Goal: Task Accomplishment & Management: Use online tool/utility

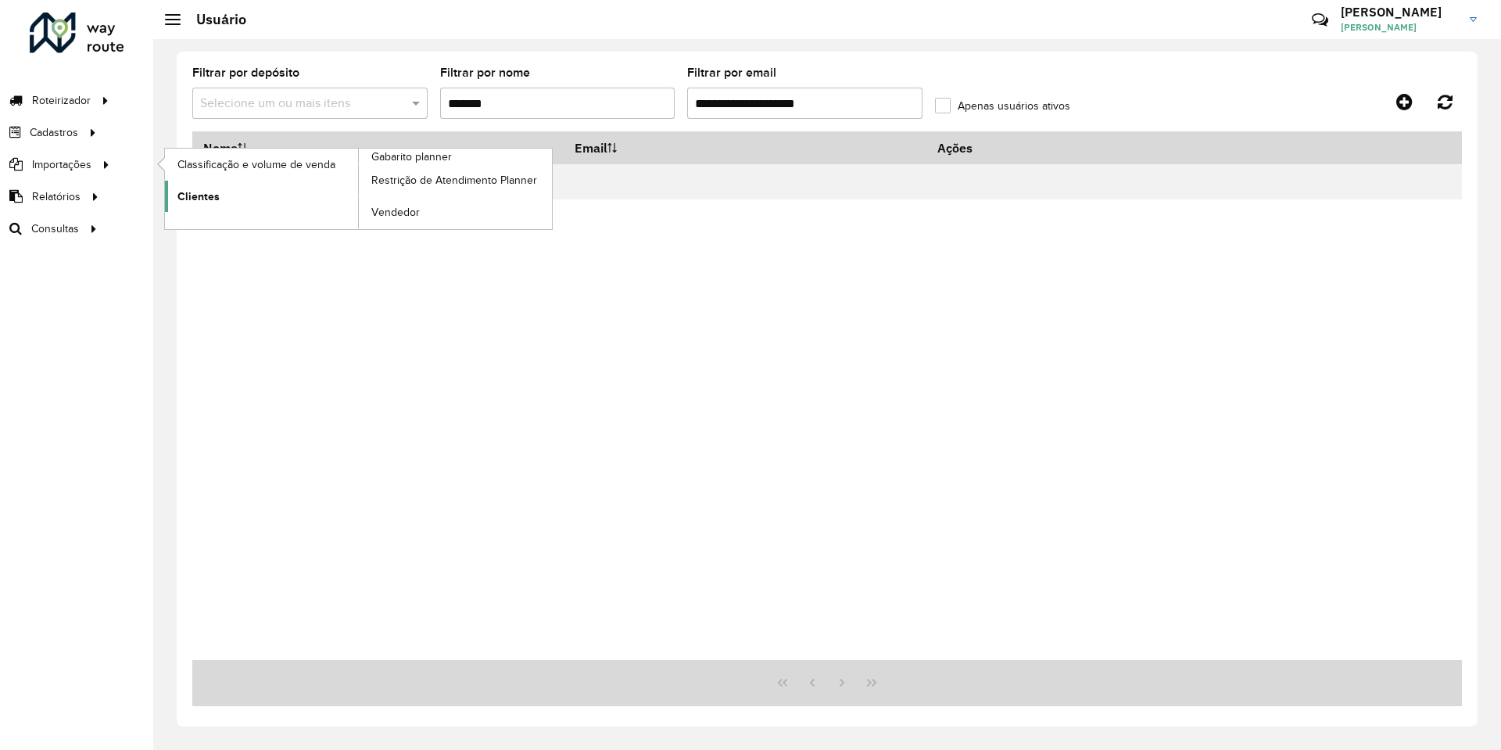
click at [235, 192] on link "Clientes" at bounding box center [261, 196] width 193 height 31
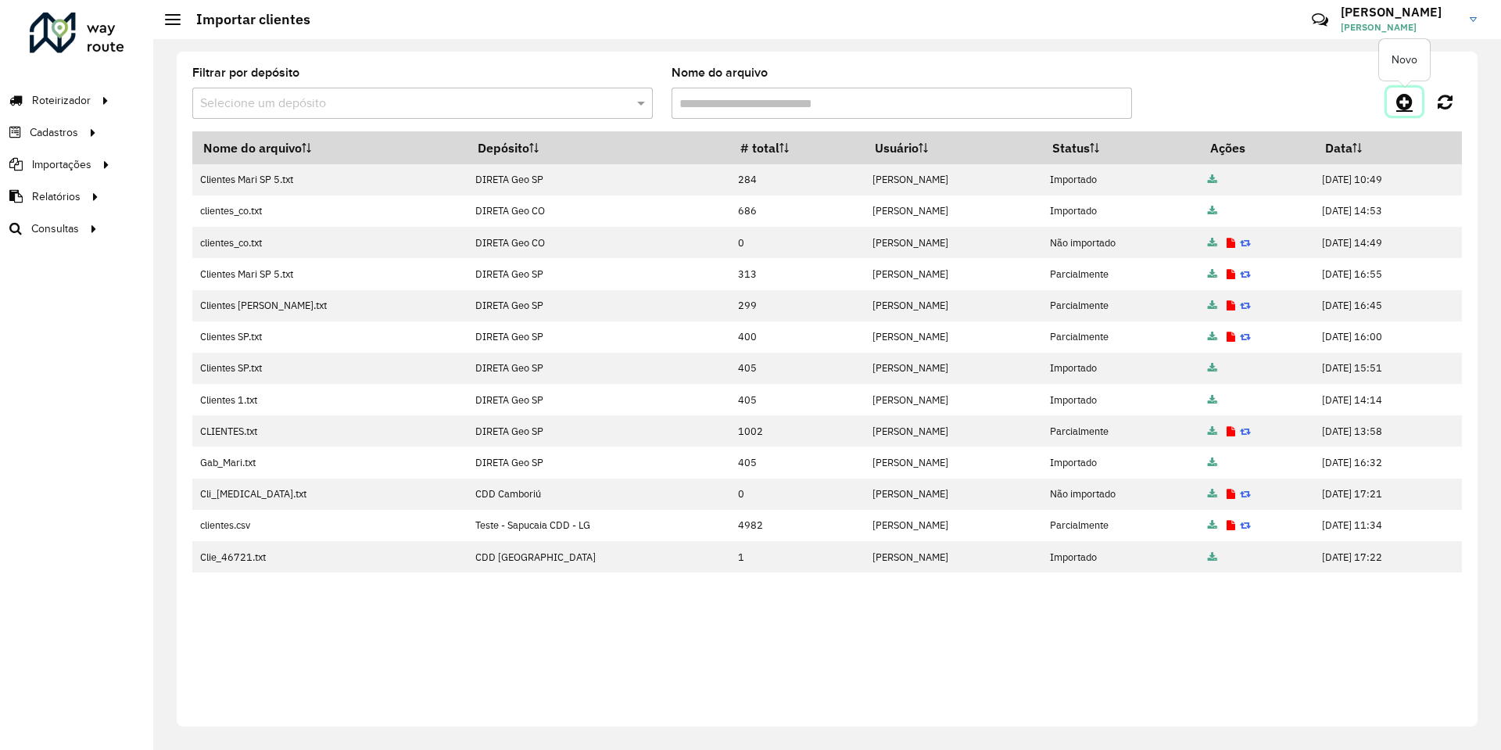
click at [1405, 104] on icon at bounding box center [1405, 101] width 16 height 19
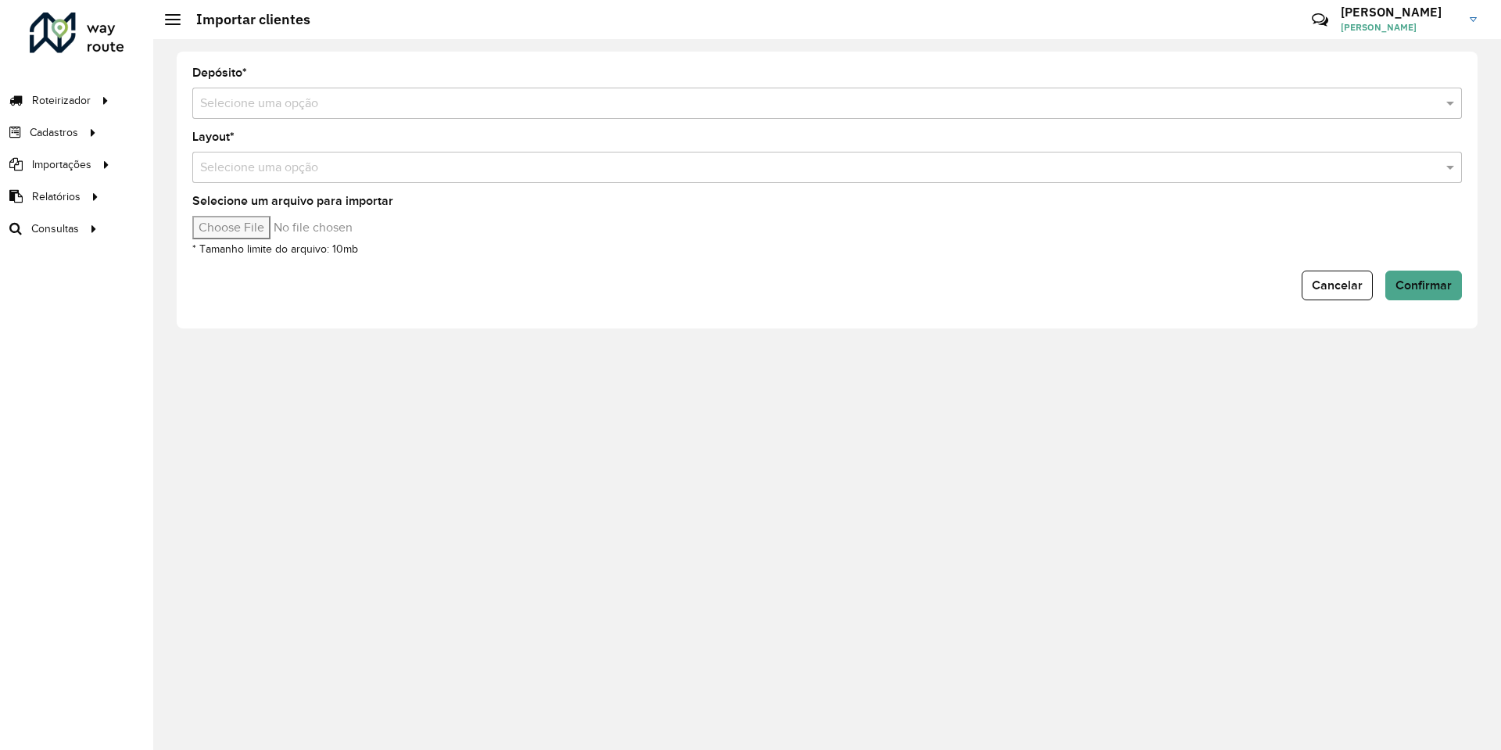
click at [296, 97] on input "text" at bounding box center [811, 104] width 1223 height 19
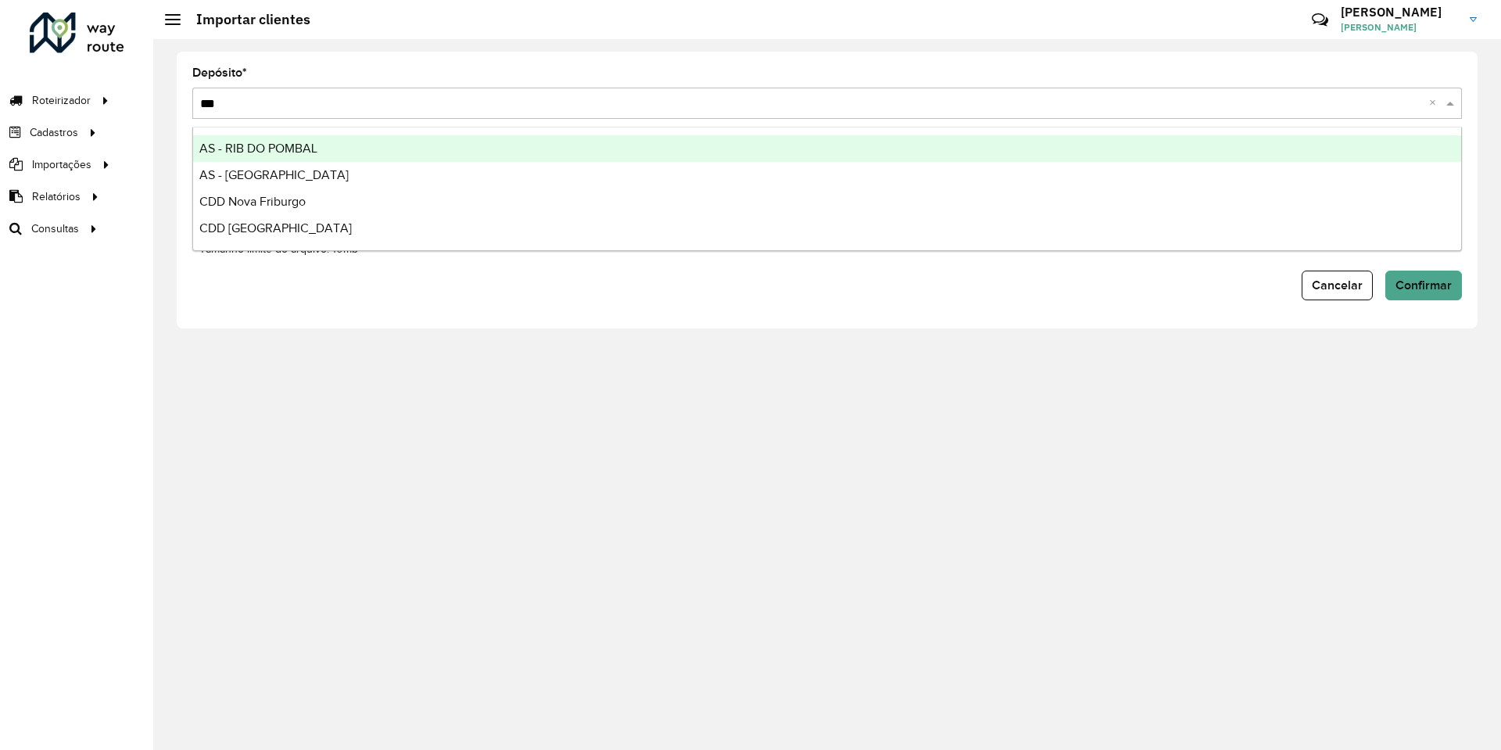
type input "****"
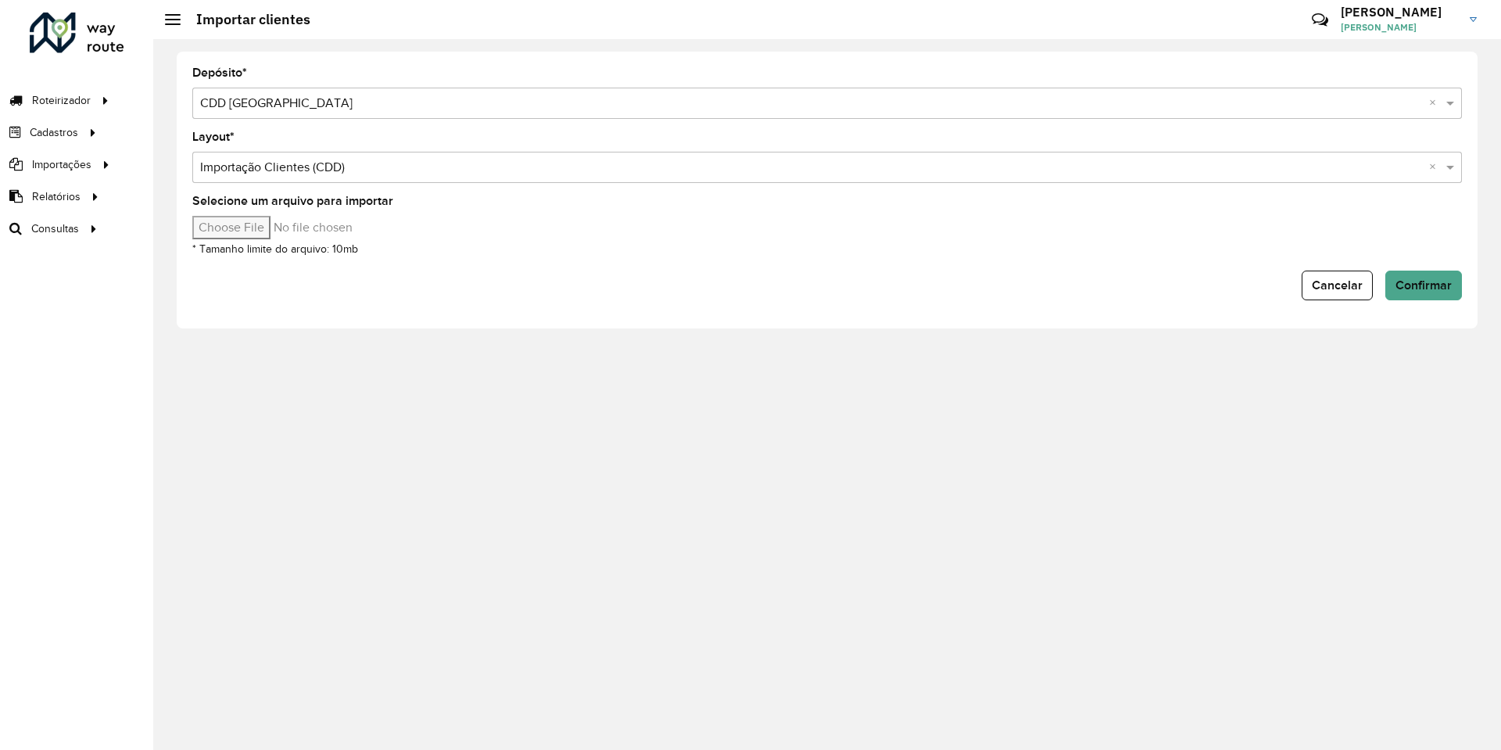
click at [253, 231] on input "Selecione um arquivo para importar" at bounding box center [325, 227] width 266 height 23
click at [793, 289] on div "Cancelar Confirmar" at bounding box center [827, 286] width 1270 height 30
click at [1411, 284] on span "Confirmar" at bounding box center [1424, 284] width 56 height 13
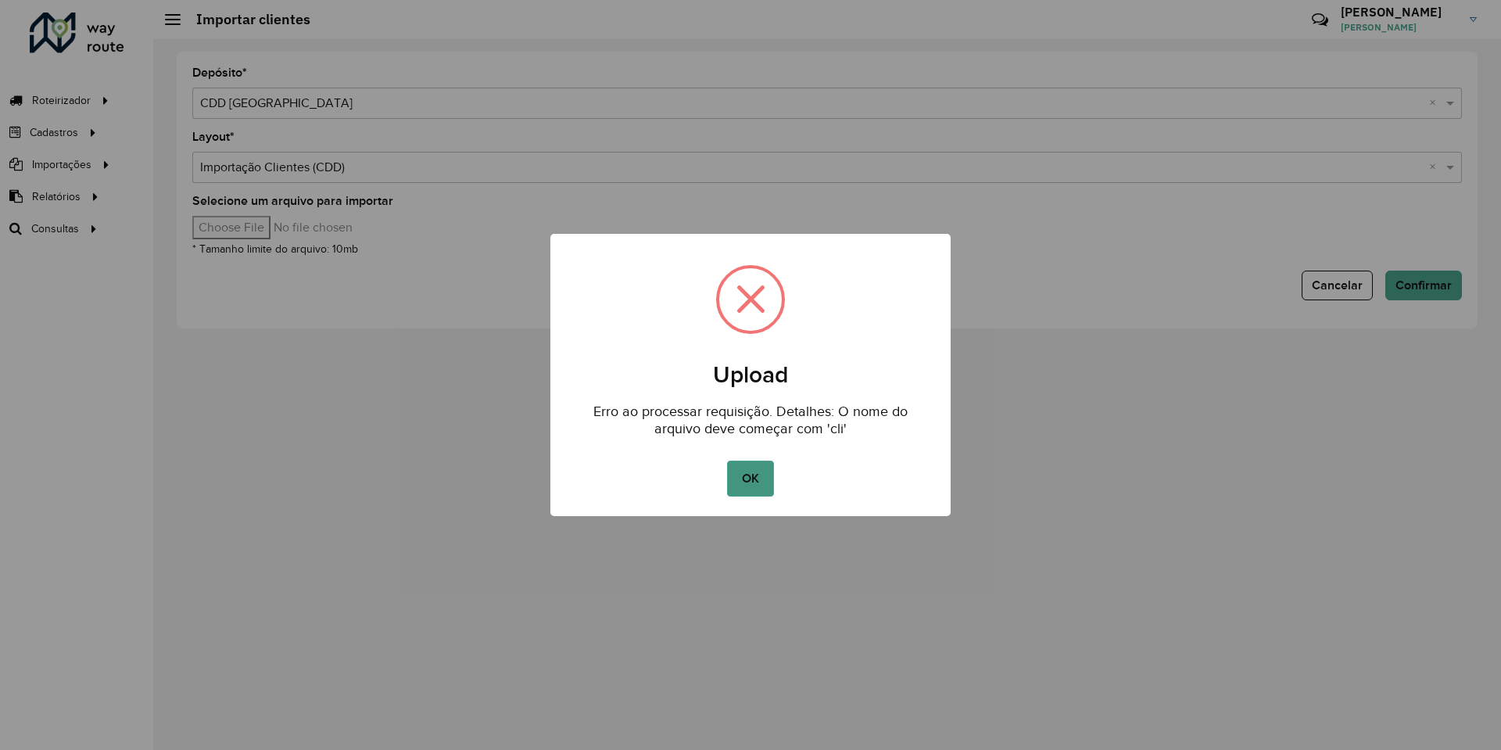
click at [748, 470] on button "OK" at bounding box center [750, 479] width 46 height 36
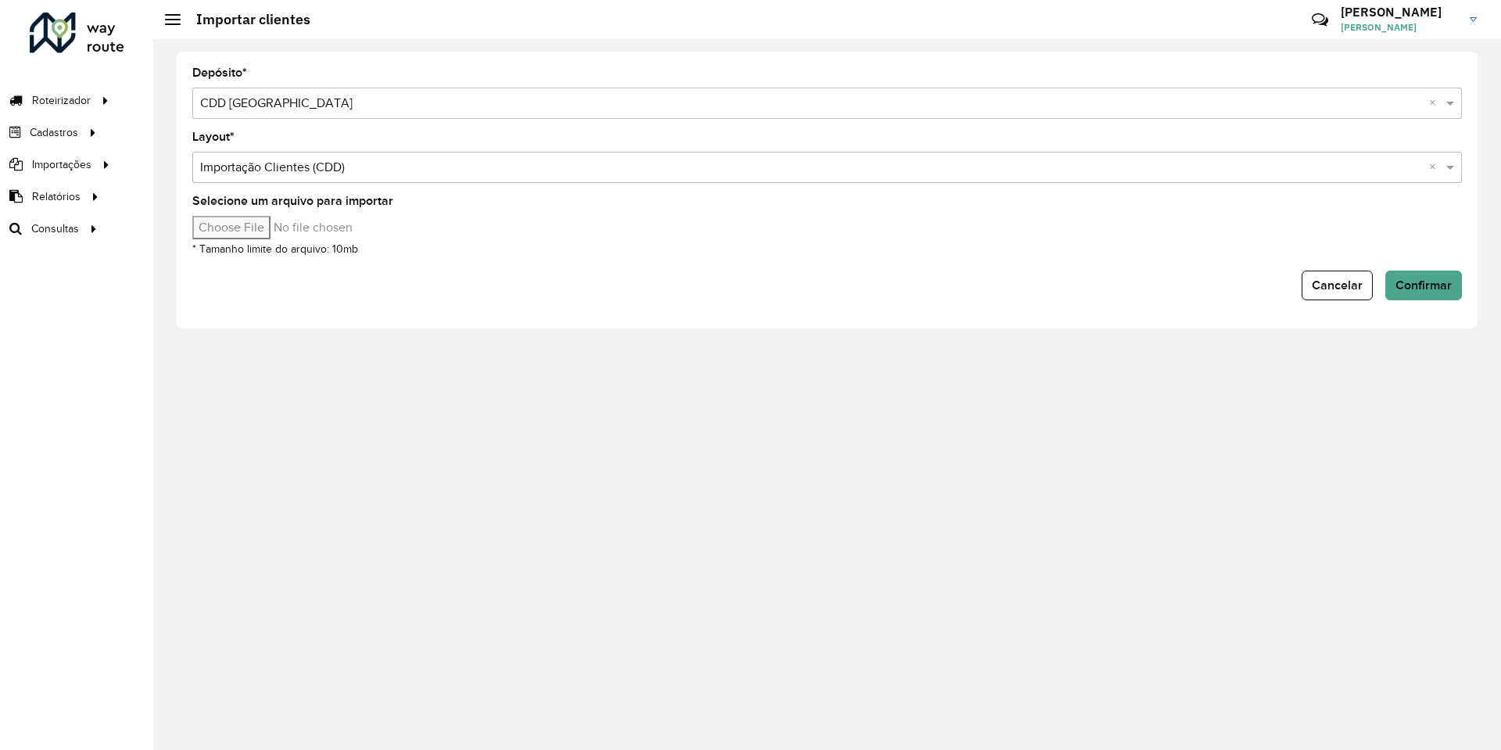
click at [259, 221] on input "Selecione um arquivo para importar" at bounding box center [325, 227] width 266 height 23
type input "**********"
click at [928, 290] on div "Cancelar Confirmar" at bounding box center [827, 286] width 1270 height 30
click at [1446, 276] on button "Confirmar" at bounding box center [1424, 286] width 77 height 30
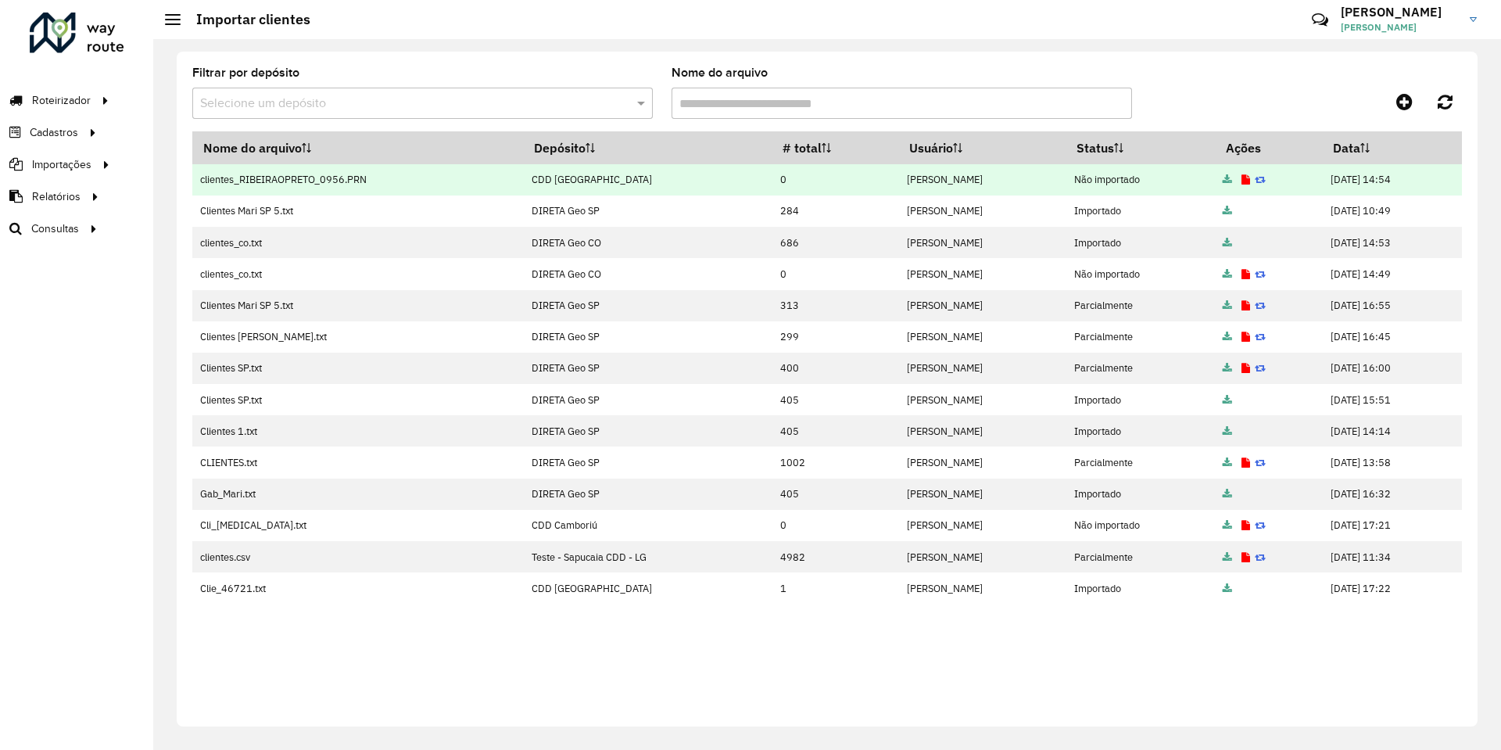
click at [1242, 175] on icon at bounding box center [1246, 180] width 9 height 10
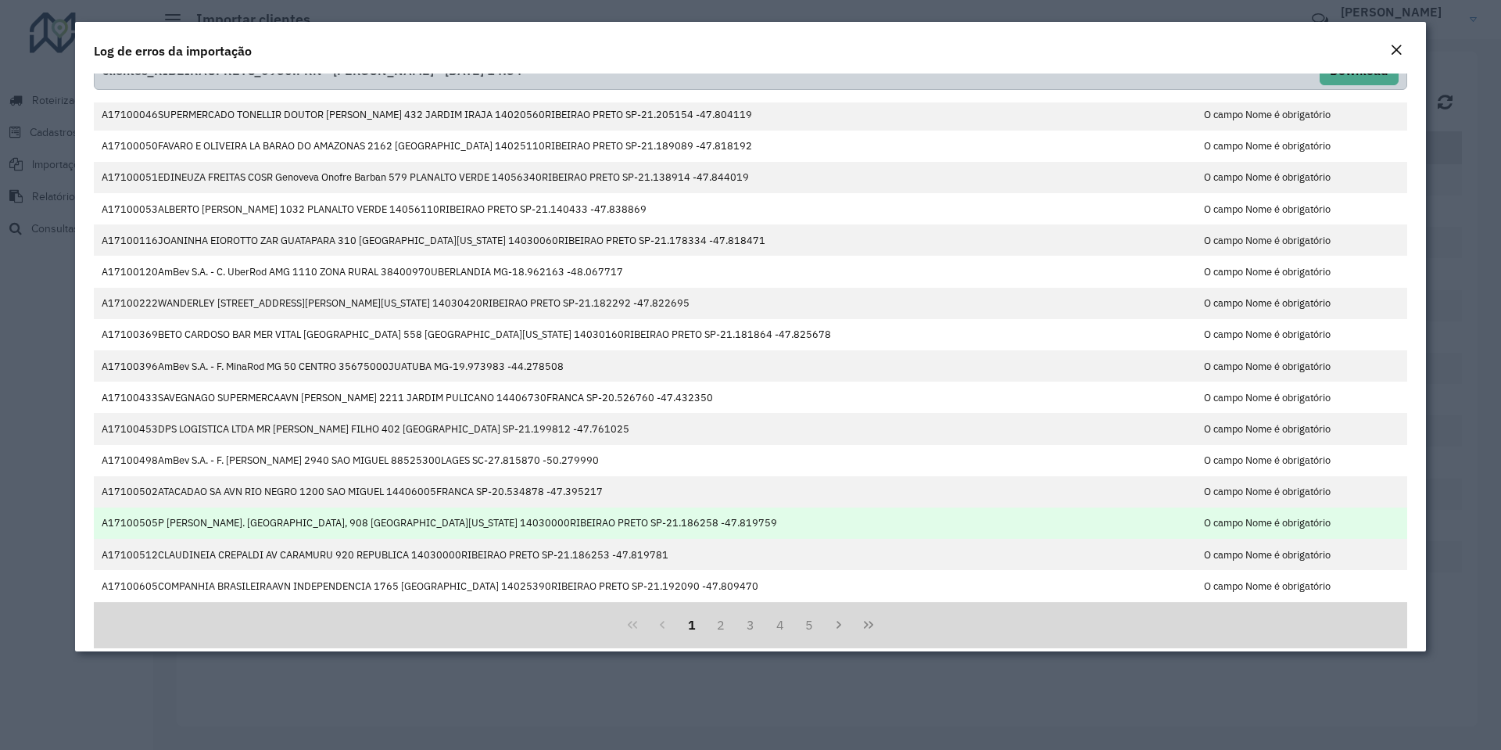
scroll to position [45, 0]
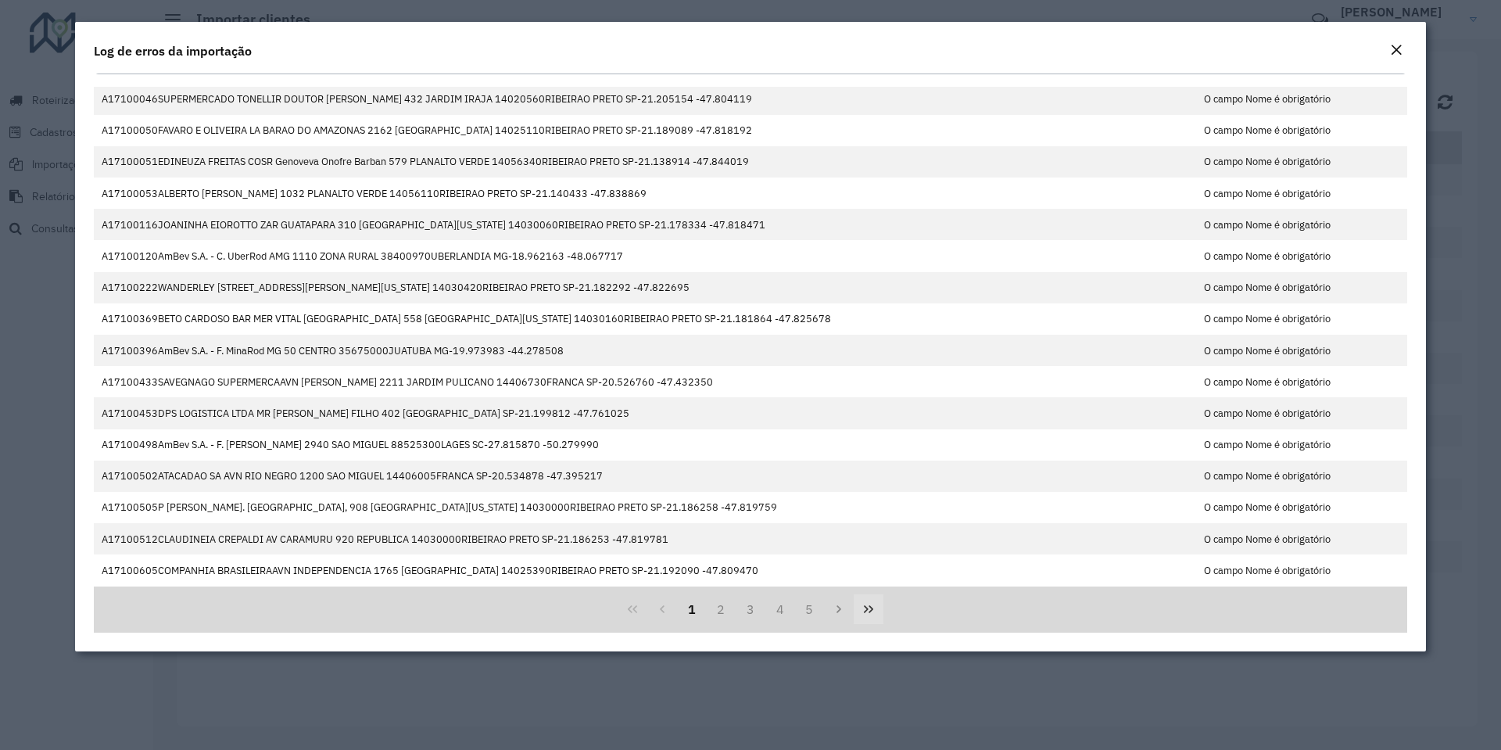
click at [862, 610] on icon "Last Page" at bounding box center [868, 609] width 13 height 13
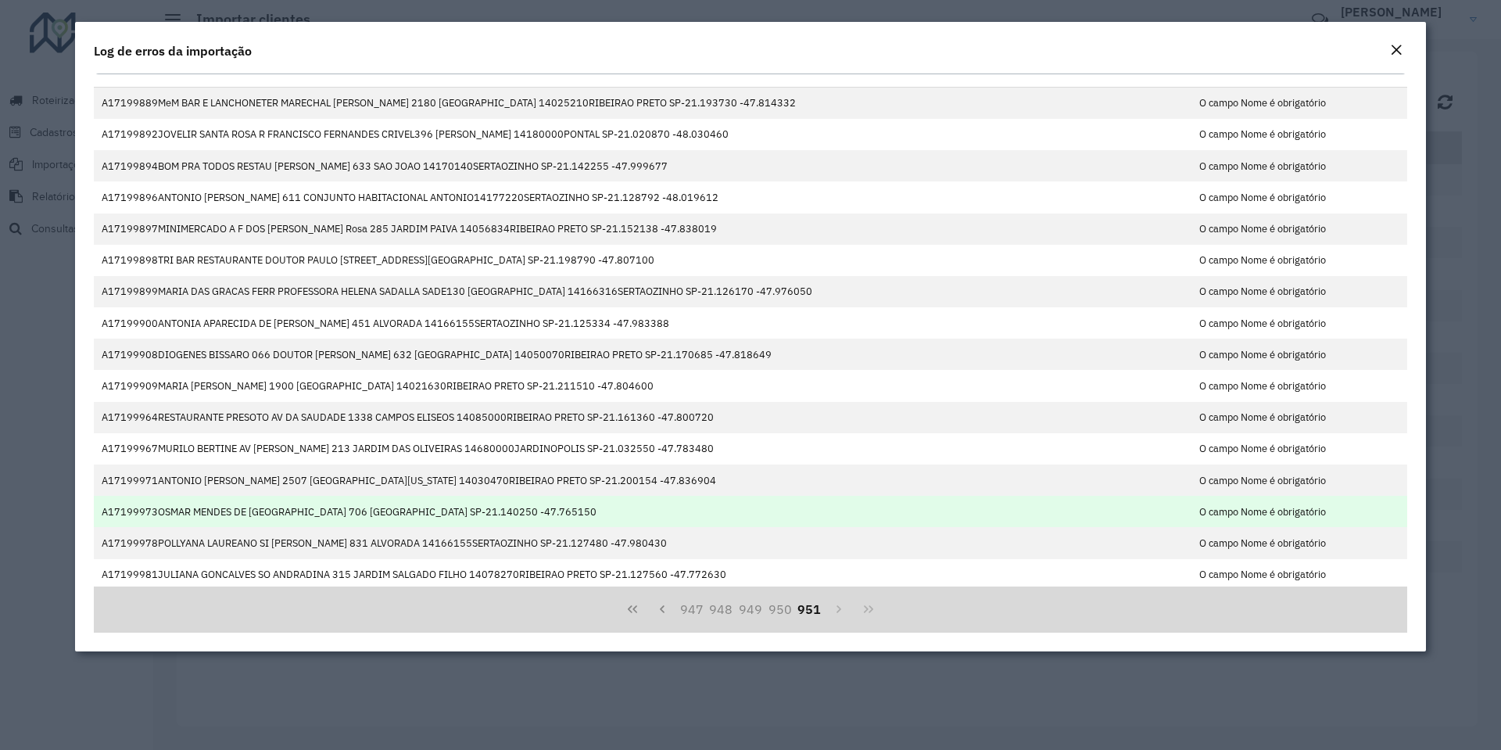
scroll to position [0, 0]
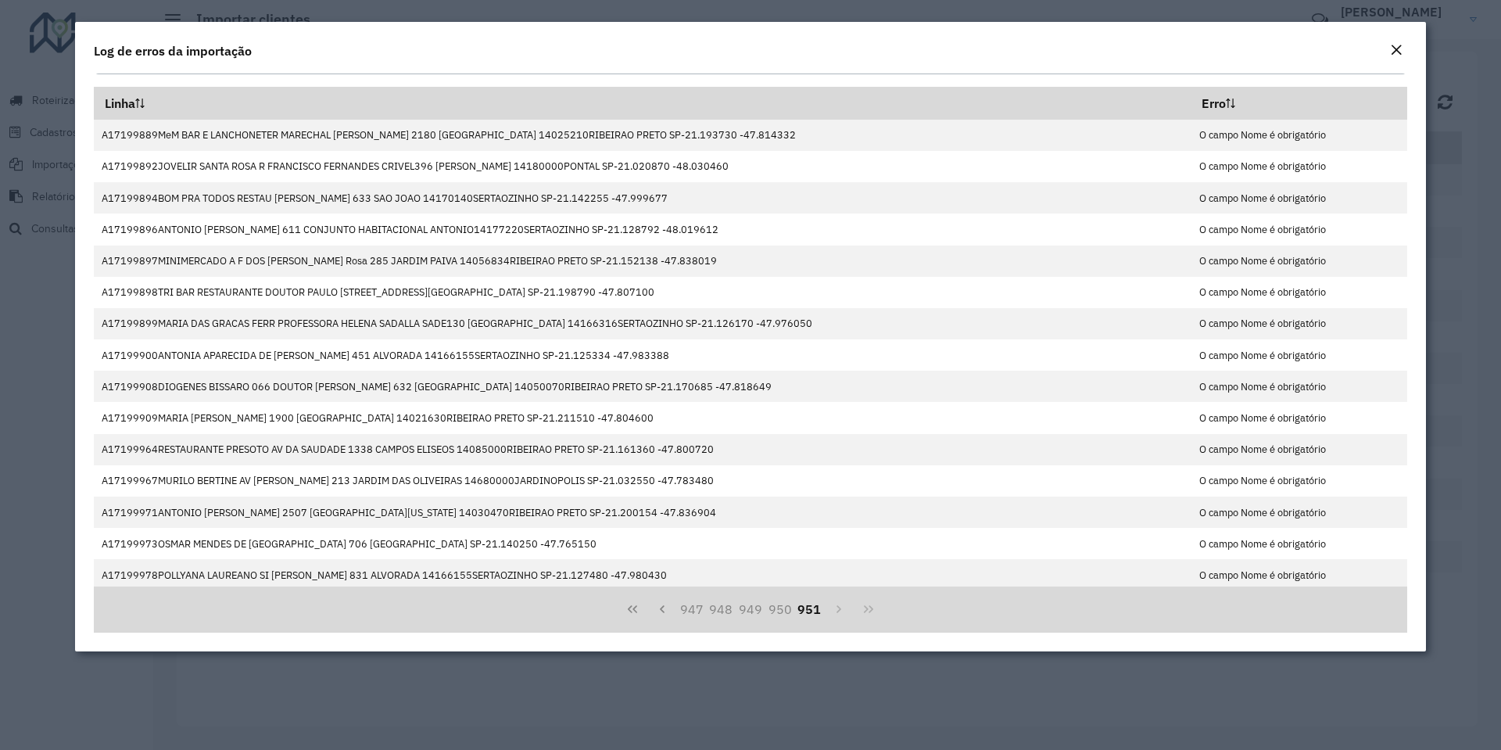
click at [1395, 46] on em "Close" at bounding box center [1396, 50] width 13 height 13
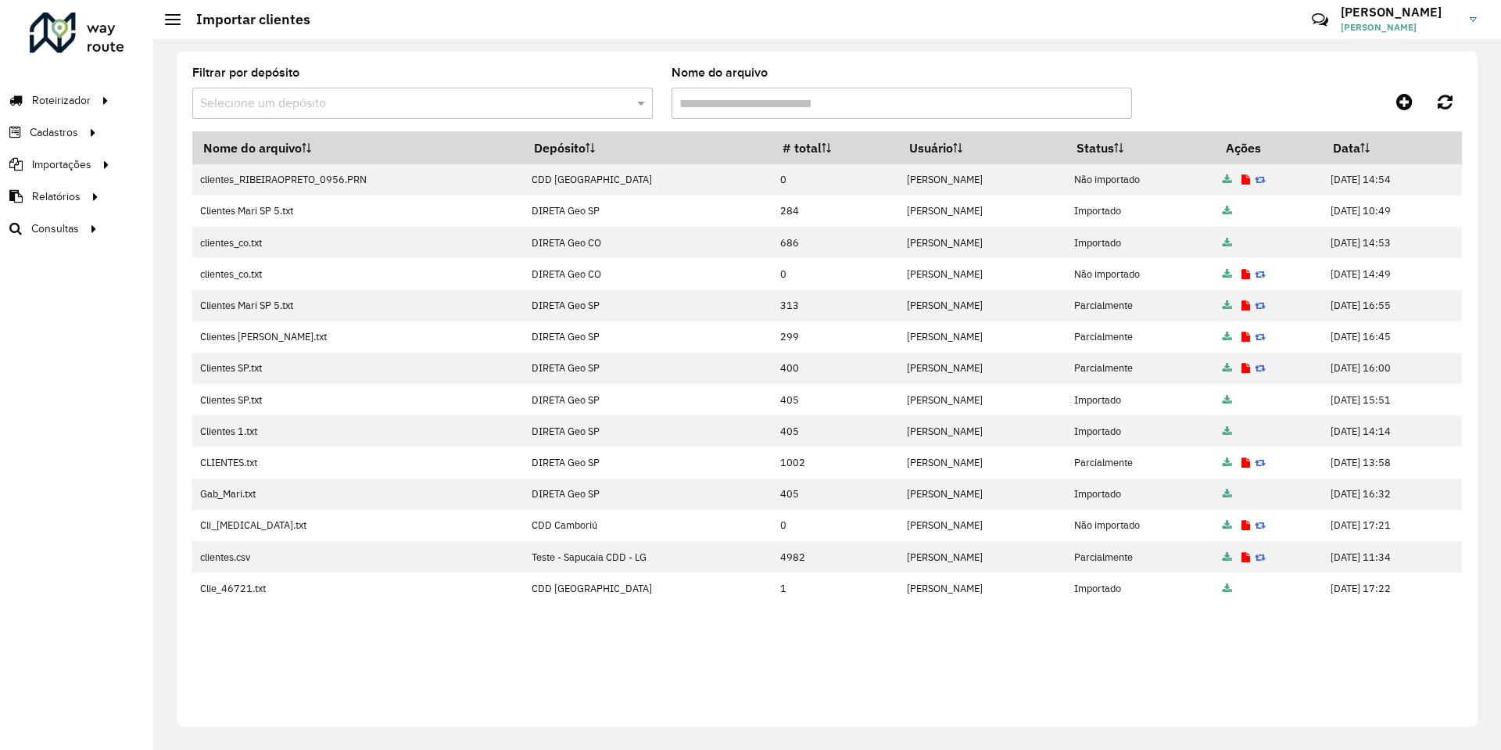
click at [360, 671] on div "Nome do arquivo Depósito # total Usuário Status Ações Data clientes_RIBEIRAOPRE…" at bounding box center [827, 418] width 1270 height 575
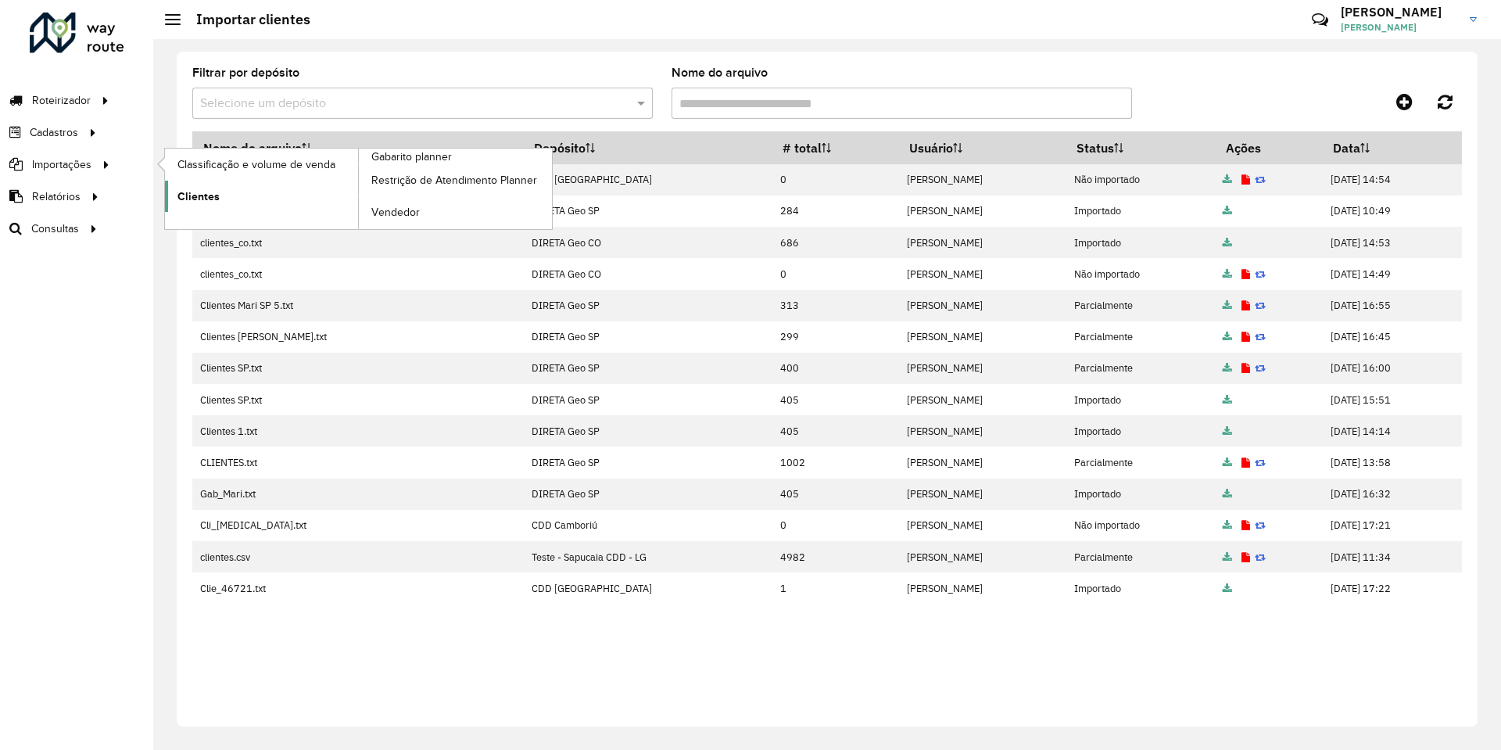
click at [210, 199] on span "Clientes" at bounding box center [198, 196] width 42 height 16
click at [174, 191] on link "Clientes" at bounding box center [261, 196] width 193 height 31
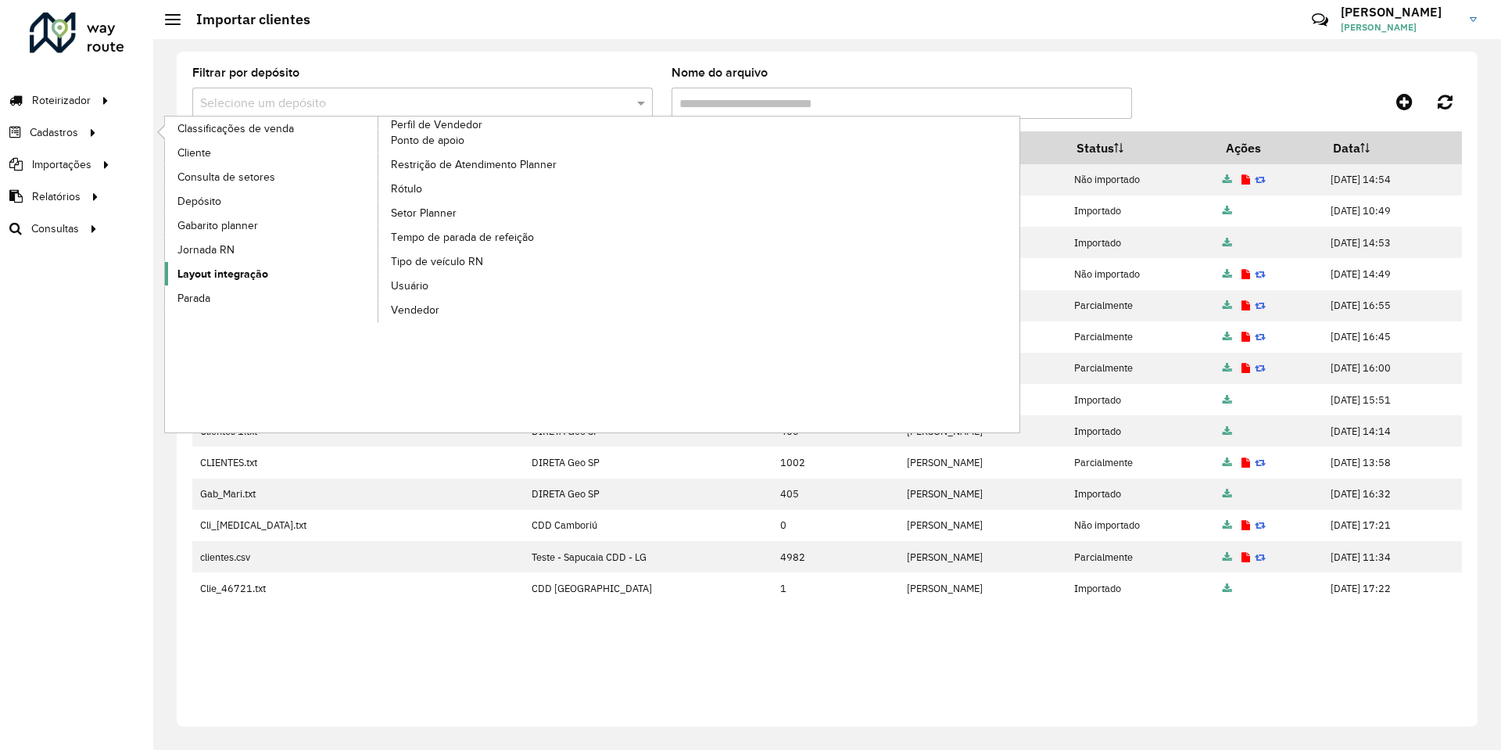
click at [215, 269] on span "Layout integração" at bounding box center [222, 274] width 91 height 16
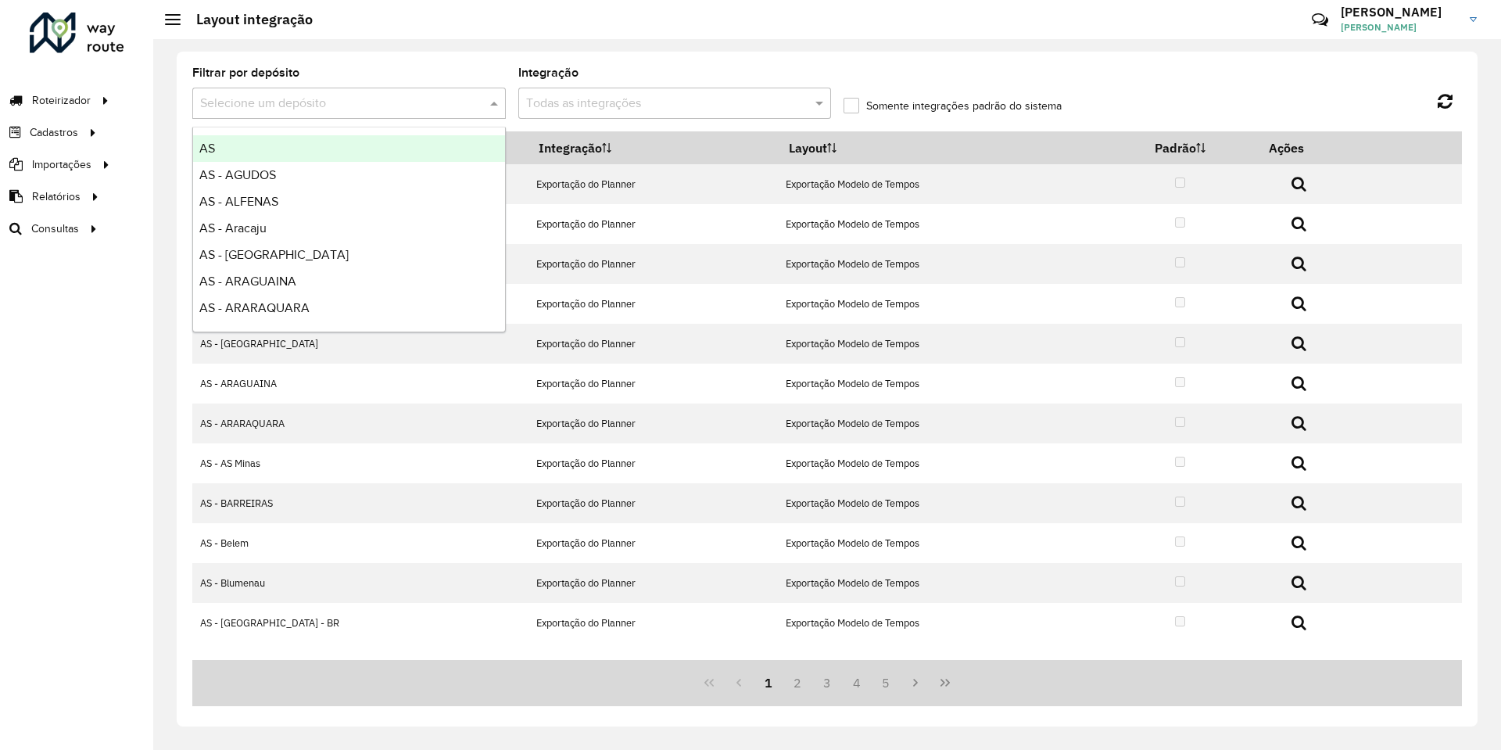
click at [307, 95] on input "text" at bounding box center [333, 104] width 267 height 19
type input "****"
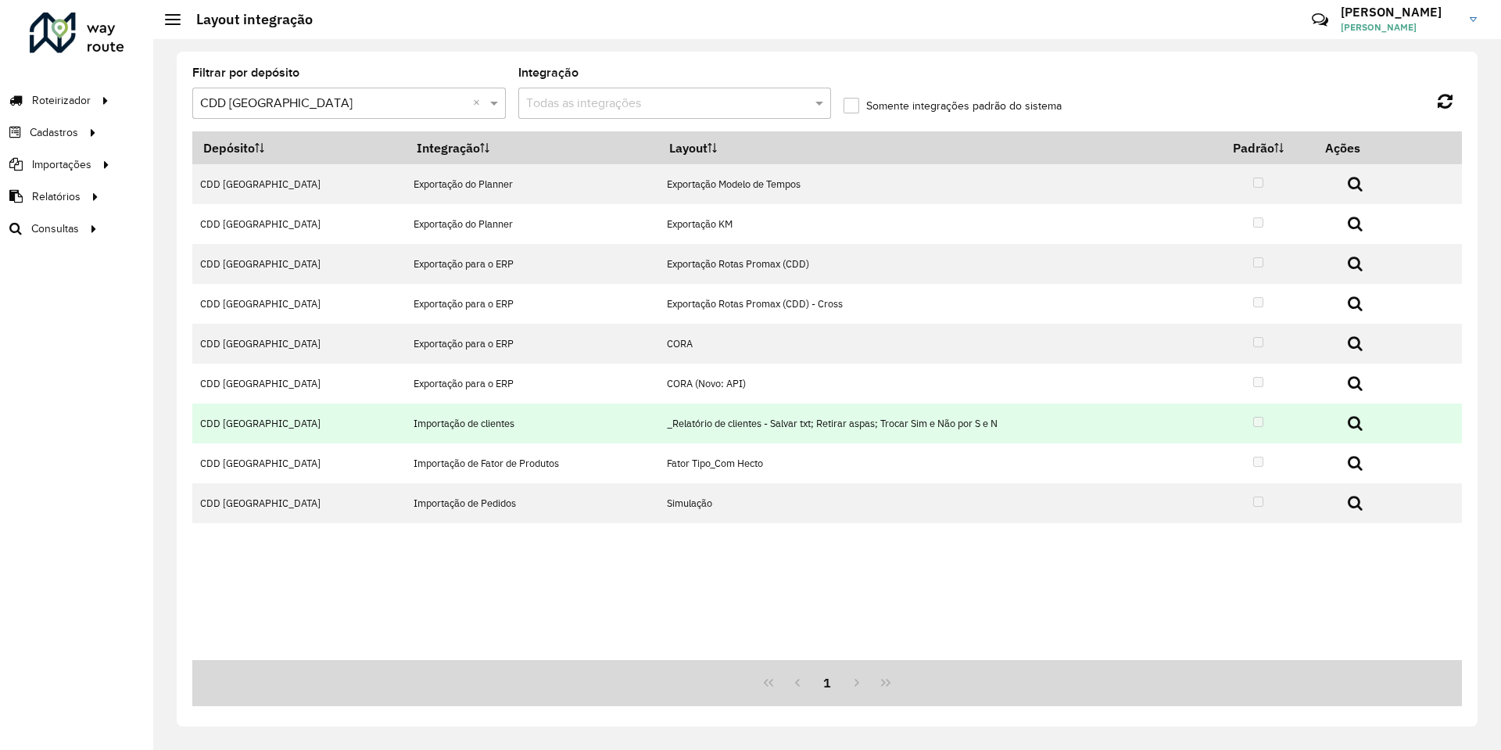
click at [1348, 427] on icon at bounding box center [1355, 423] width 15 height 16
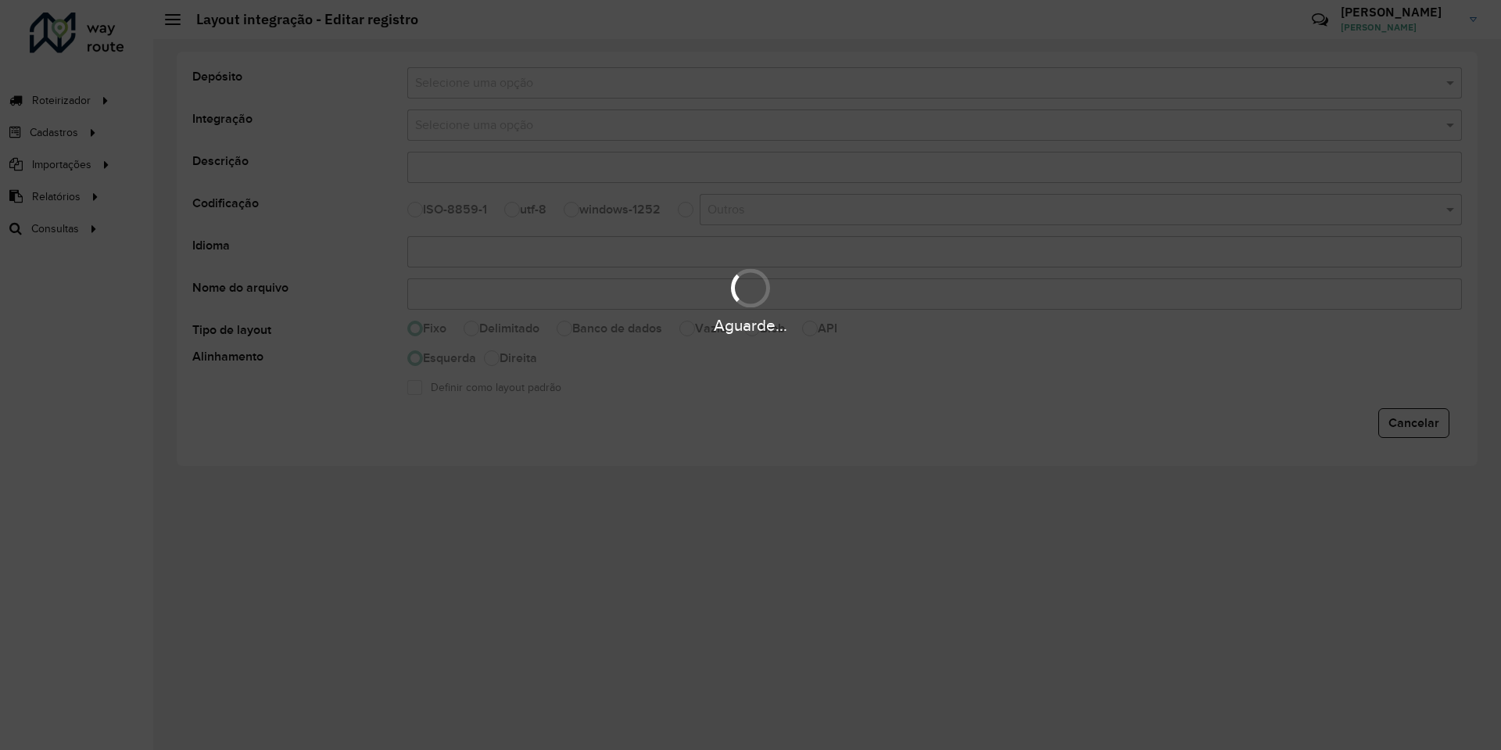
type input "**********"
type input "*****"
select select
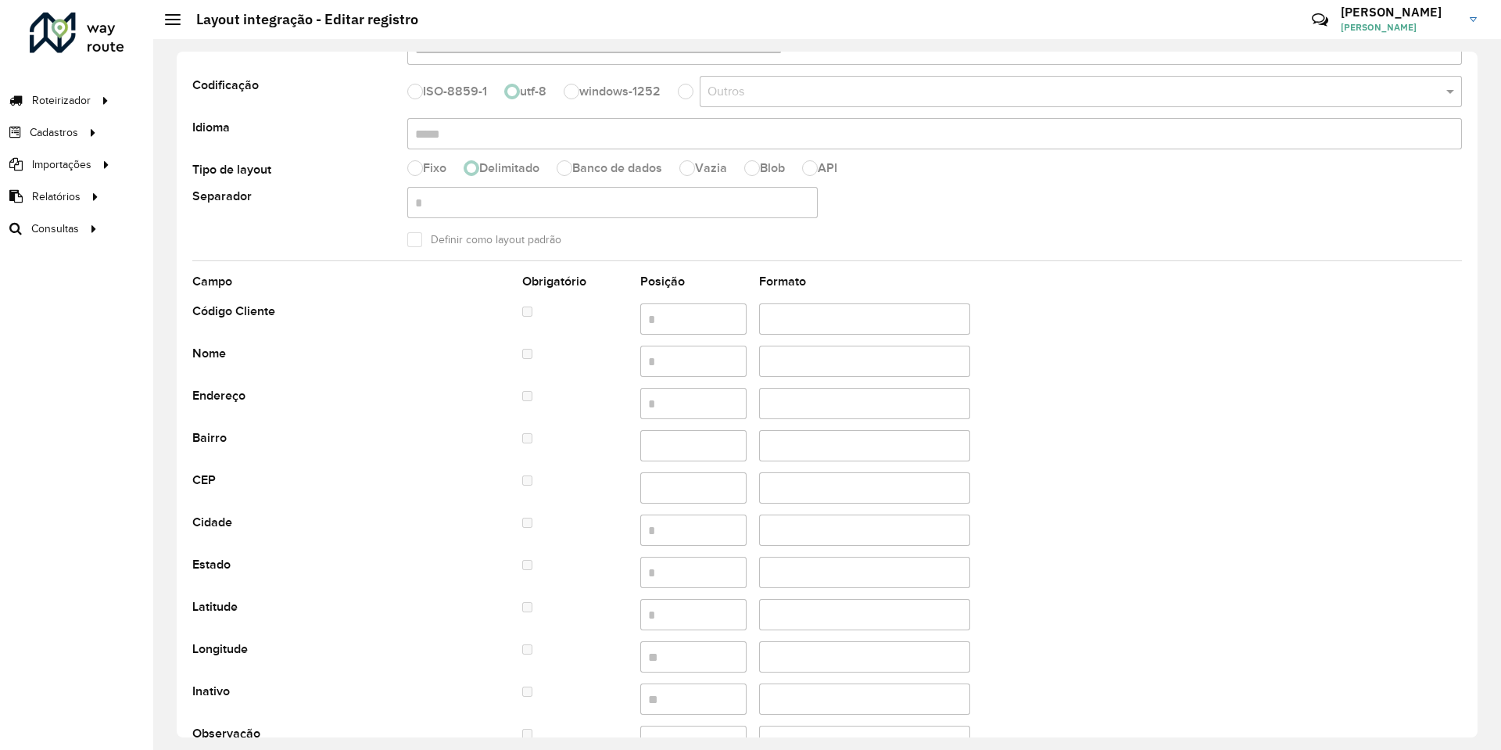
scroll to position [260, 0]
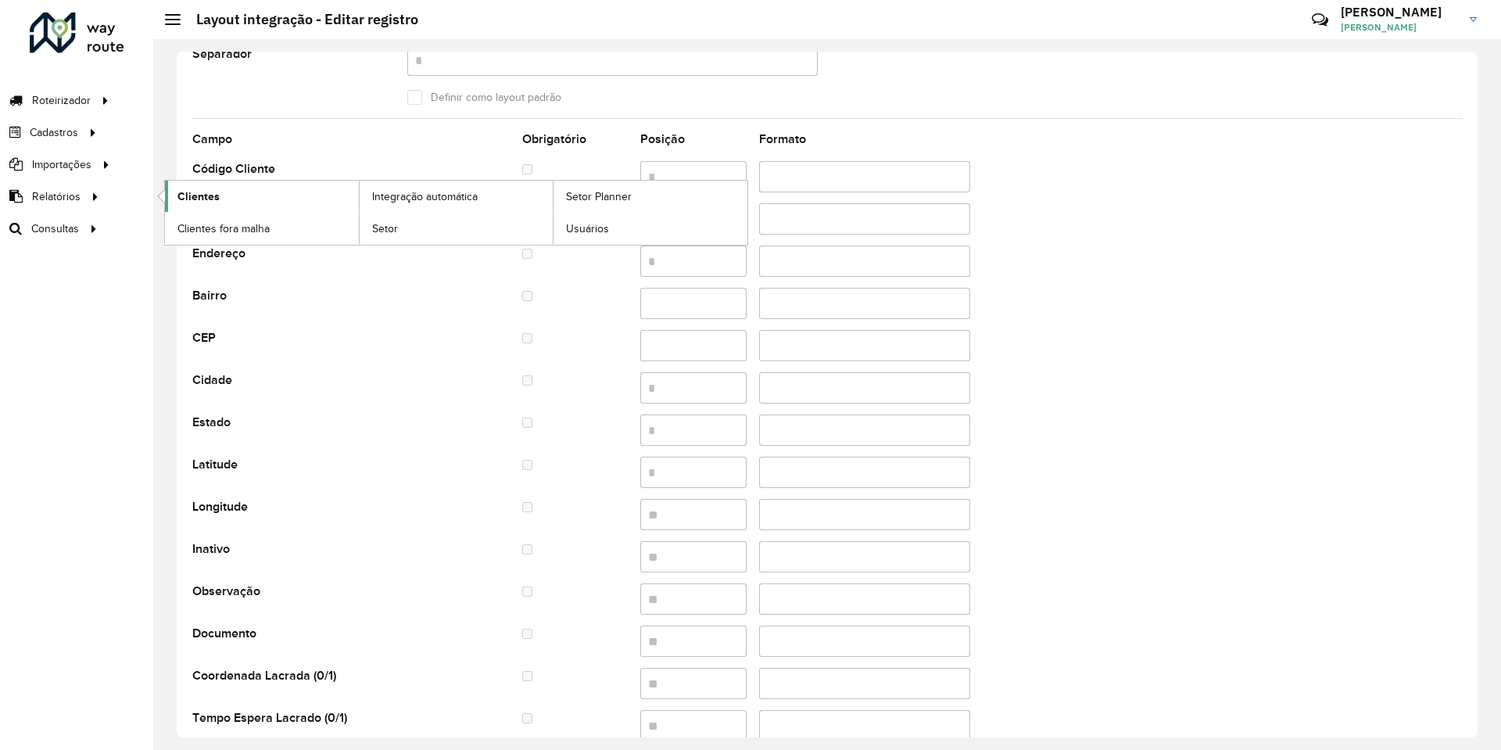
click at [185, 190] on span "Clientes" at bounding box center [198, 196] width 42 height 16
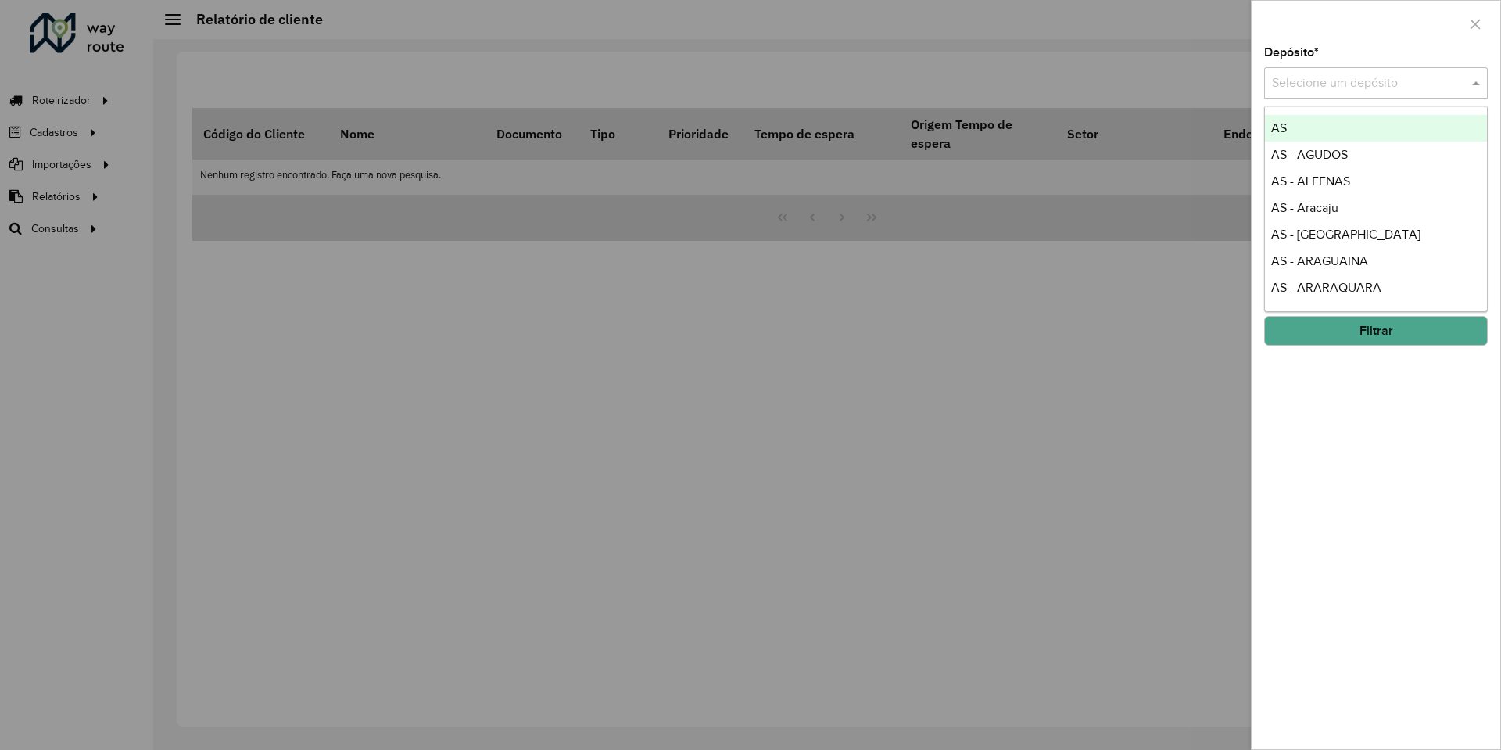
click at [1303, 94] on div "Selecione um depósito" at bounding box center [1376, 82] width 224 height 31
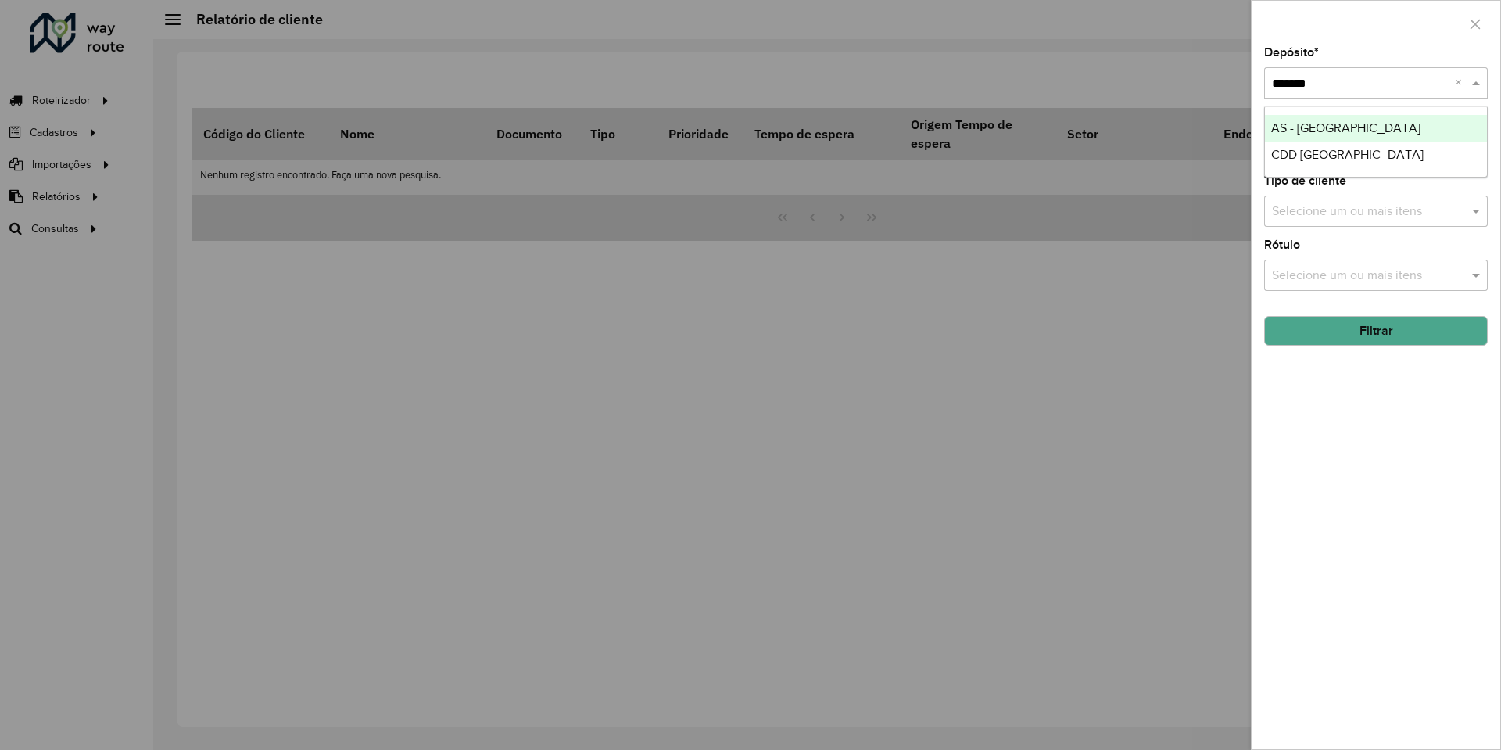
type input "********"
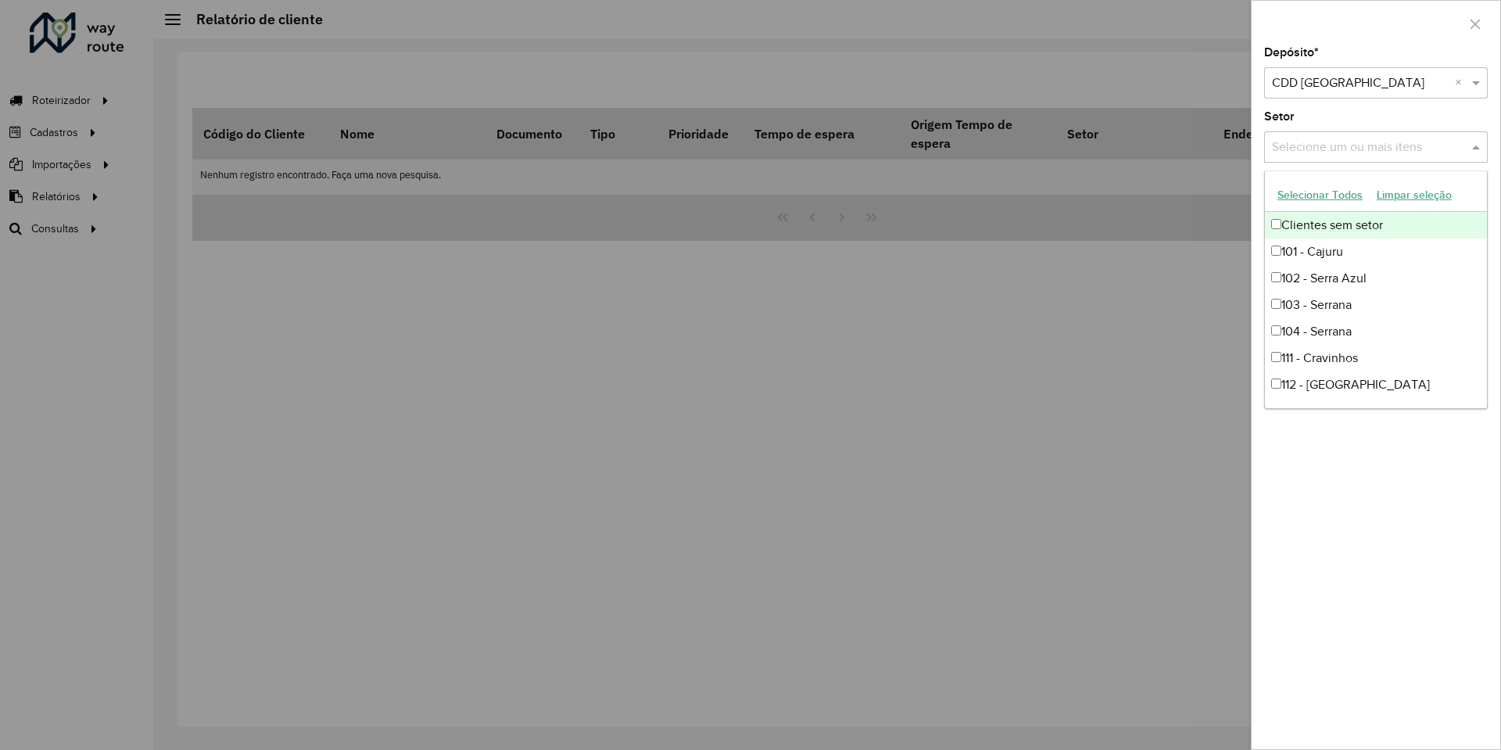
click at [1343, 142] on input "text" at bounding box center [1368, 147] width 200 height 19
click at [1307, 102] on div "Depósito * Selecione um depósito × CDD Ribeirão Preto × Setor Selecione um ou m…" at bounding box center [1376, 398] width 249 height 702
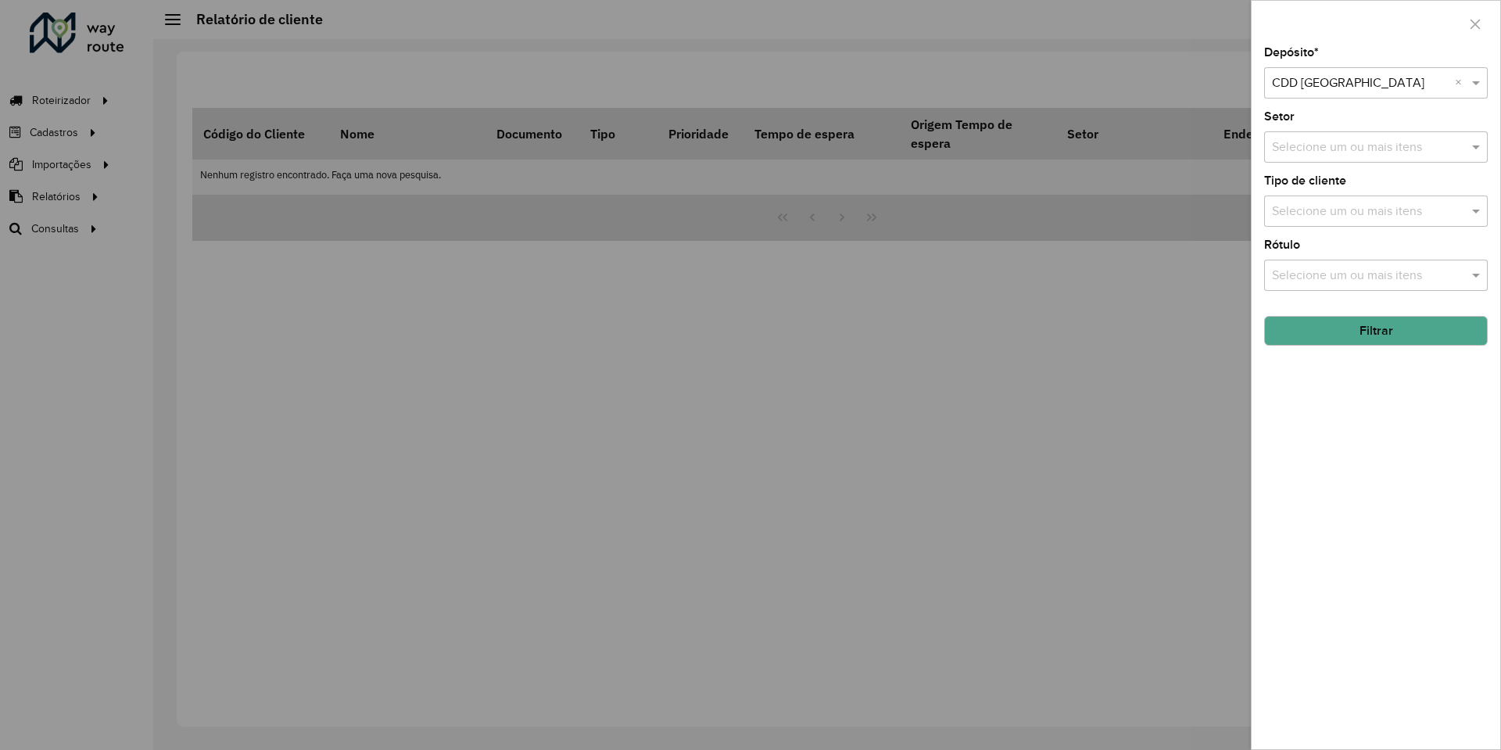
click at [1396, 324] on button "Filtrar" at bounding box center [1376, 331] width 224 height 30
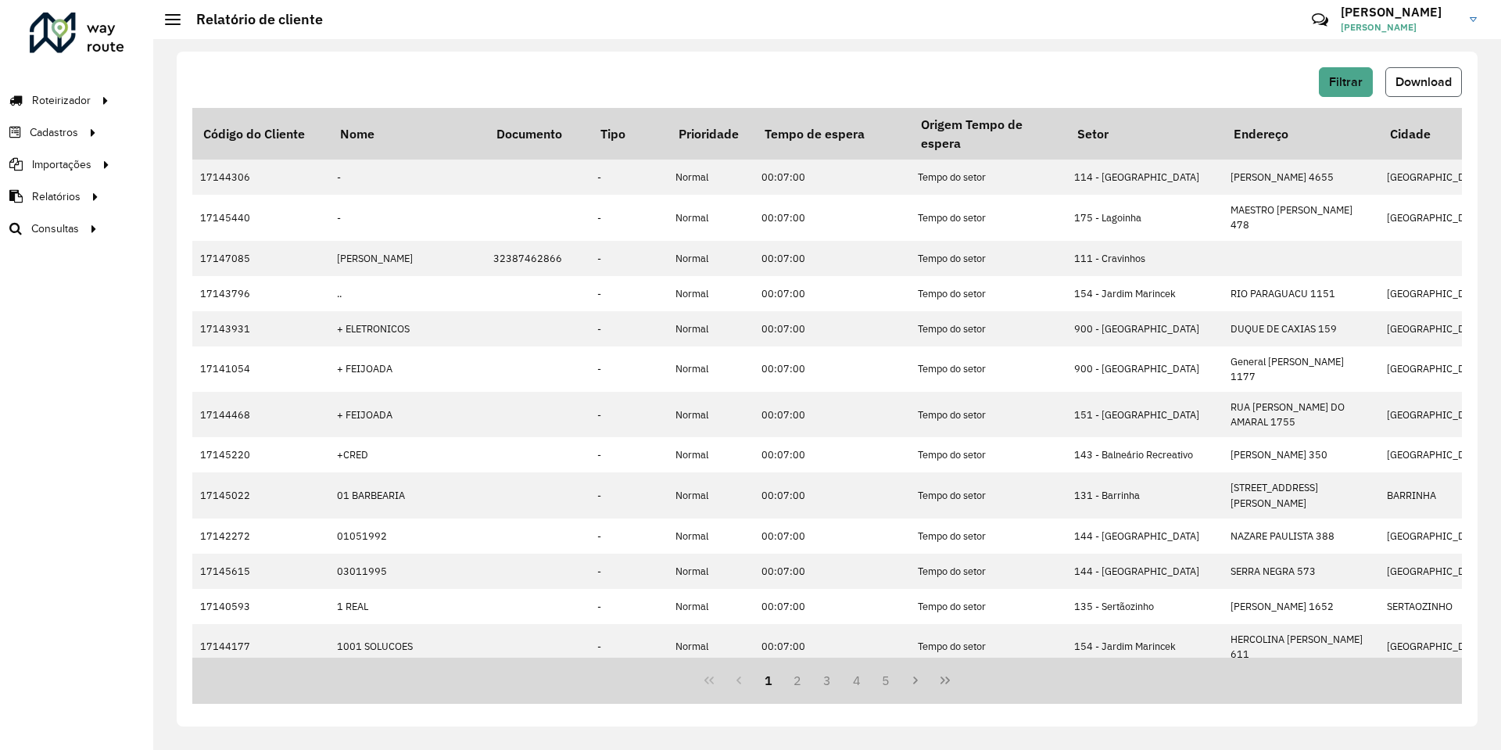
click at [1419, 85] on span "Download" at bounding box center [1424, 81] width 56 height 13
click at [219, 200] on link "Clientes" at bounding box center [261, 196] width 193 height 31
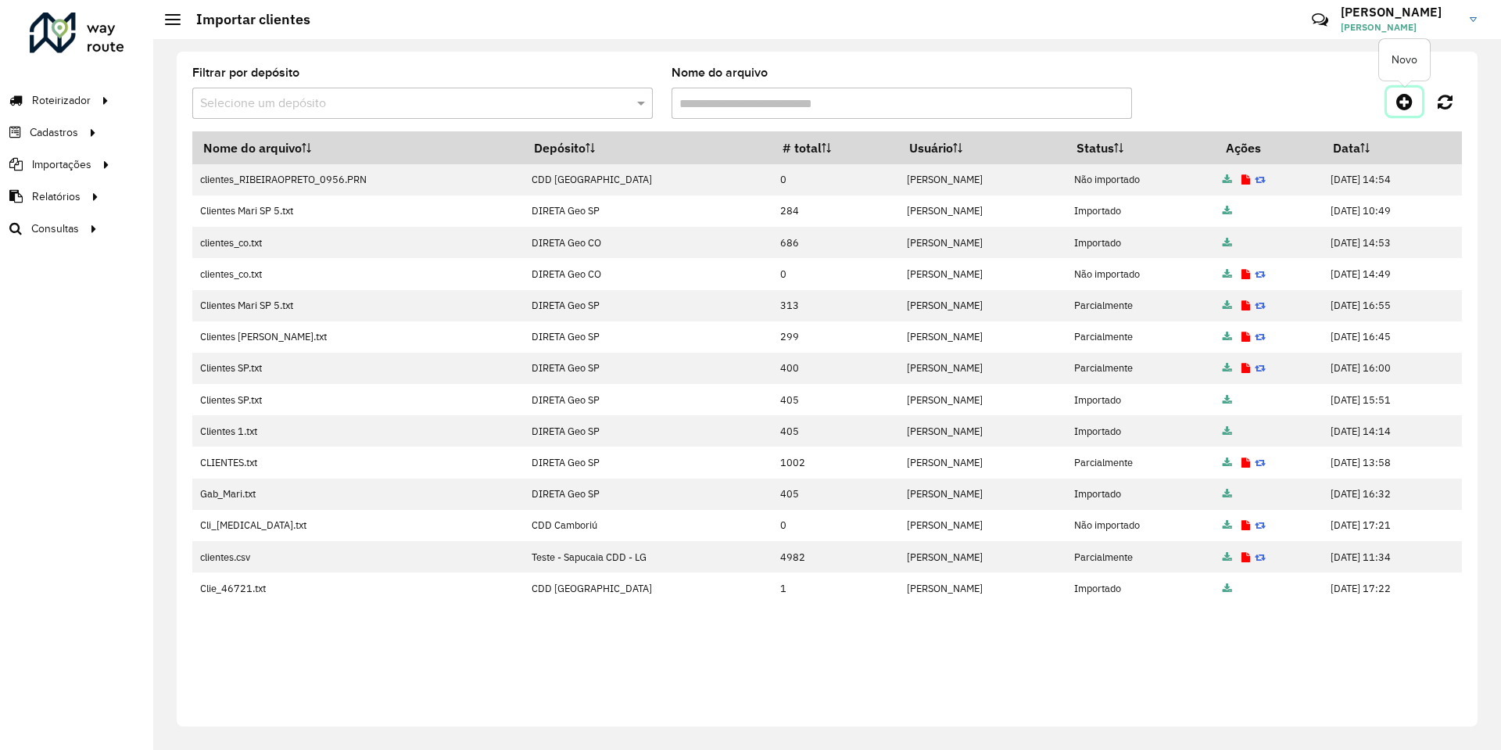
click at [1398, 107] on icon at bounding box center [1405, 101] width 16 height 19
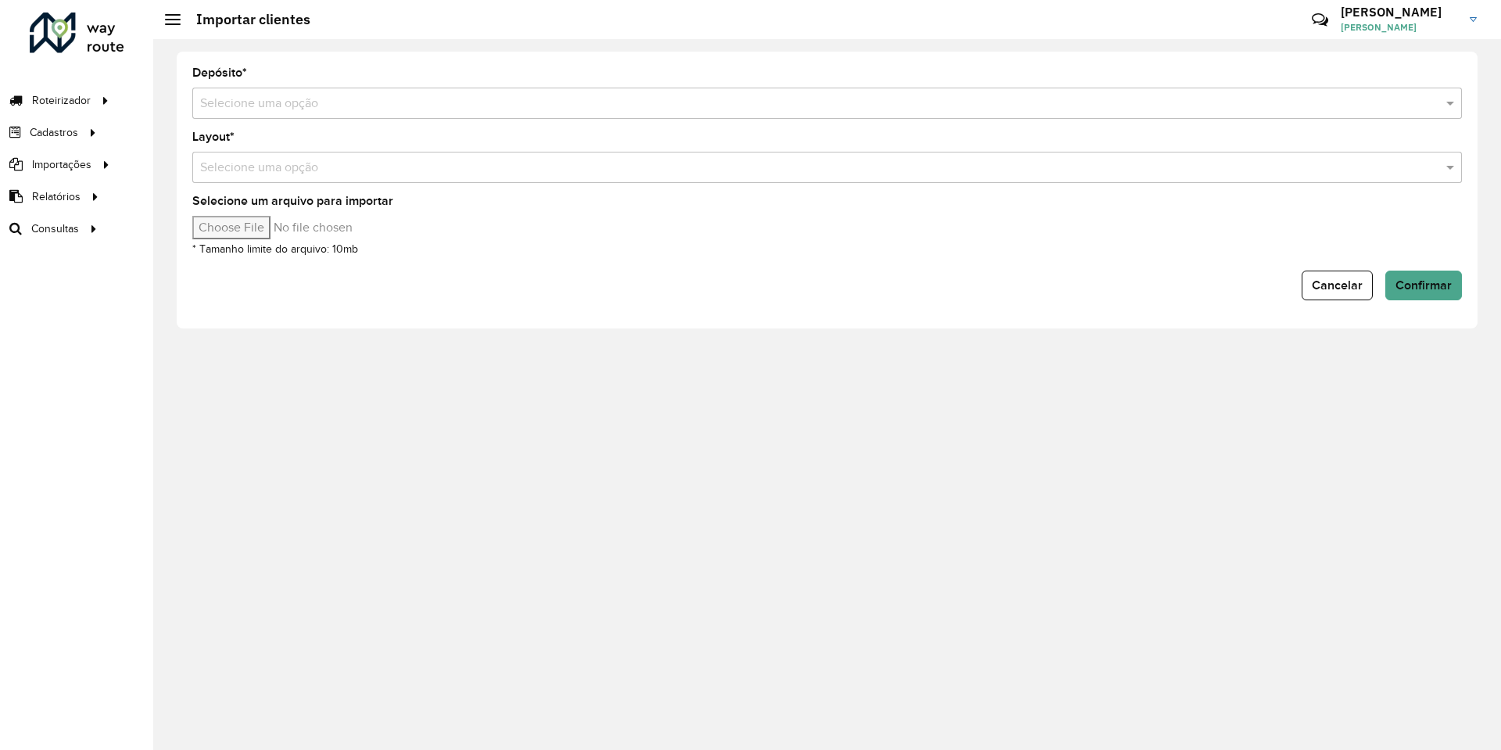
click at [540, 99] on input "text" at bounding box center [811, 104] width 1223 height 19
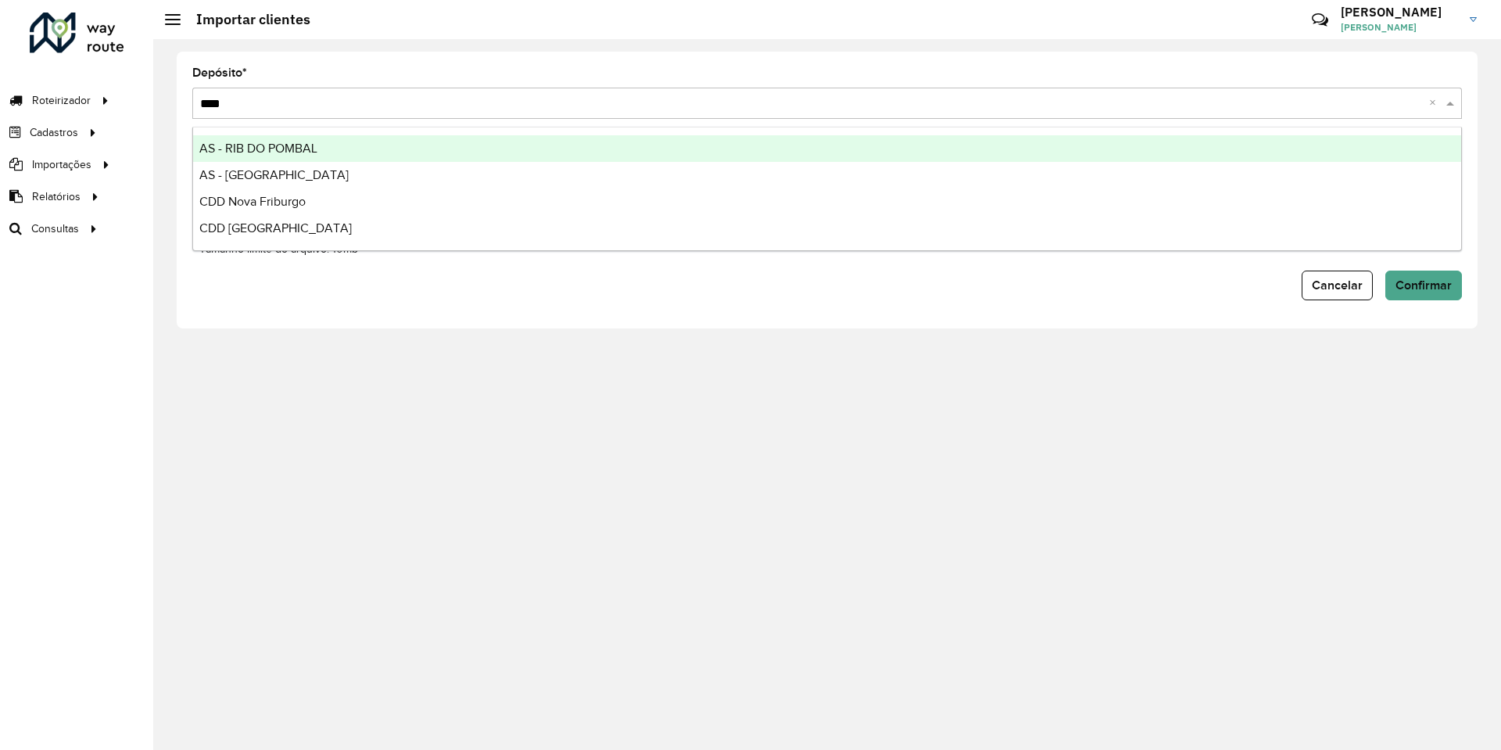
type input "*****"
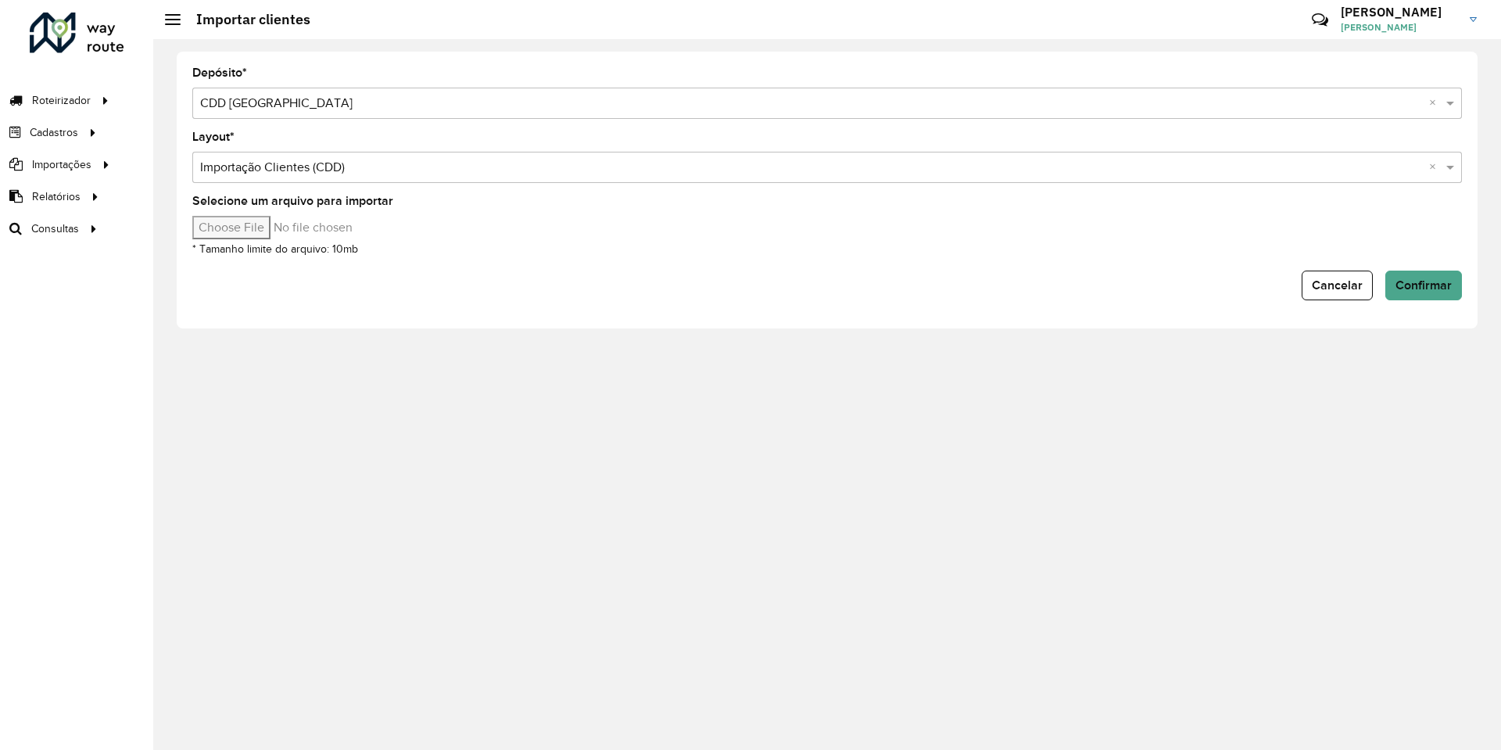
click at [290, 229] on input "Selecione um arquivo para importar" at bounding box center [325, 227] width 266 height 23
type input "**********"
click at [1403, 294] on button "Confirmar" at bounding box center [1424, 286] width 77 height 30
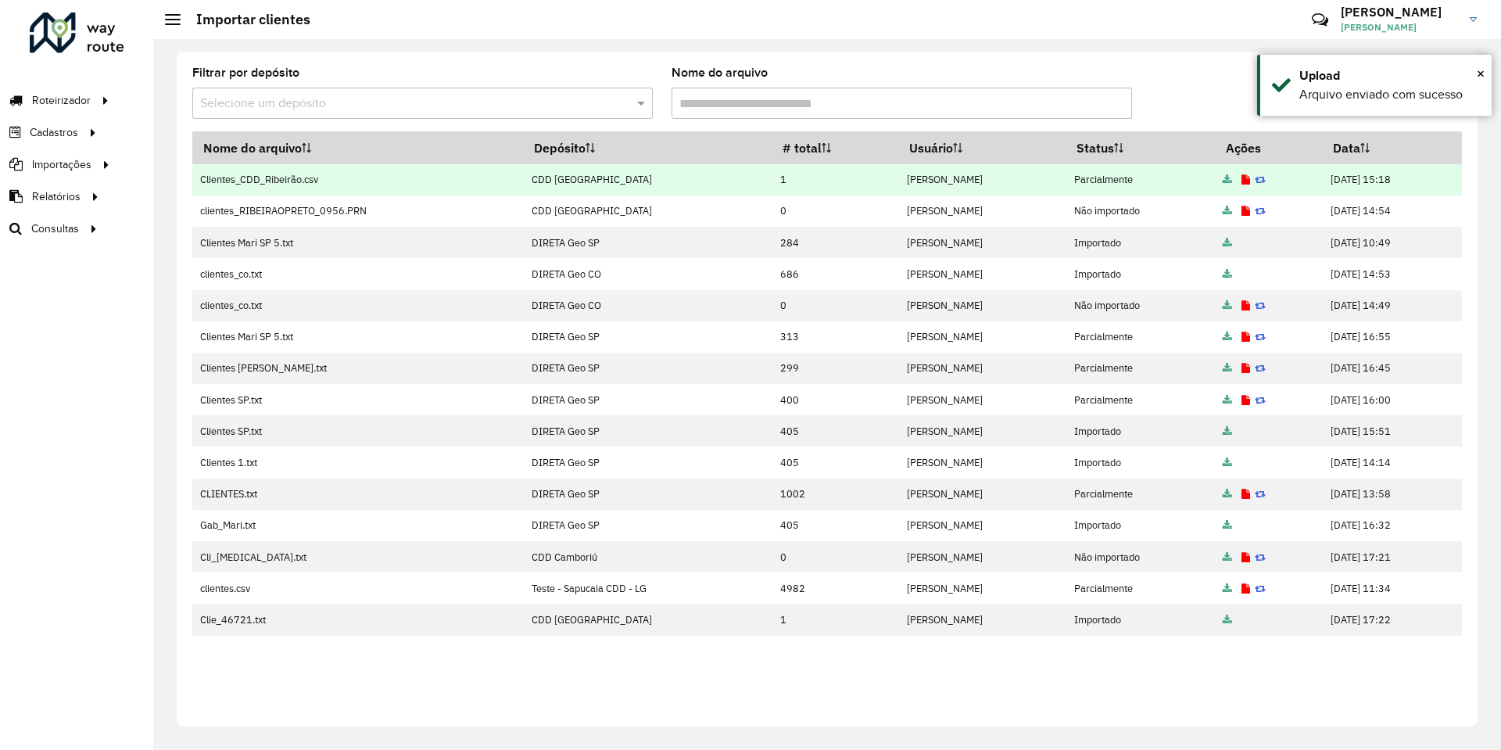
click at [1242, 175] on icon at bounding box center [1246, 180] width 9 height 10
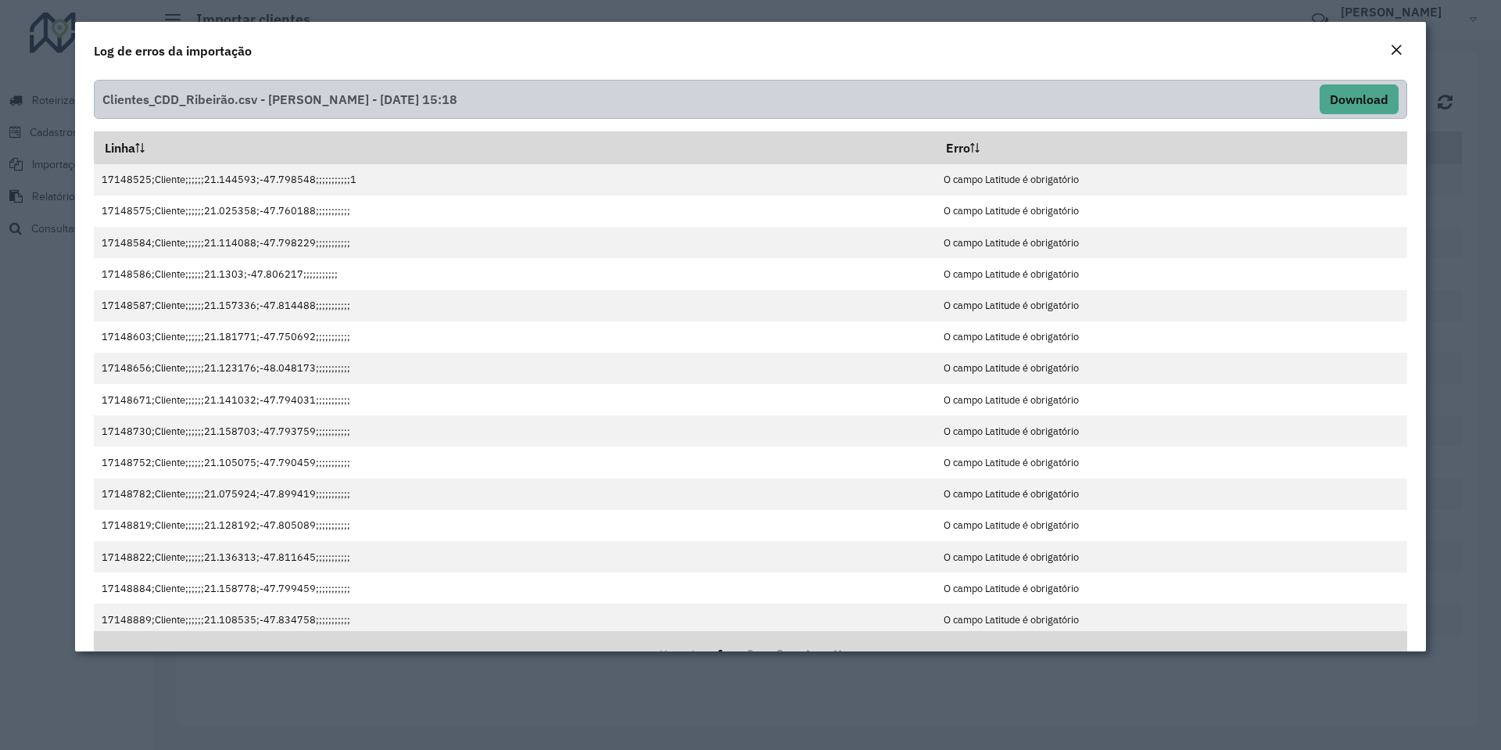
click at [1389, 45] on button "Close" at bounding box center [1397, 51] width 22 height 20
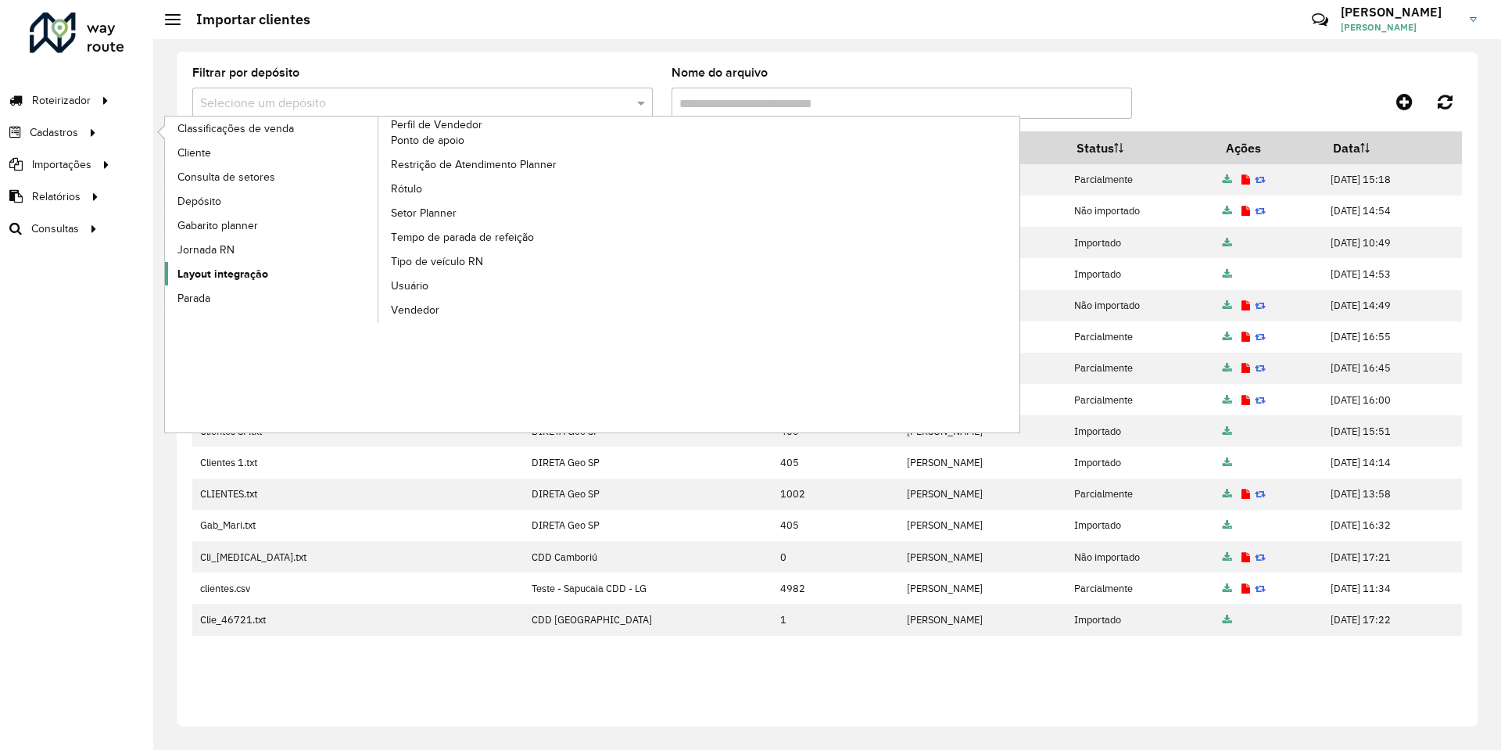
click at [218, 263] on link "Layout integração" at bounding box center [272, 273] width 214 height 23
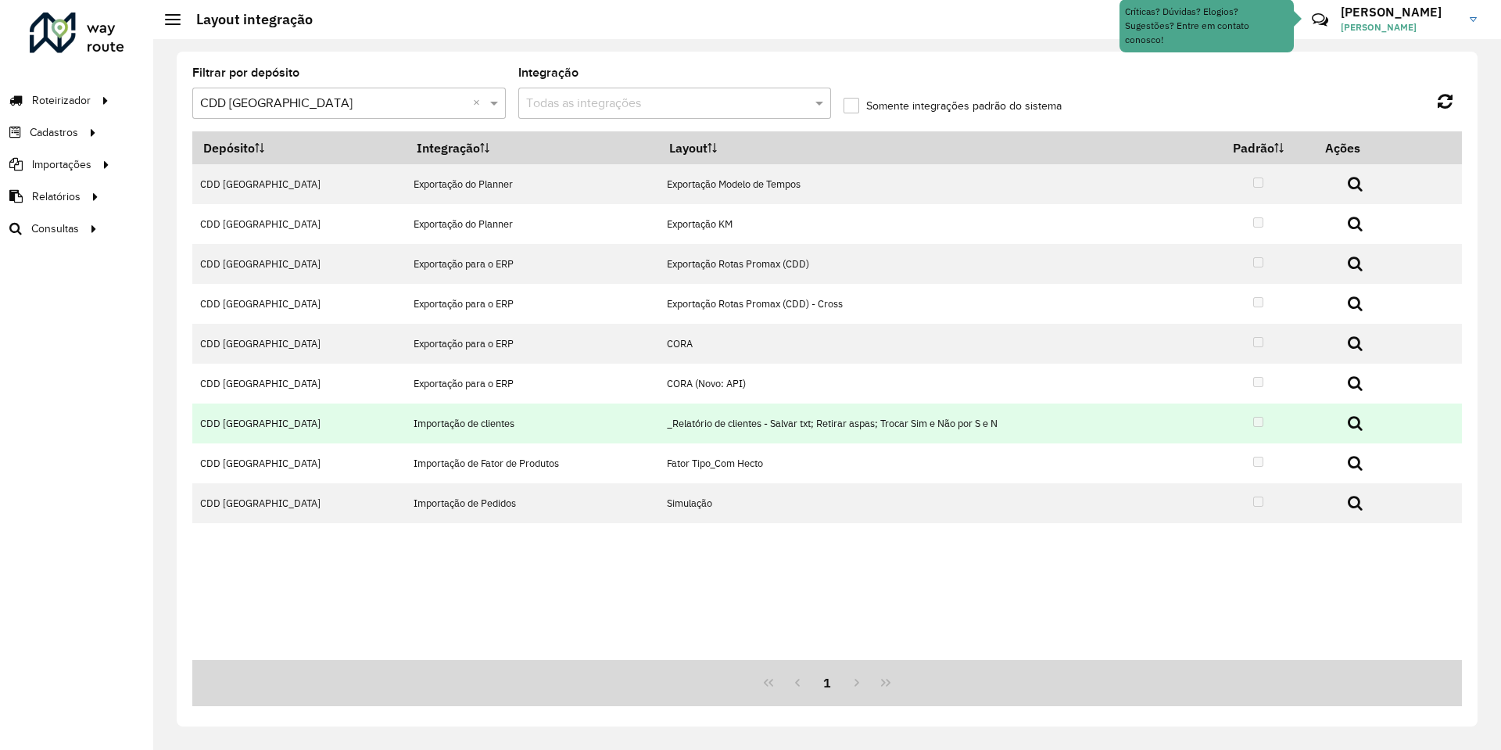
click at [1350, 425] on icon at bounding box center [1355, 423] width 15 height 16
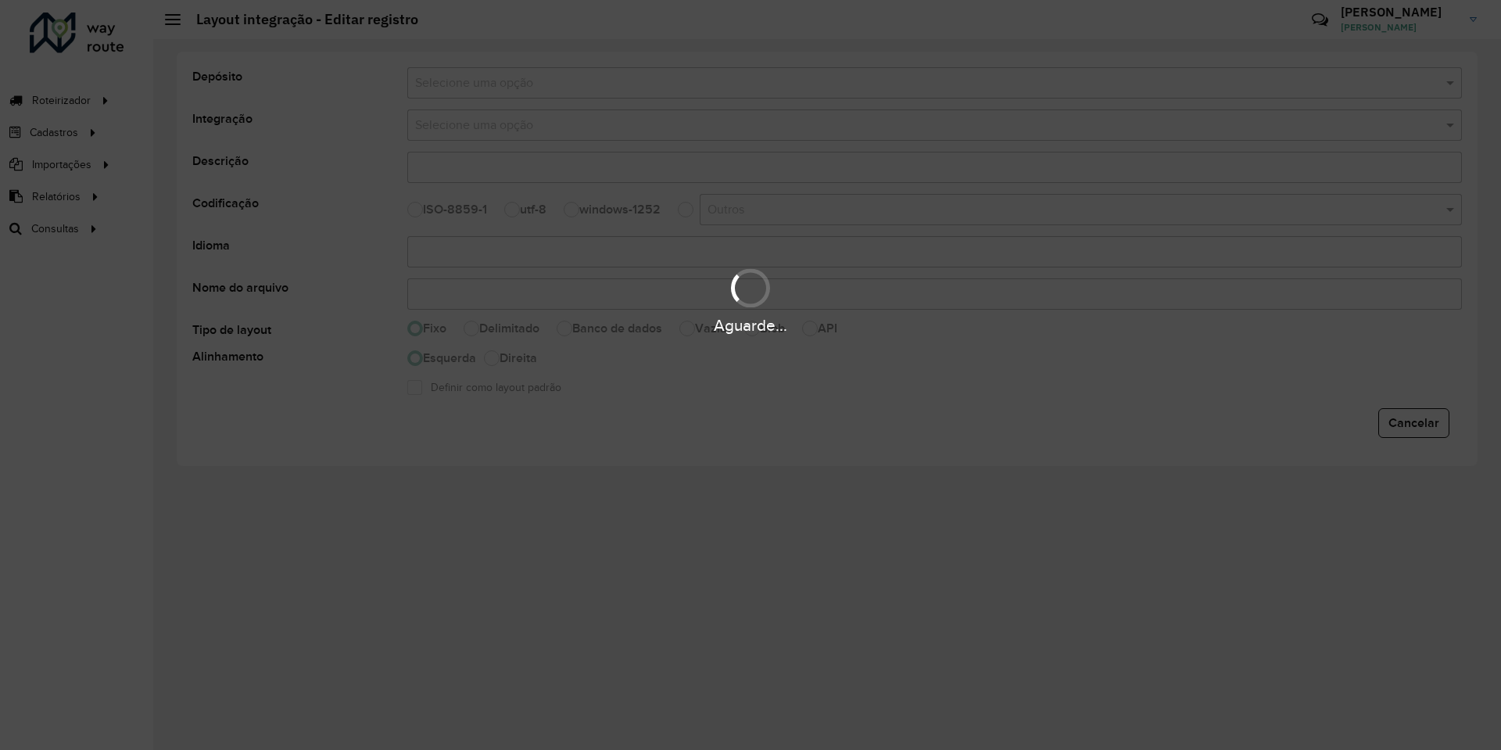
type input "**********"
type input "*****"
select select
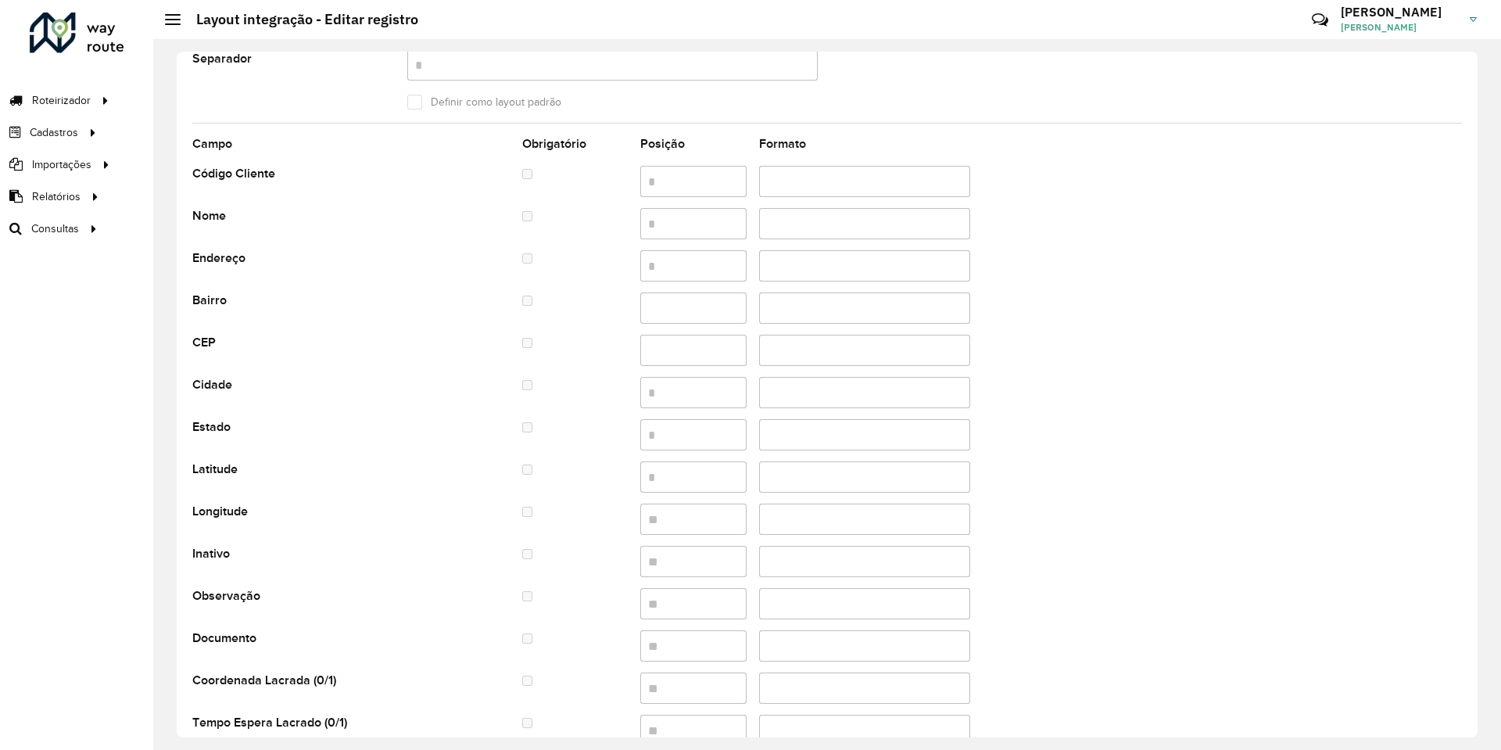
scroll to position [260, 0]
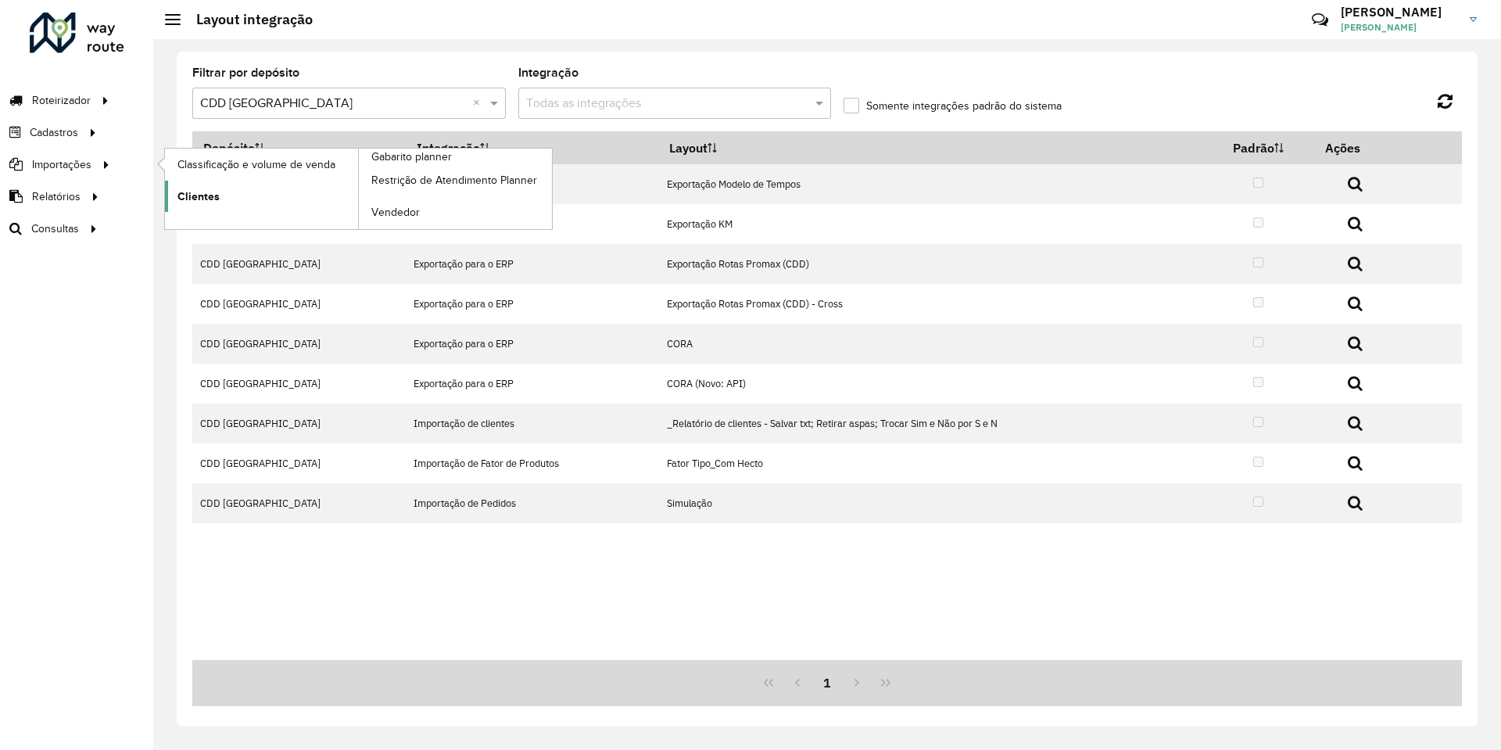
click at [195, 198] on span "Clientes" at bounding box center [198, 196] width 42 height 16
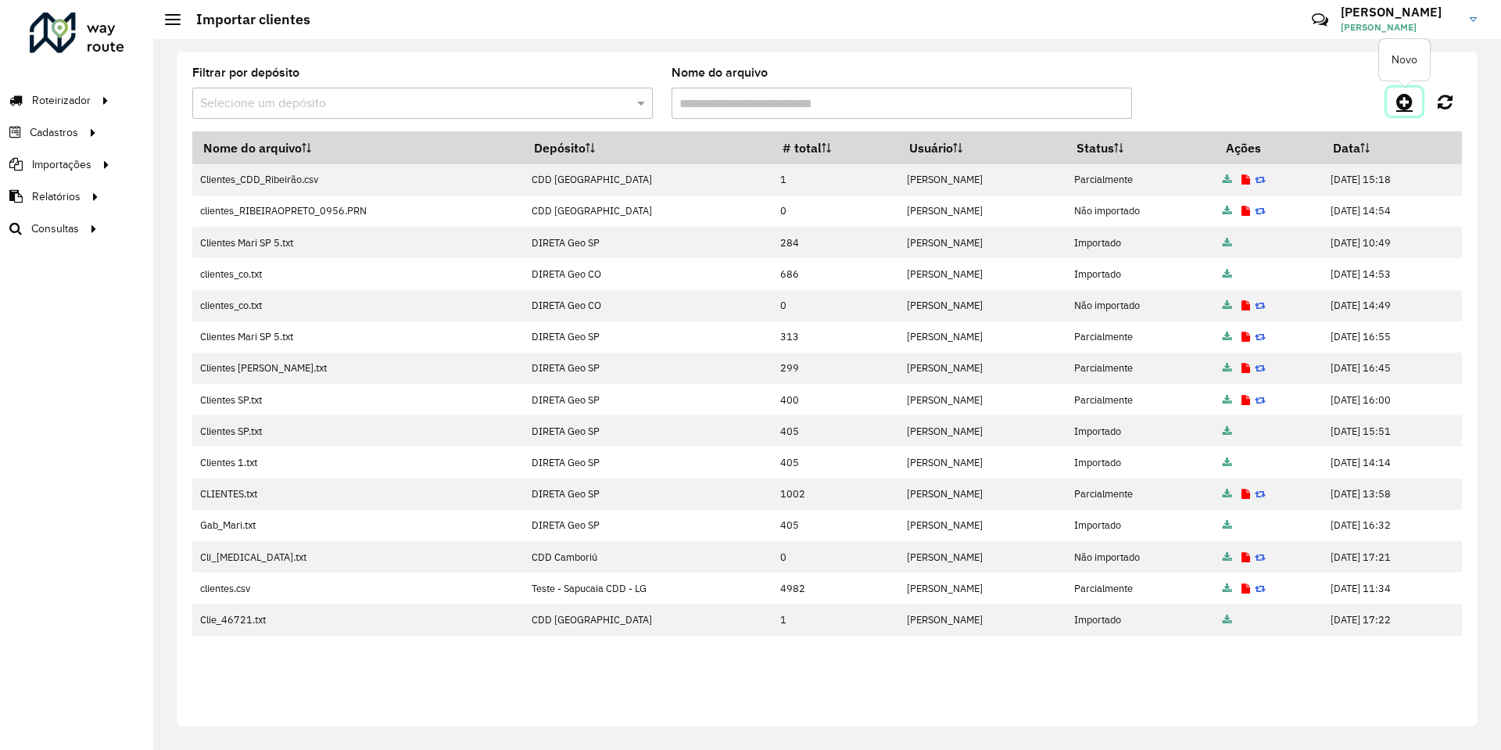
click at [1407, 108] on icon at bounding box center [1405, 101] width 16 height 19
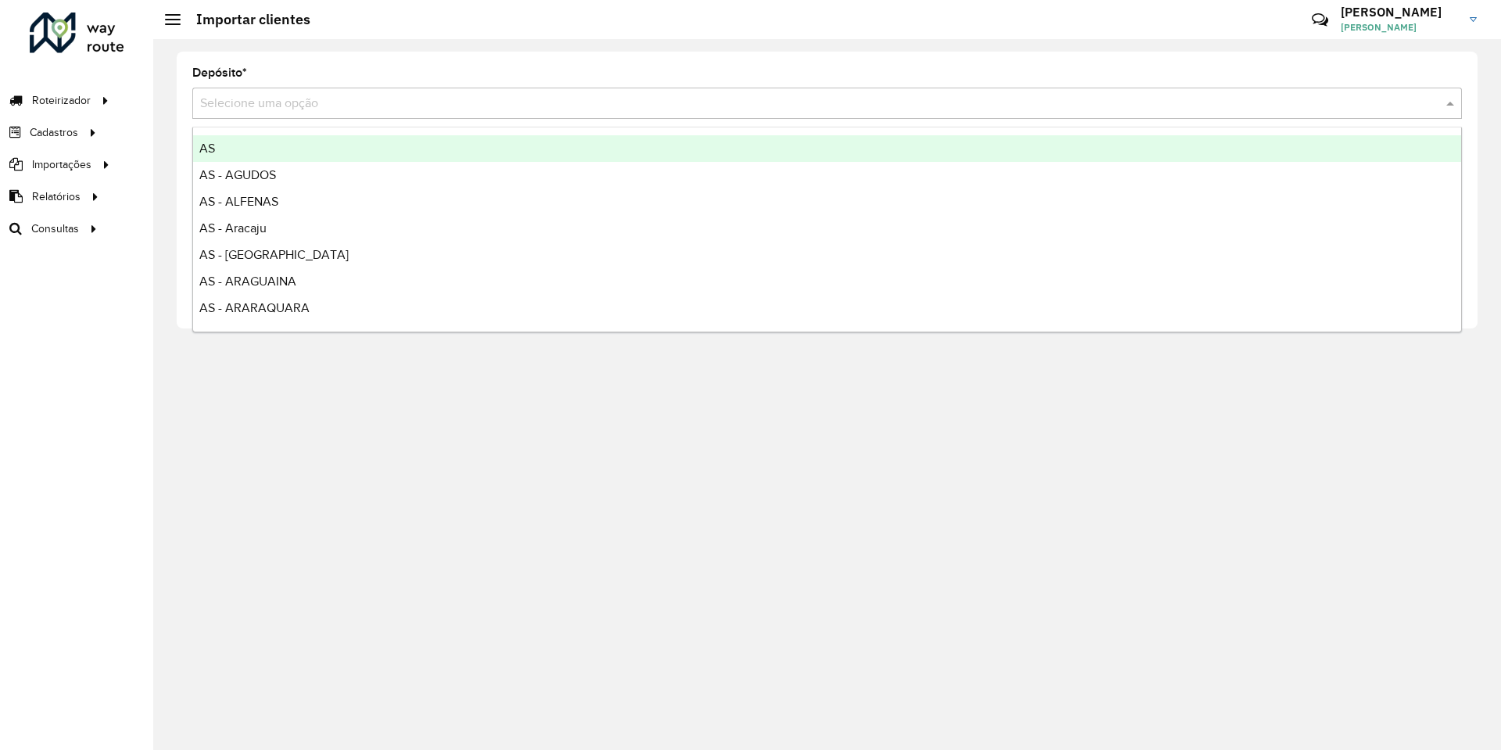
click at [551, 110] on input "text" at bounding box center [811, 104] width 1223 height 19
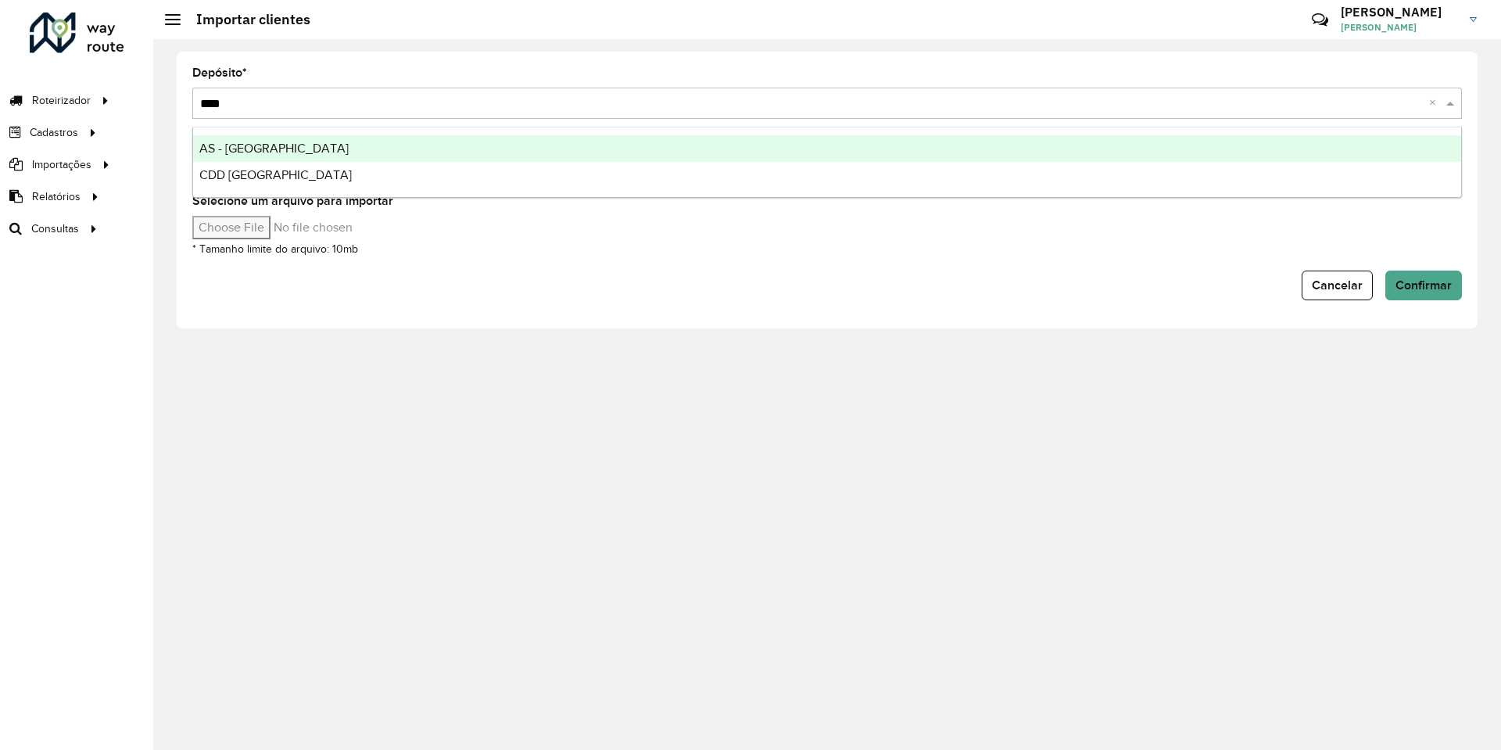
type input "*****"
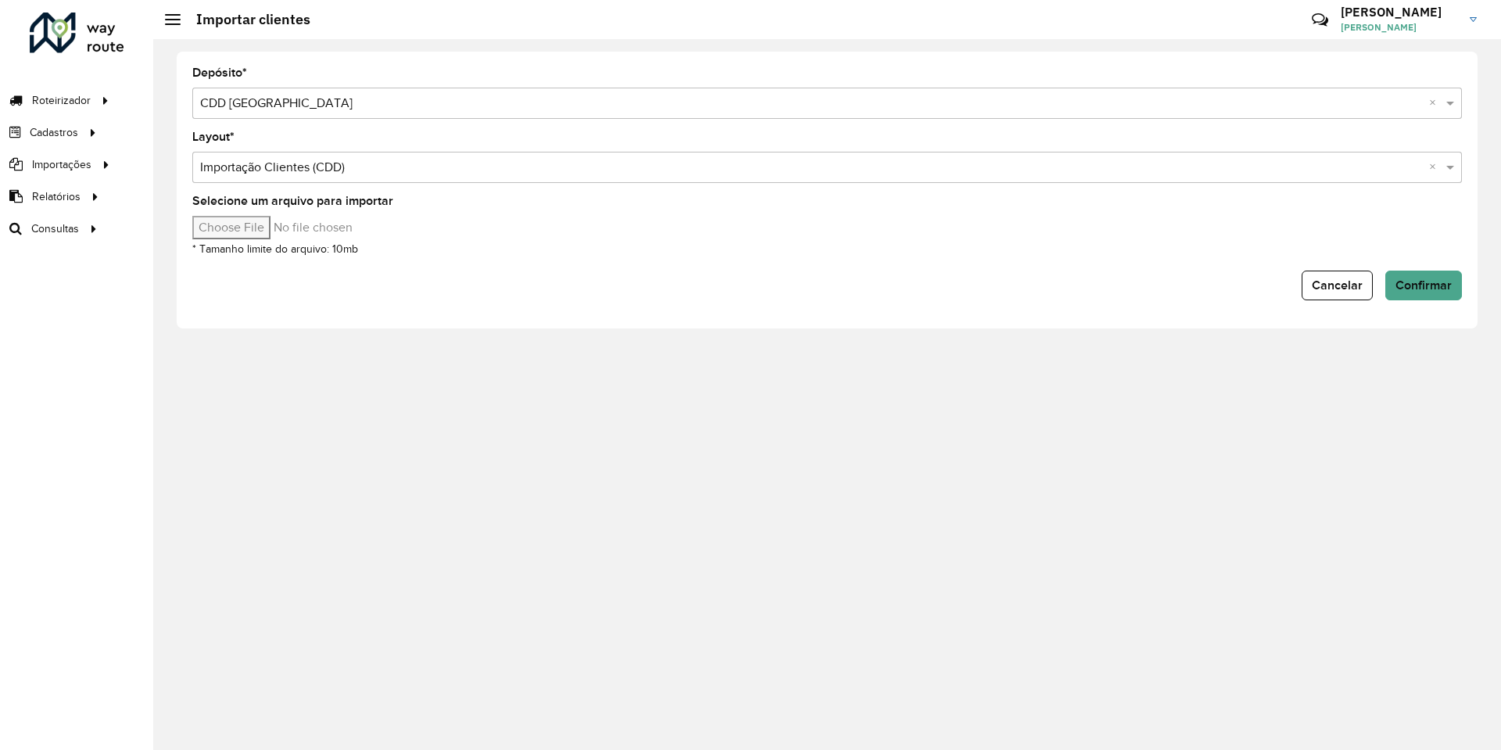
click at [261, 224] on input "Selecione um arquivo para importar" at bounding box center [325, 227] width 266 height 23
type input "**********"
click at [884, 296] on div "Cancelar Confirmar" at bounding box center [827, 286] width 1270 height 30
click at [1390, 285] on button "Confirmar" at bounding box center [1424, 286] width 77 height 30
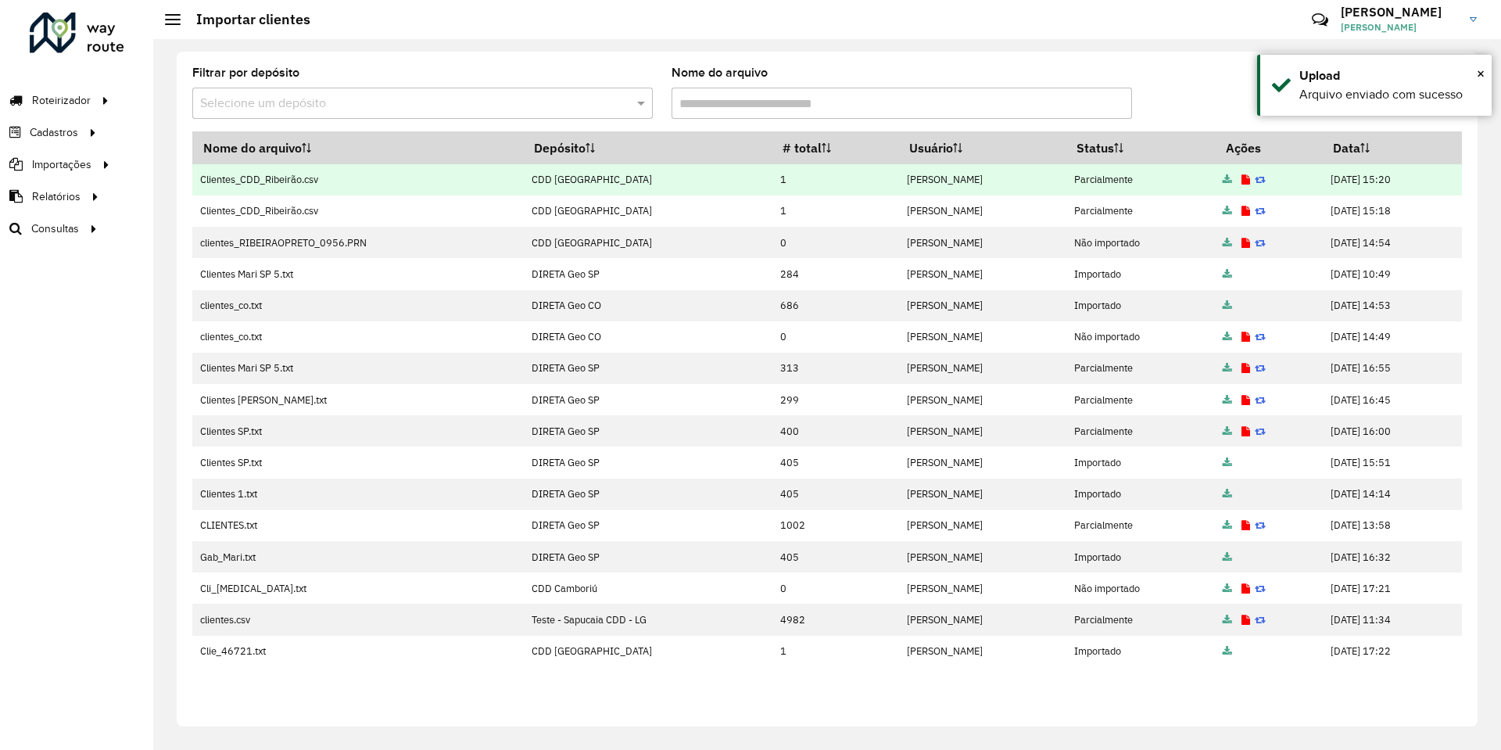
click at [1242, 179] on icon at bounding box center [1246, 180] width 9 height 10
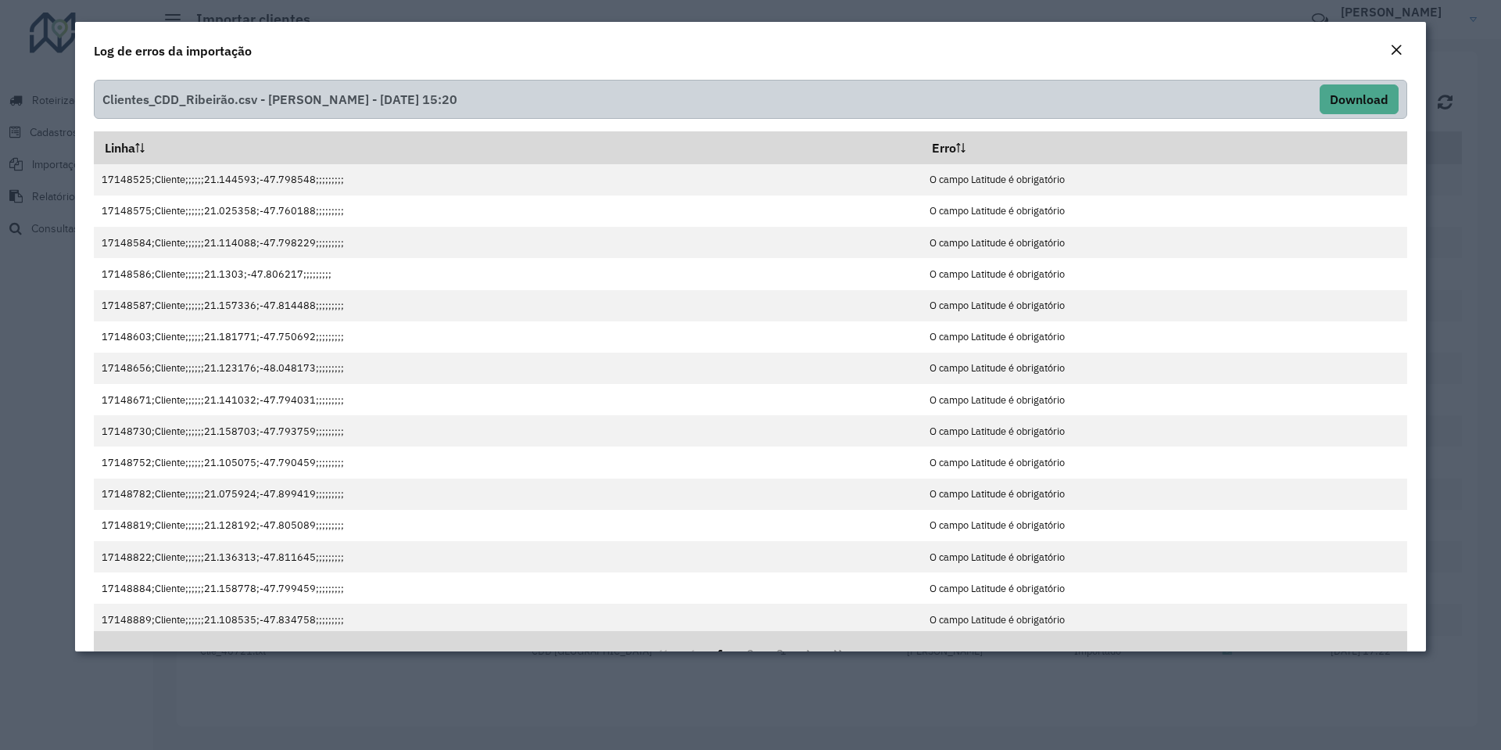
click at [595, 67] on div "Log de erros da importação" at bounding box center [750, 48] width 1351 height 52
click at [1104, 52] on div "Log de erros da importação" at bounding box center [750, 48] width 1351 height 52
click at [1397, 49] on em "Close" at bounding box center [1396, 50] width 13 height 13
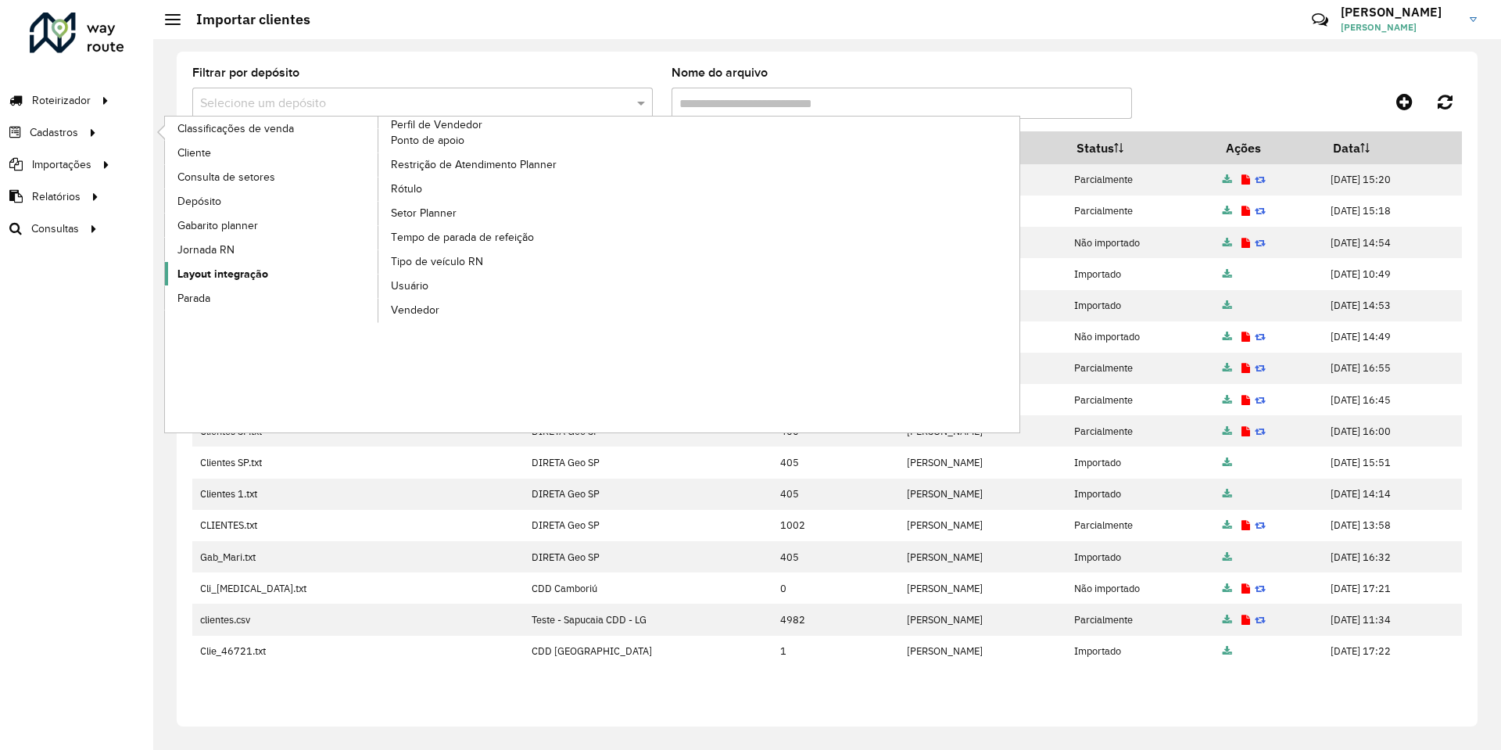
click at [228, 285] on link "Layout integração" at bounding box center [272, 273] width 214 height 23
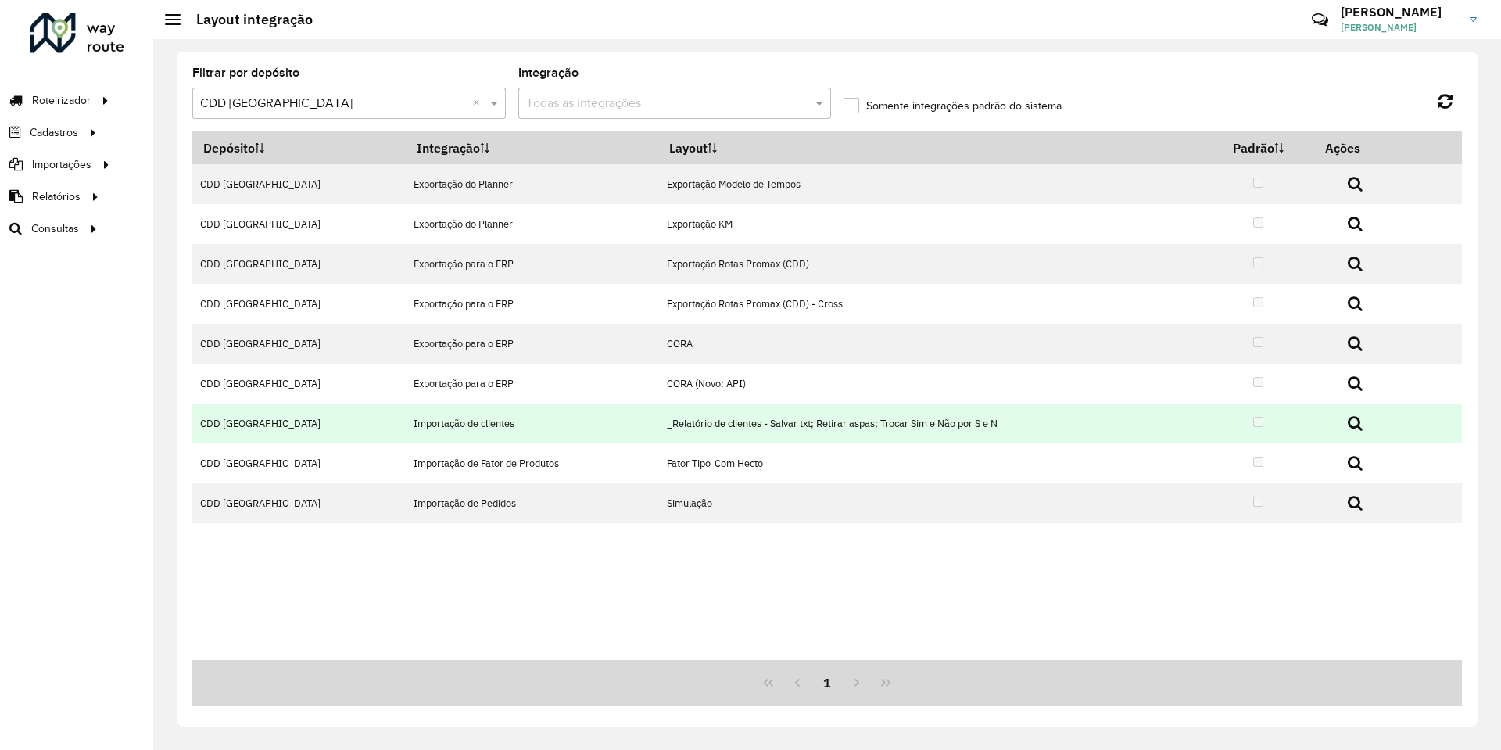
click at [1348, 418] on icon at bounding box center [1355, 423] width 15 height 16
select select
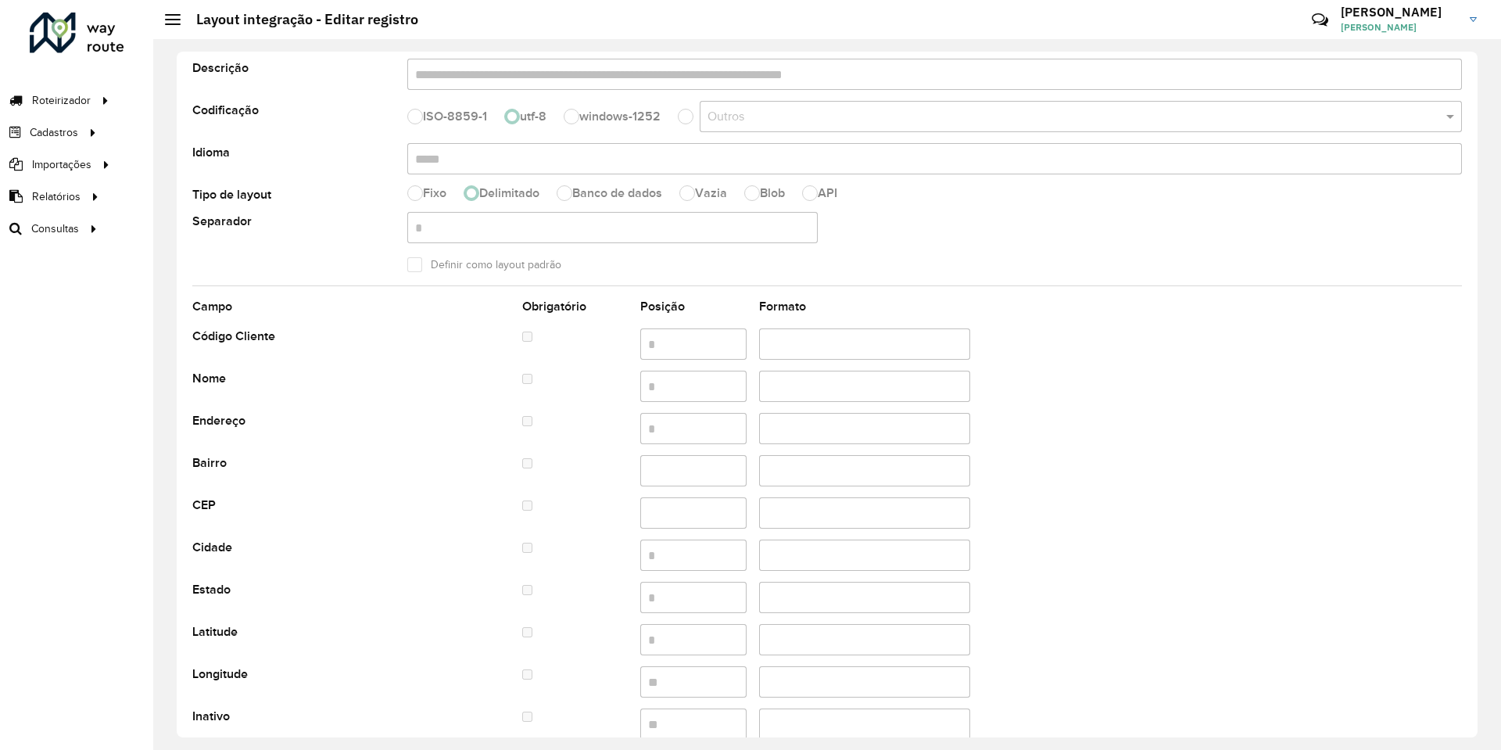
scroll to position [131, 0]
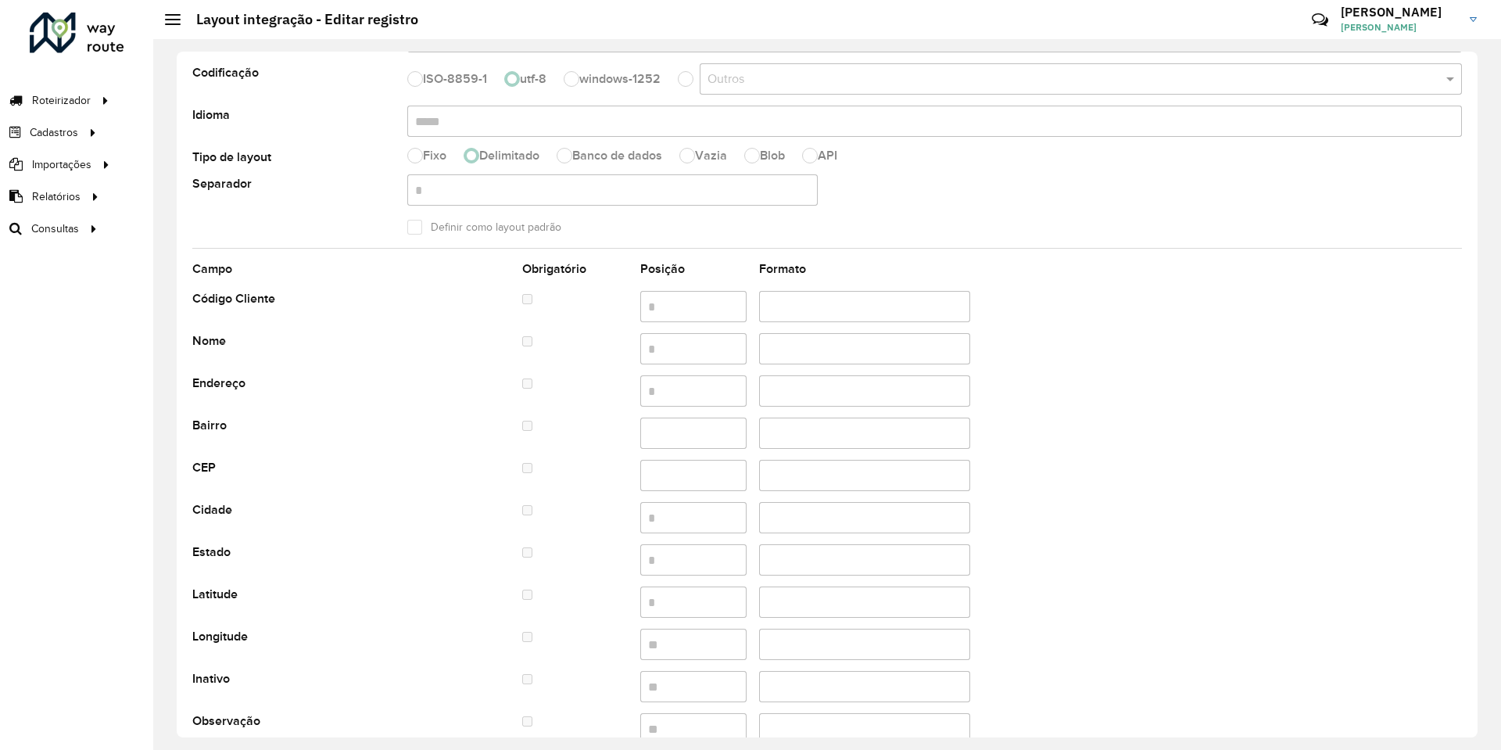
click at [301, 302] on div "Código Cliente" at bounding box center [350, 300] width 317 height 19
click at [217, 335] on label "Nome" at bounding box center [209, 341] width 34 height 19
click at [228, 382] on label "Endereço" at bounding box center [218, 383] width 53 height 19
click at [224, 429] on label "Bairro" at bounding box center [209, 425] width 34 height 19
click at [212, 473] on label "CEP" at bounding box center [203, 467] width 23 height 19
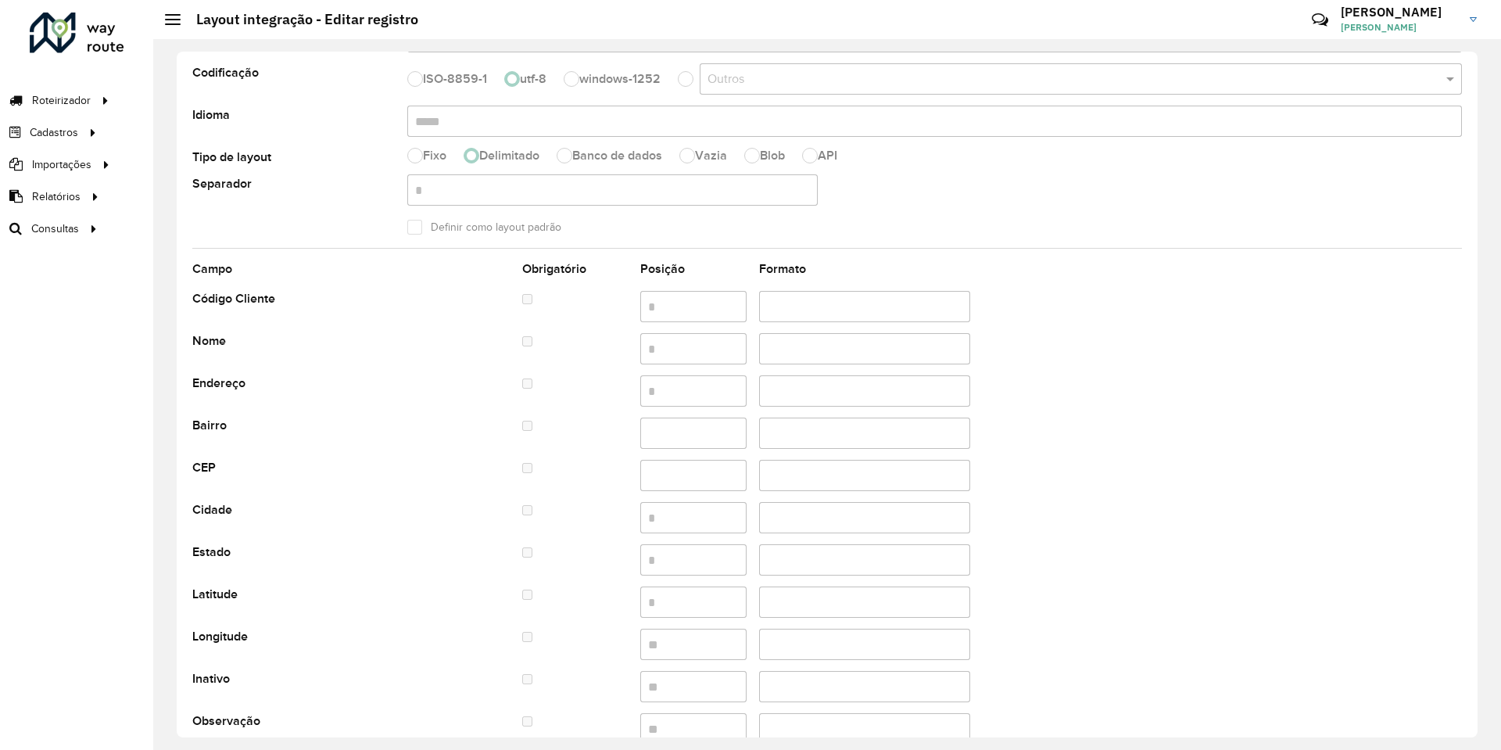
click at [214, 516] on label "Cidade" at bounding box center [212, 509] width 40 height 19
click at [221, 556] on label "Estado" at bounding box center [211, 552] width 38 height 19
click at [222, 597] on label "Latitude" at bounding box center [214, 594] width 45 height 19
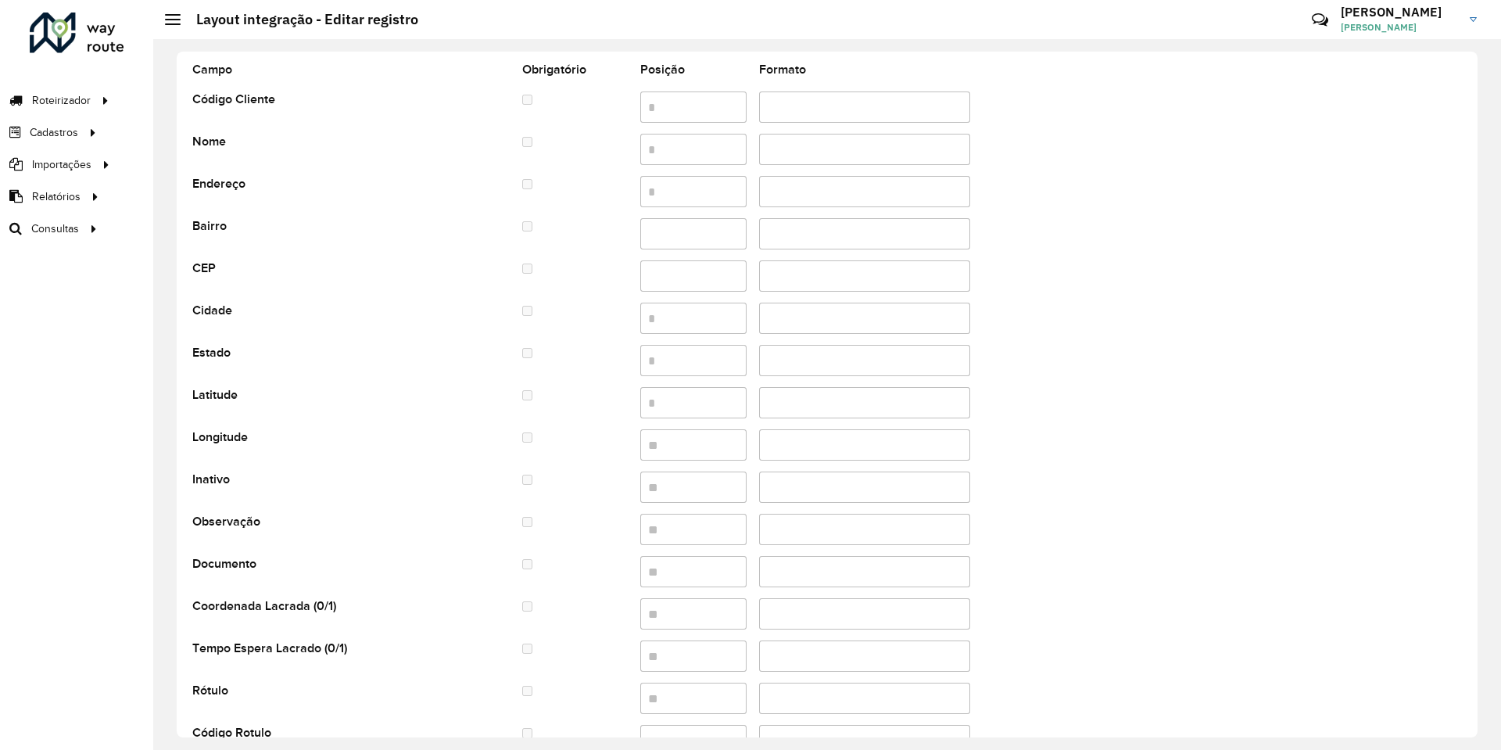
scroll to position [0, 0]
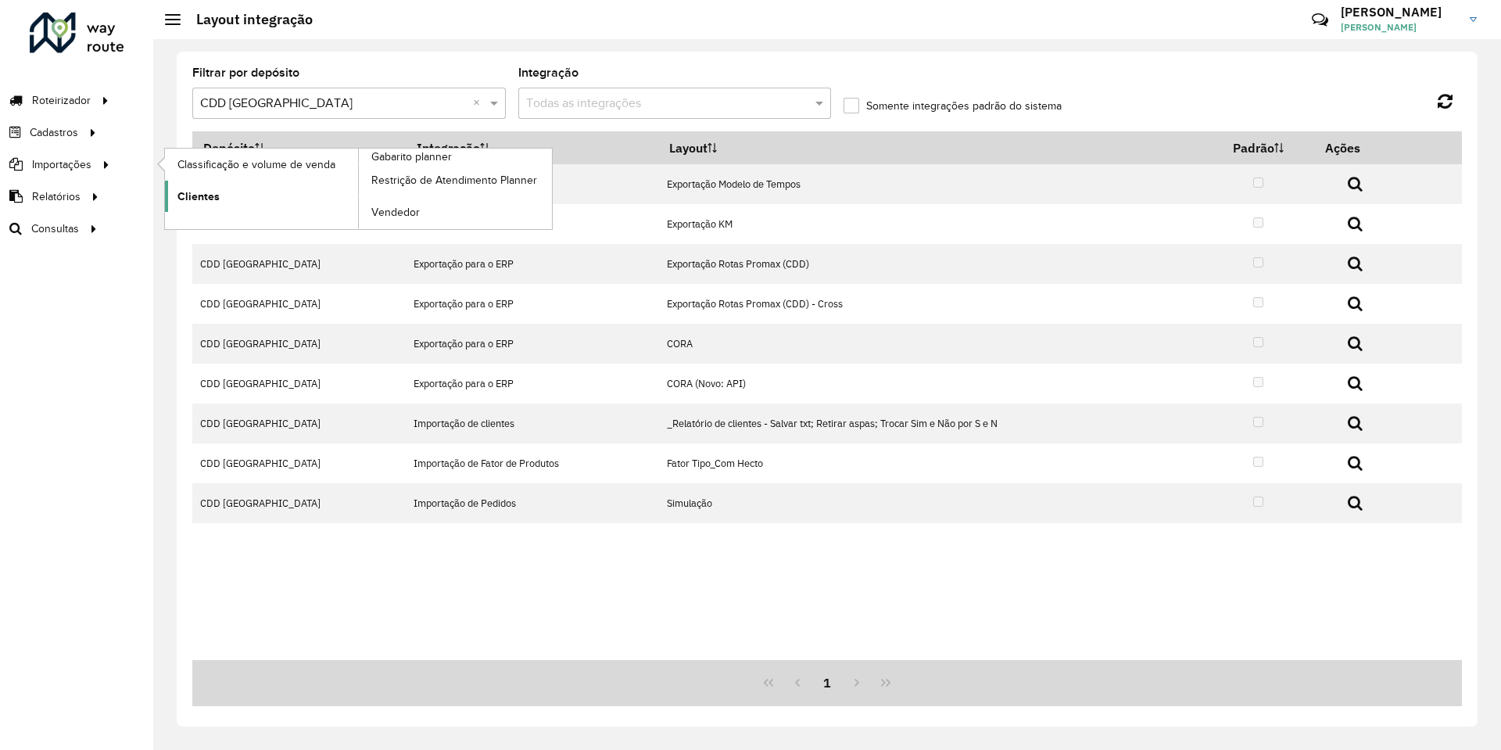
click at [193, 192] on span "Clientes" at bounding box center [198, 196] width 42 height 16
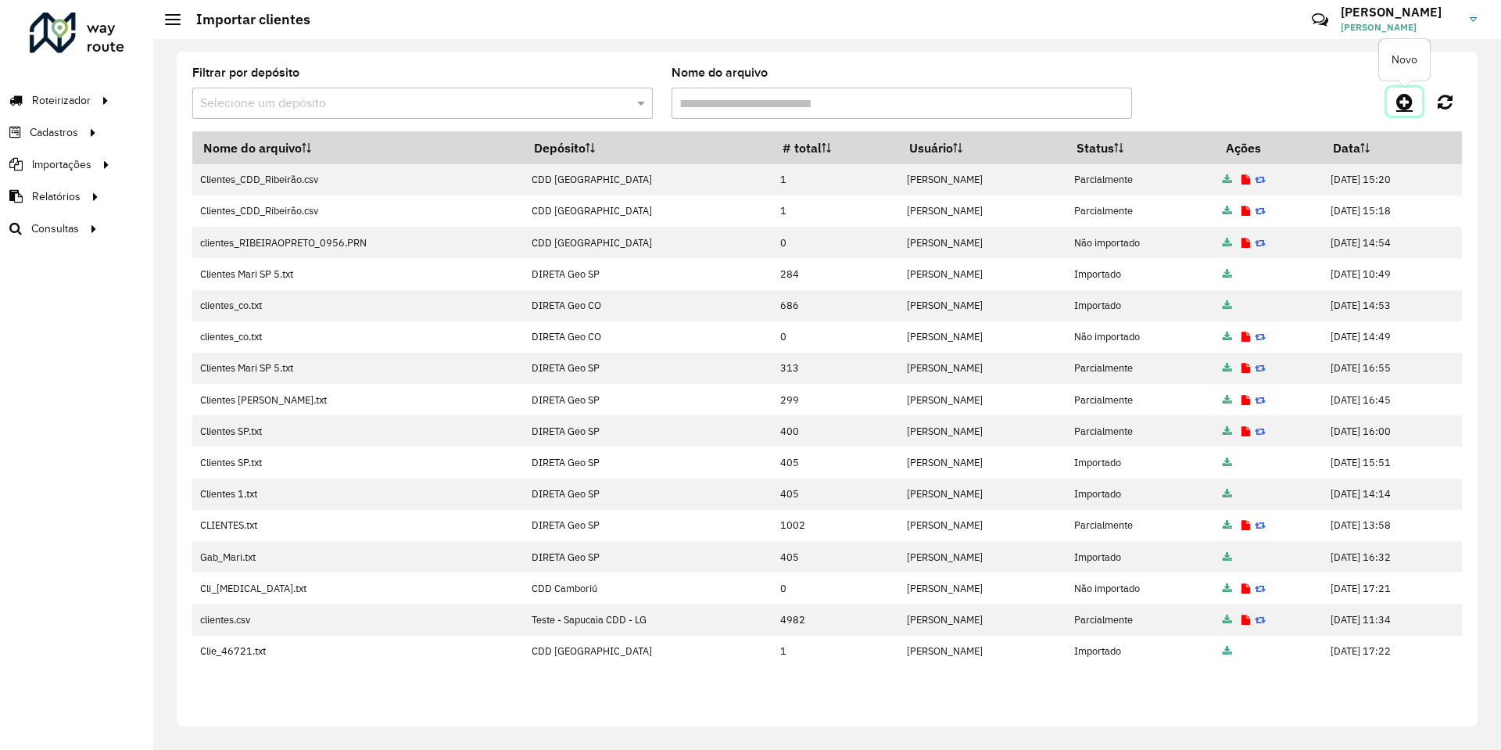
click at [1410, 111] on link at bounding box center [1404, 102] width 35 height 28
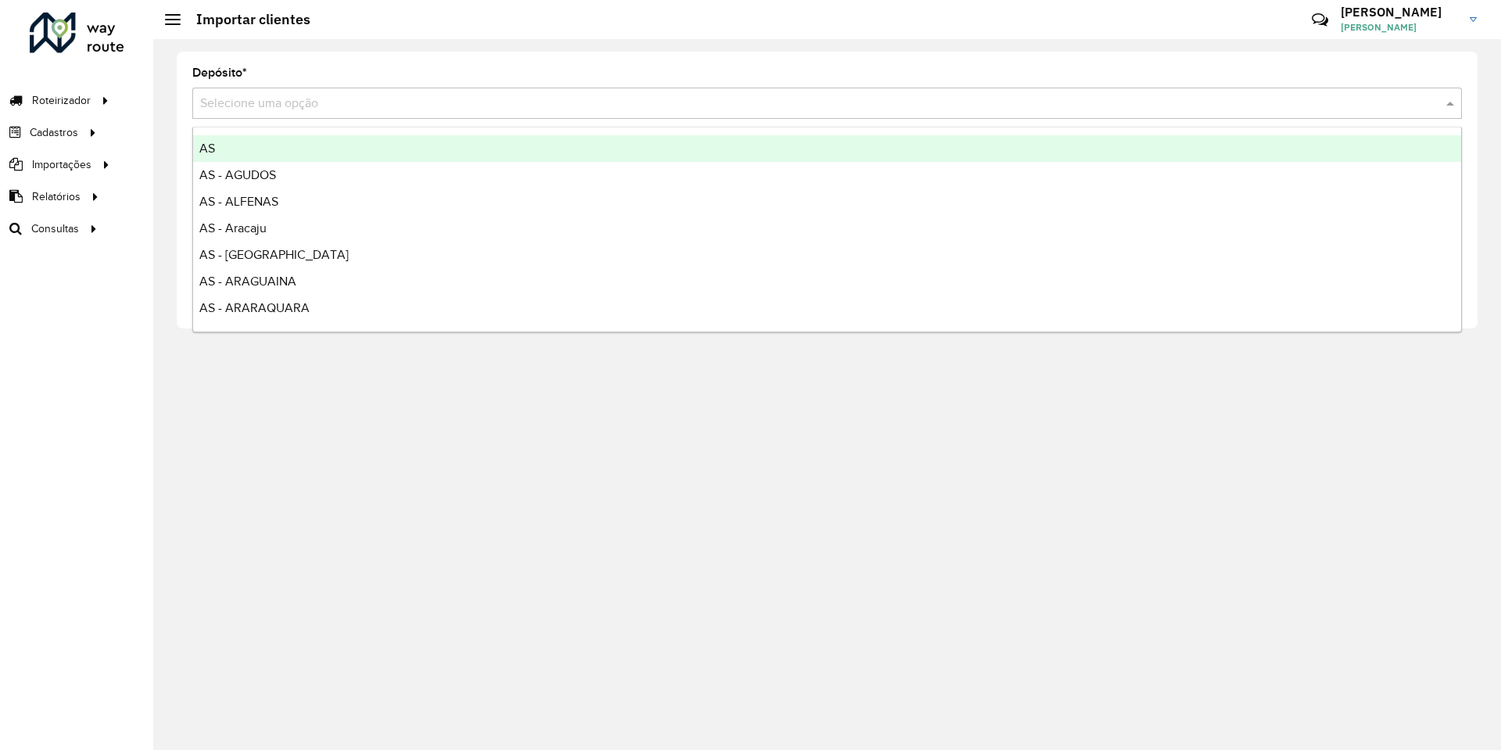
click at [502, 104] on input "text" at bounding box center [811, 104] width 1223 height 19
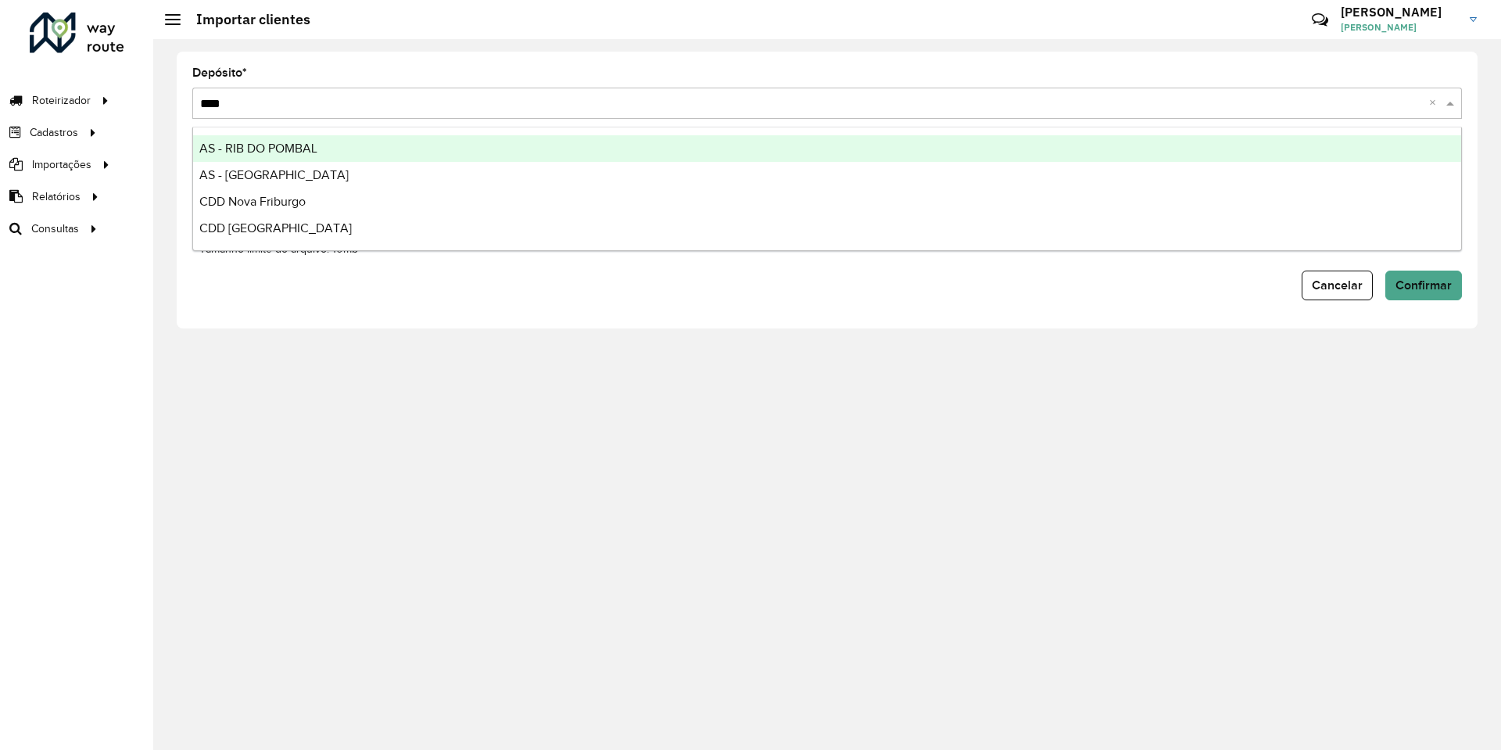
type input "*****"
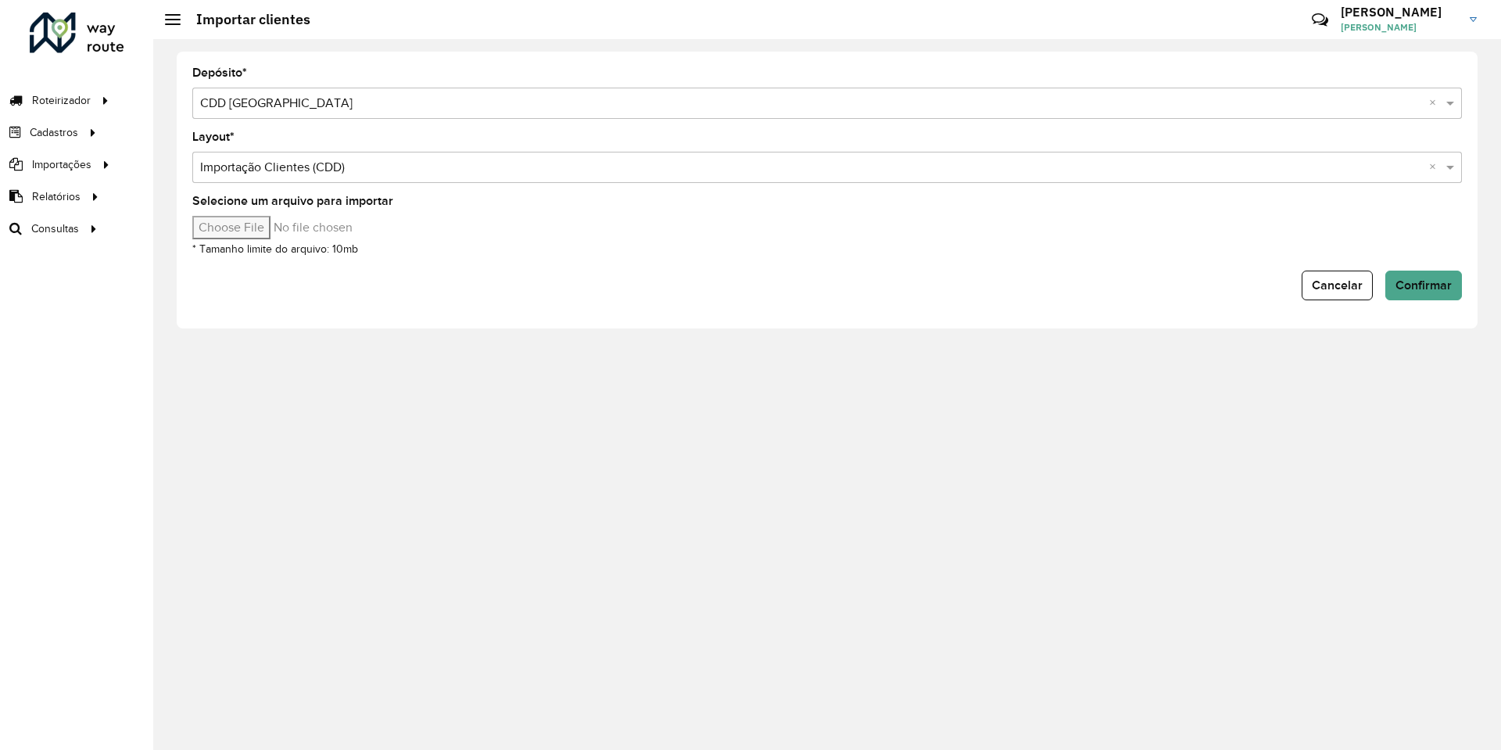
click at [281, 235] on input "Selecione um arquivo para importar" at bounding box center [325, 227] width 266 height 23
type input "**********"
click at [882, 292] on div "Cancelar Confirmar" at bounding box center [827, 286] width 1270 height 30
click at [1404, 285] on span "Confirmar" at bounding box center [1424, 284] width 56 height 13
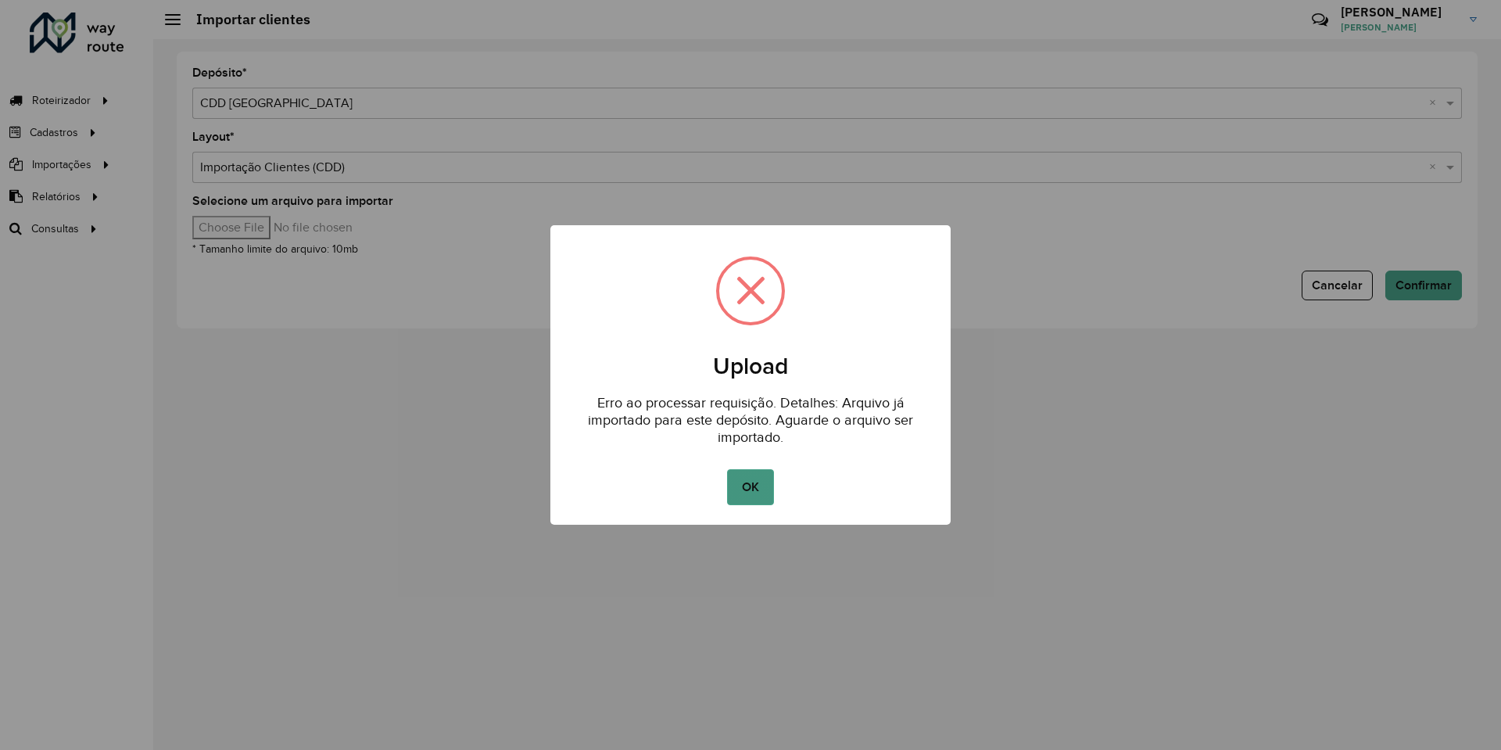
click at [741, 485] on button "OK" at bounding box center [750, 487] width 46 height 36
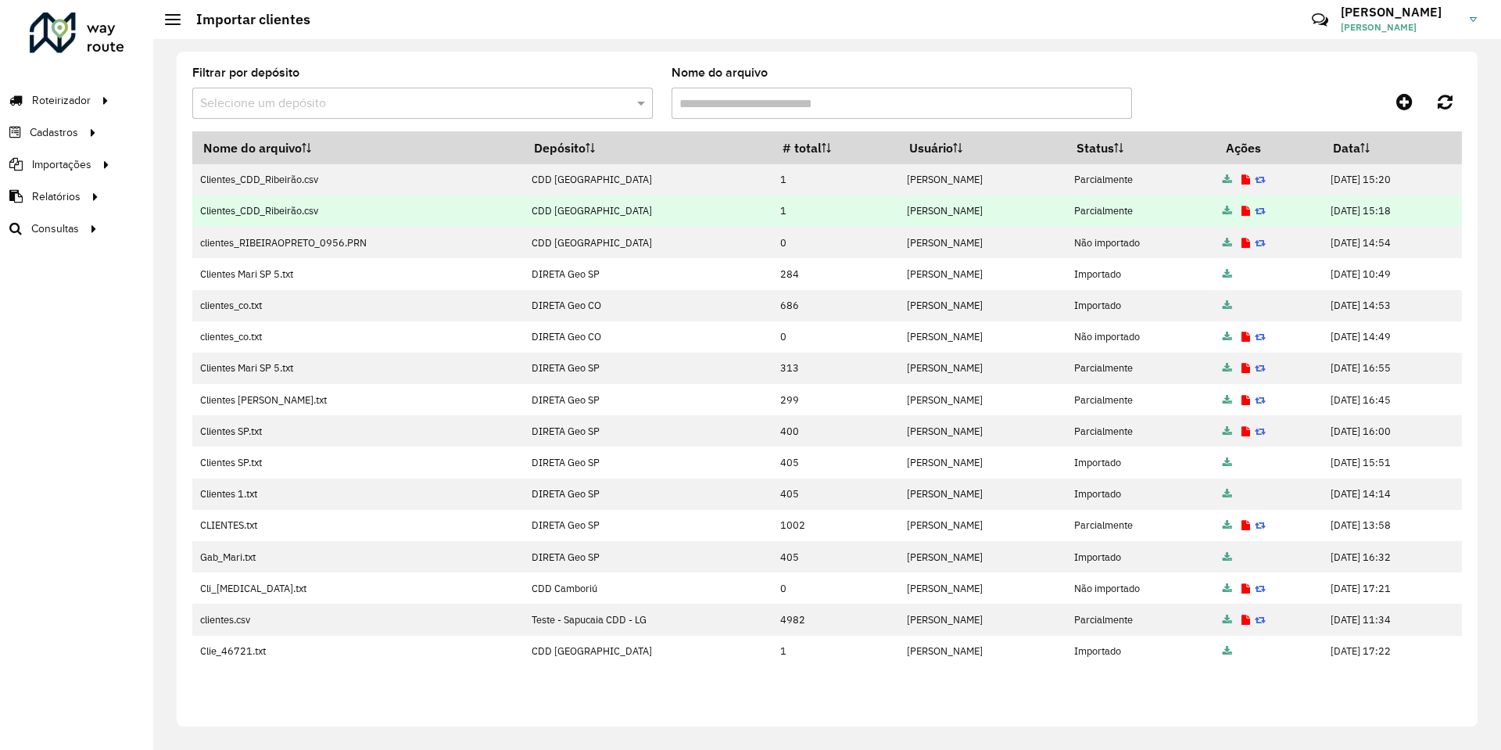
click at [1242, 210] on icon at bounding box center [1246, 211] width 9 height 10
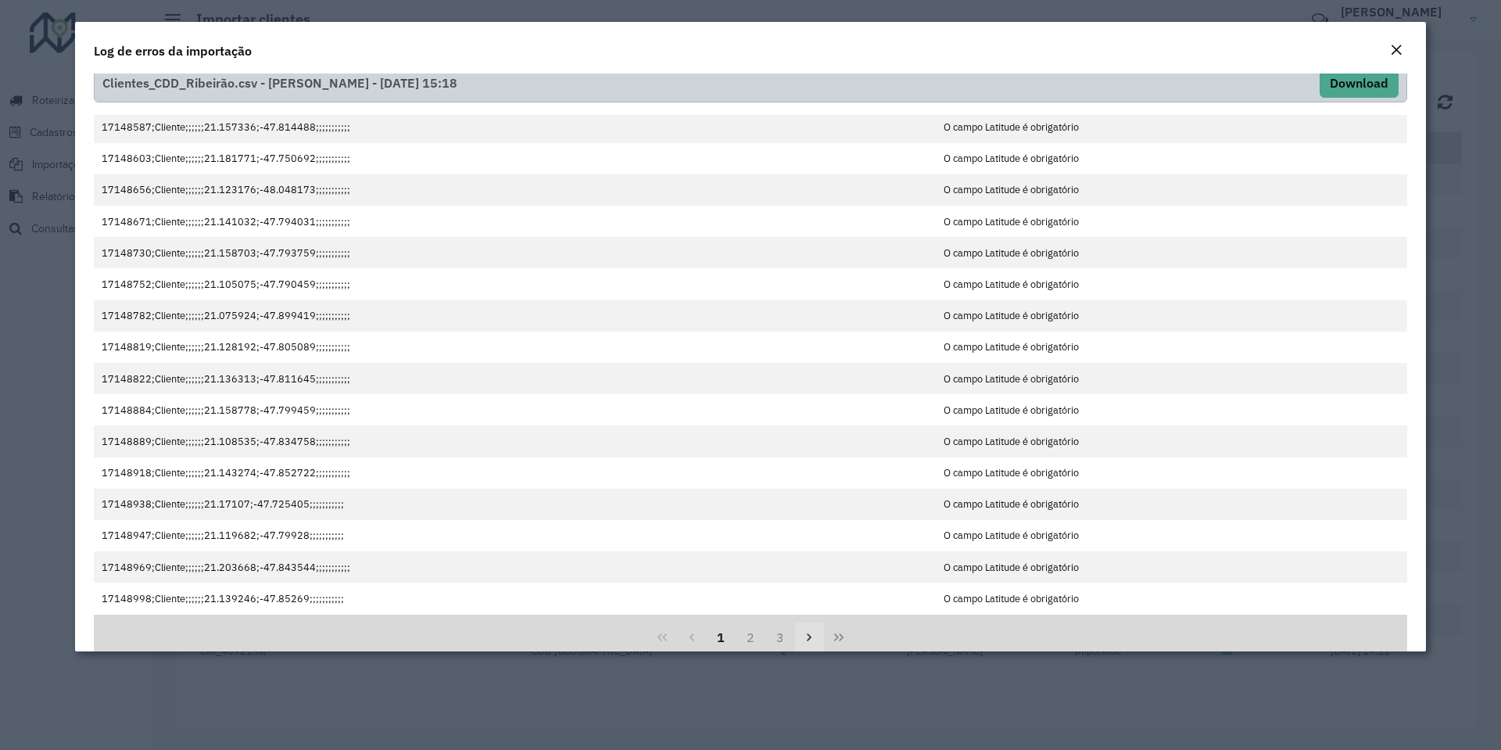
scroll to position [45, 0]
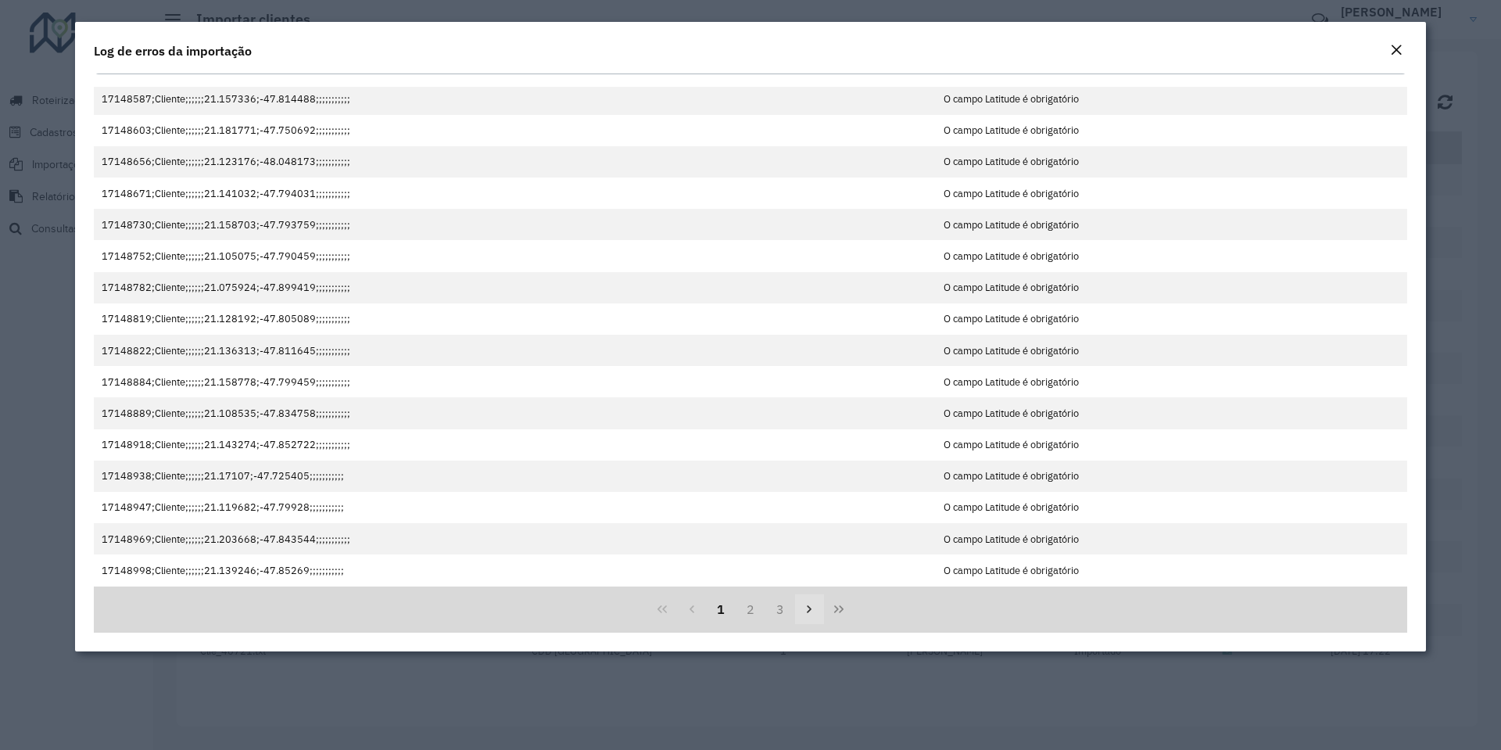
click at [808, 604] on icon "Next Page" at bounding box center [809, 609] width 13 height 13
click at [837, 607] on icon "Last Page" at bounding box center [839, 609] width 13 height 13
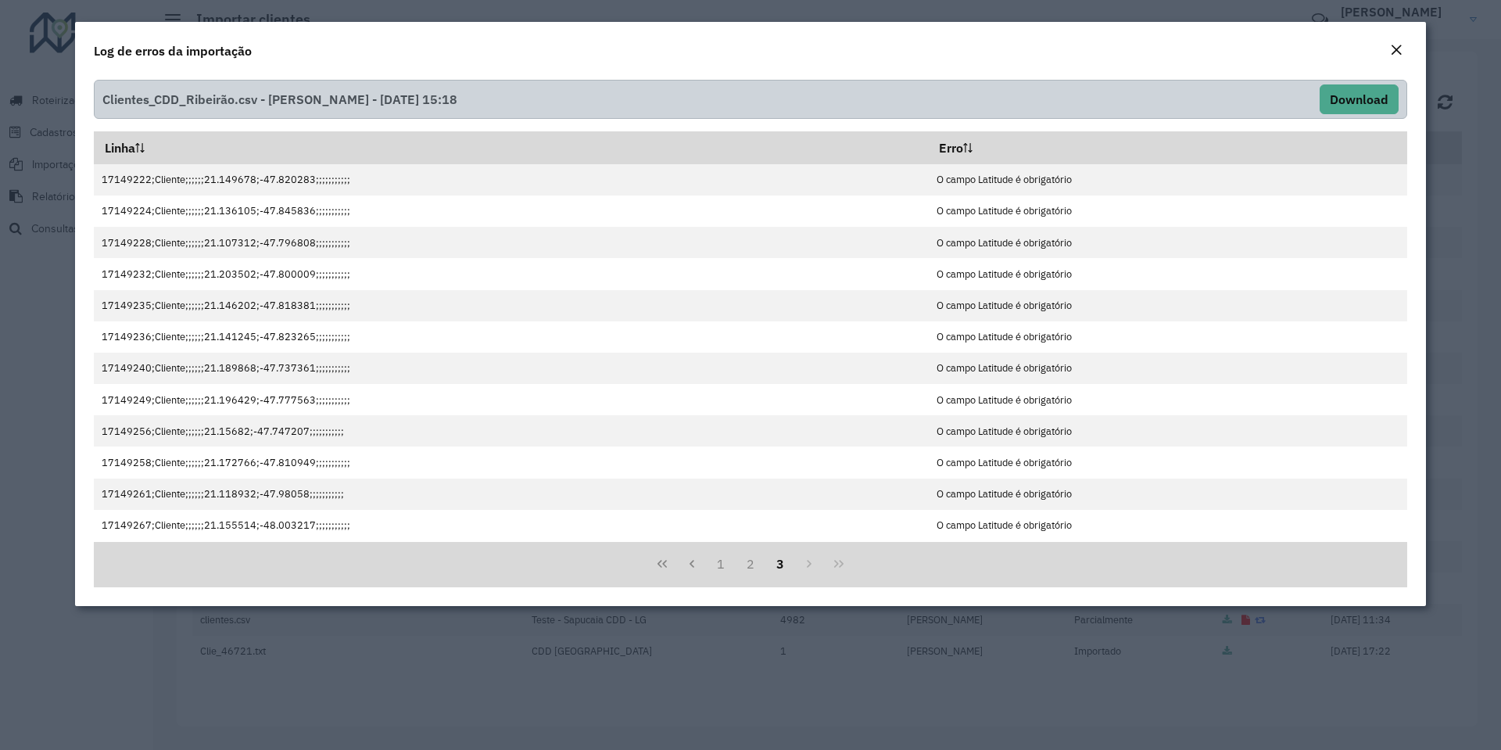
scroll to position [0, 0]
click at [652, 559] on button "First Page" at bounding box center [662, 565] width 30 height 30
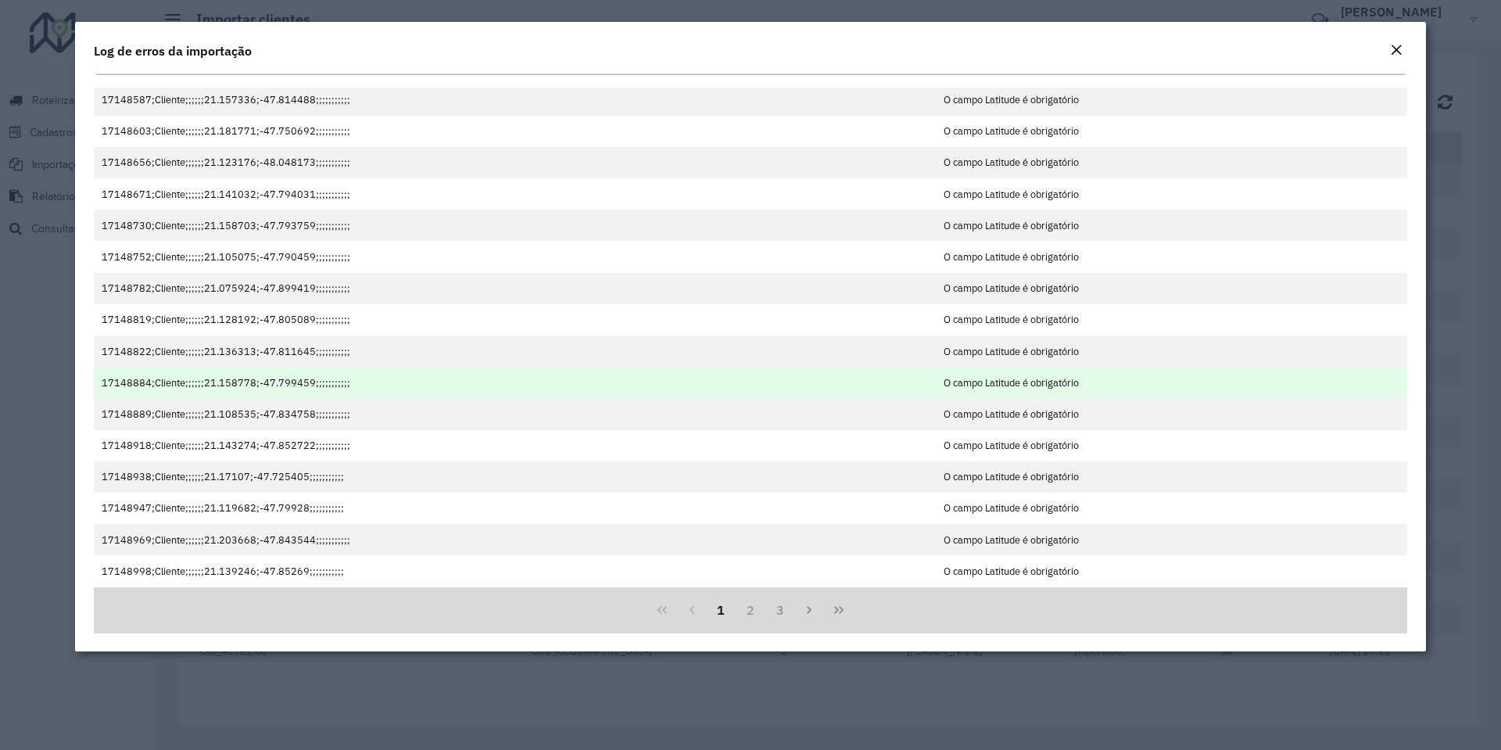
scroll to position [45, 0]
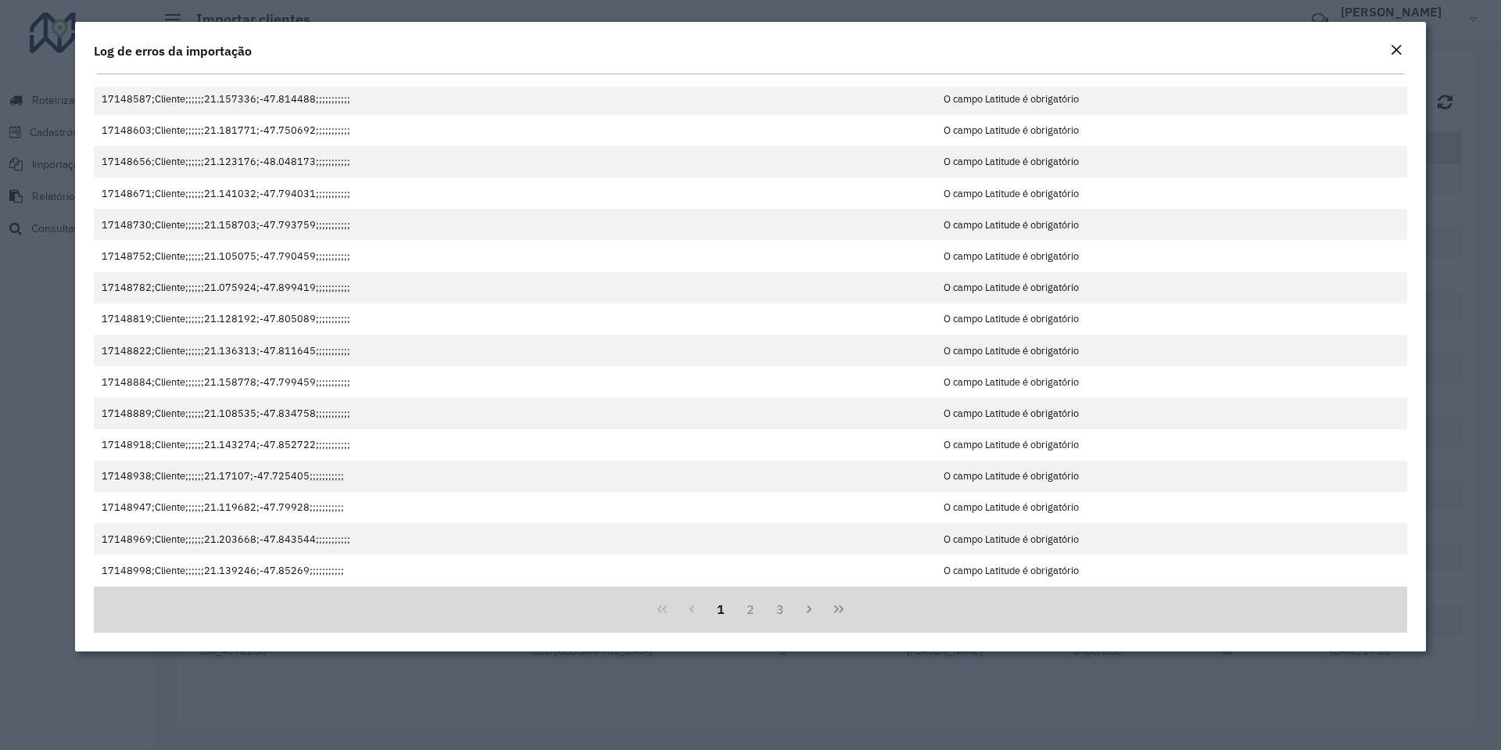
click at [1400, 48] on em "Close" at bounding box center [1396, 50] width 13 height 13
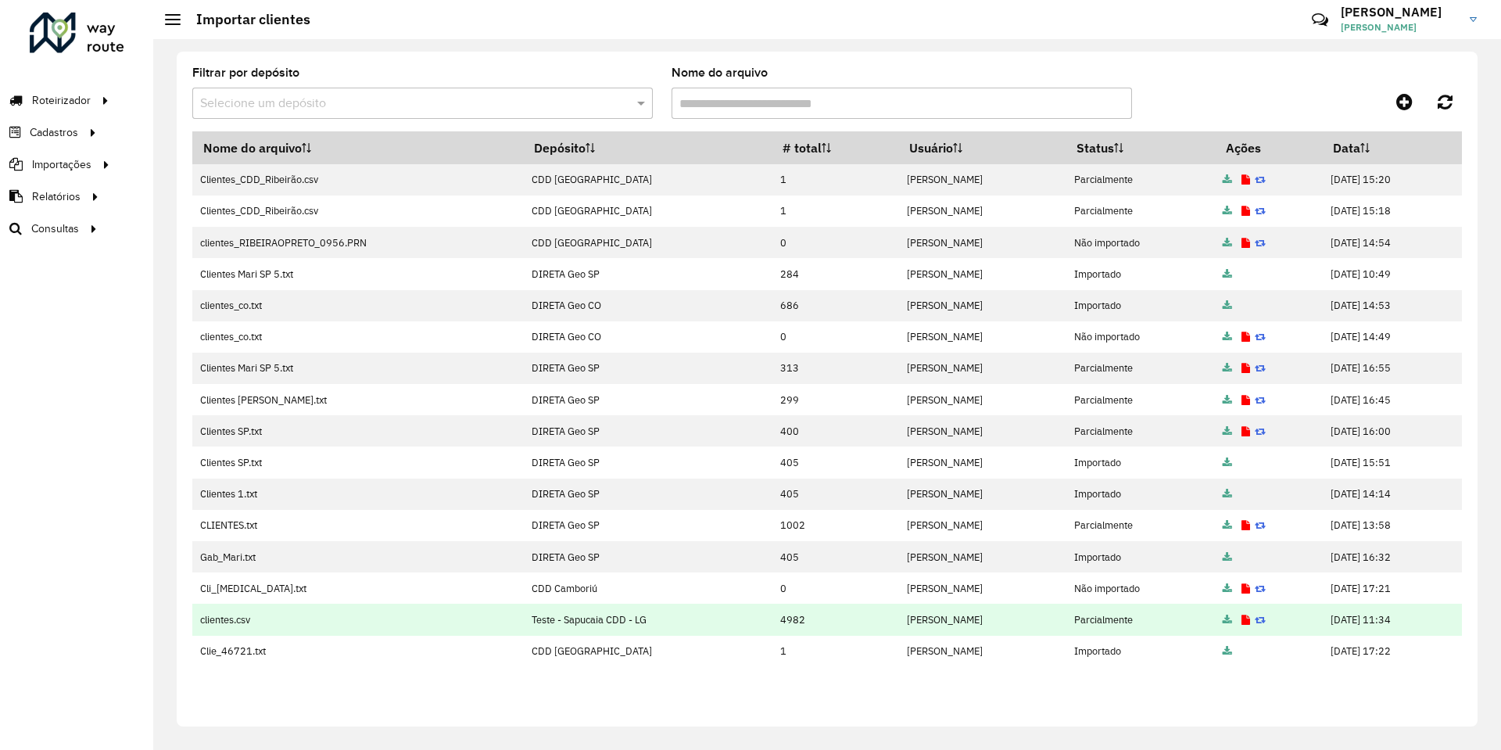
click at [1223, 615] on icon at bounding box center [1227, 620] width 9 height 10
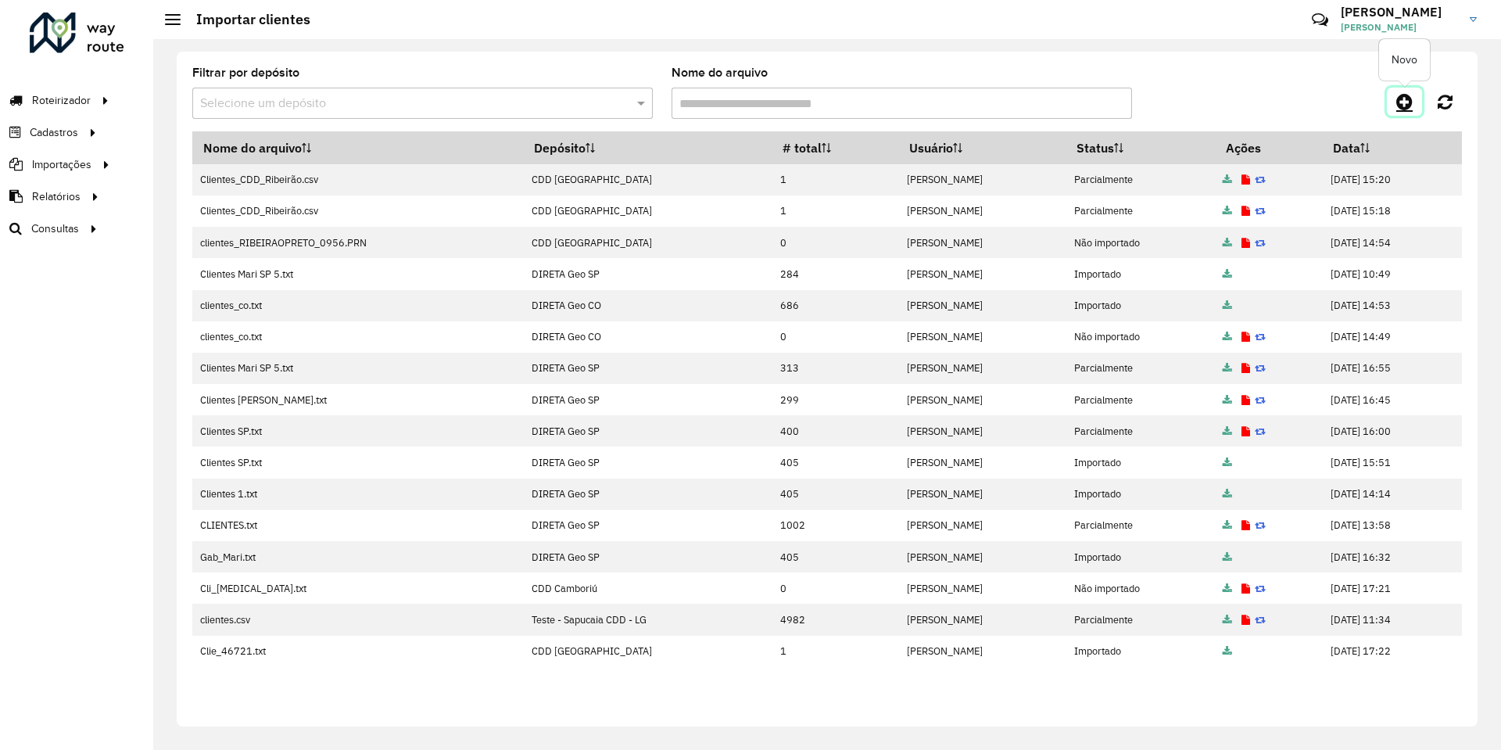
click at [1411, 109] on icon at bounding box center [1405, 101] width 16 height 19
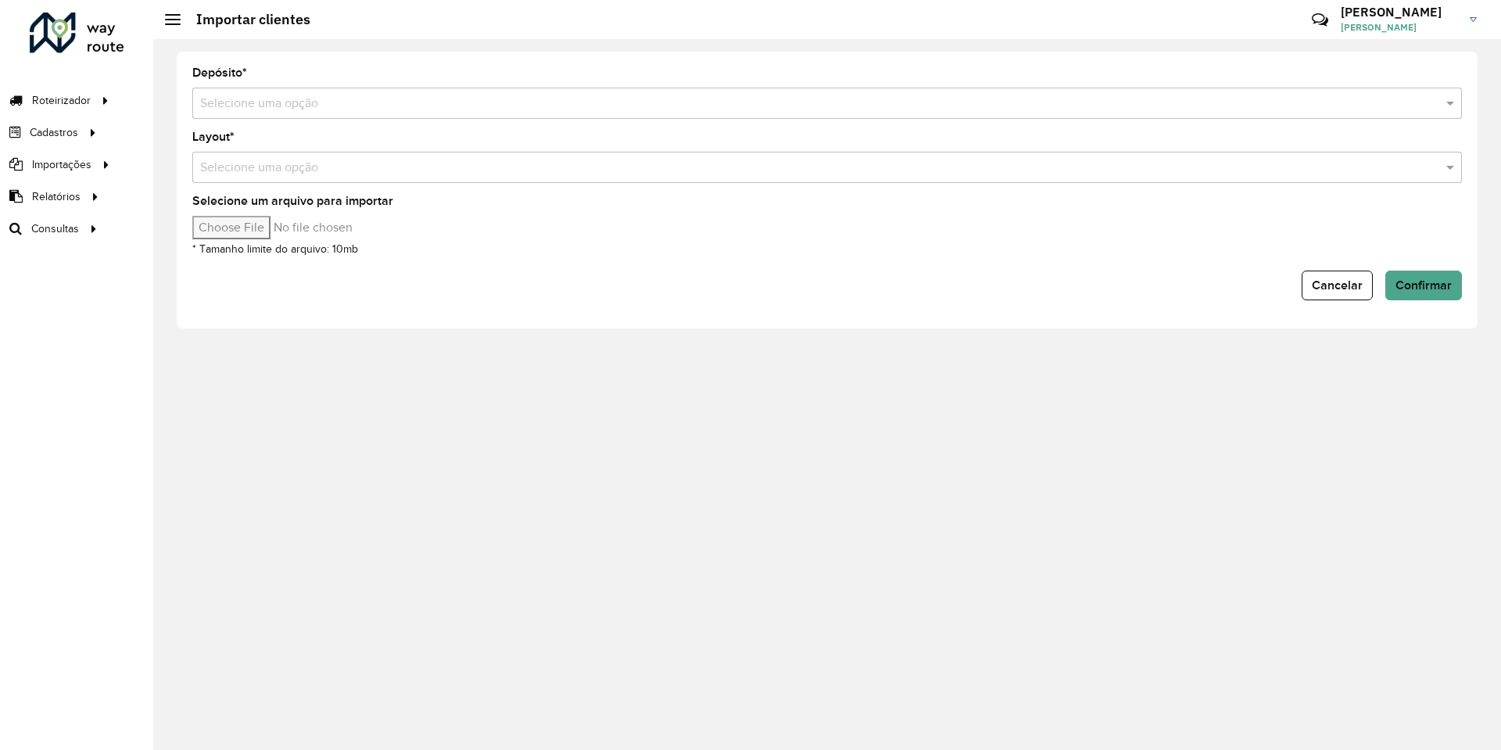
click at [576, 107] on input "text" at bounding box center [811, 104] width 1223 height 19
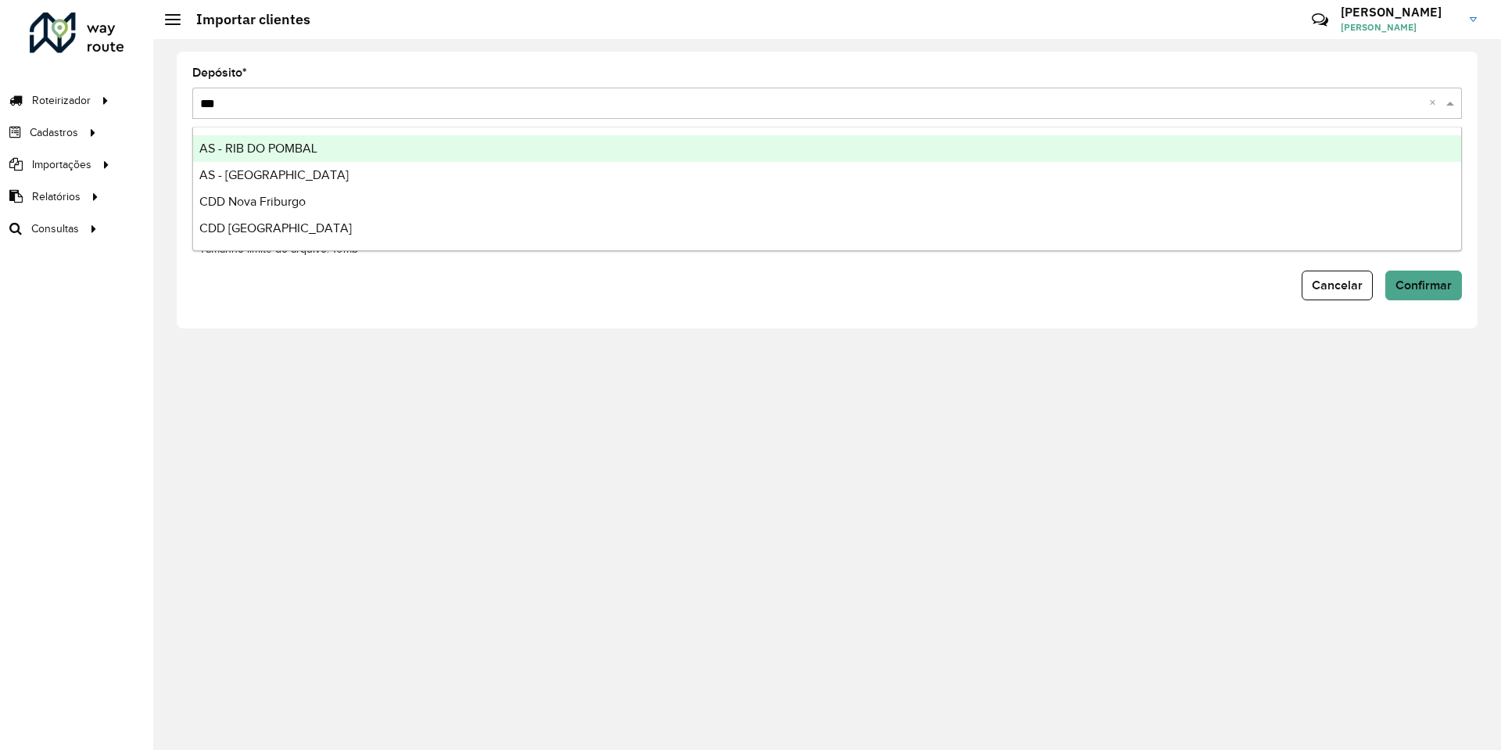
type input "****"
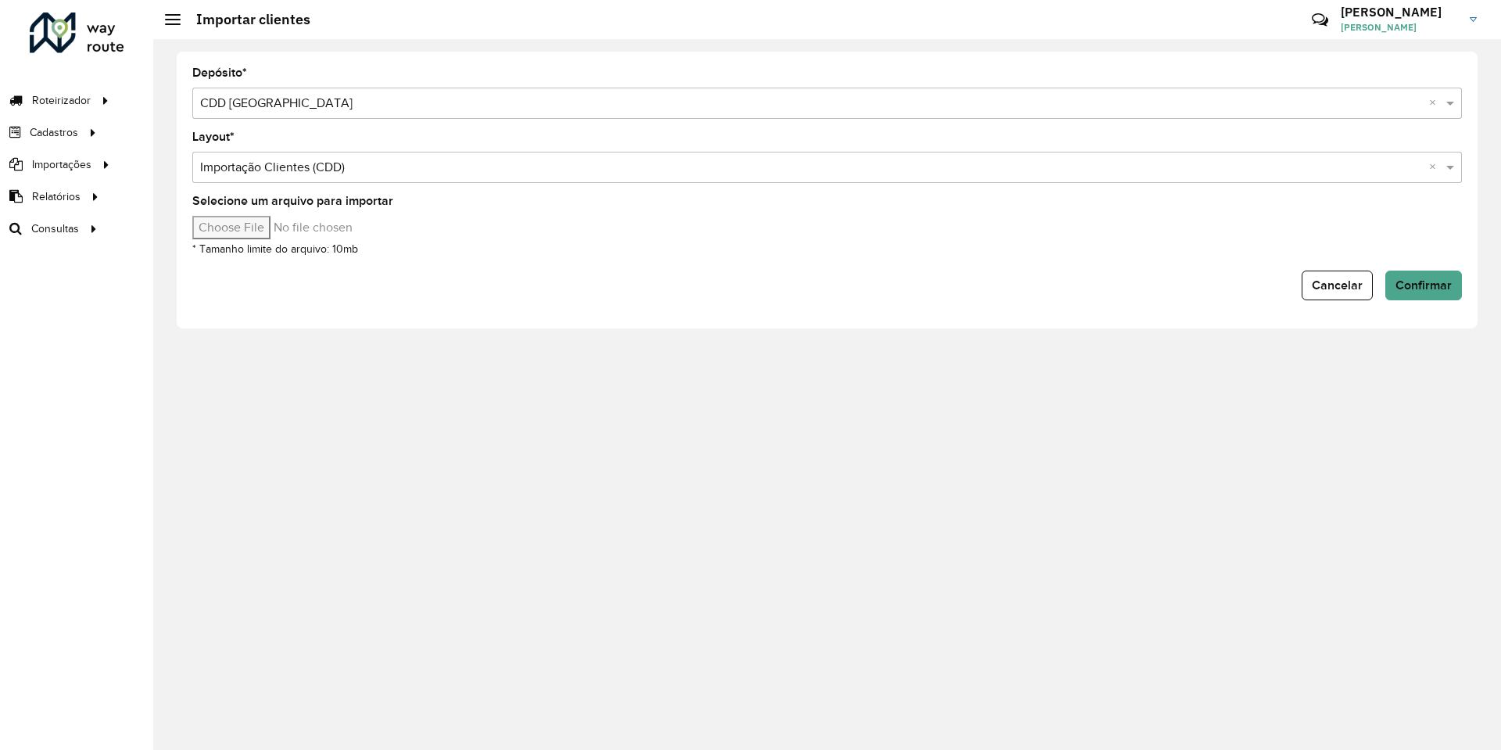
click at [292, 224] on input "Selecione um arquivo para importar" at bounding box center [325, 227] width 266 height 23
type input "**********"
click at [863, 222] on hb-input-file at bounding box center [827, 227] width 1270 height 23
click at [1450, 285] on span "Confirmar" at bounding box center [1424, 284] width 56 height 13
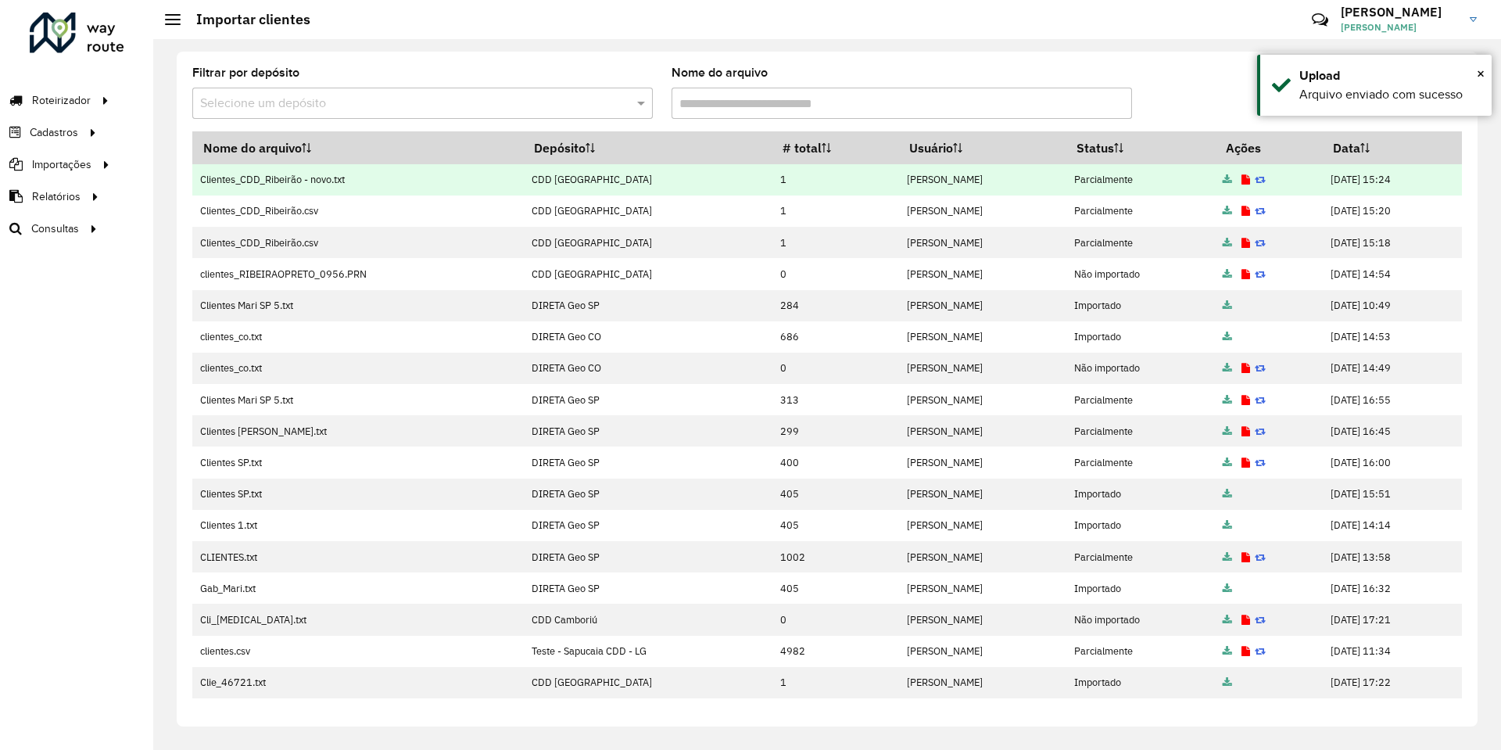
click at [1242, 180] on icon at bounding box center [1246, 180] width 9 height 10
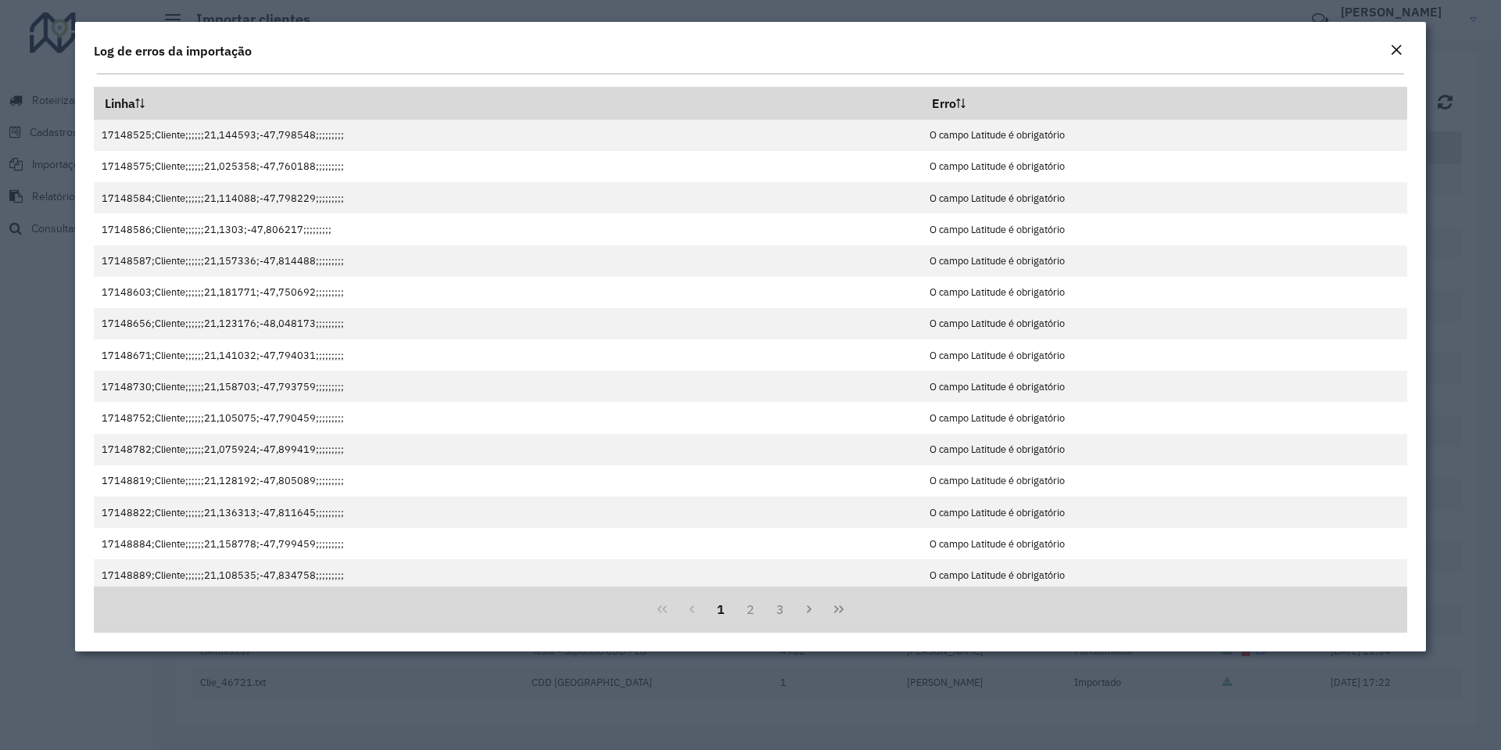
click at [1401, 52] on em "Close" at bounding box center [1396, 50] width 13 height 13
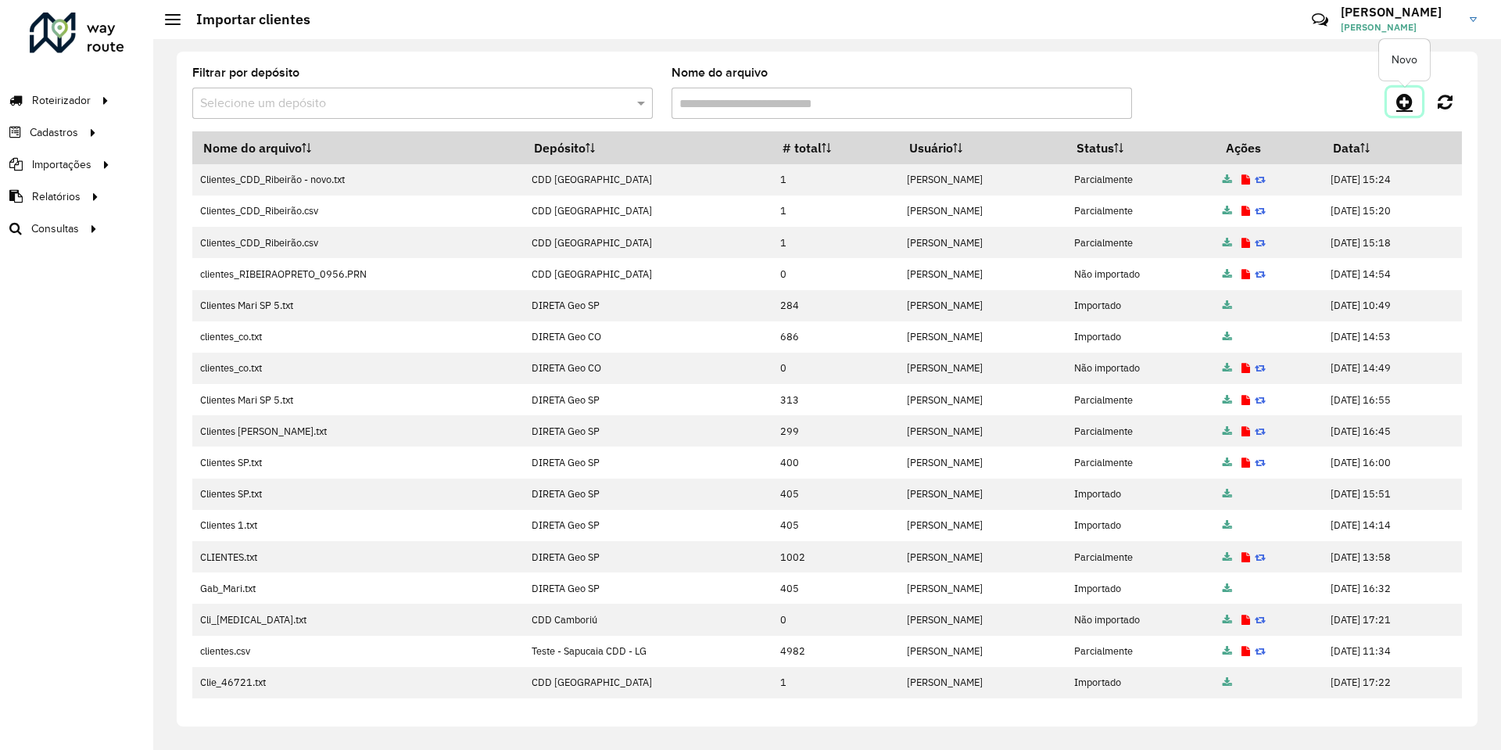
click at [1403, 106] on icon at bounding box center [1405, 101] width 16 height 19
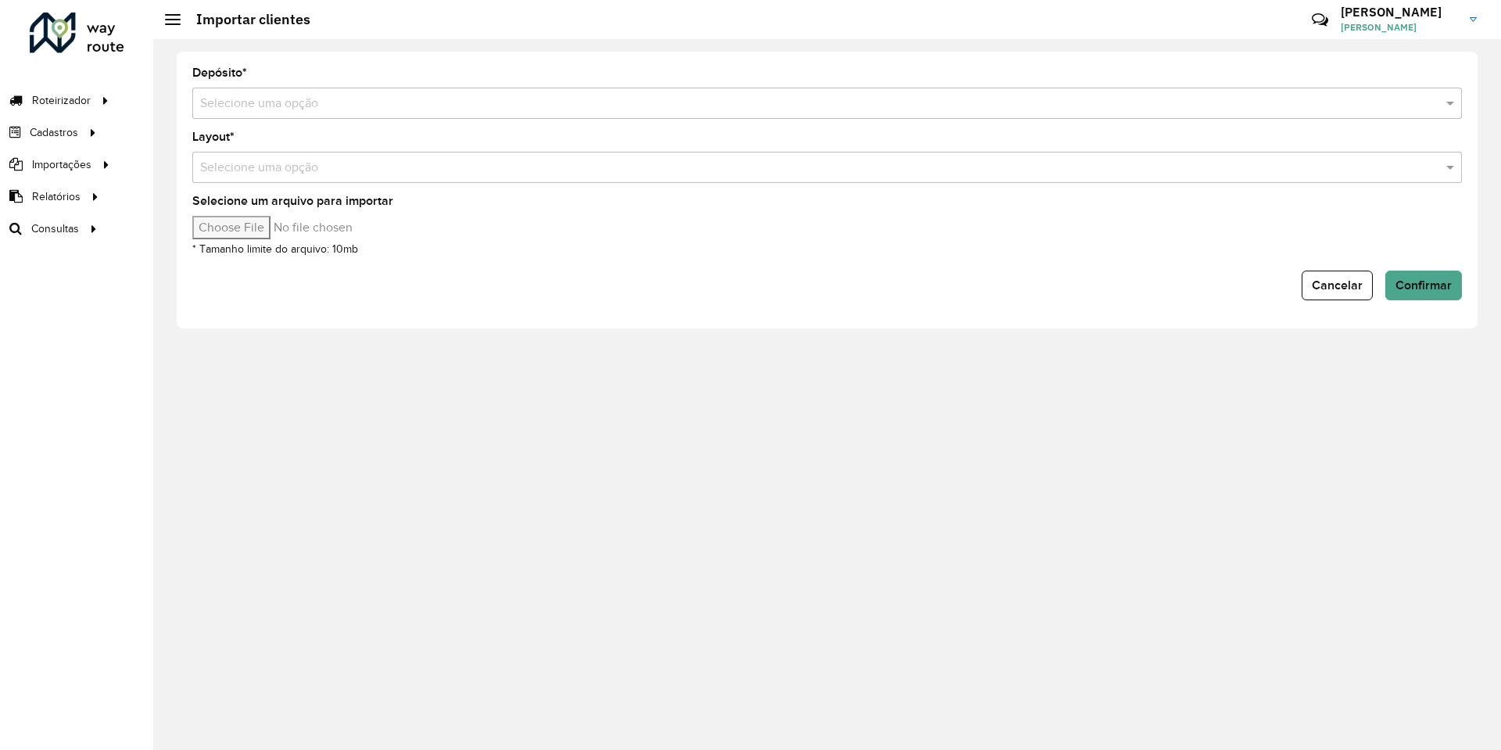
click at [260, 100] on input "text" at bounding box center [811, 104] width 1223 height 19
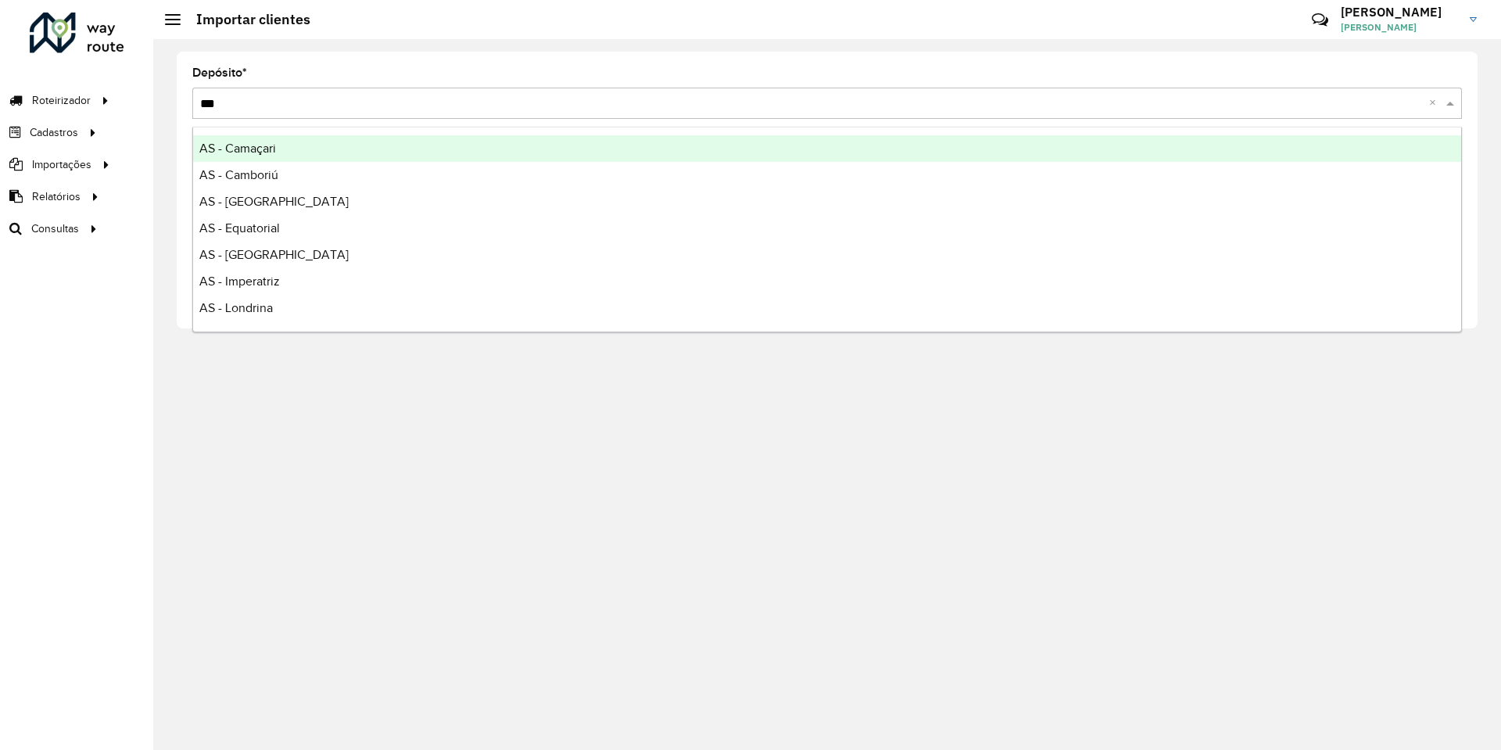
type input "****"
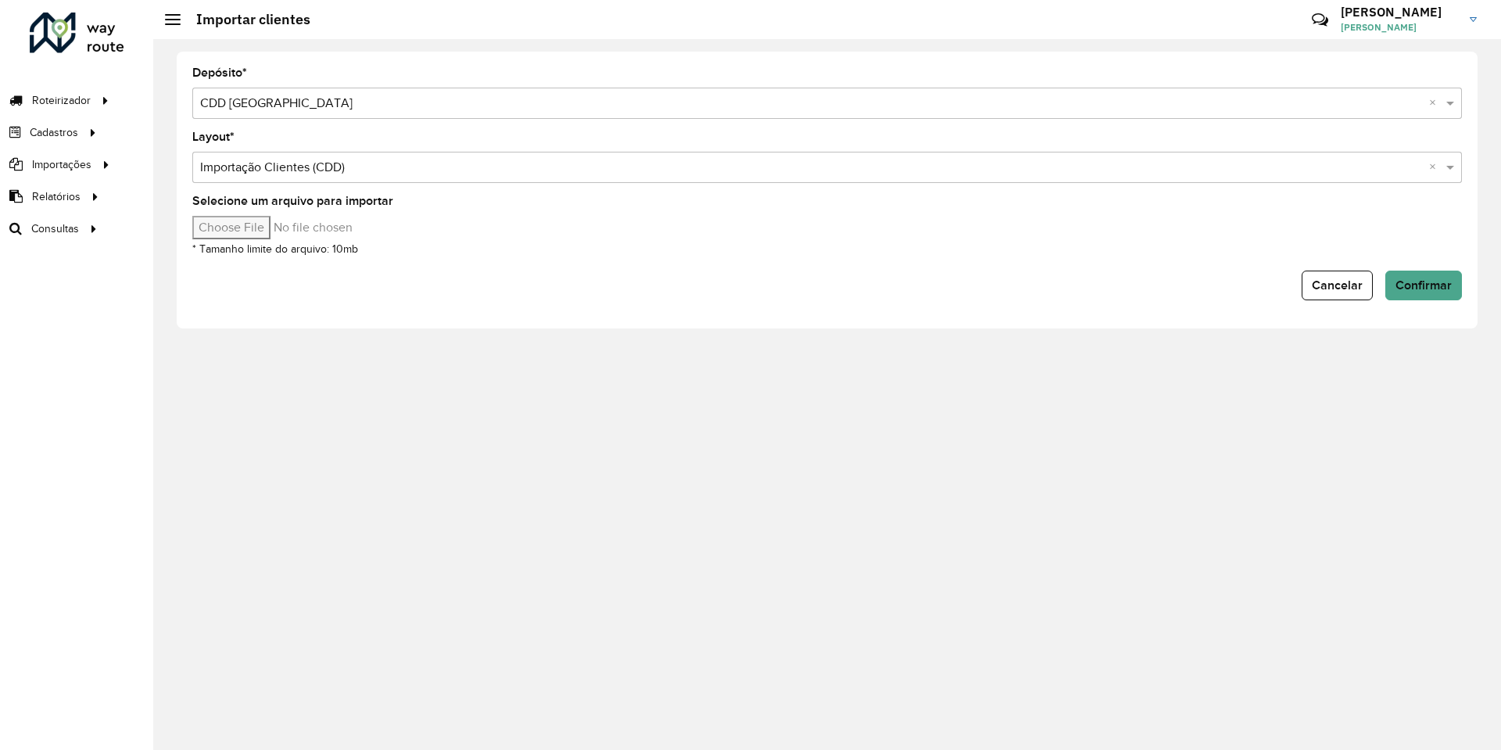
click at [247, 216] on input "Selecione um arquivo para importar" at bounding box center [325, 227] width 266 height 23
type input "**********"
click at [862, 289] on div "Cancelar Confirmar" at bounding box center [827, 286] width 1270 height 30
click at [1412, 291] on span "Confirmar" at bounding box center [1424, 284] width 56 height 13
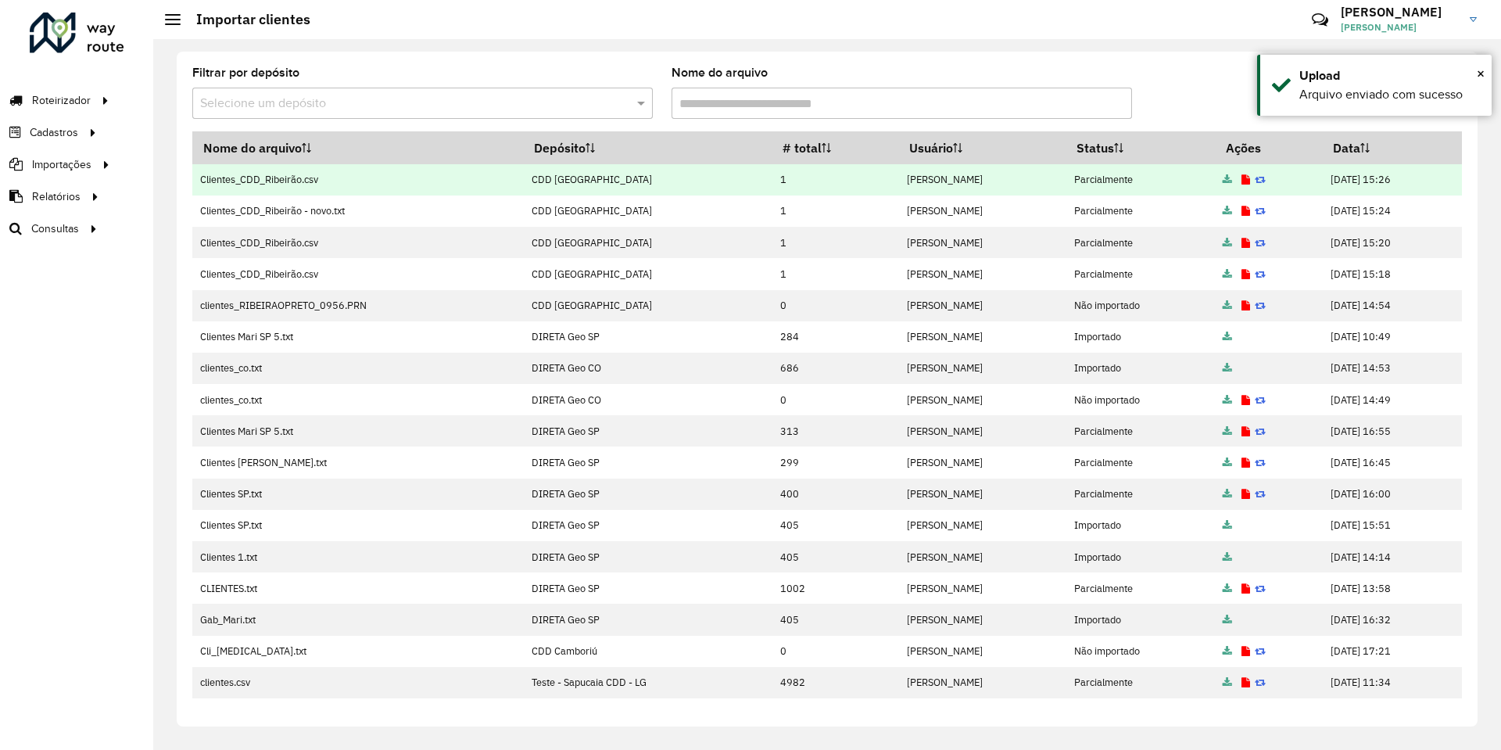
click at [1242, 179] on icon at bounding box center [1246, 180] width 9 height 10
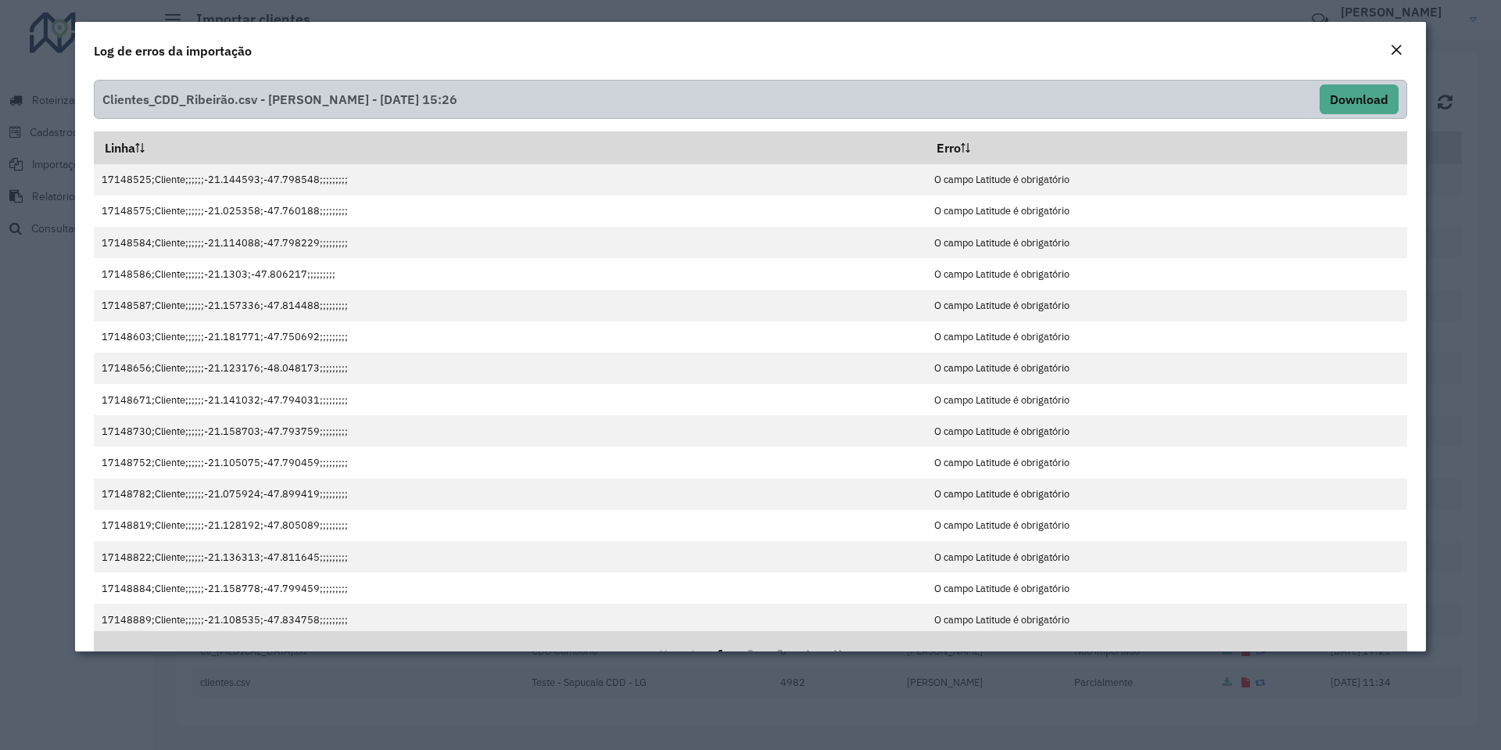
click at [1394, 47] on em "Close" at bounding box center [1396, 50] width 13 height 13
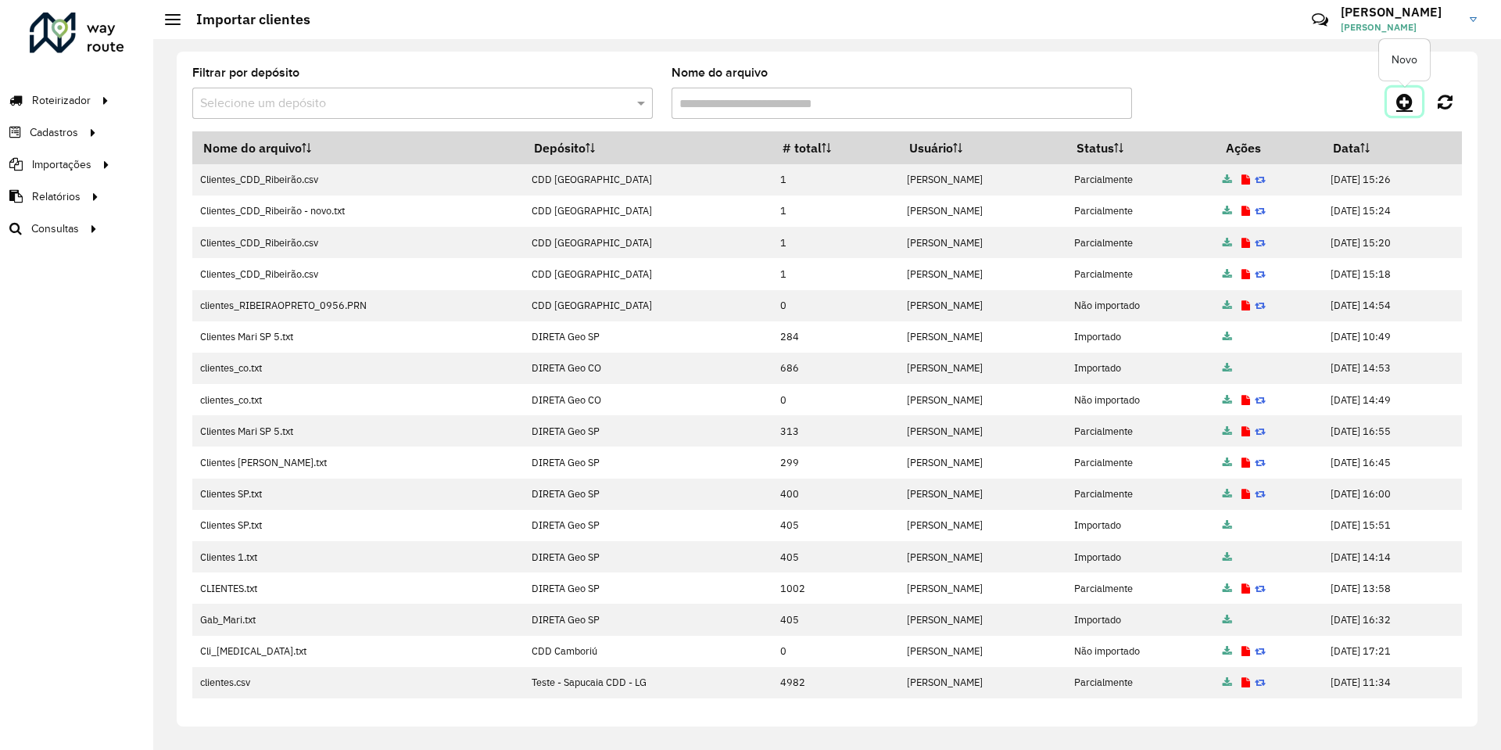
click at [1419, 95] on link at bounding box center [1404, 102] width 35 height 28
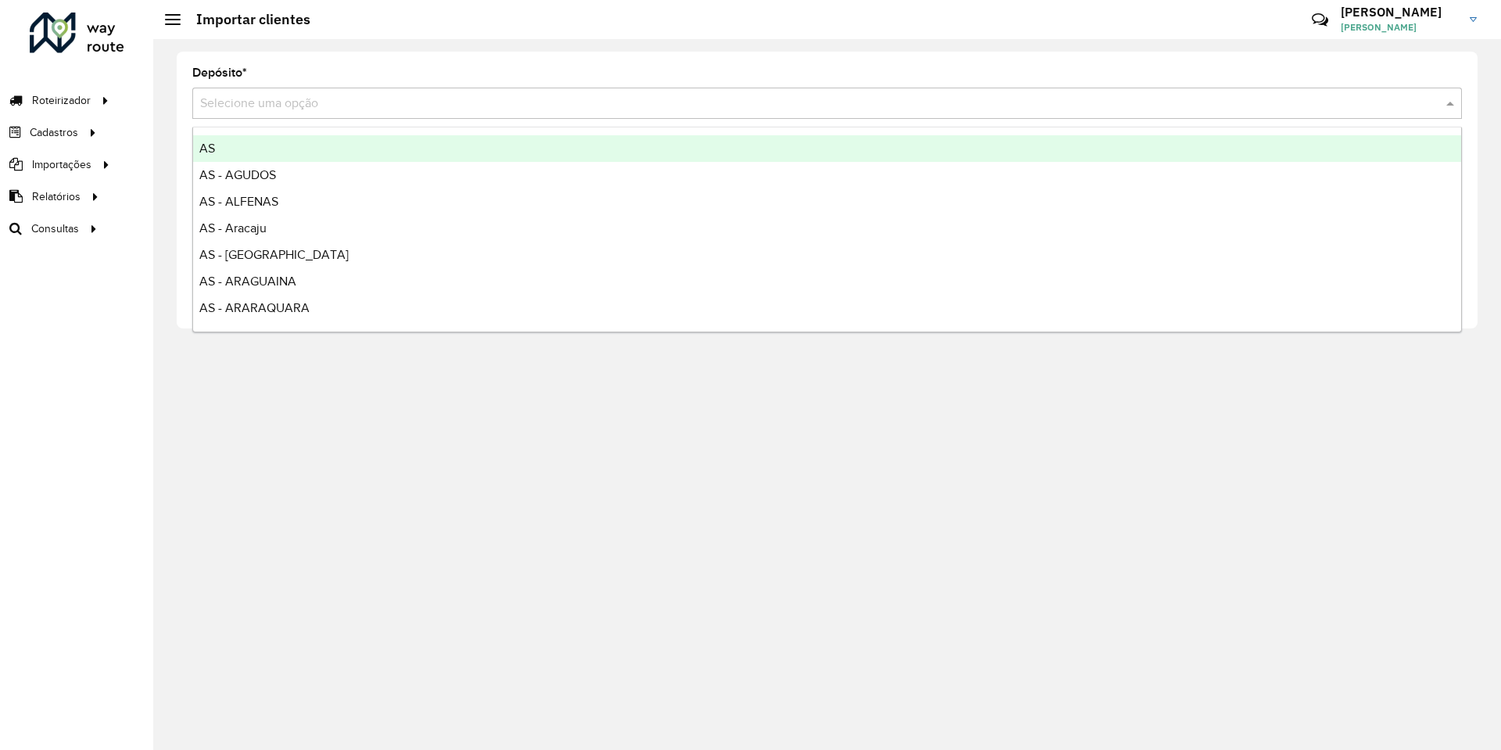
click at [581, 99] on input "text" at bounding box center [811, 104] width 1223 height 19
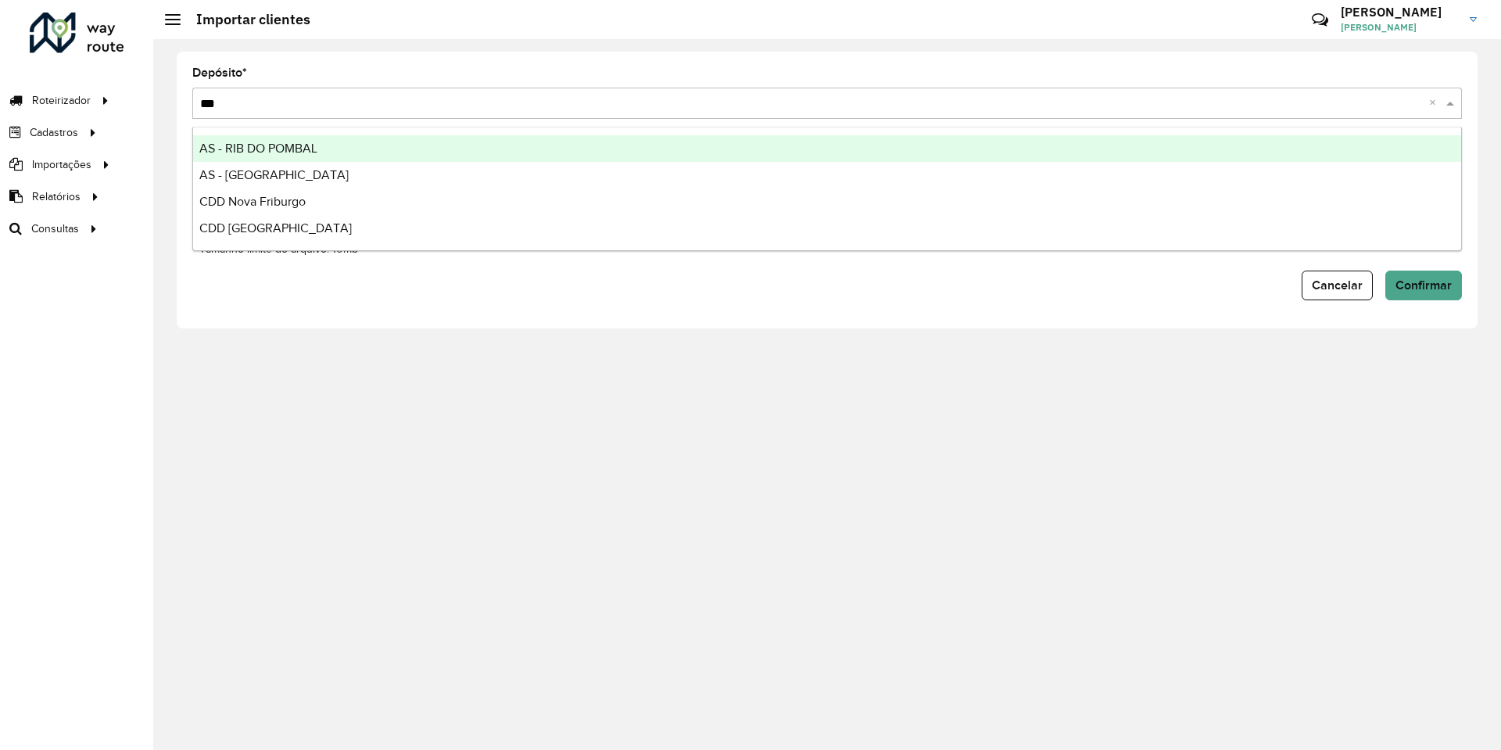
type input "****"
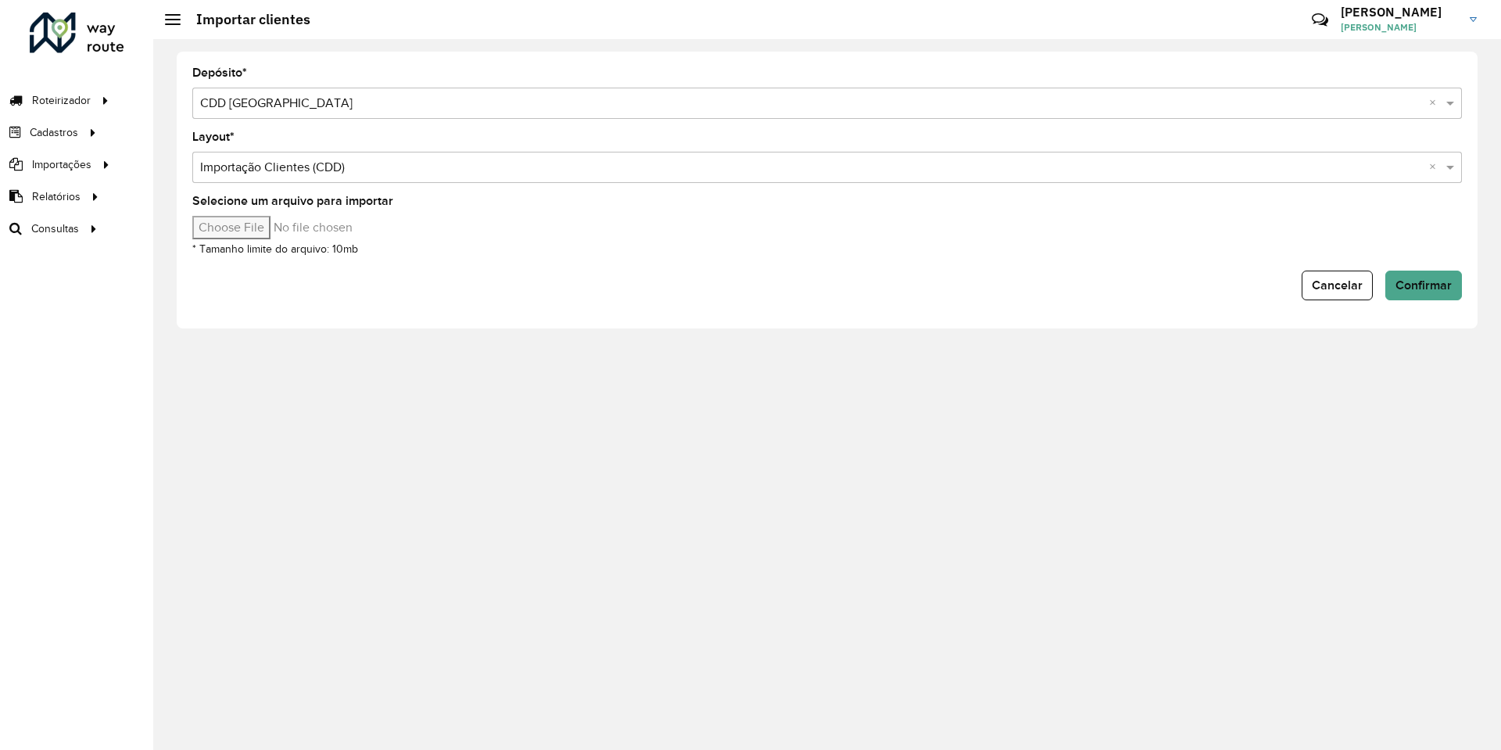
click at [253, 227] on input "Selecione um arquivo para importar" at bounding box center [325, 227] width 266 height 23
type input "**********"
click at [904, 258] on form "Depósito * Selecione uma opção × CDD Ribeirão Preto × Layout * Selecione uma op…" at bounding box center [827, 183] width 1270 height 233
click at [1414, 273] on button "Confirmar" at bounding box center [1424, 286] width 77 height 30
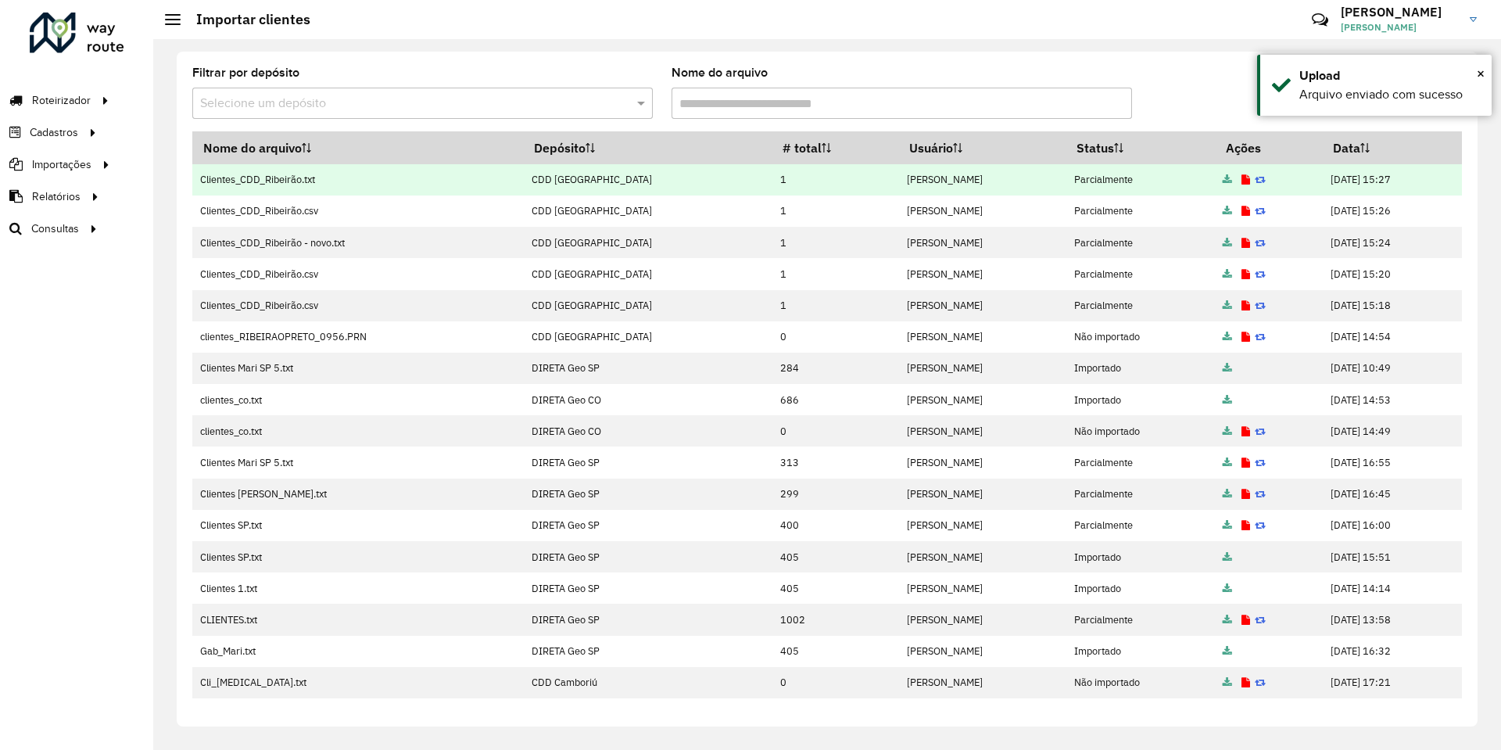
click at [1242, 177] on icon at bounding box center [1246, 180] width 9 height 10
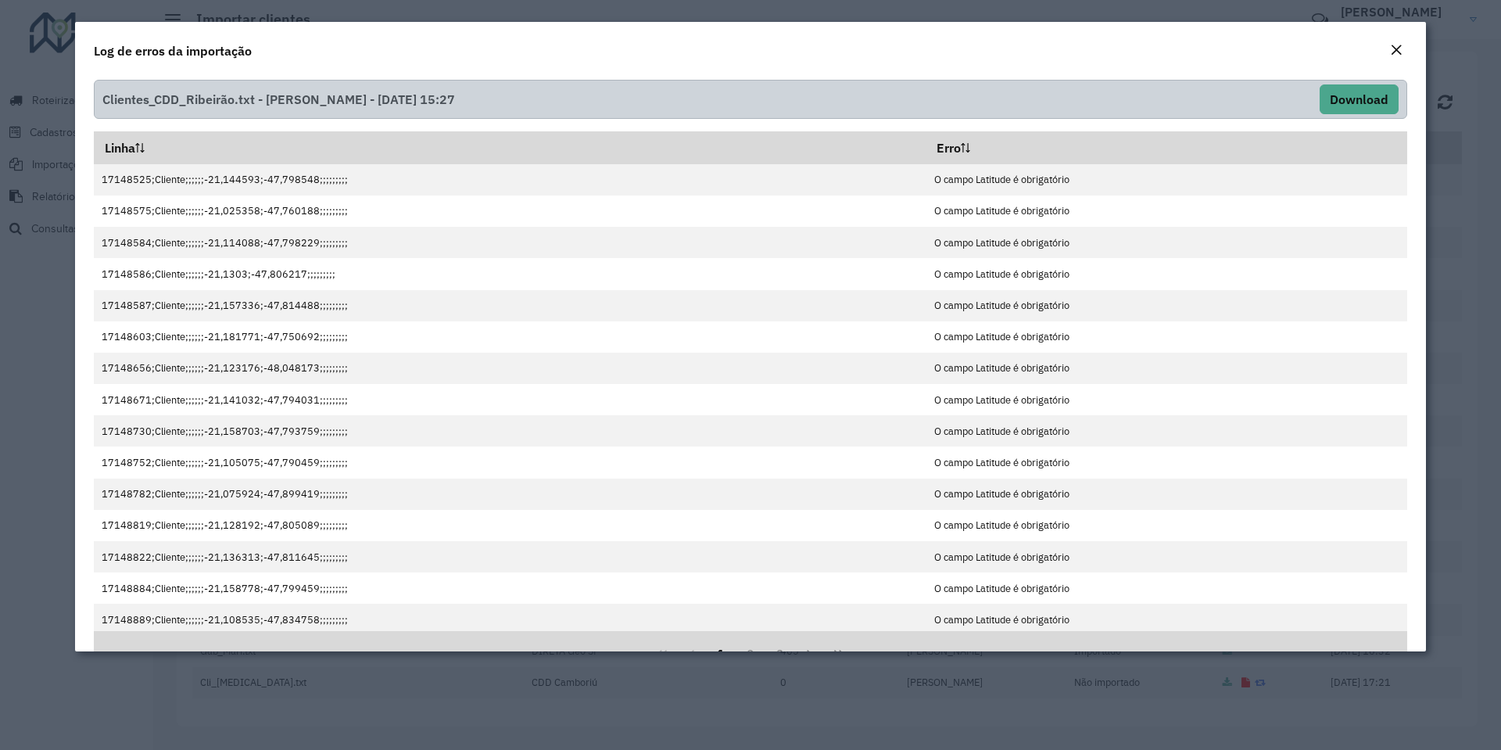
click at [1388, 50] on button "Close" at bounding box center [1397, 51] width 22 height 20
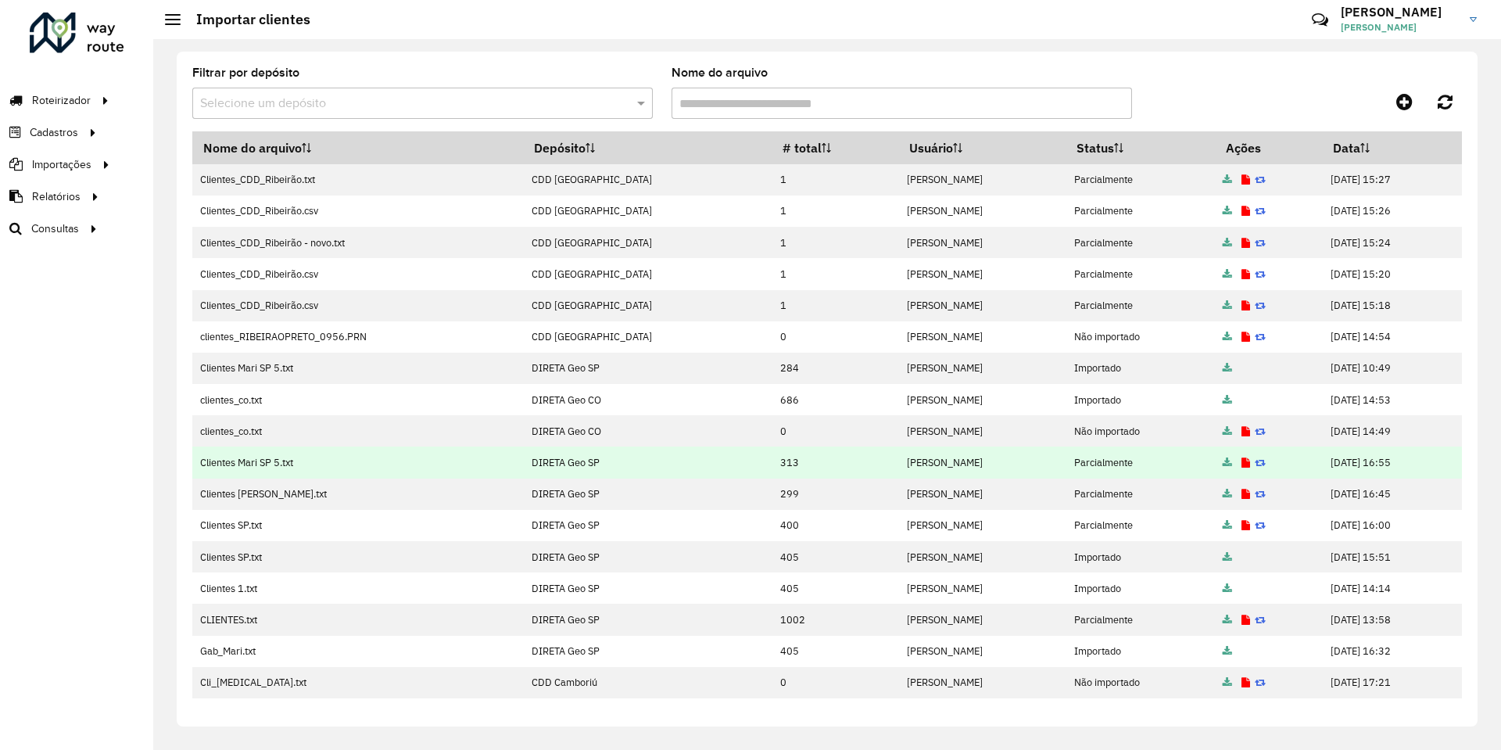
click at [1242, 460] on icon at bounding box center [1246, 463] width 9 height 10
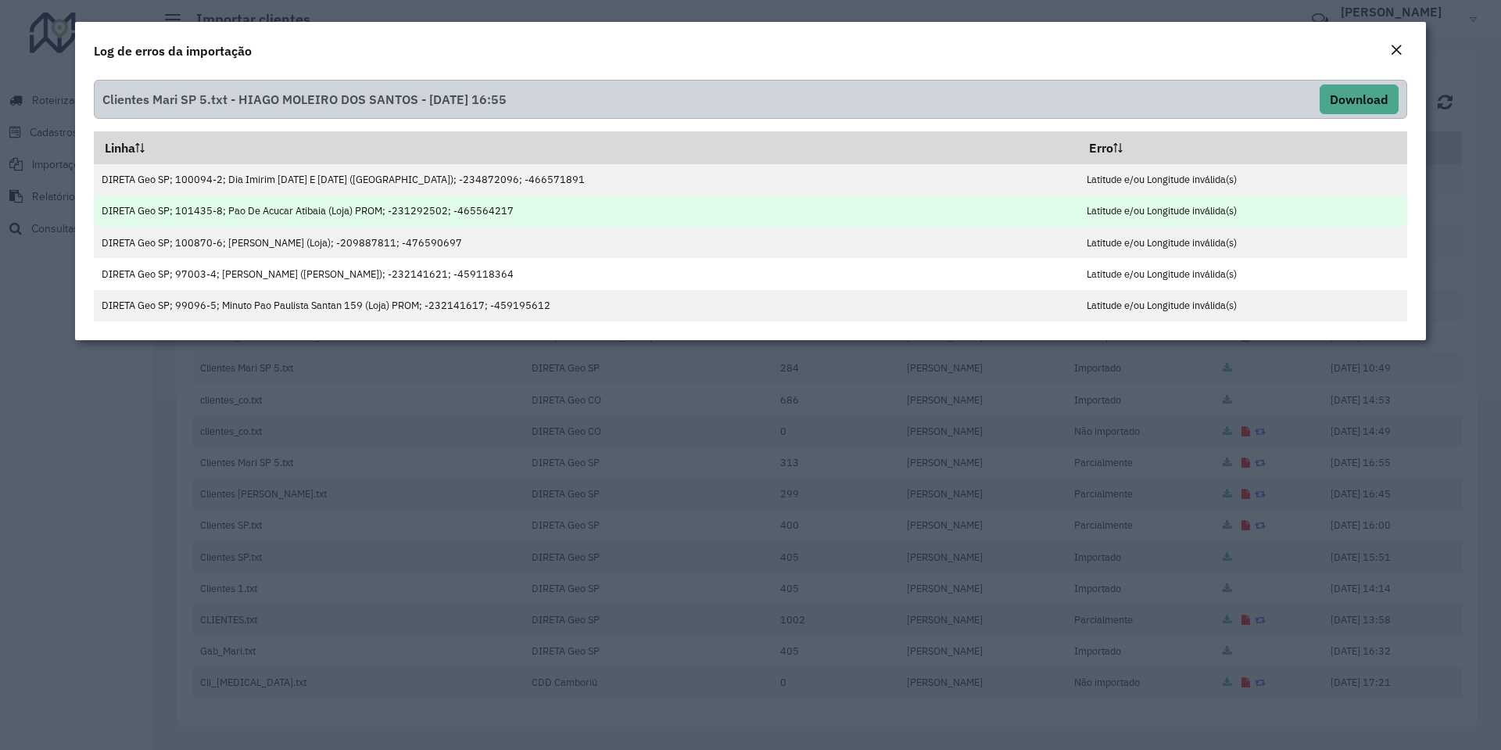
click at [386, 217] on td "DIRETA Geo SP; 101435-8; Pao De Acucar Atibaia (Loja) PROM; -231292502; -465564…" at bounding box center [586, 210] width 984 height 31
click at [389, 205] on td "DIRETA Geo SP; 101435-8; Pao De Acucar Atibaia (Loja) PROM; -231292502; -465564…" at bounding box center [586, 210] width 984 height 31
click at [388, 217] on td "DIRETA Geo SP; 101435-8; Pao De Acucar Atibaia (Loja) PROM; -231292502; -465564…" at bounding box center [586, 210] width 984 height 31
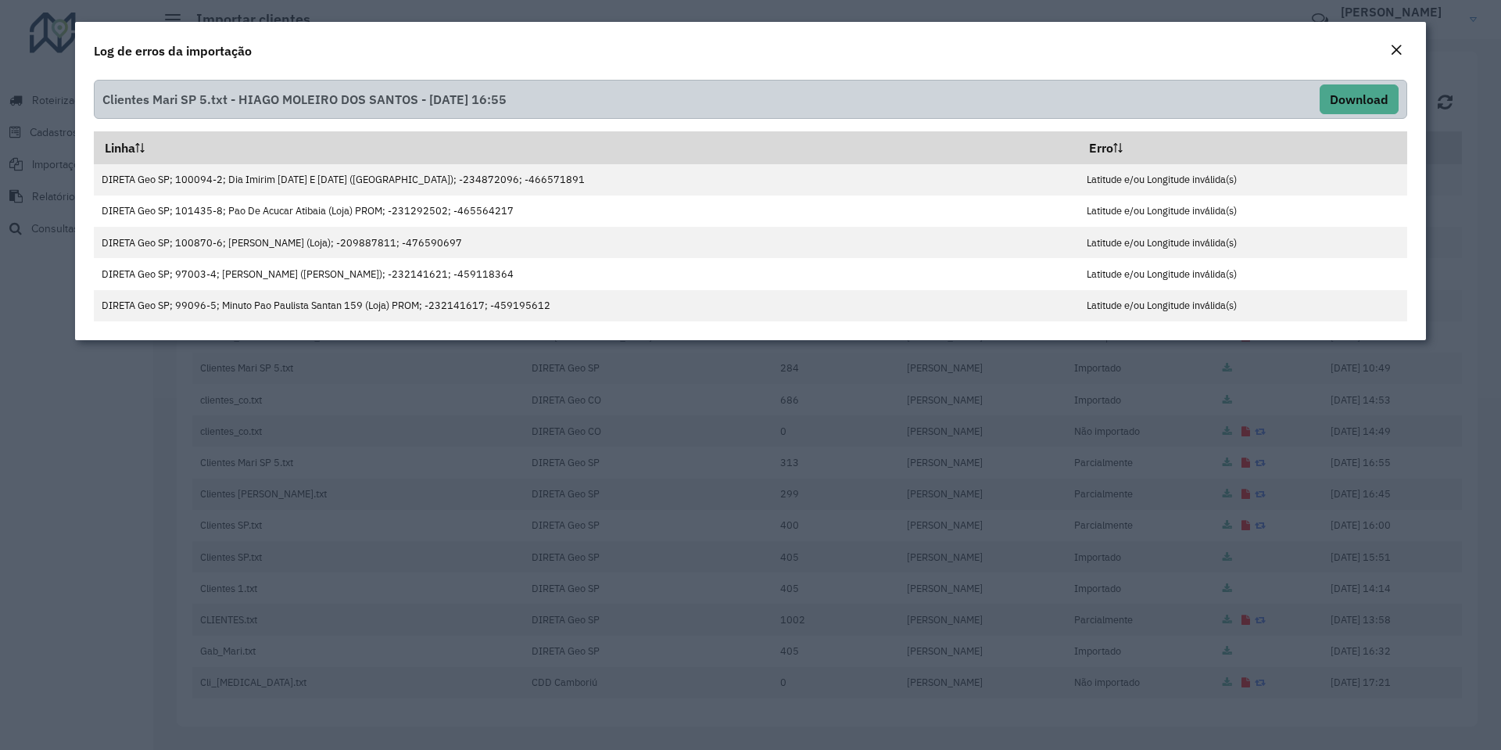
click at [1389, 57] on button "Close" at bounding box center [1397, 51] width 22 height 20
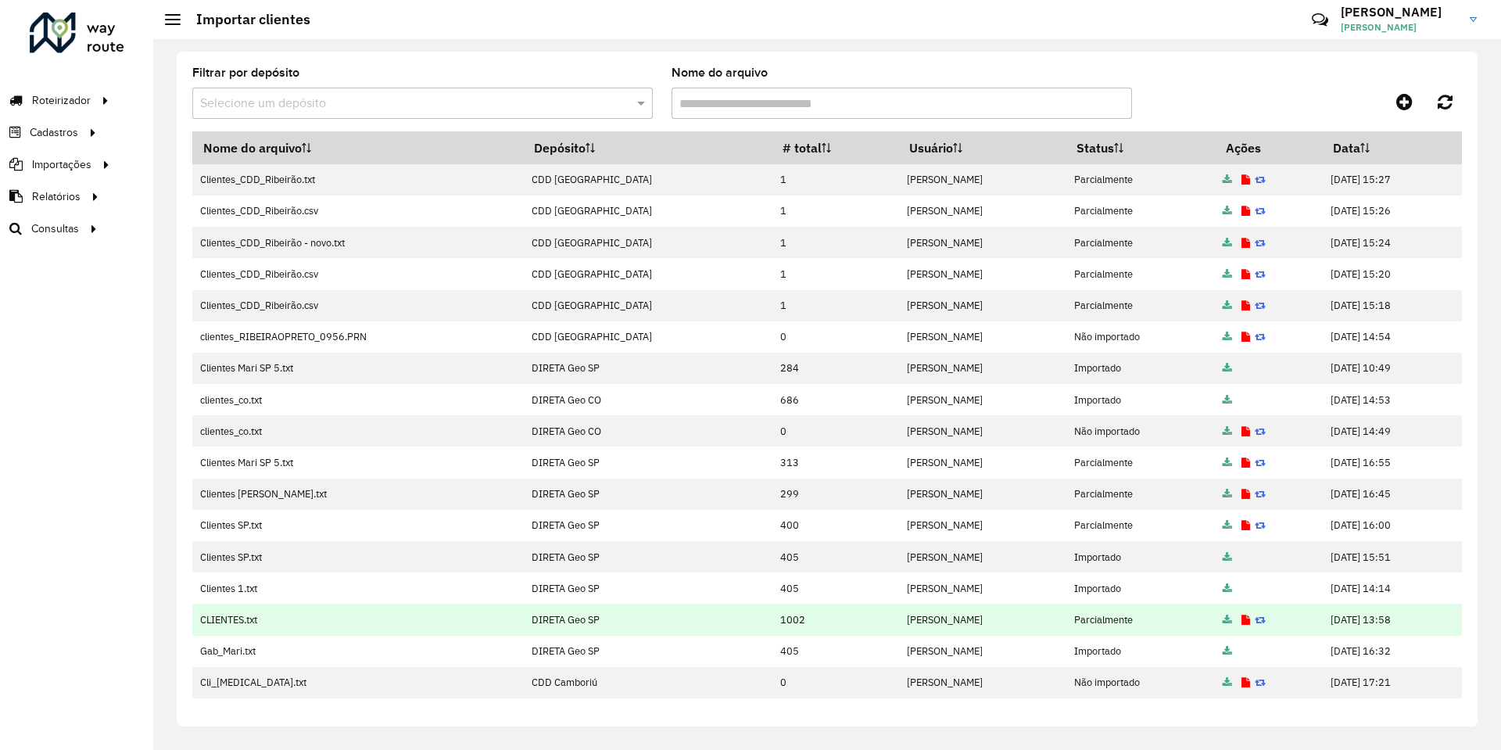
click at [1242, 618] on icon at bounding box center [1246, 620] width 9 height 10
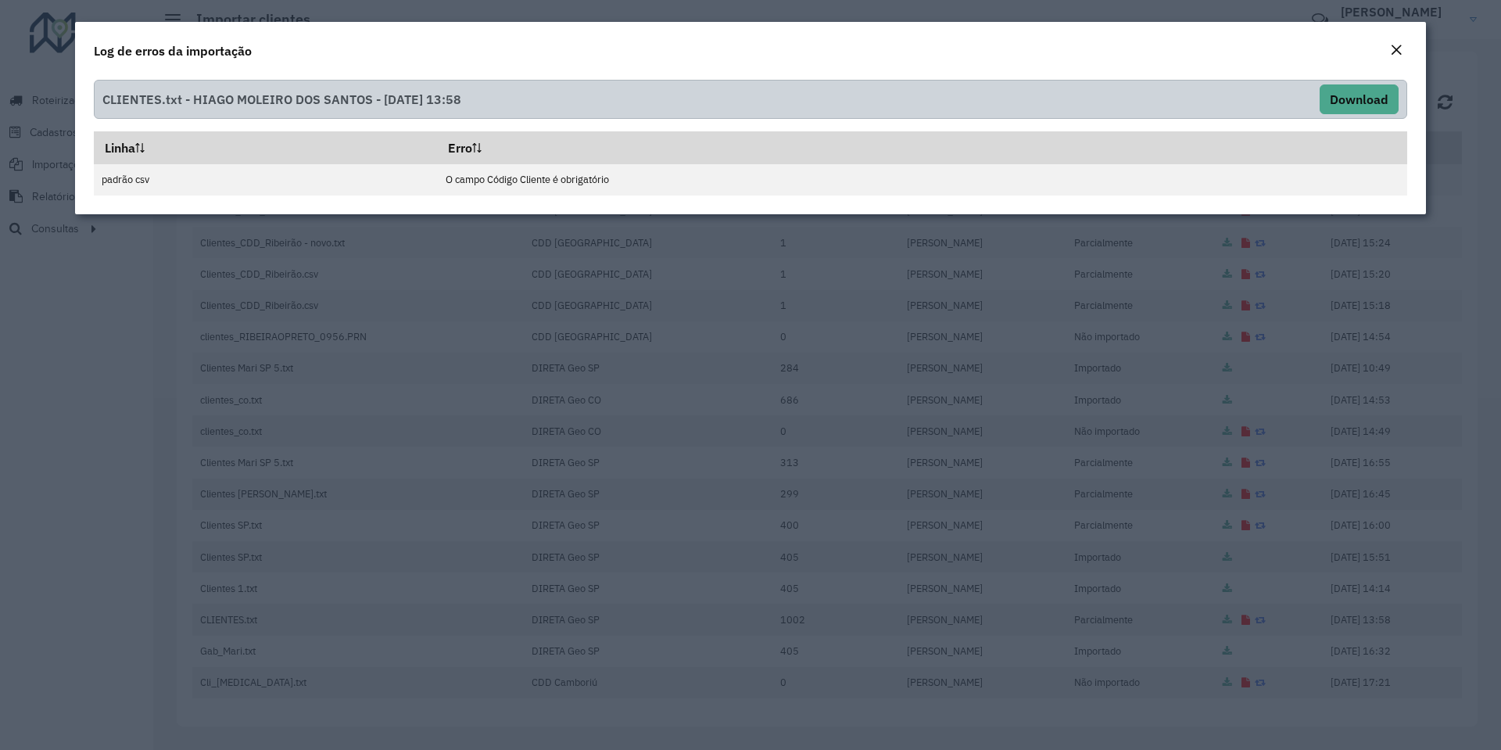
click at [1394, 52] on em "Close" at bounding box center [1396, 50] width 13 height 13
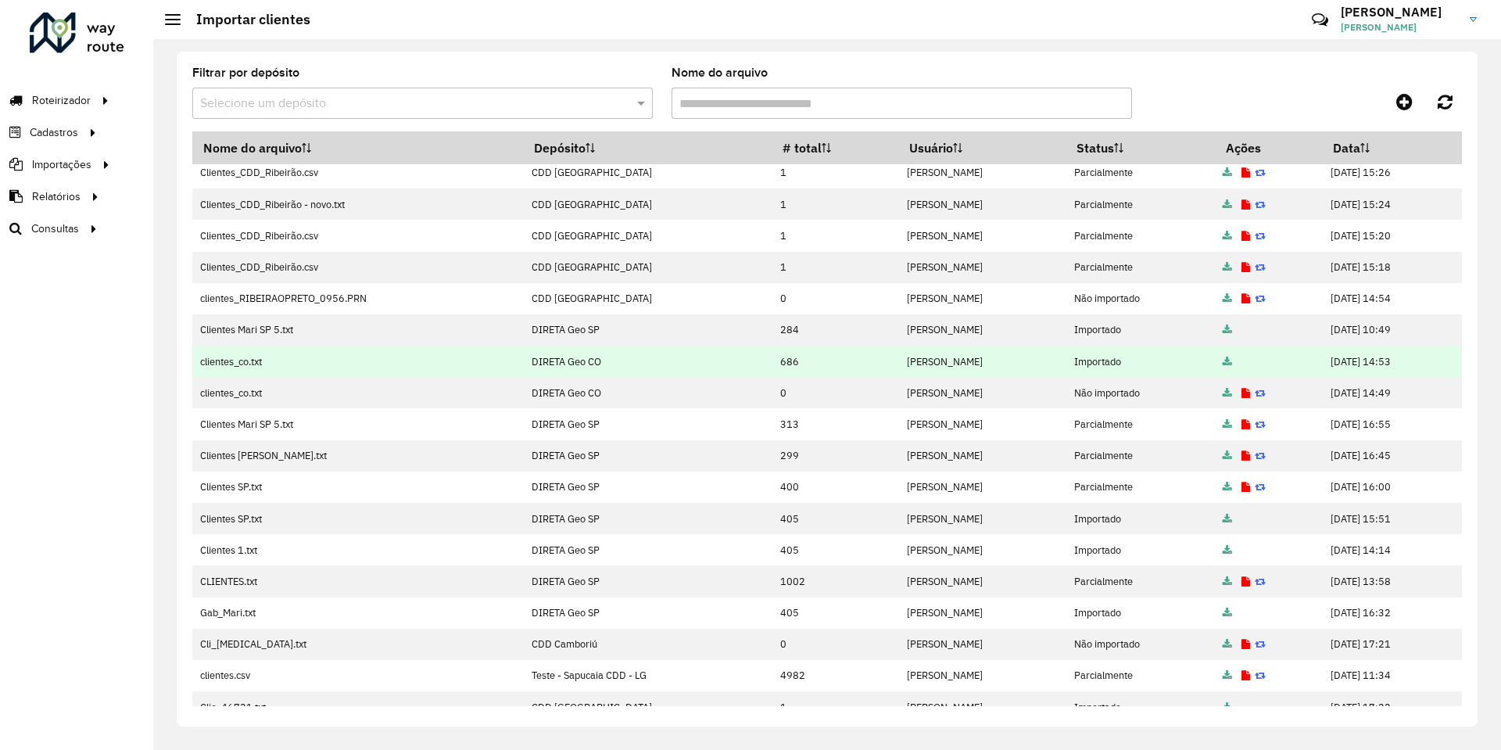
scroll to position [56, 0]
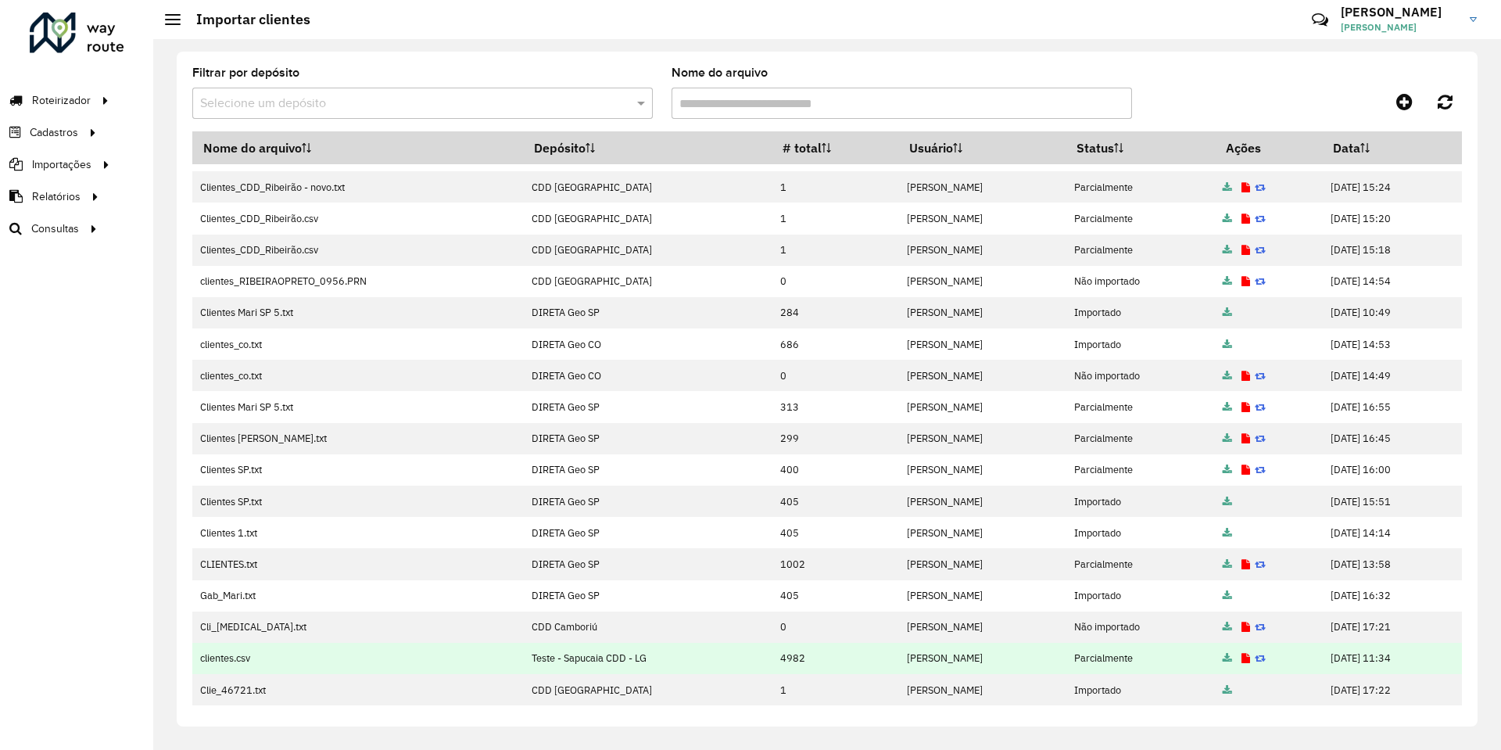
click at [1242, 659] on icon at bounding box center [1246, 659] width 9 height 10
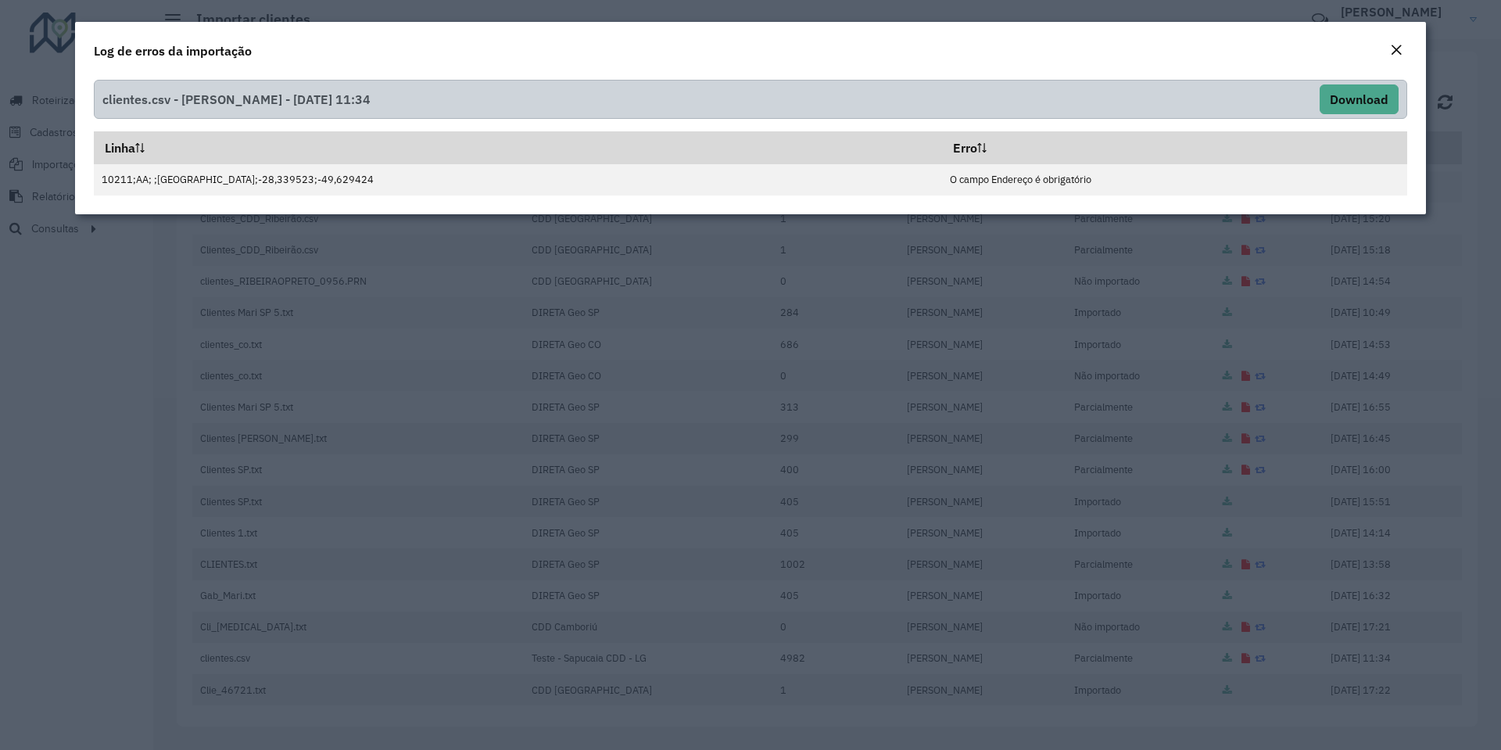
click at [1389, 52] on button "Close" at bounding box center [1397, 51] width 22 height 20
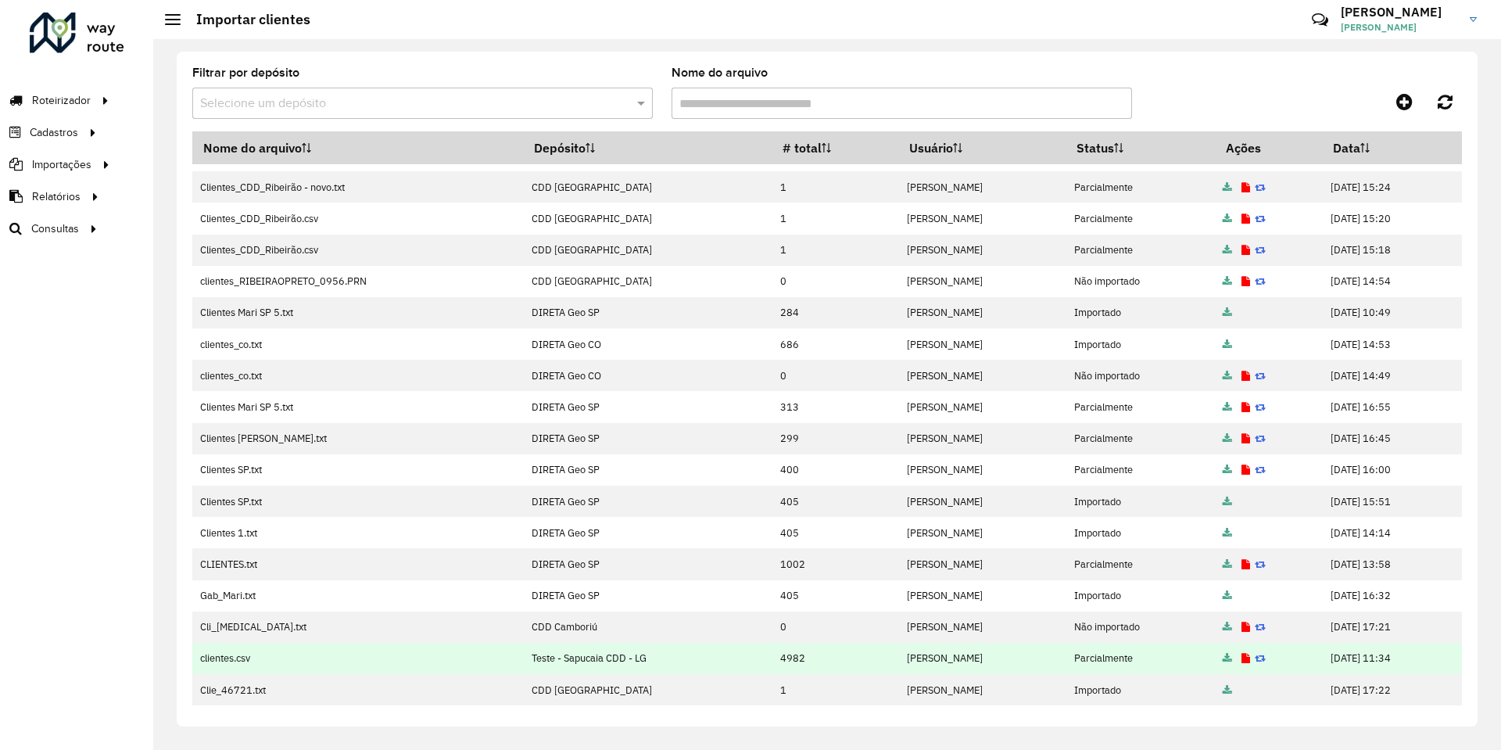
click at [1223, 655] on icon at bounding box center [1227, 659] width 9 height 10
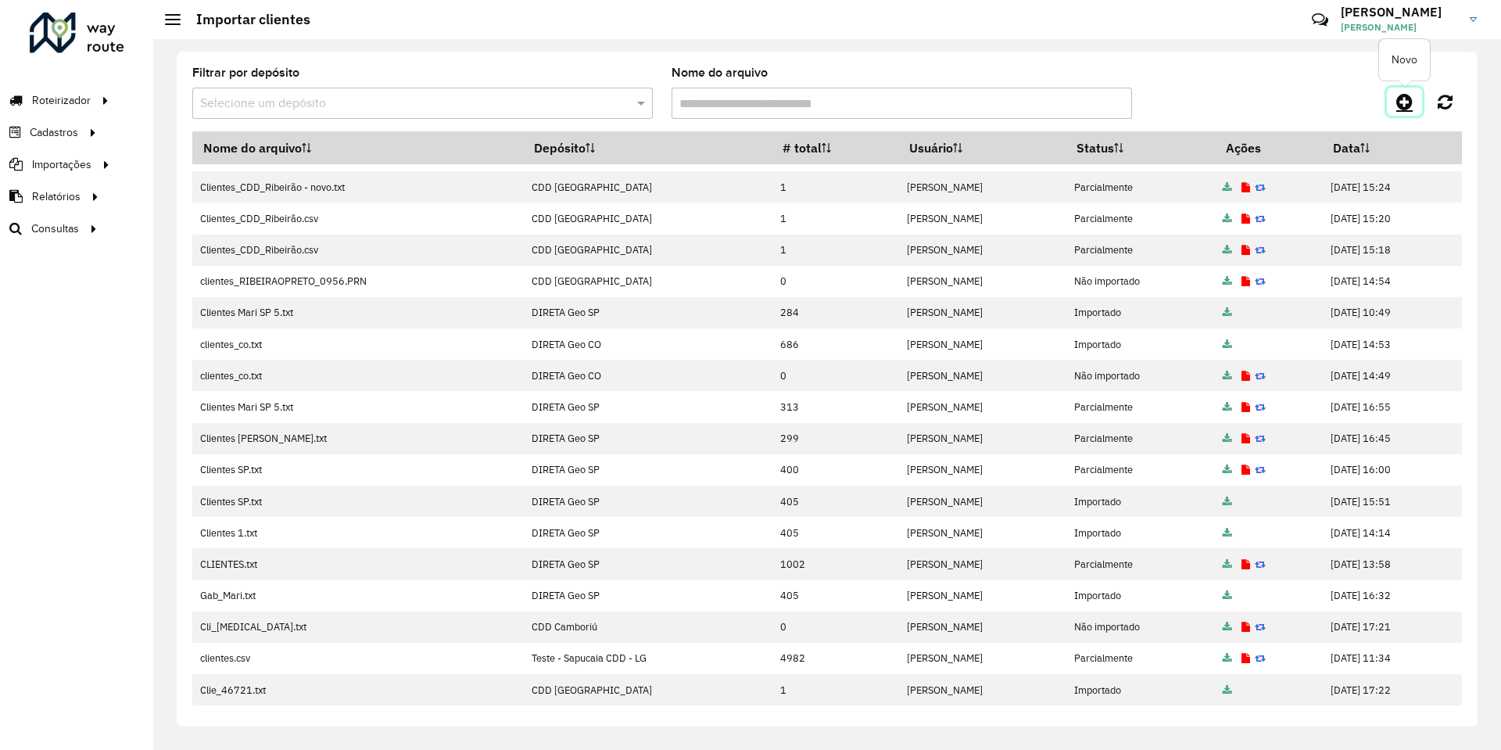
click at [1401, 98] on icon at bounding box center [1405, 101] width 16 height 19
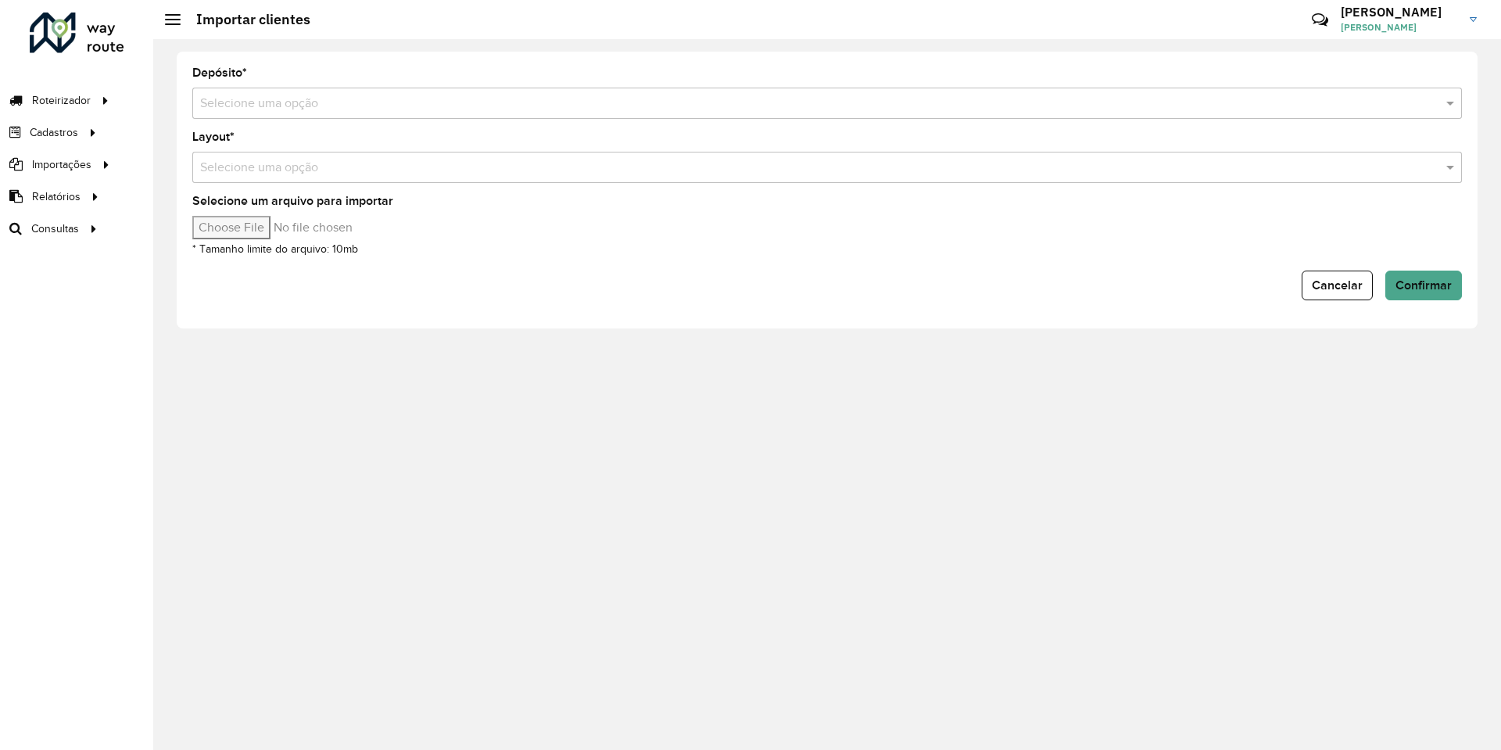
click at [514, 99] on input "text" at bounding box center [811, 104] width 1223 height 19
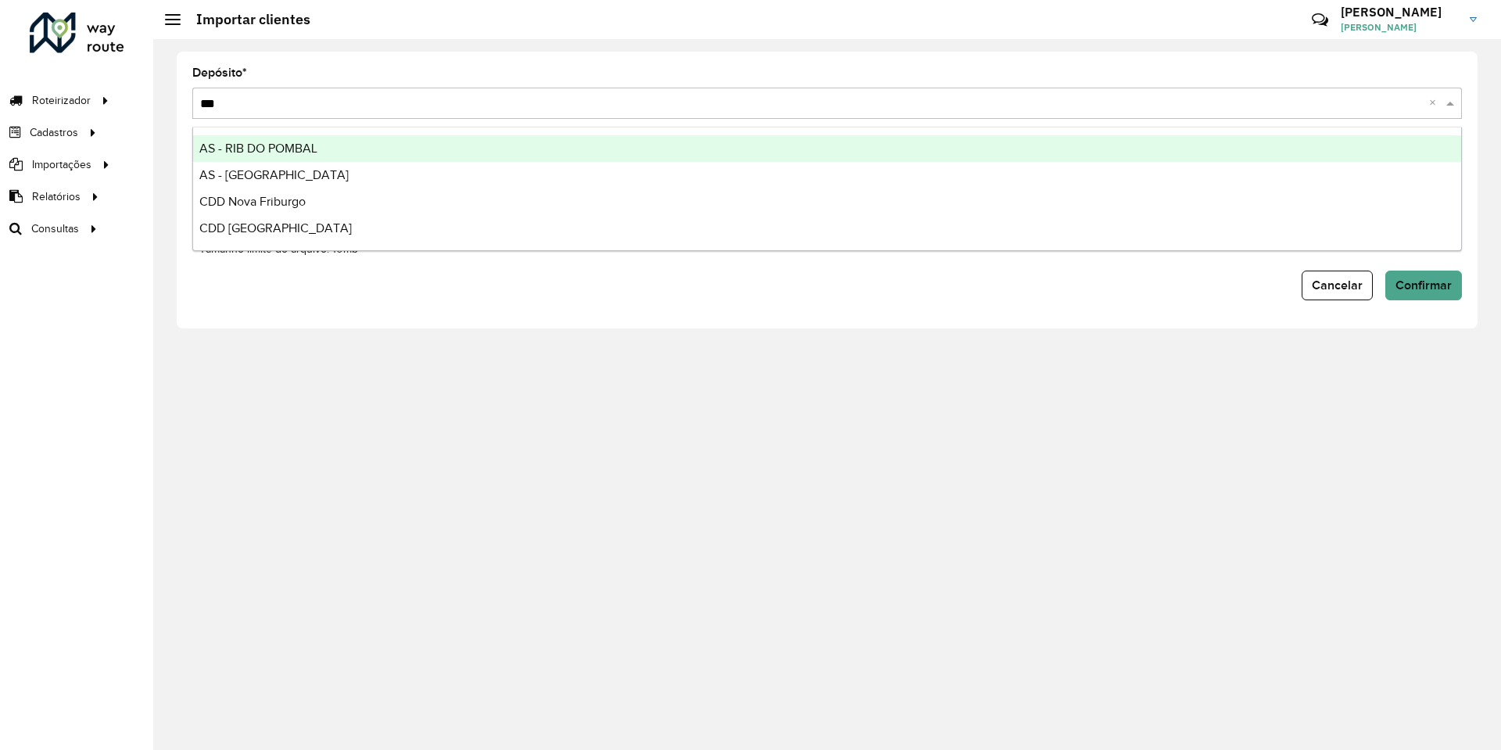
type input "****"
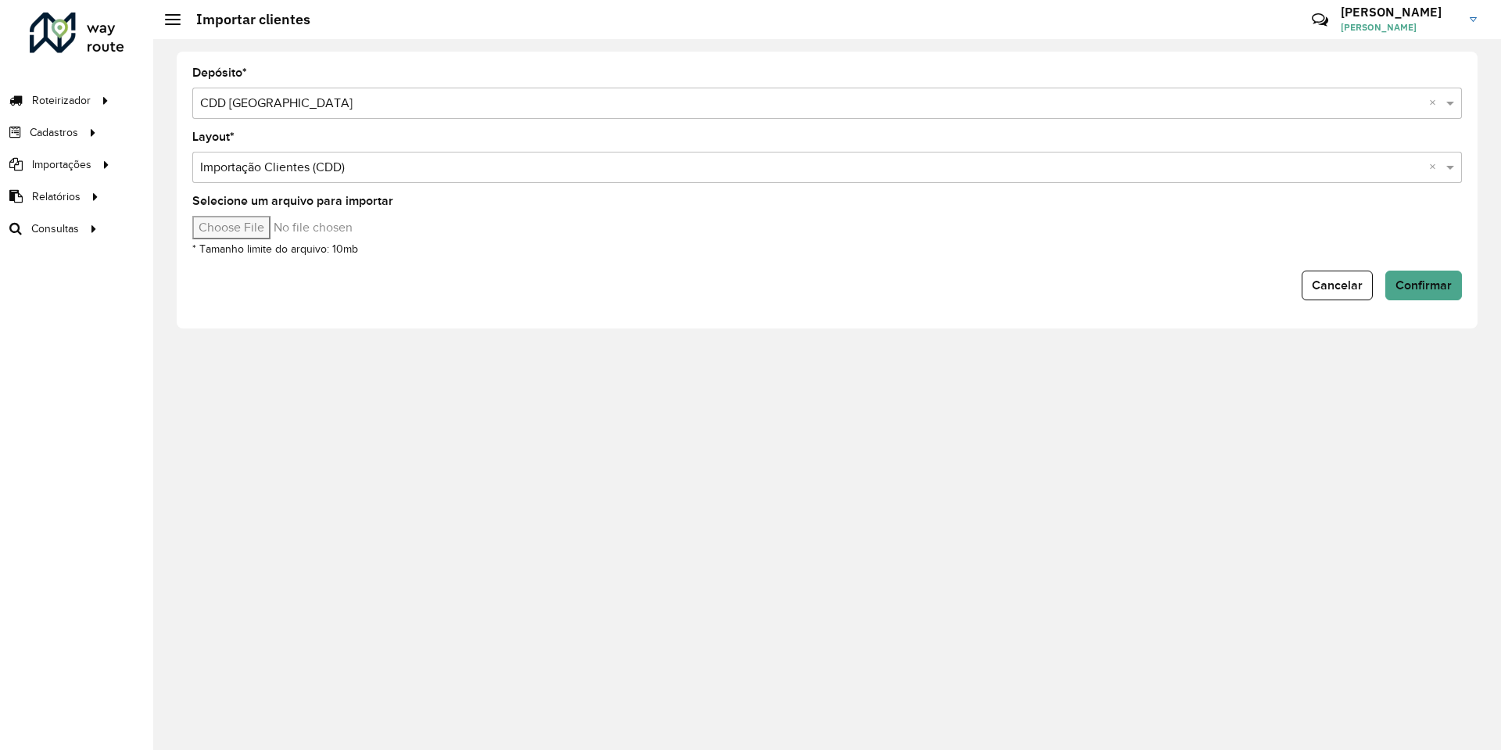
click at [268, 229] on input "Selecione um arquivo para importar" at bounding box center [325, 227] width 266 height 23
type input "**********"
click at [971, 256] on div "Selecione um arquivo para importar * Tamanho limite do arquivo: 10mb" at bounding box center [827, 226] width 1270 height 63
click at [1455, 280] on button "Confirmar" at bounding box center [1424, 286] width 77 height 30
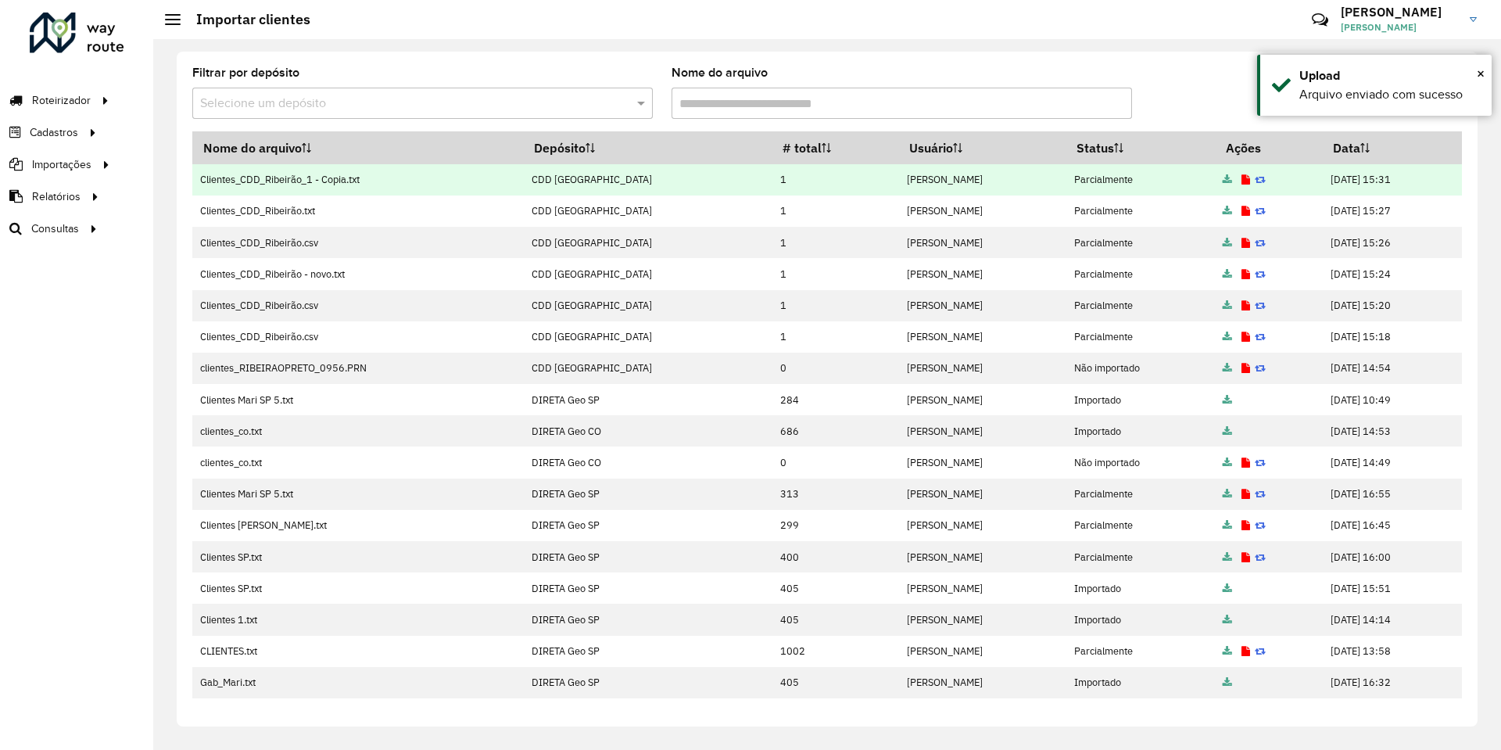
click at [1242, 173] on link at bounding box center [1246, 179] width 9 height 13
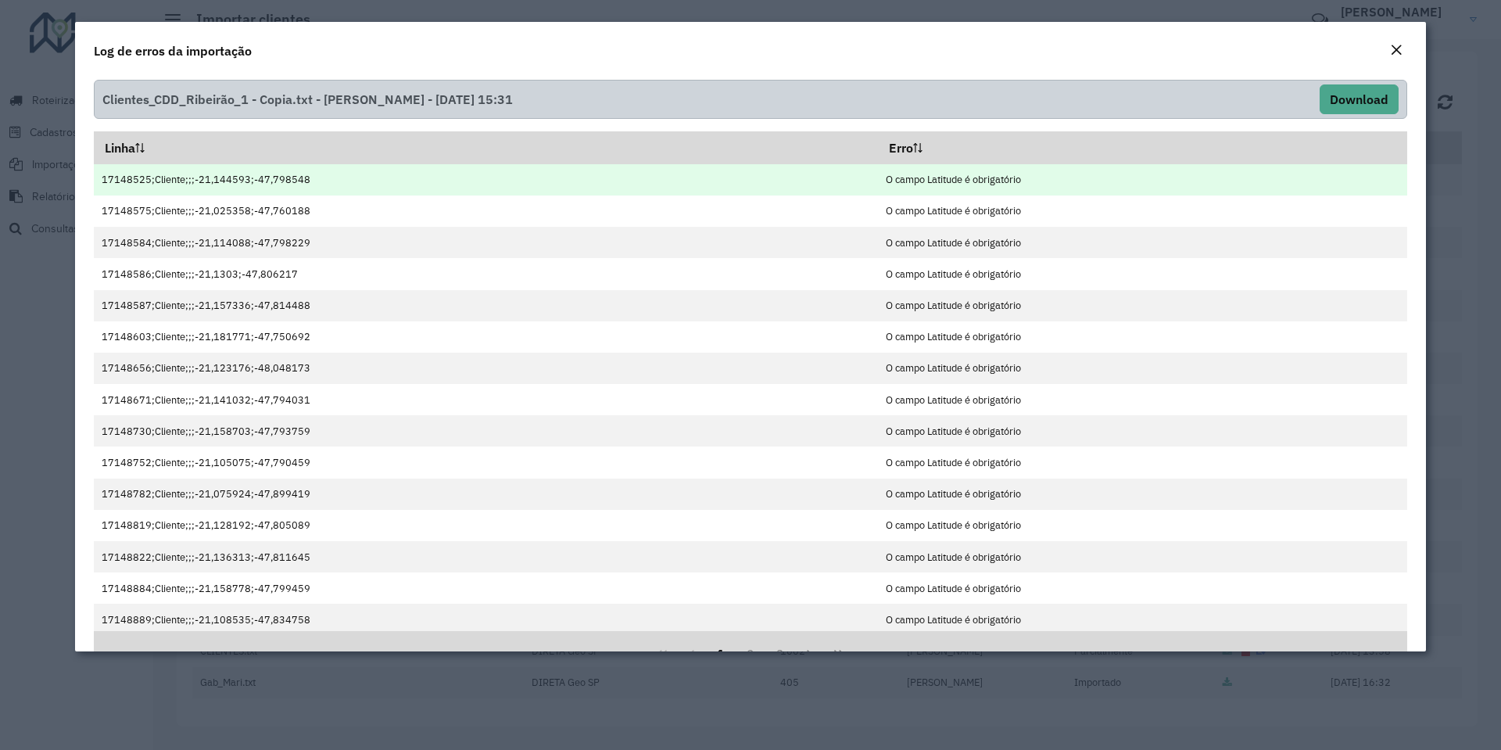
click at [185, 178] on td "17148525;Cliente;;;-21,144593;-47,798548" at bounding box center [486, 179] width 784 height 31
click at [187, 185] on td "17148525;Cliente;;;-21,144593;-47,798548" at bounding box center [486, 179] width 784 height 31
click at [206, 174] on td "17148525;Cliente;;;-21,144593;-47,798548" at bounding box center [486, 179] width 784 height 31
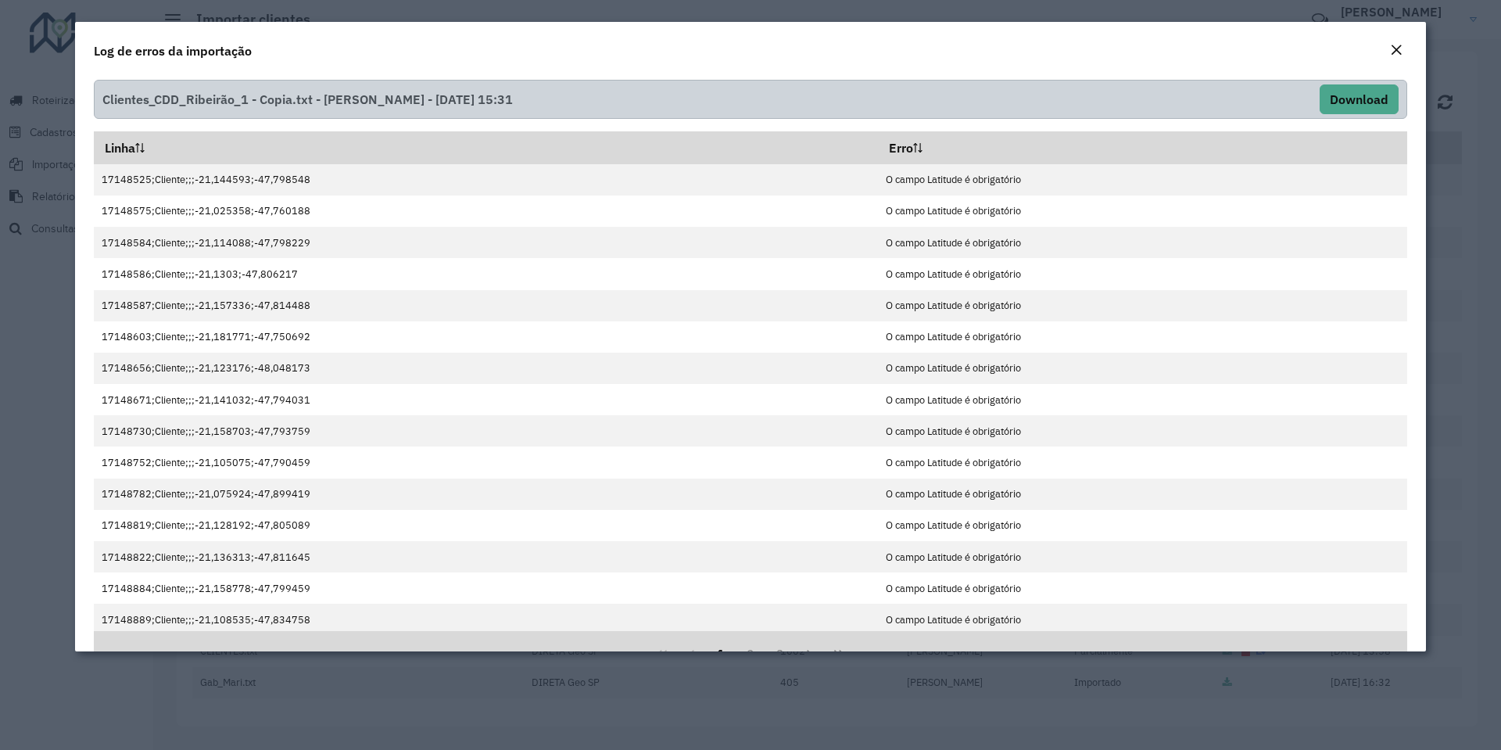
click at [1397, 45] on em "Close" at bounding box center [1396, 50] width 13 height 13
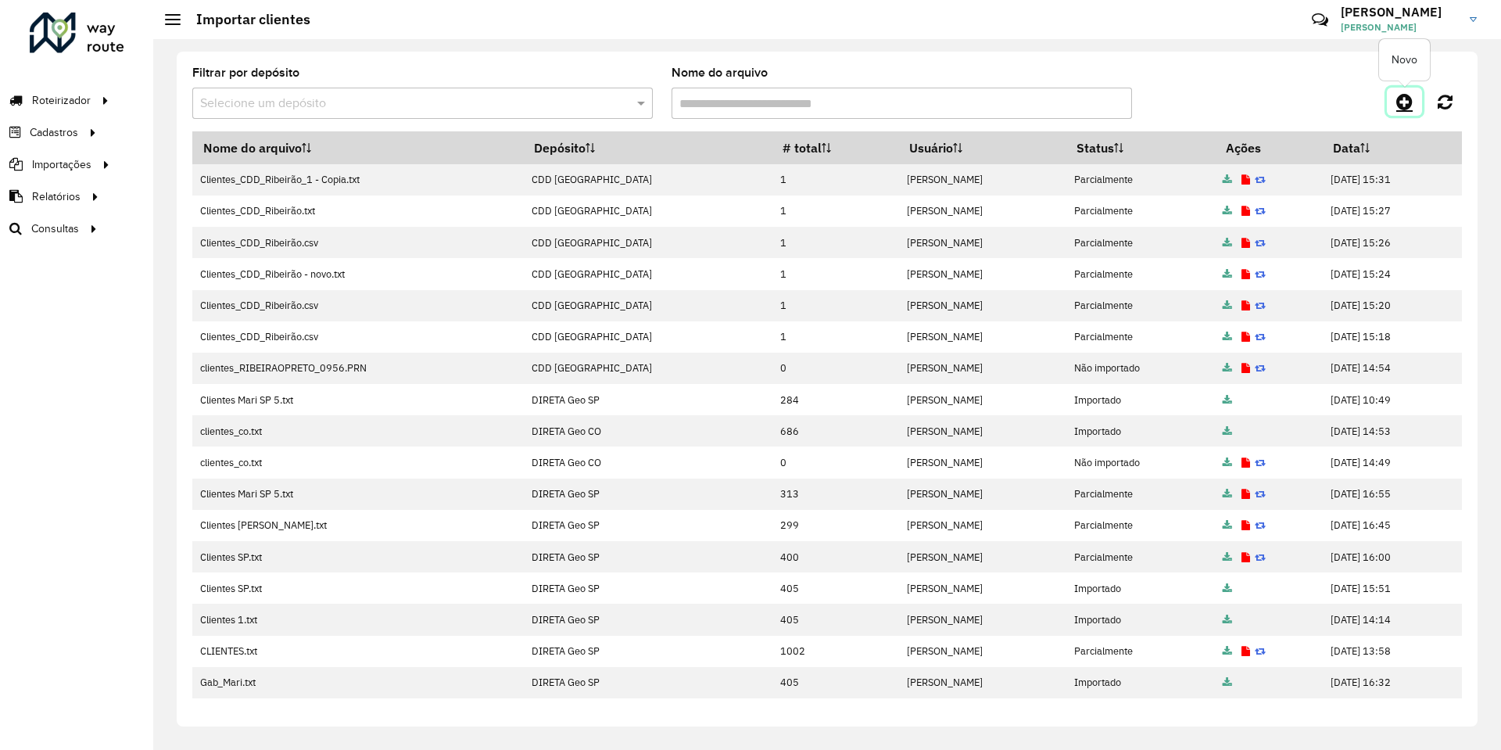
click at [1400, 111] on link at bounding box center [1404, 102] width 35 height 28
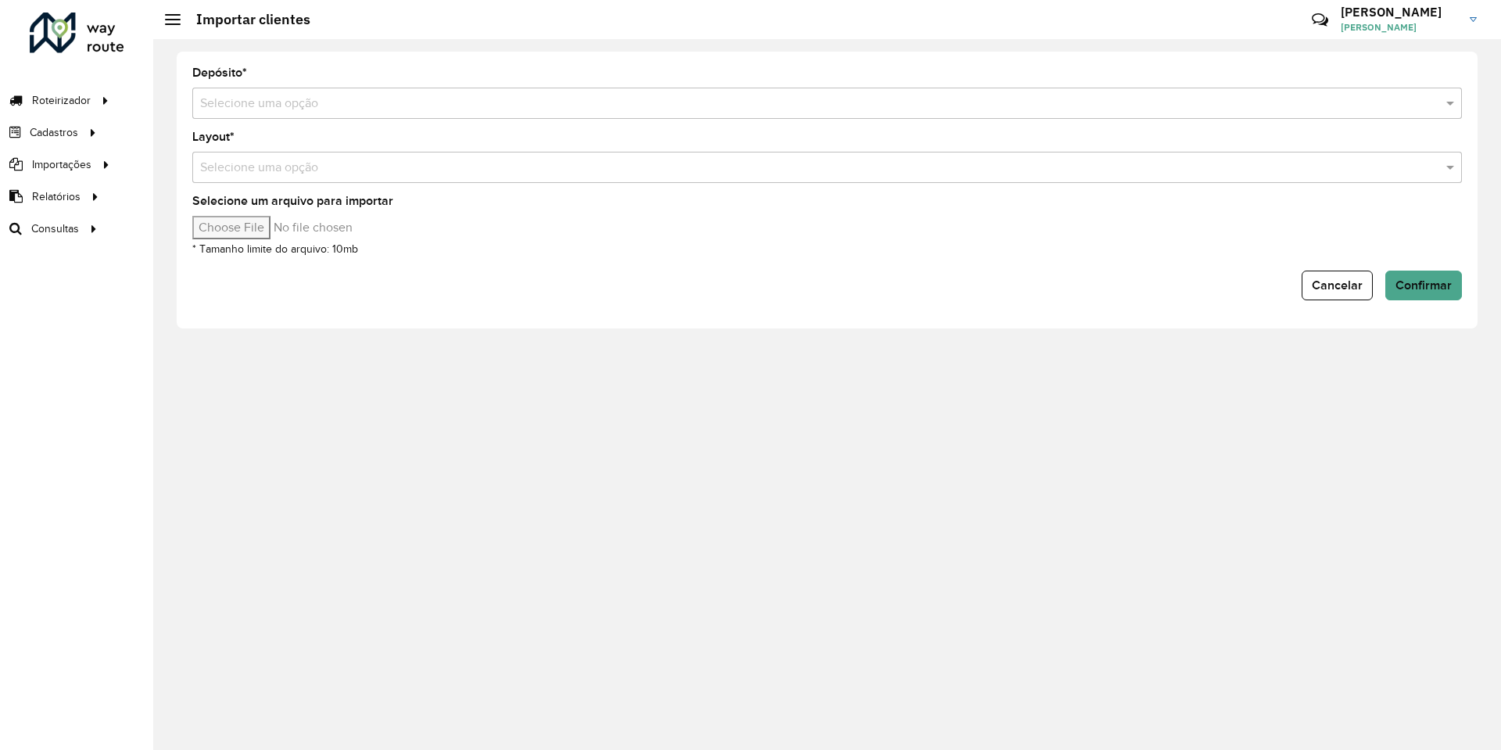
click at [414, 109] on input "text" at bounding box center [811, 104] width 1223 height 19
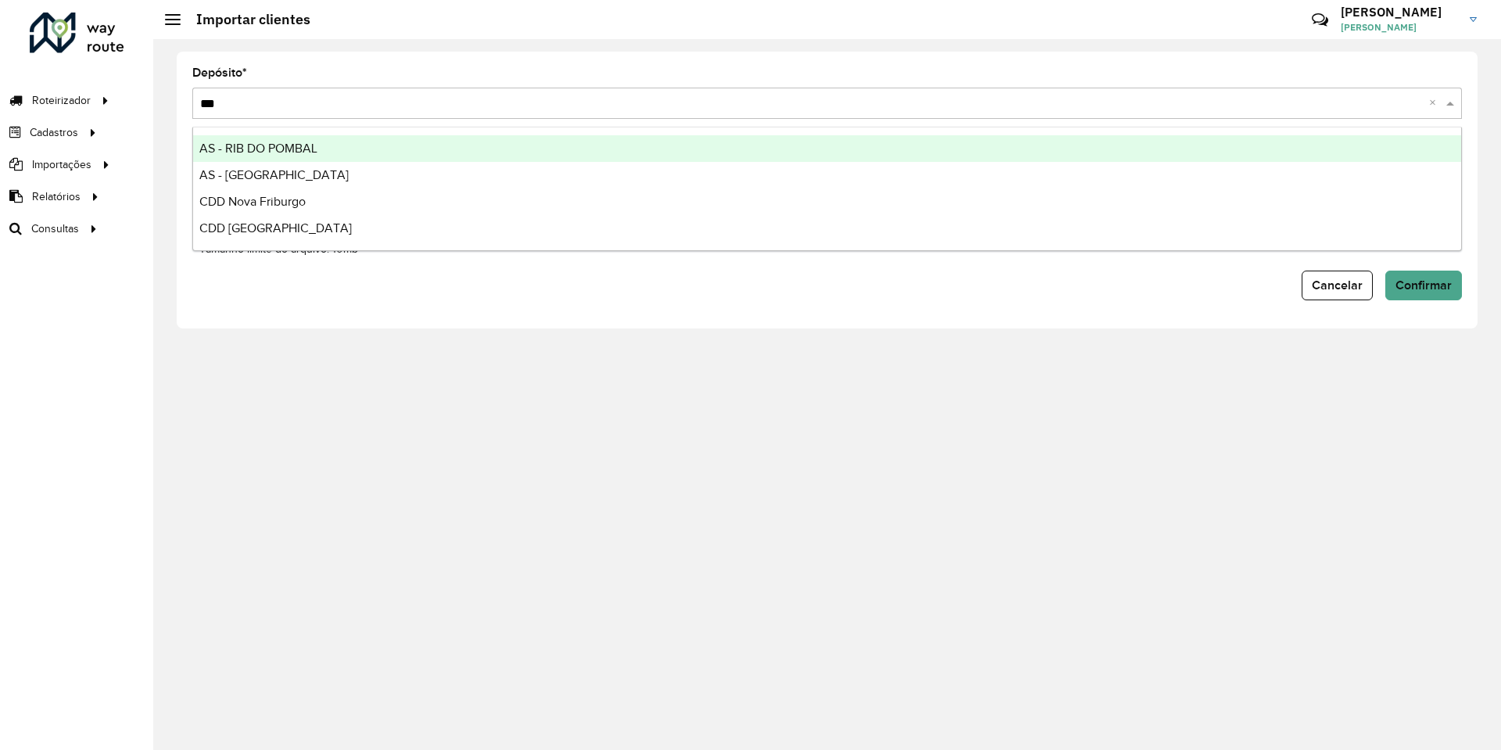
type input "****"
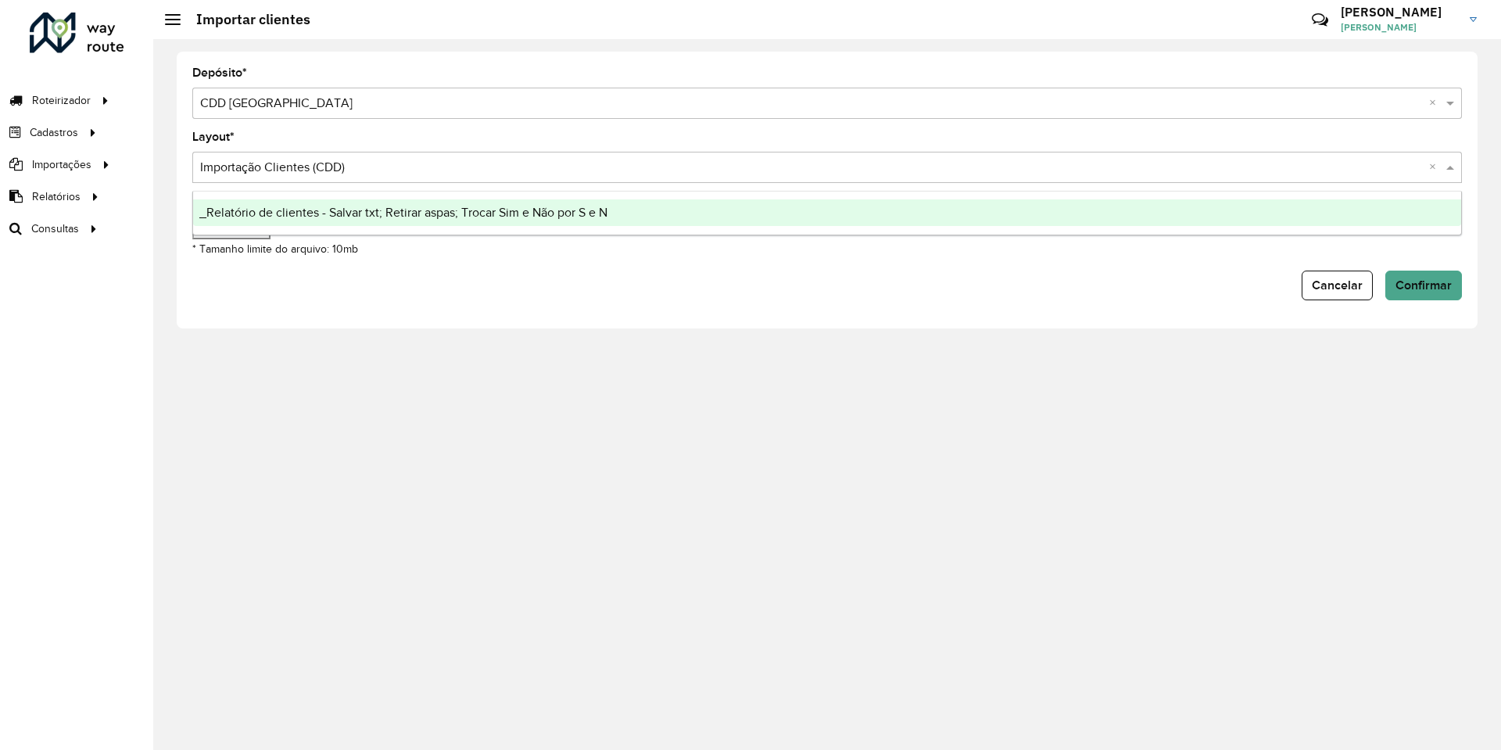
click at [376, 168] on input "text" at bounding box center [811, 168] width 1223 height 19
click at [381, 208] on span "_Relatório de clientes - Salvar txt; Retirar aspas; Trocar Sim e Não por S e N" at bounding box center [403, 212] width 408 height 13
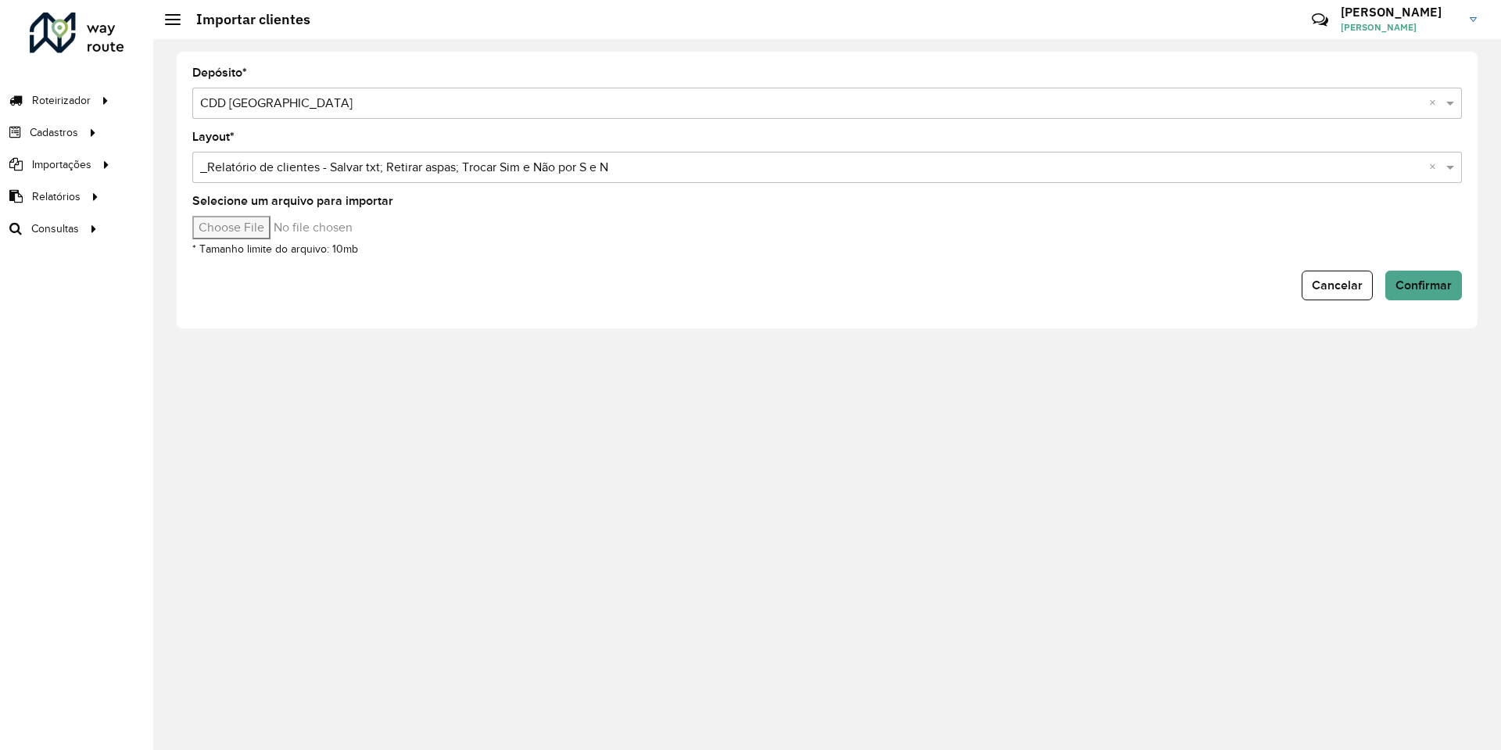
click at [230, 217] on input "Selecione um arquivo para importar" at bounding box center [325, 227] width 266 height 23
click at [971, 213] on div "Selecione um arquivo para importar * Tamanho limite do arquivo: 10mb" at bounding box center [827, 226] width 1270 height 63
click at [1416, 277] on button "Confirmar" at bounding box center [1424, 286] width 77 height 30
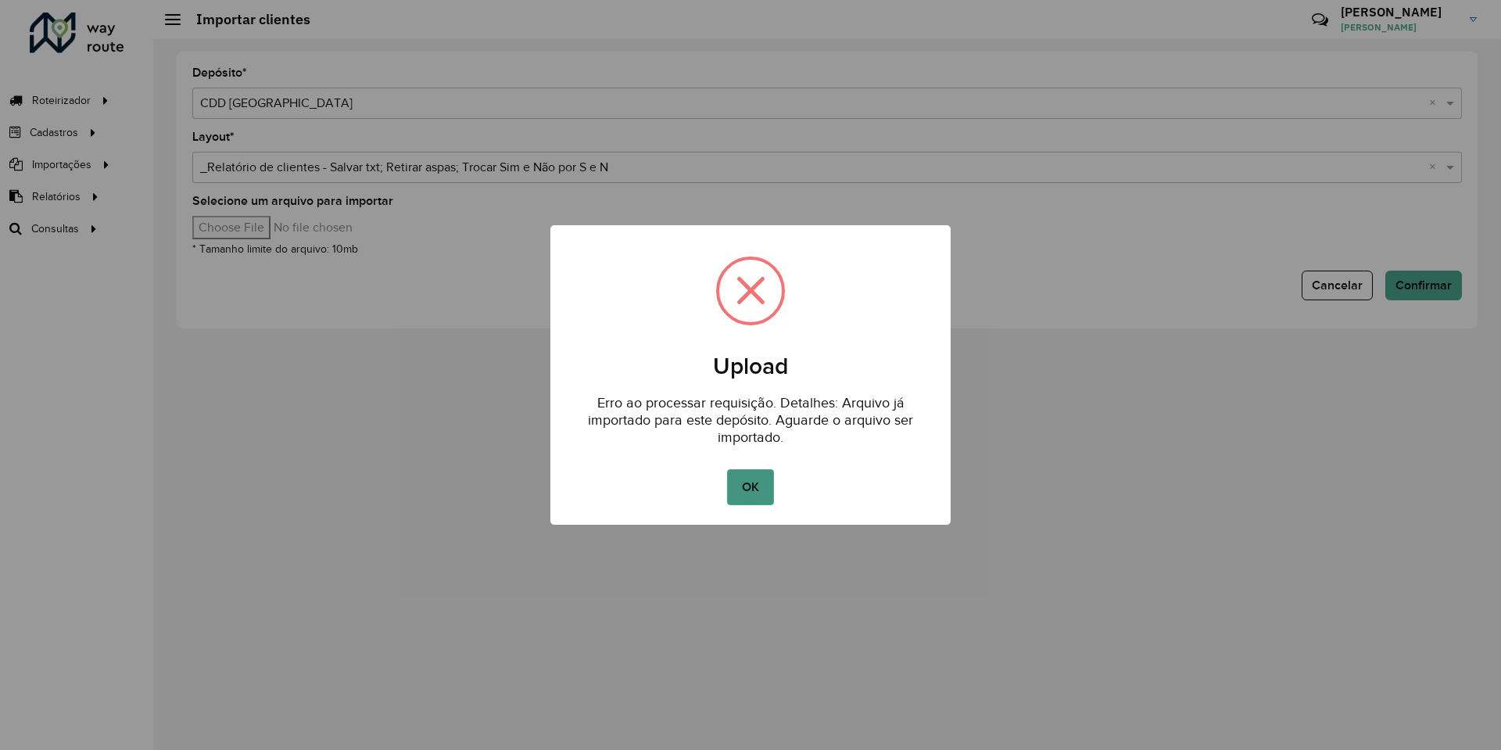
click at [773, 491] on button "OK" at bounding box center [750, 487] width 46 height 36
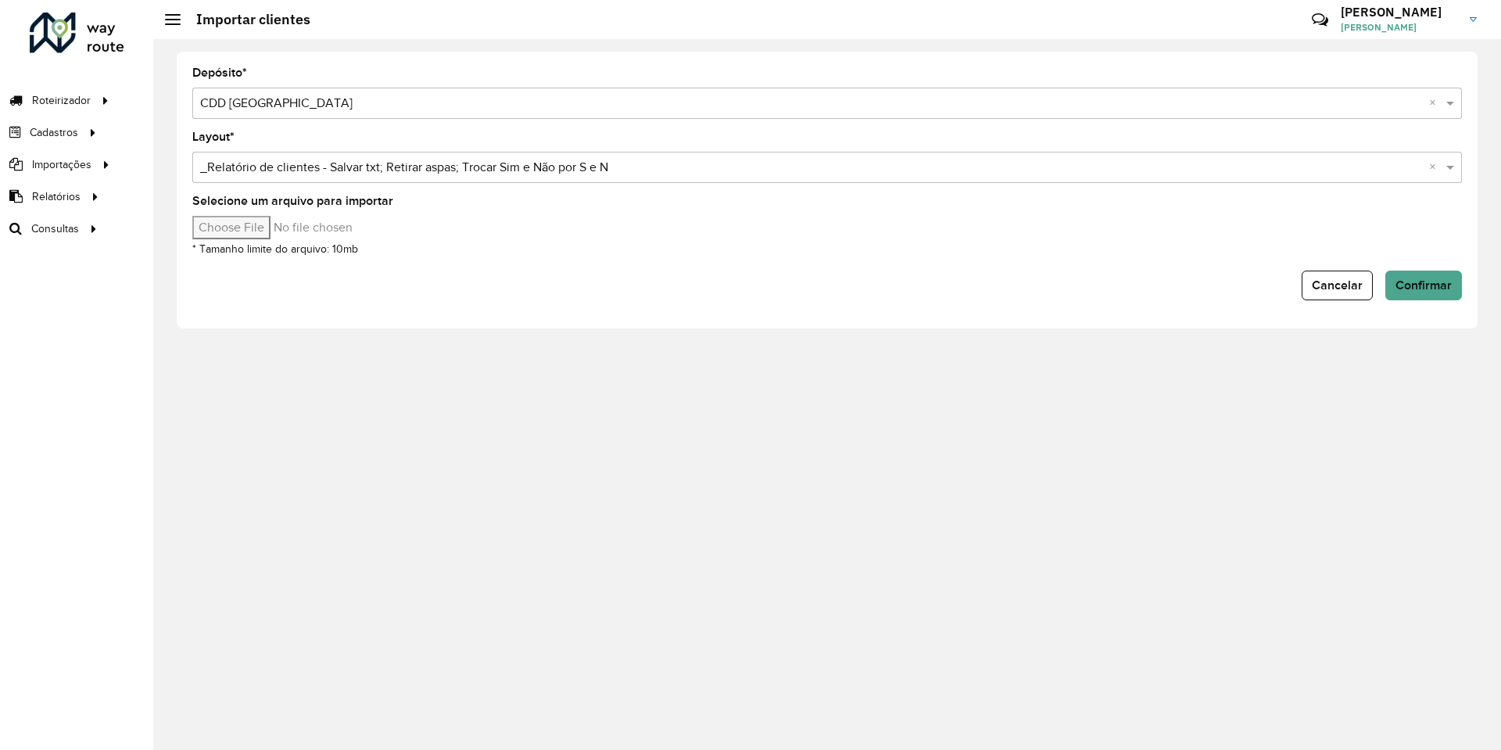
click at [274, 219] on input "Selecione um arquivo para importar" at bounding box center [325, 227] width 266 height 23
click at [899, 285] on div "Cancelar Confirmar" at bounding box center [827, 286] width 1270 height 30
click at [1447, 279] on span "Confirmar" at bounding box center [1424, 284] width 56 height 13
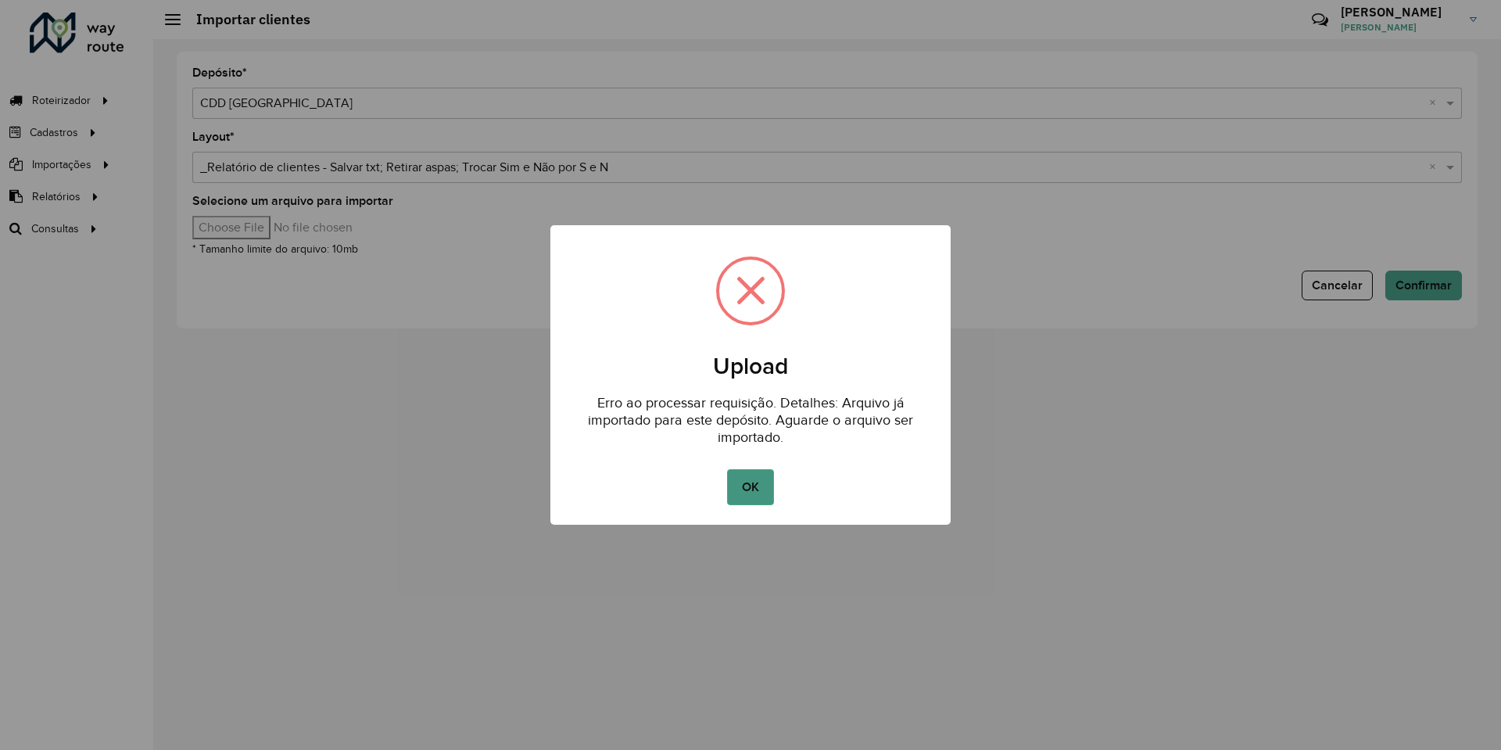
click at [755, 481] on button "OK" at bounding box center [750, 487] width 46 height 36
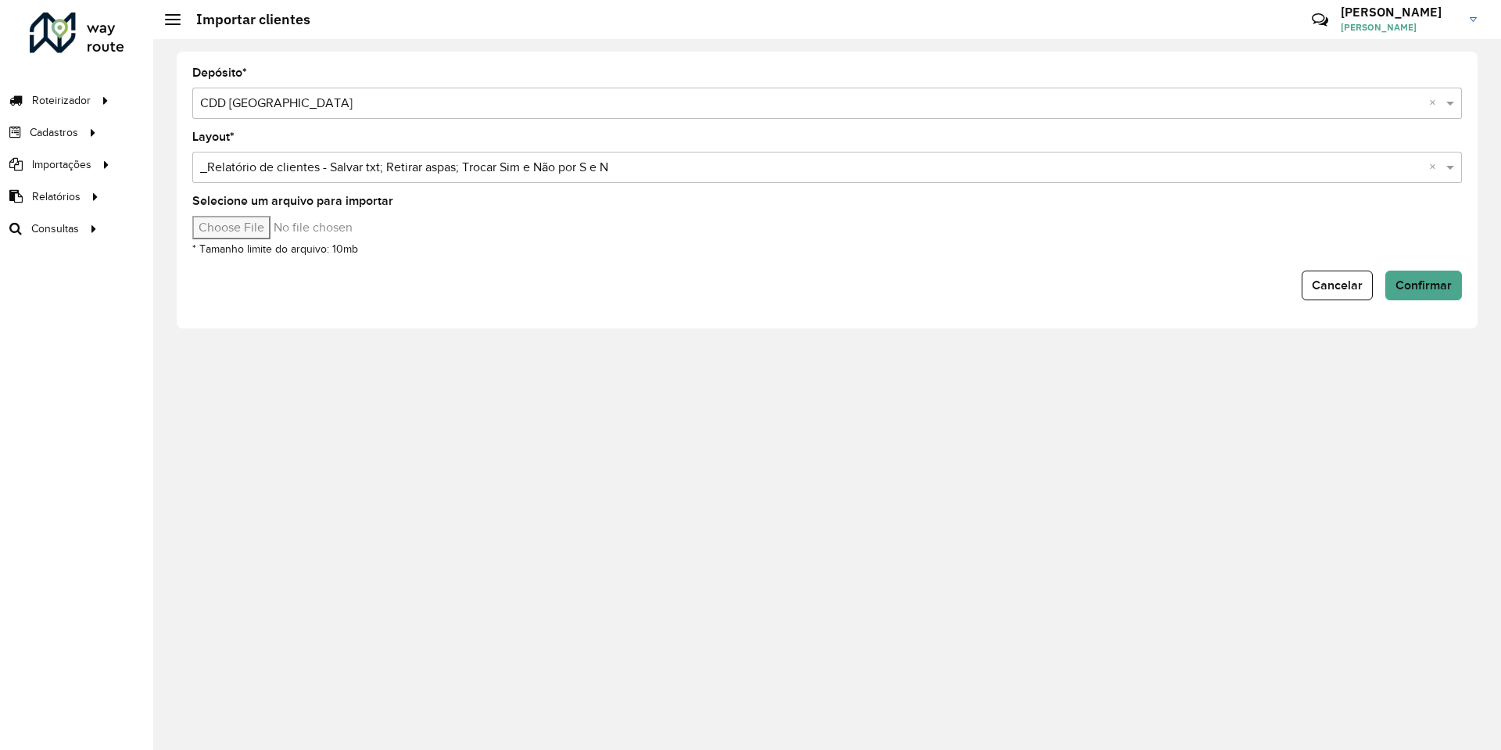
click at [253, 218] on input "Selecione um arquivo para importar" at bounding box center [325, 227] width 266 height 23
click at [1422, 289] on span "Confirmar" at bounding box center [1424, 284] width 56 height 13
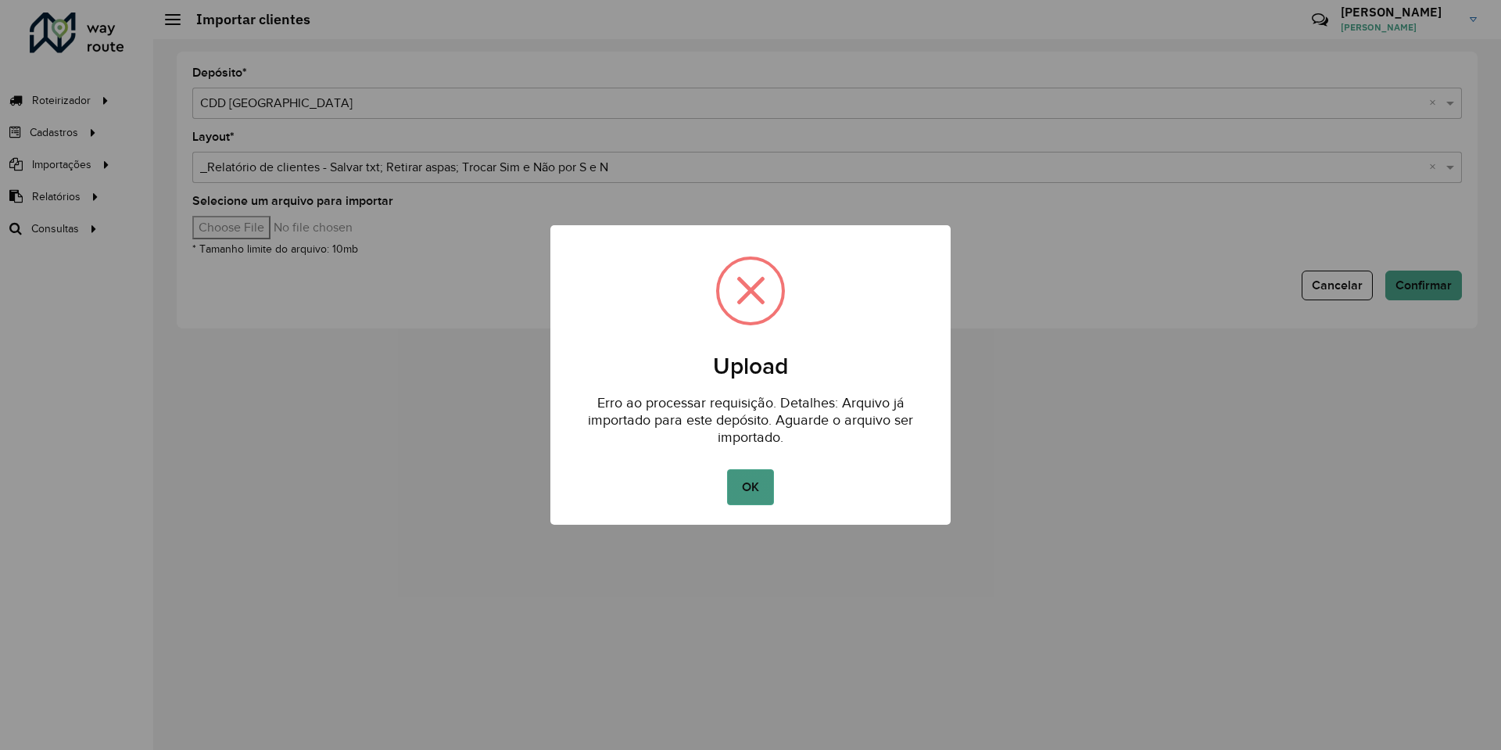
click at [756, 471] on button "OK" at bounding box center [750, 487] width 46 height 36
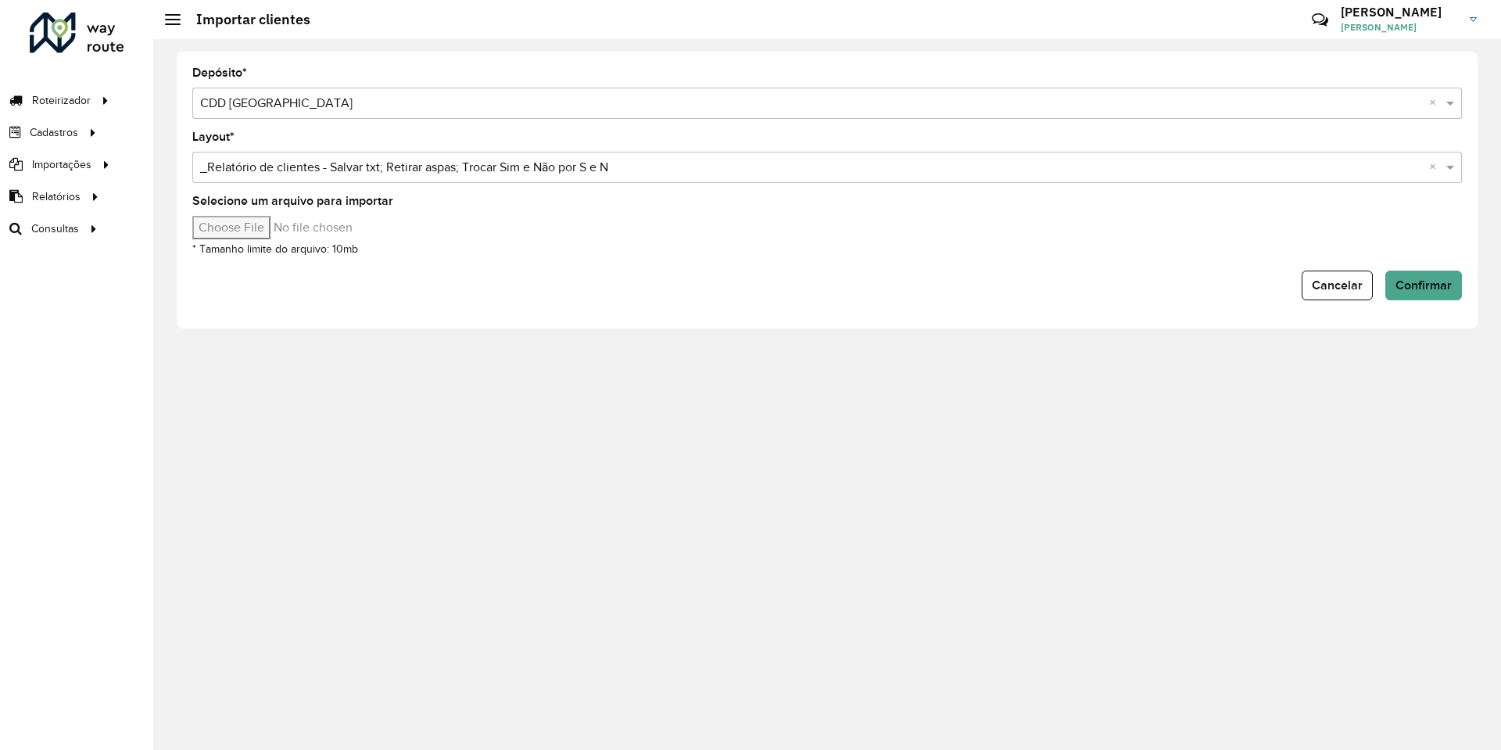
click at [262, 221] on input "Selecione um arquivo para importar" at bounding box center [325, 227] width 266 height 23
click at [905, 272] on div "Cancelar Confirmar" at bounding box center [827, 286] width 1270 height 30
click at [1388, 283] on button "Confirmar" at bounding box center [1424, 286] width 77 height 30
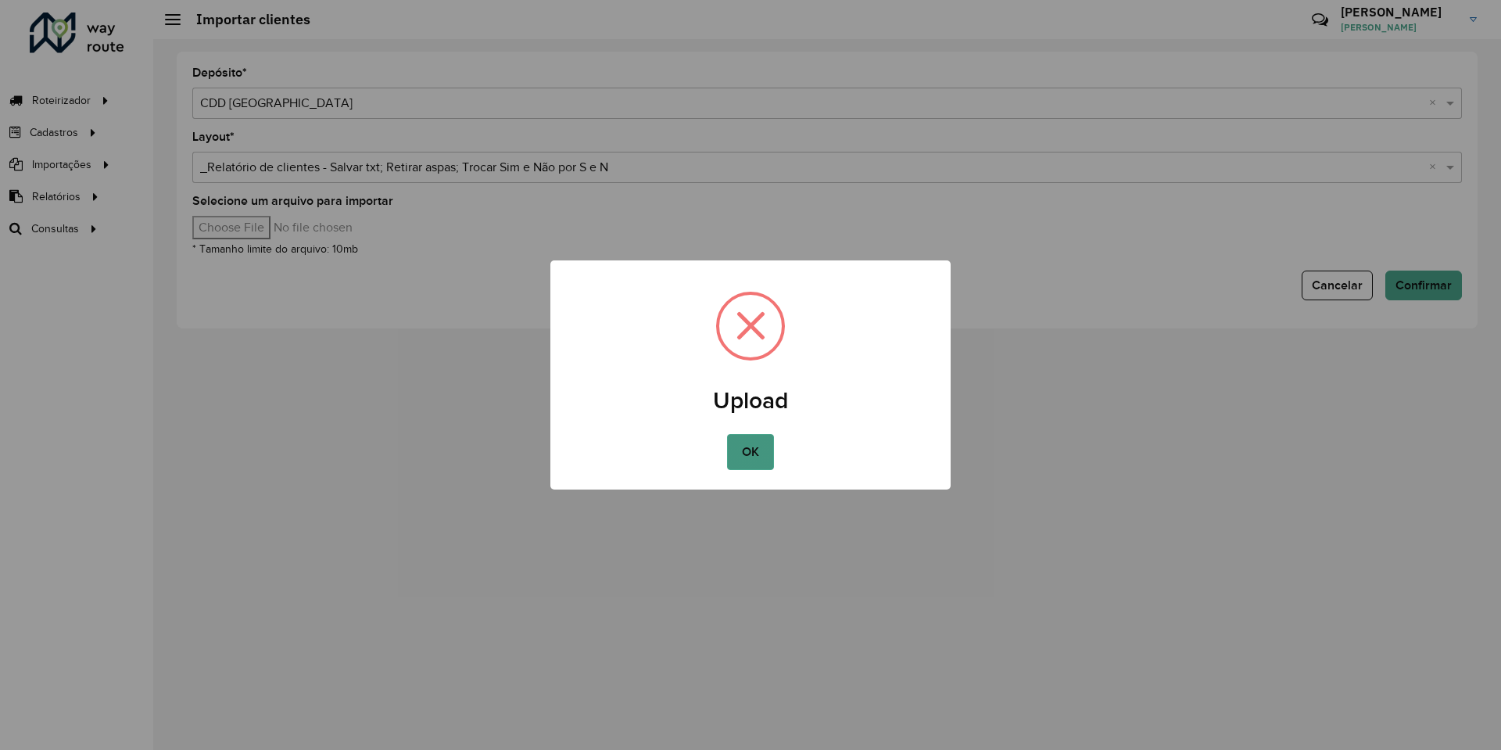
click at [746, 448] on button "OK" at bounding box center [750, 452] width 46 height 36
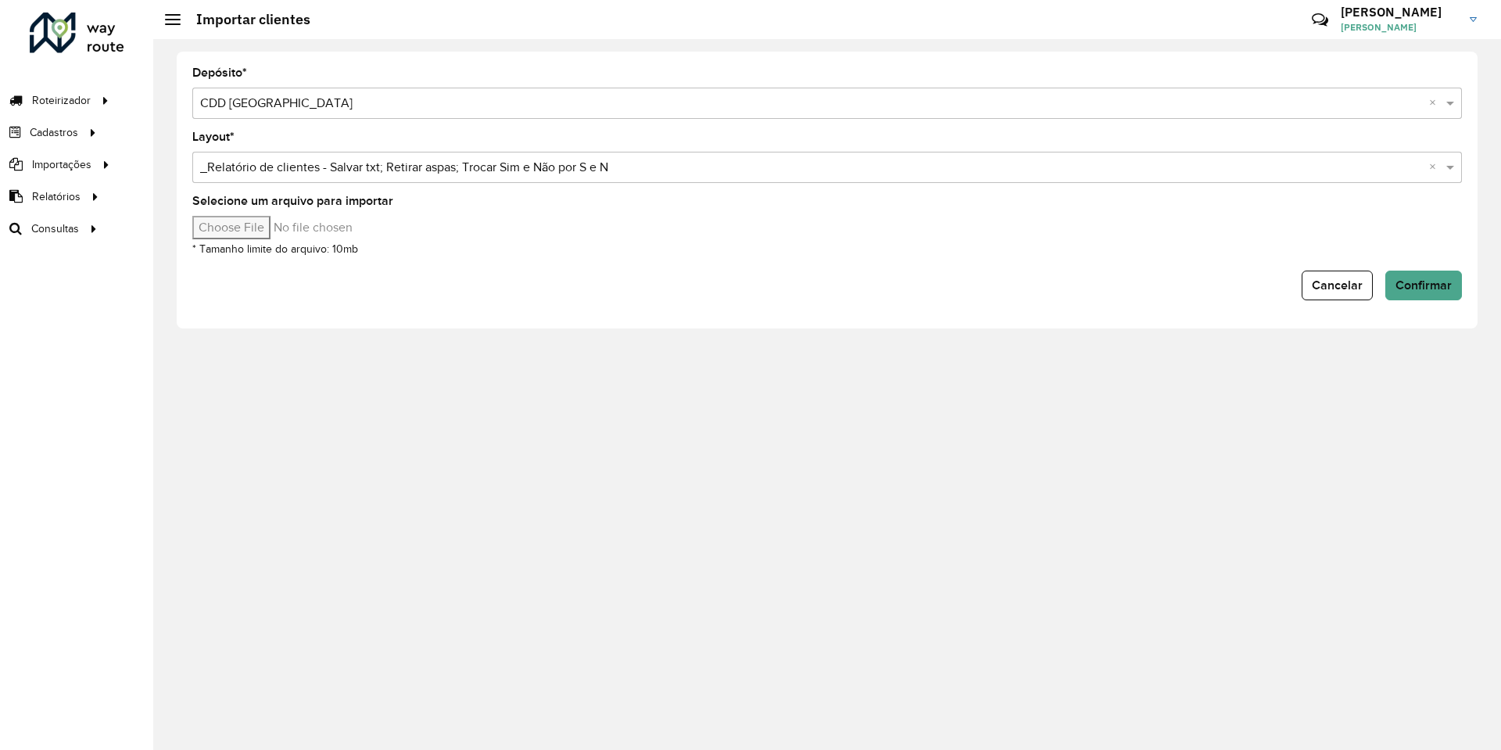
click at [880, 302] on div "Depósito * Selecione uma opção × CDD Ribeirão Preto × Layout * Selecione uma op…" at bounding box center [827, 190] width 1301 height 277
click at [1411, 295] on button "Confirmar" at bounding box center [1424, 286] width 77 height 30
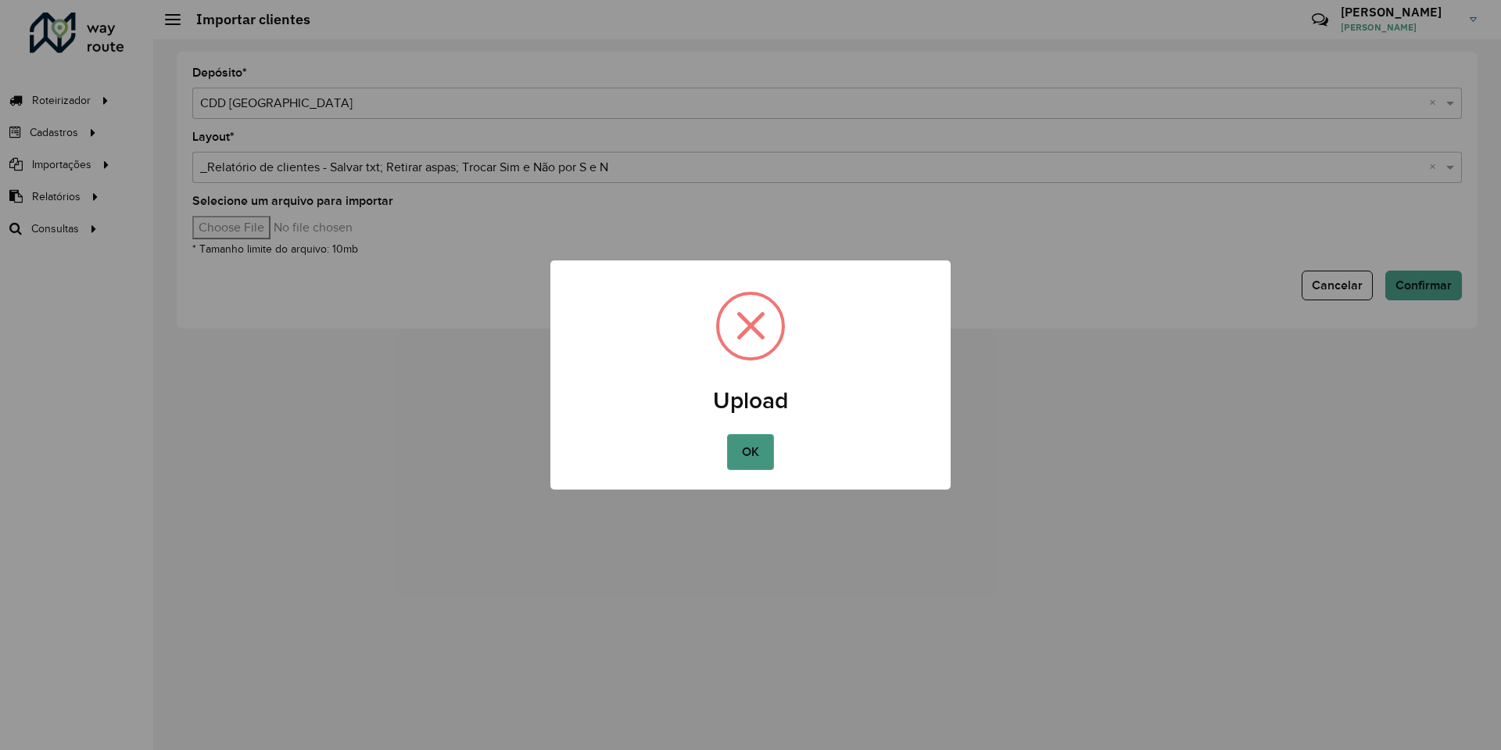
click at [753, 446] on button "OK" at bounding box center [750, 452] width 46 height 36
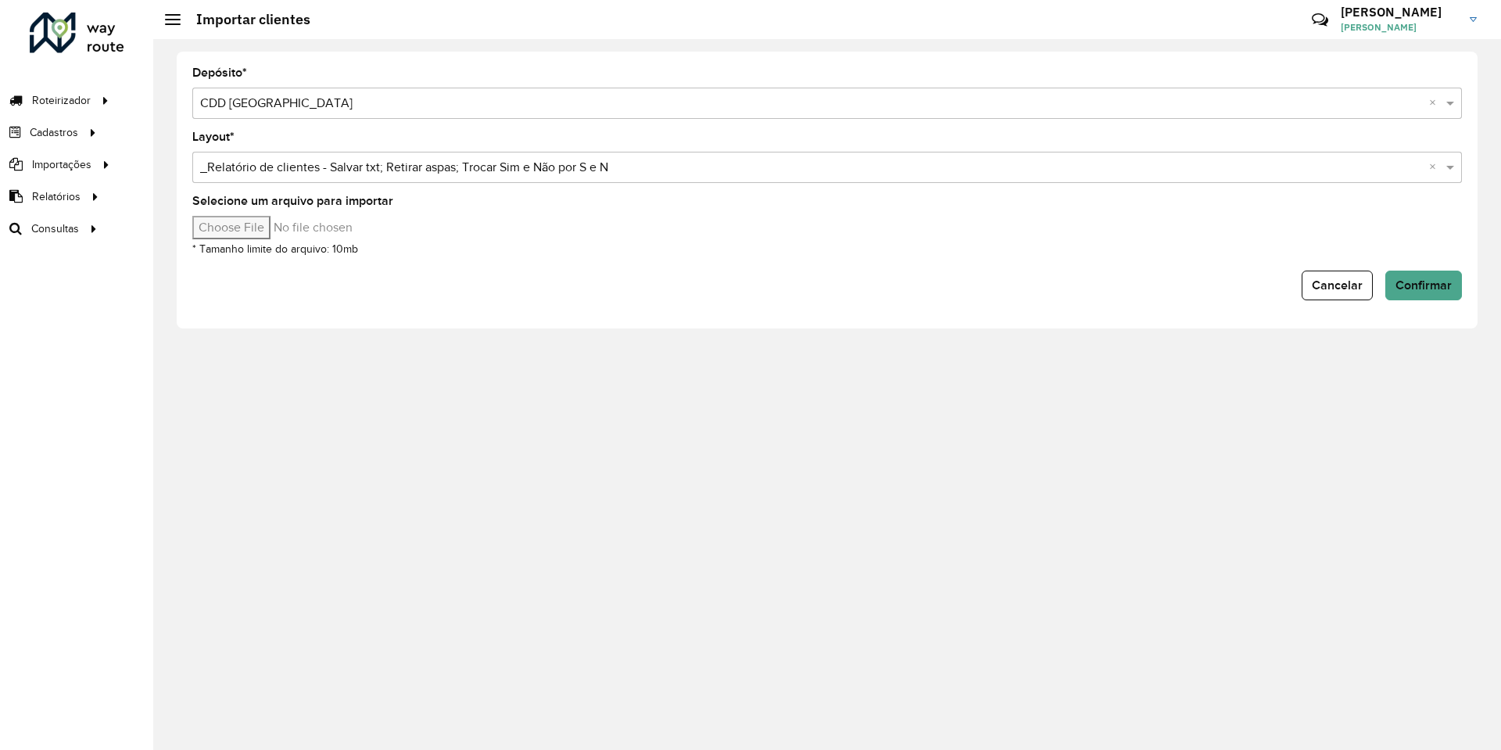
click at [274, 225] on input "Selecione um arquivo para importar" at bounding box center [325, 227] width 266 height 23
click at [269, 230] on input "Selecione um arquivo para importar" at bounding box center [325, 227] width 266 height 23
type input "**********"
click at [1425, 281] on span "Confirmar" at bounding box center [1424, 284] width 56 height 13
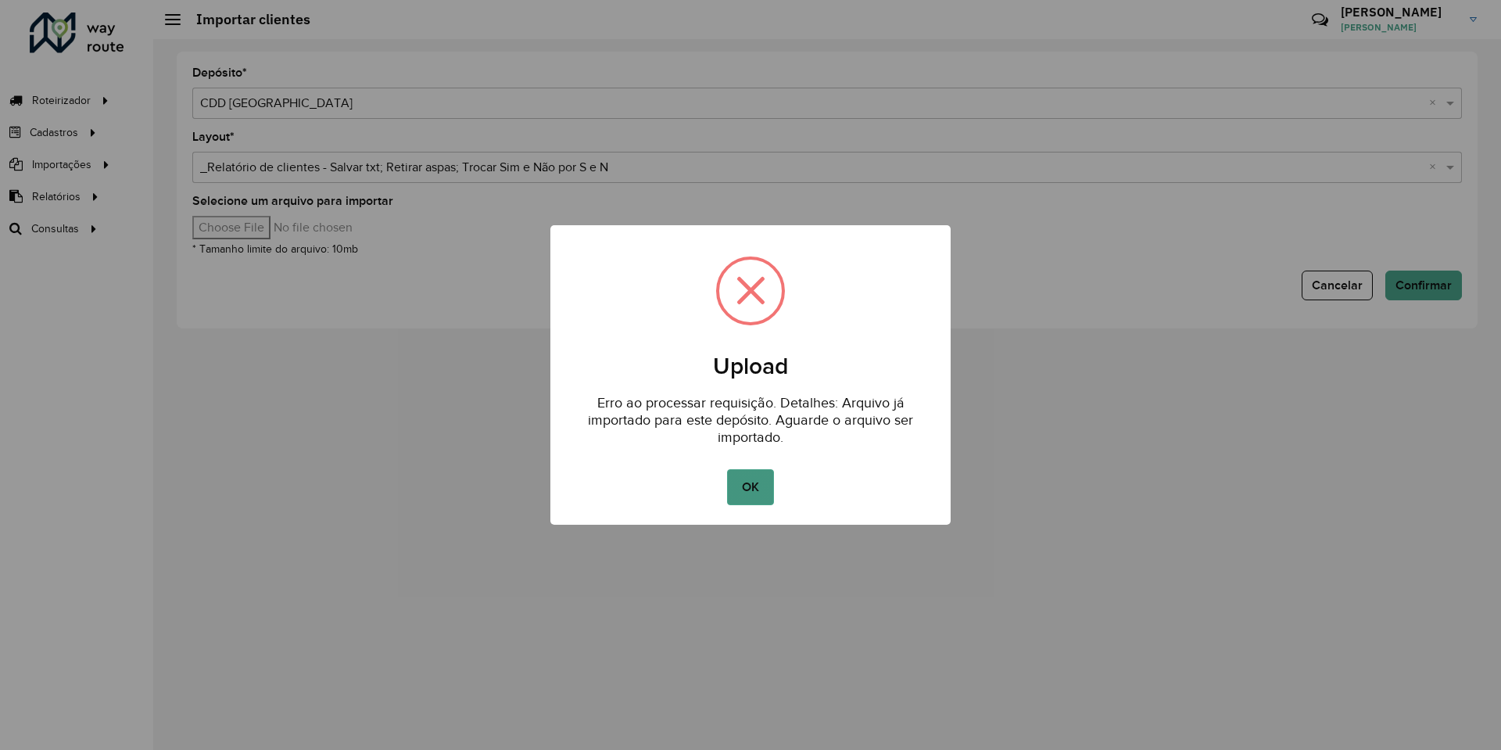
click at [753, 476] on button "OK" at bounding box center [750, 487] width 46 height 36
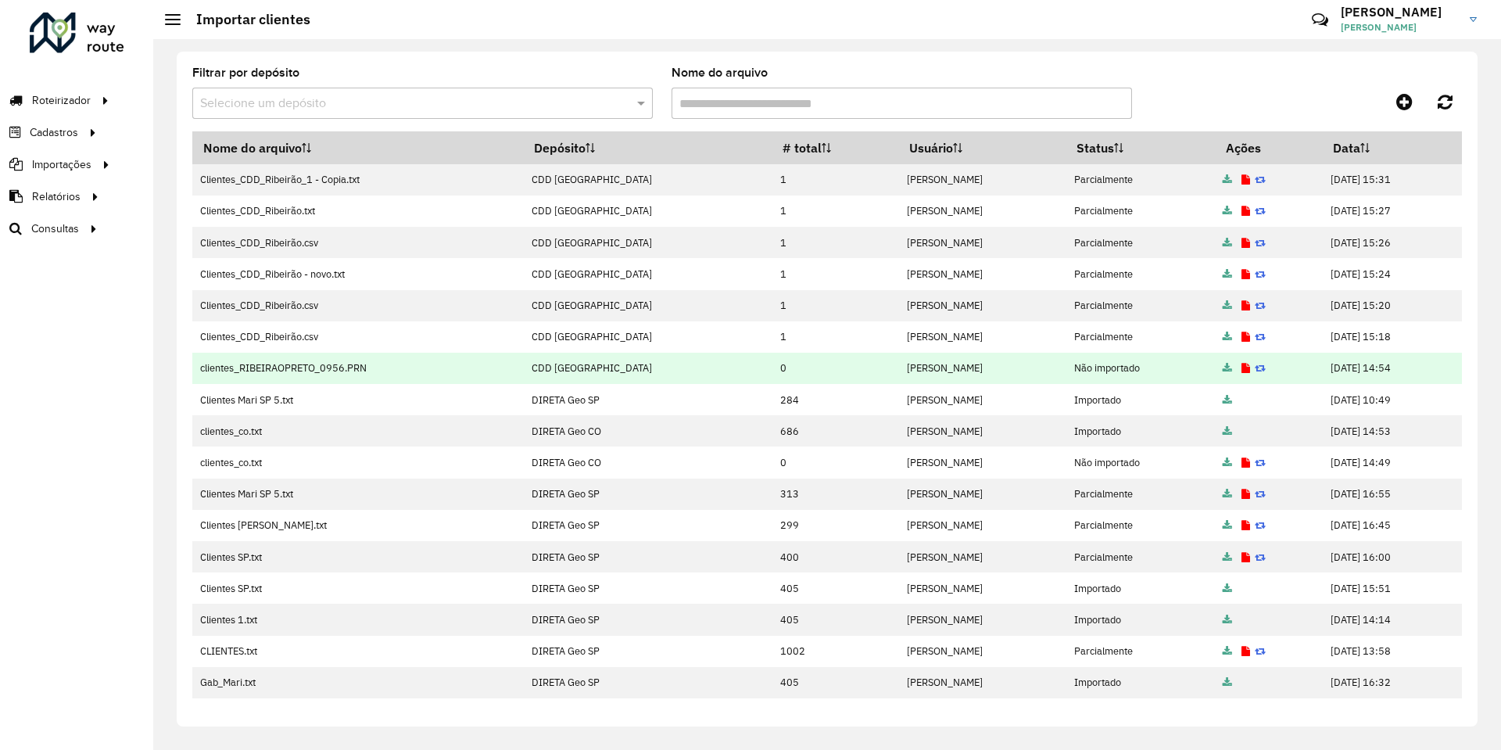
click at [1255, 365] on icon at bounding box center [1260, 369] width 11 height 10
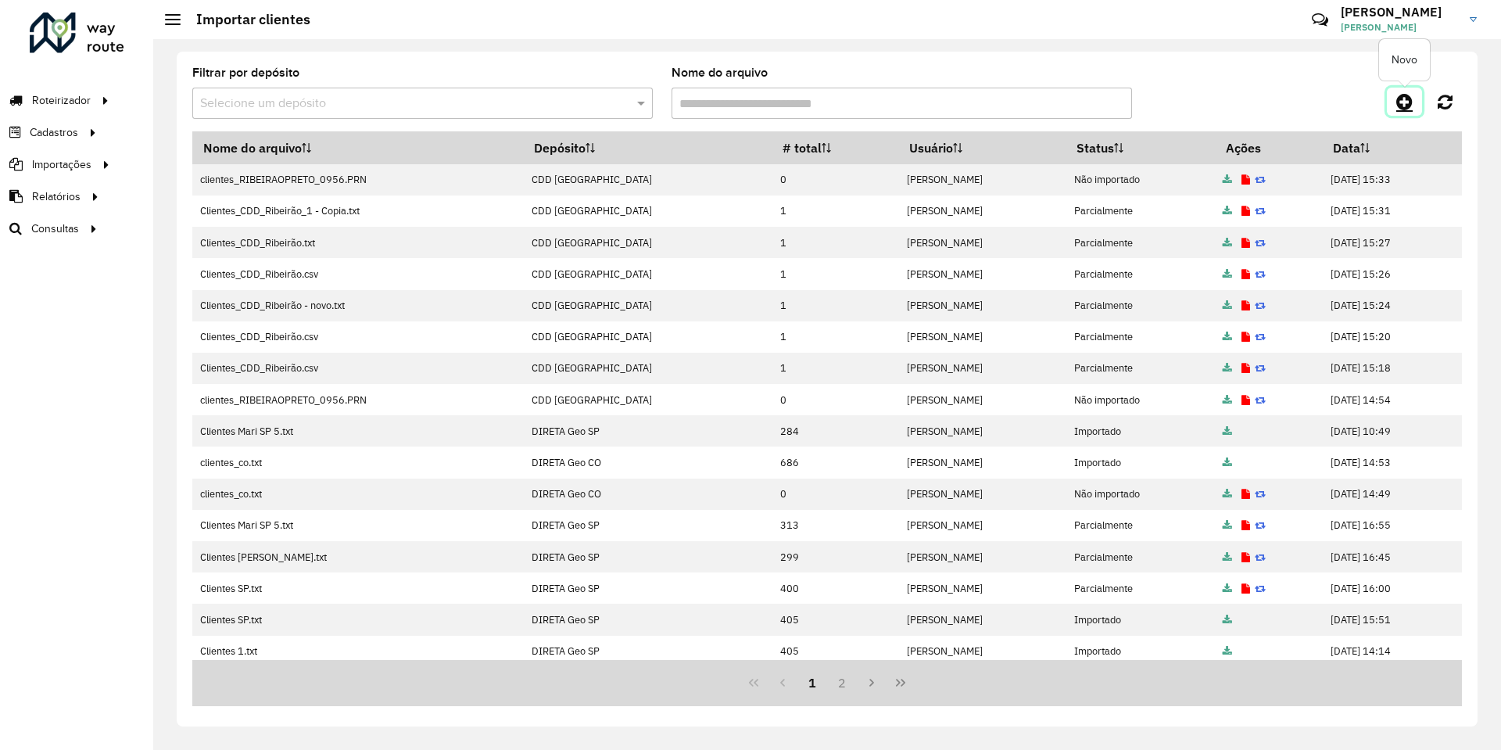
click at [1411, 100] on icon at bounding box center [1405, 101] width 16 height 19
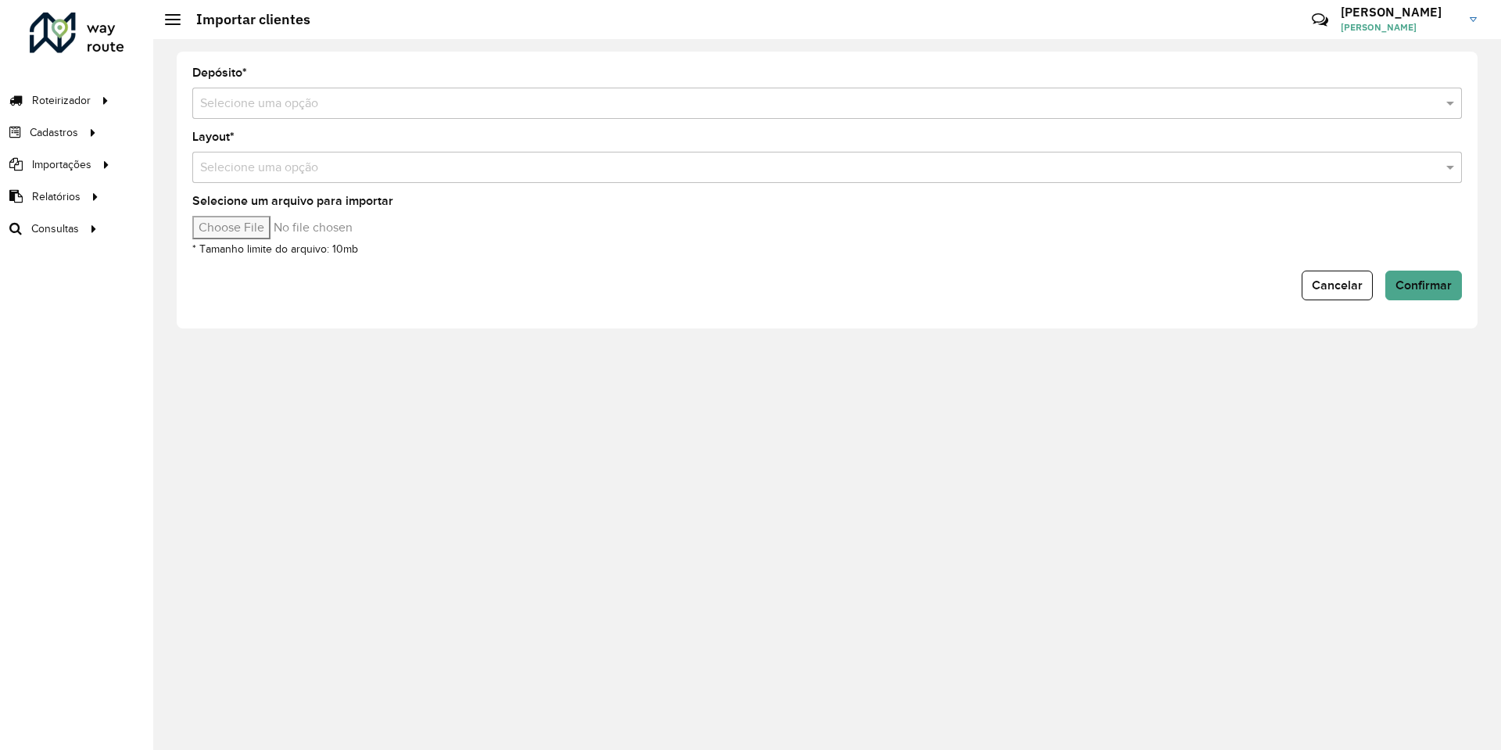
click at [253, 93] on div "Selecione uma opção" at bounding box center [827, 103] width 1270 height 31
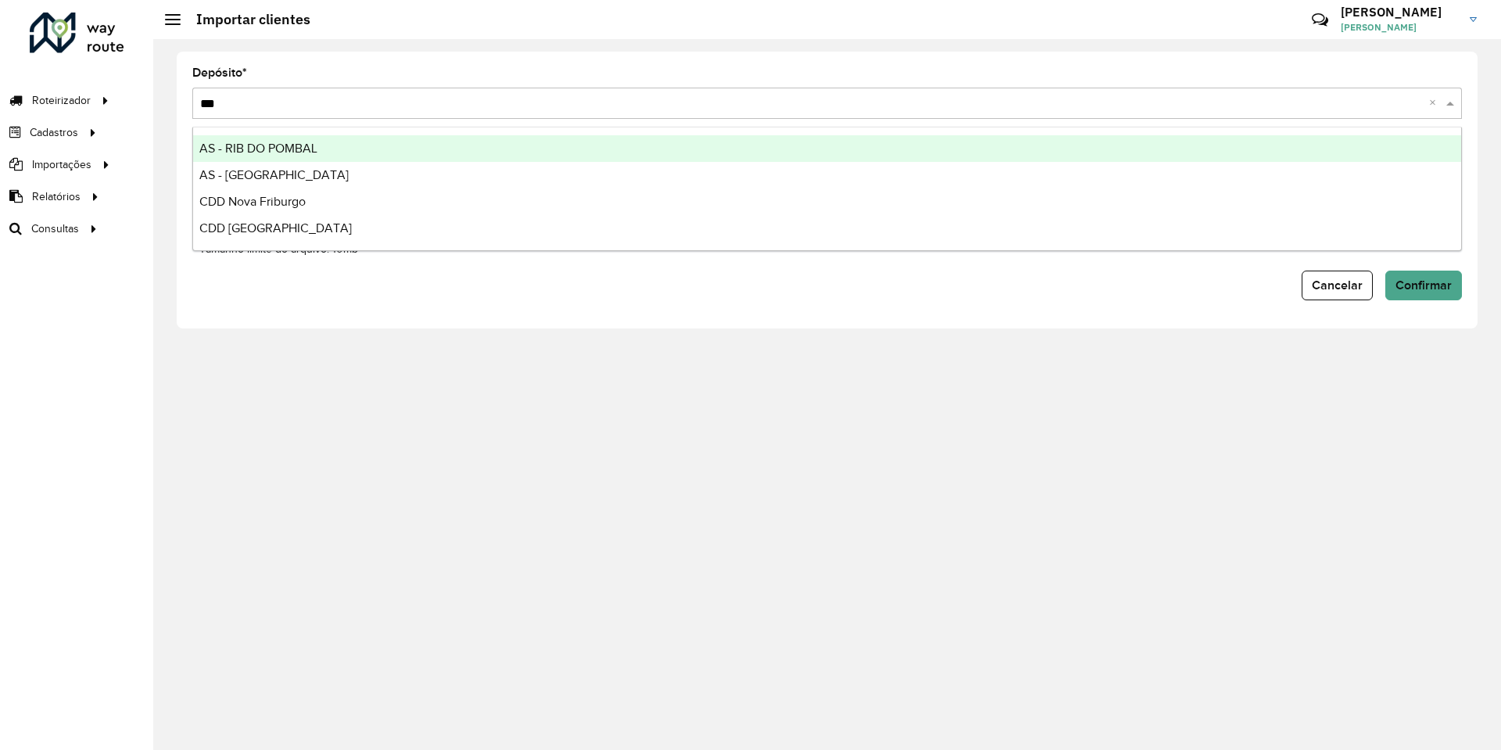
type input "****"
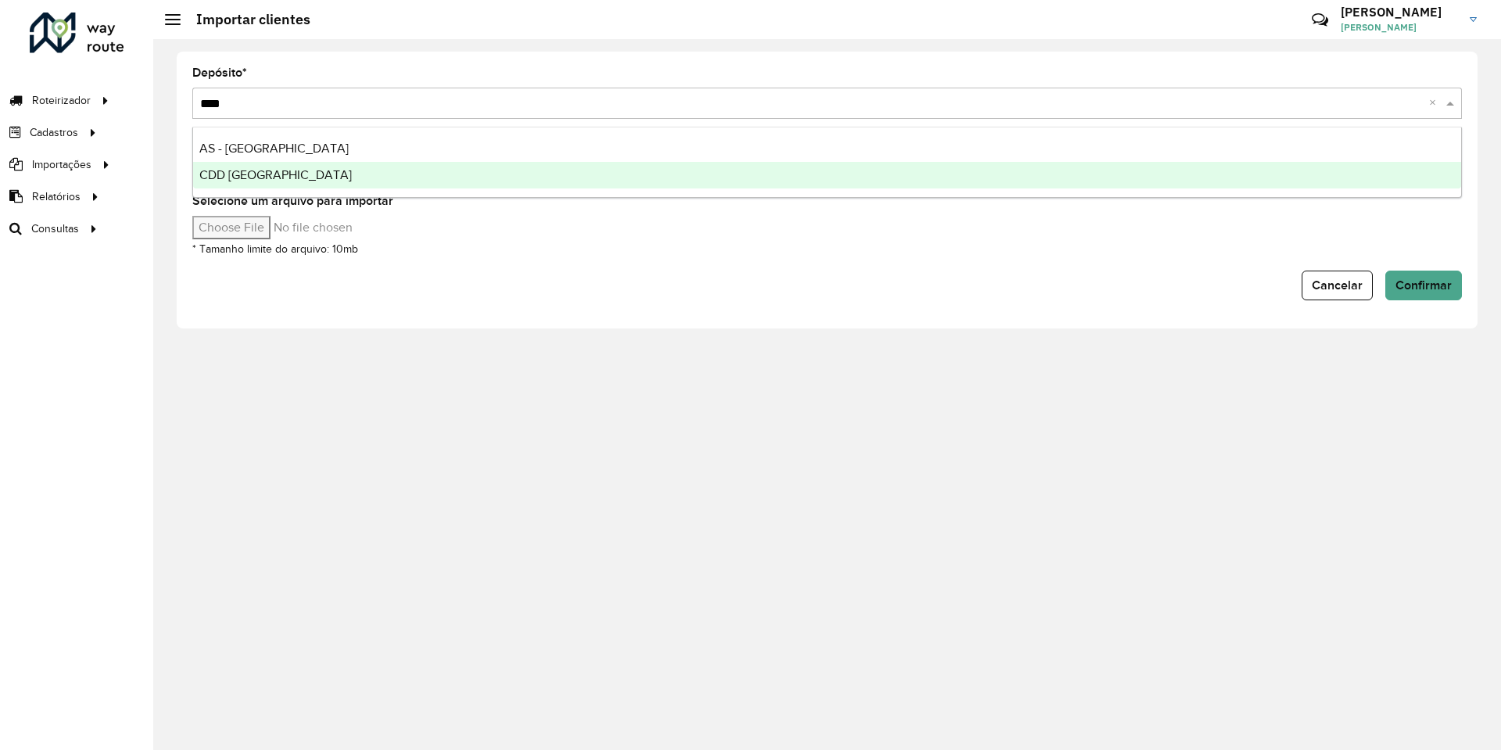
click at [314, 178] on div "CDD [GEOGRAPHIC_DATA]" at bounding box center [827, 175] width 1268 height 27
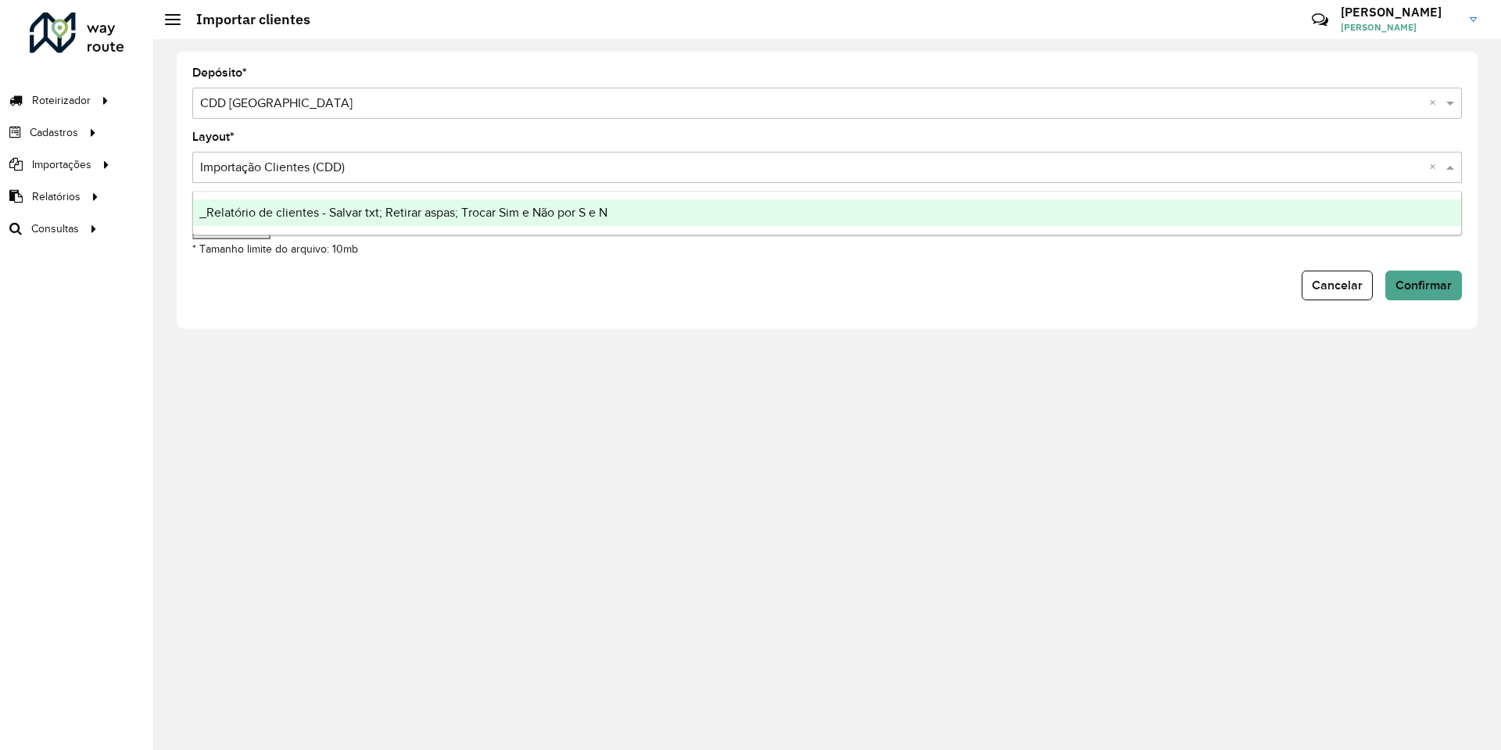
click at [297, 160] on input "text" at bounding box center [811, 168] width 1223 height 19
click at [360, 286] on div "Cancelar Confirmar" at bounding box center [827, 286] width 1270 height 30
click at [318, 168] on input "text" at bounding box center [811, 168] width 1223 height 19
click at [257, 271] on div "Cancelar Confirmar" at bounding box center [827, 286] width 1270 height 30
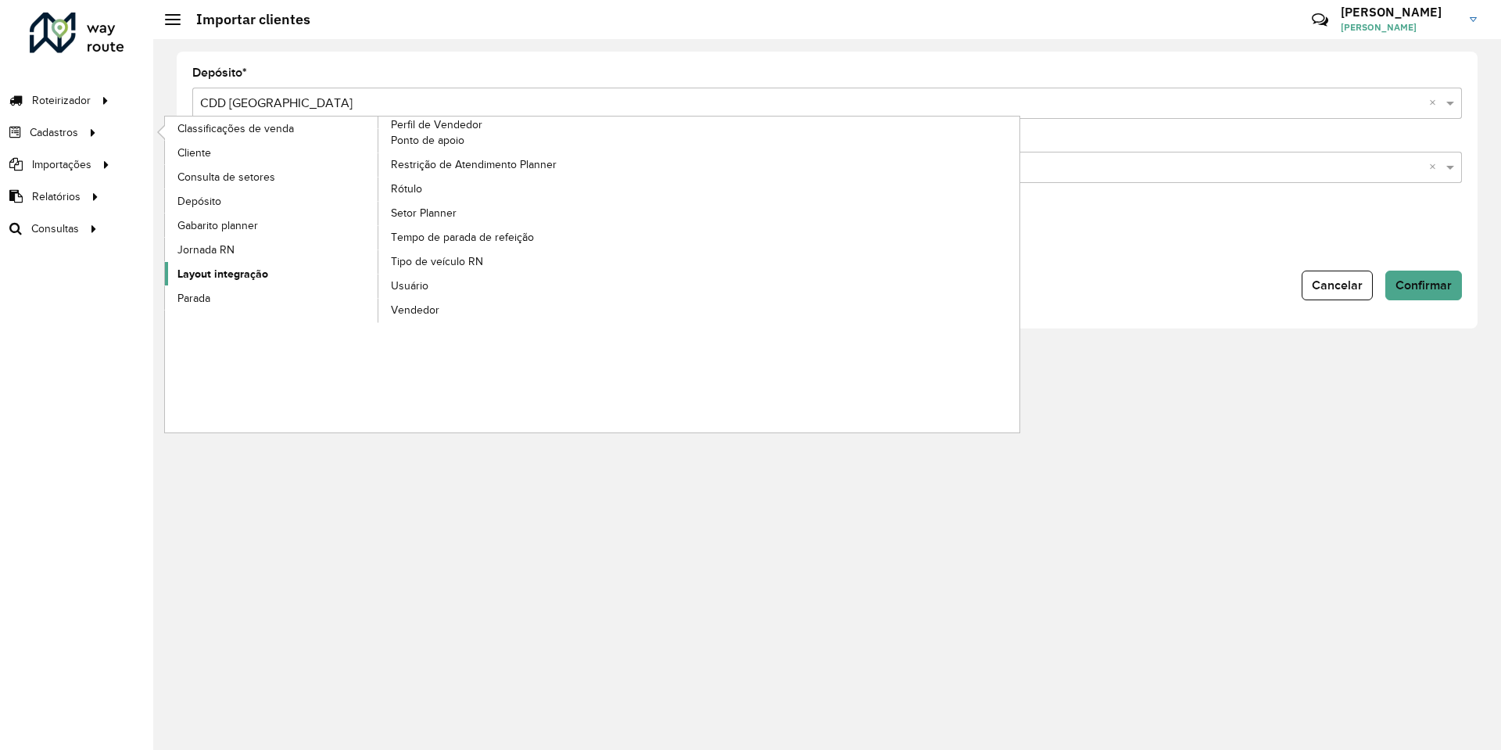
click at [212, 267] on span "Layout integração" at bounding box center [222, 274] width 91 height 16
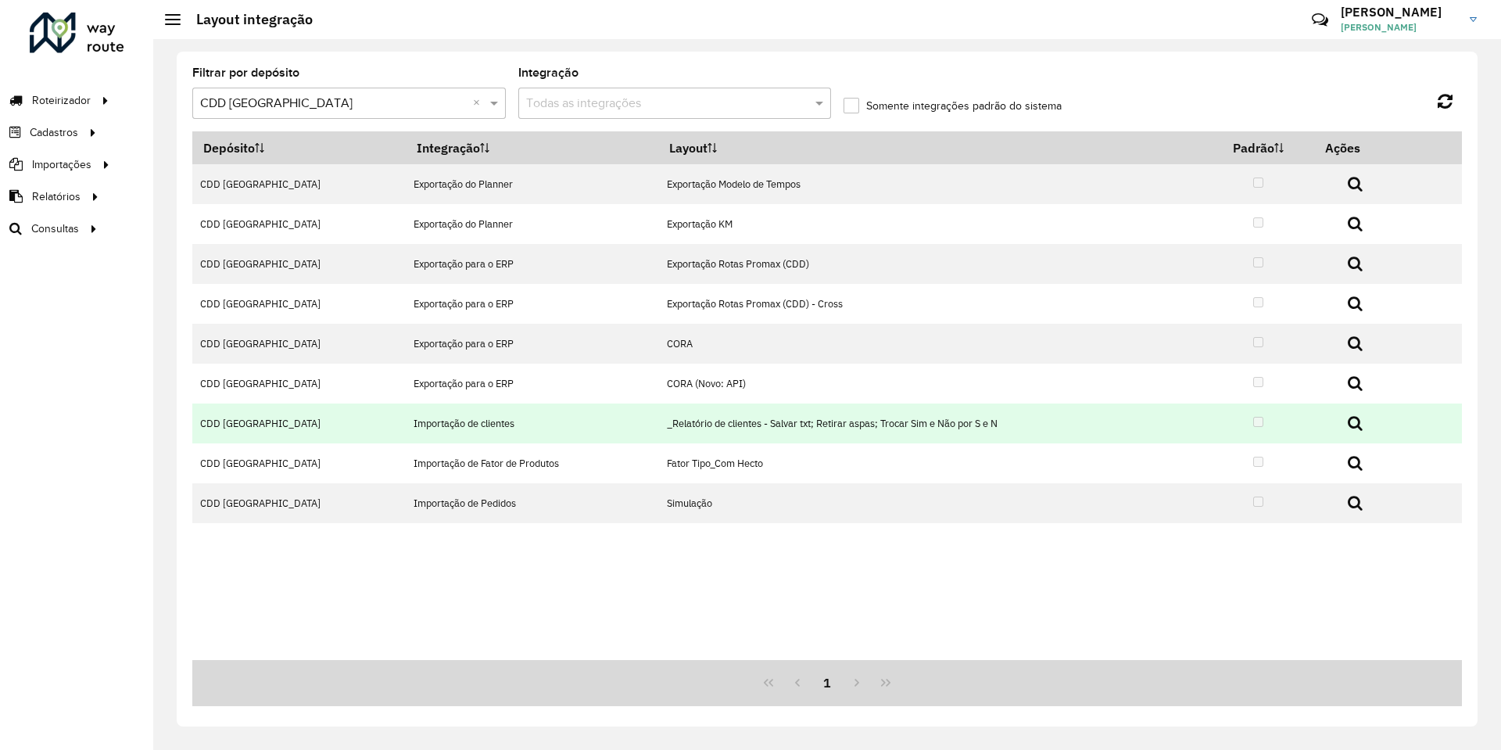
click at [1353, 425] on icon at bounding box center [1355, 423] width 15 height 16
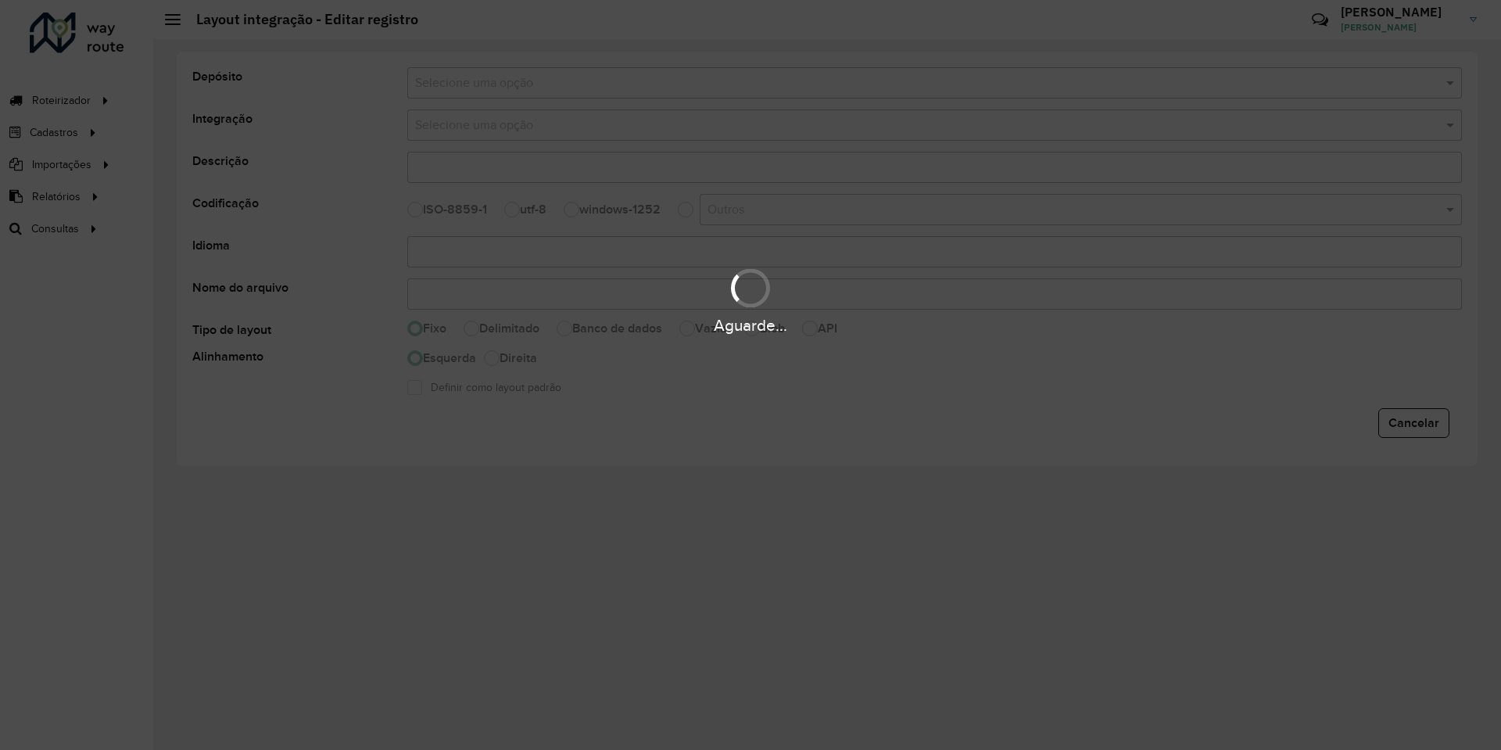
type input "**********"
type input "*****"
select select
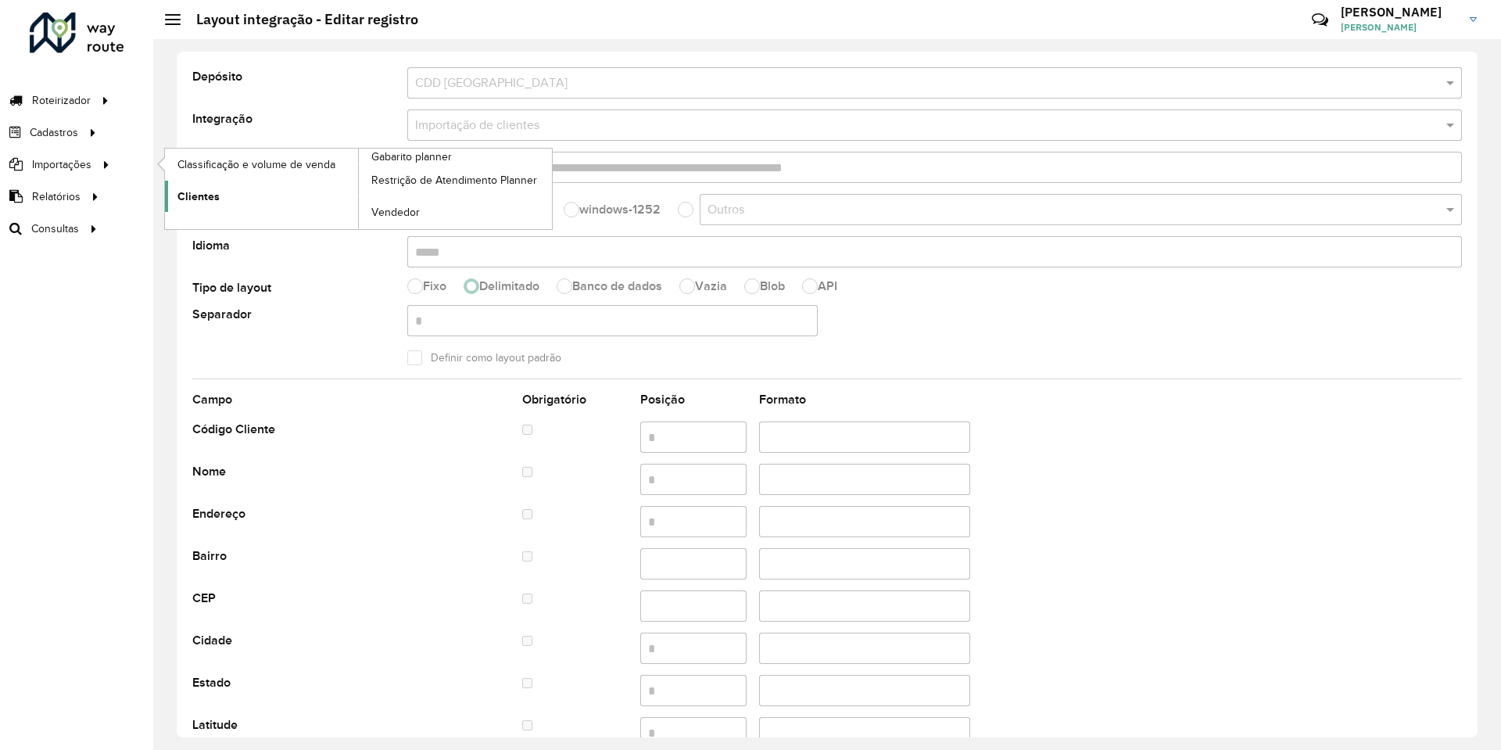
click at [178, 194] on span "Clientes" at bounding box center [198, 196] width 42 height 16
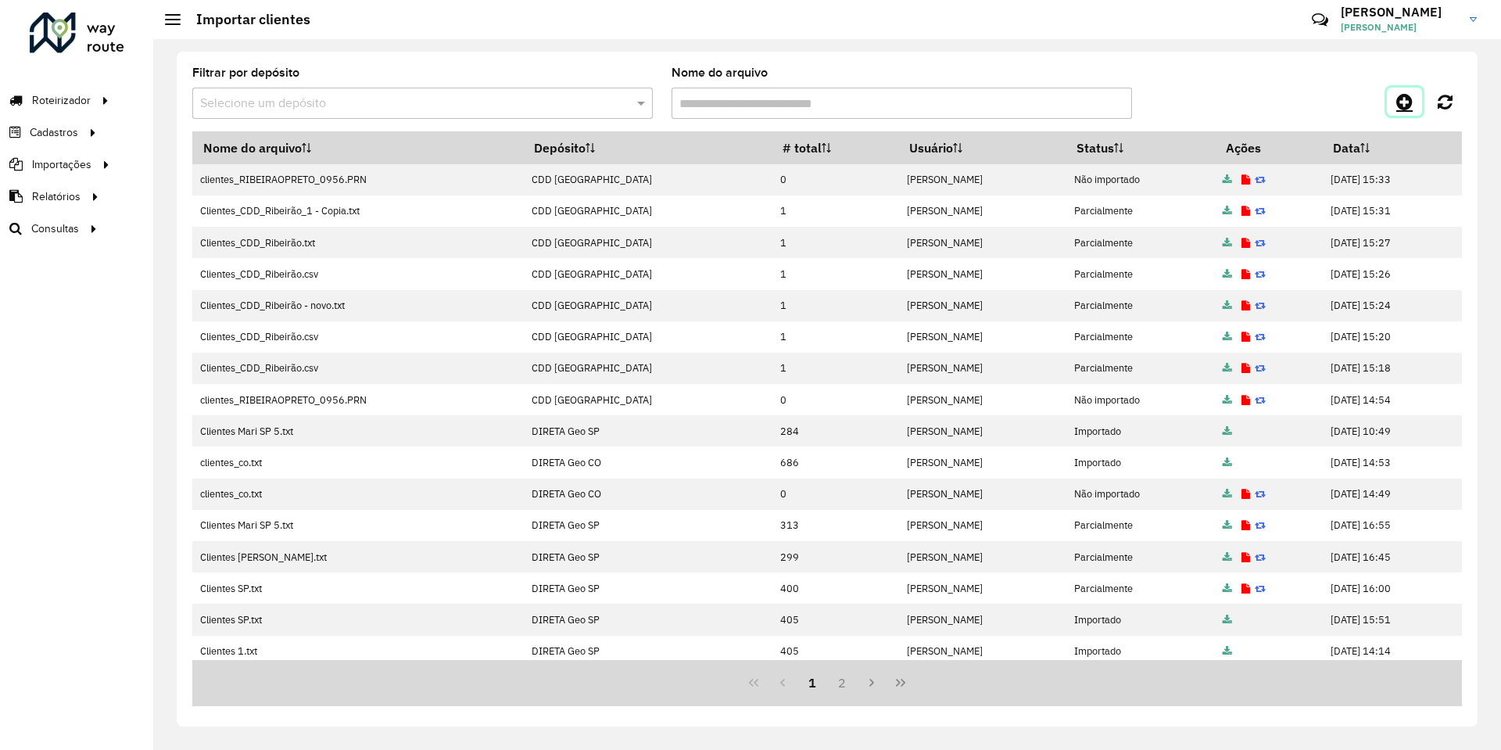
click at [1387, 95] on link at bounding box center [1404, 102] width 35 height 28
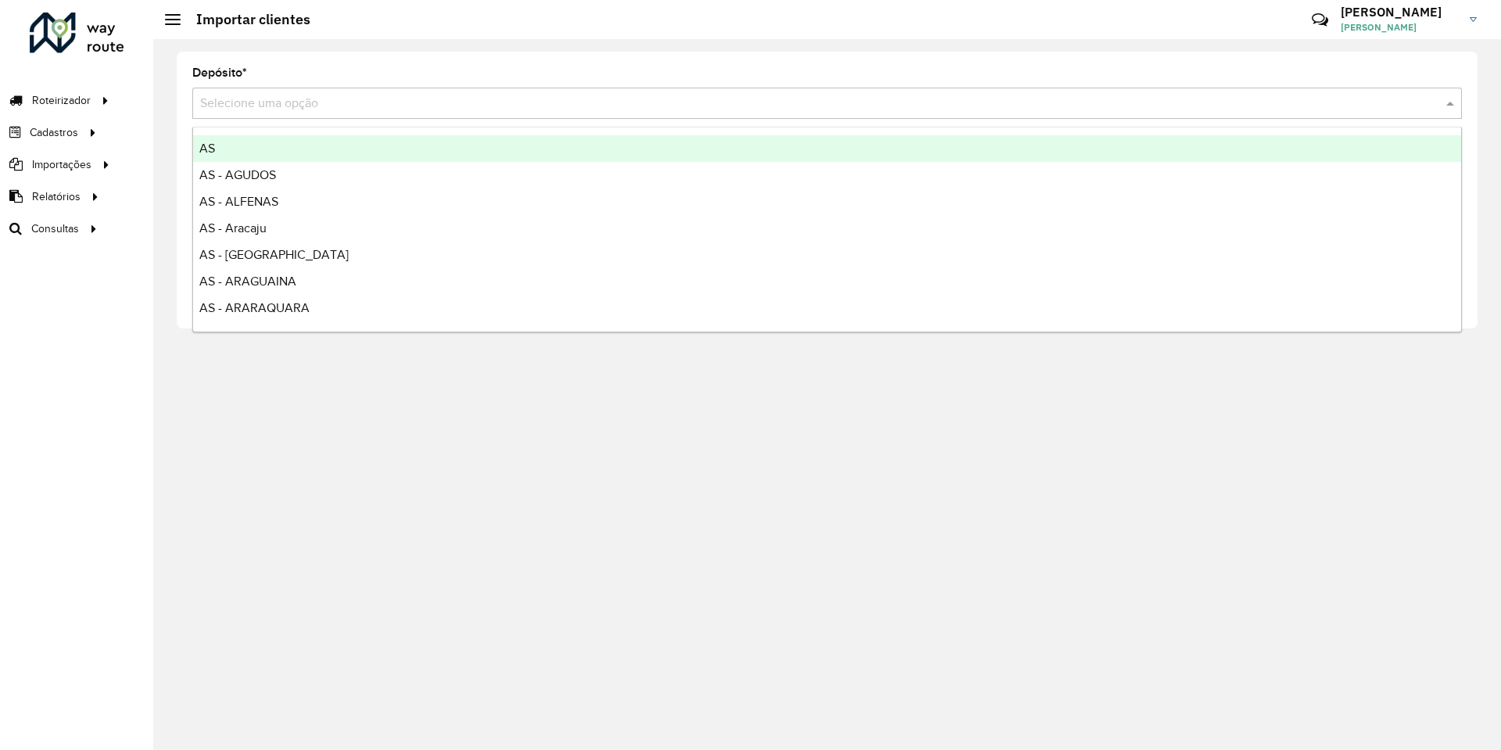
click at [882, 102] on input "text" at bounding box center [811, 104] width 1223 height 19
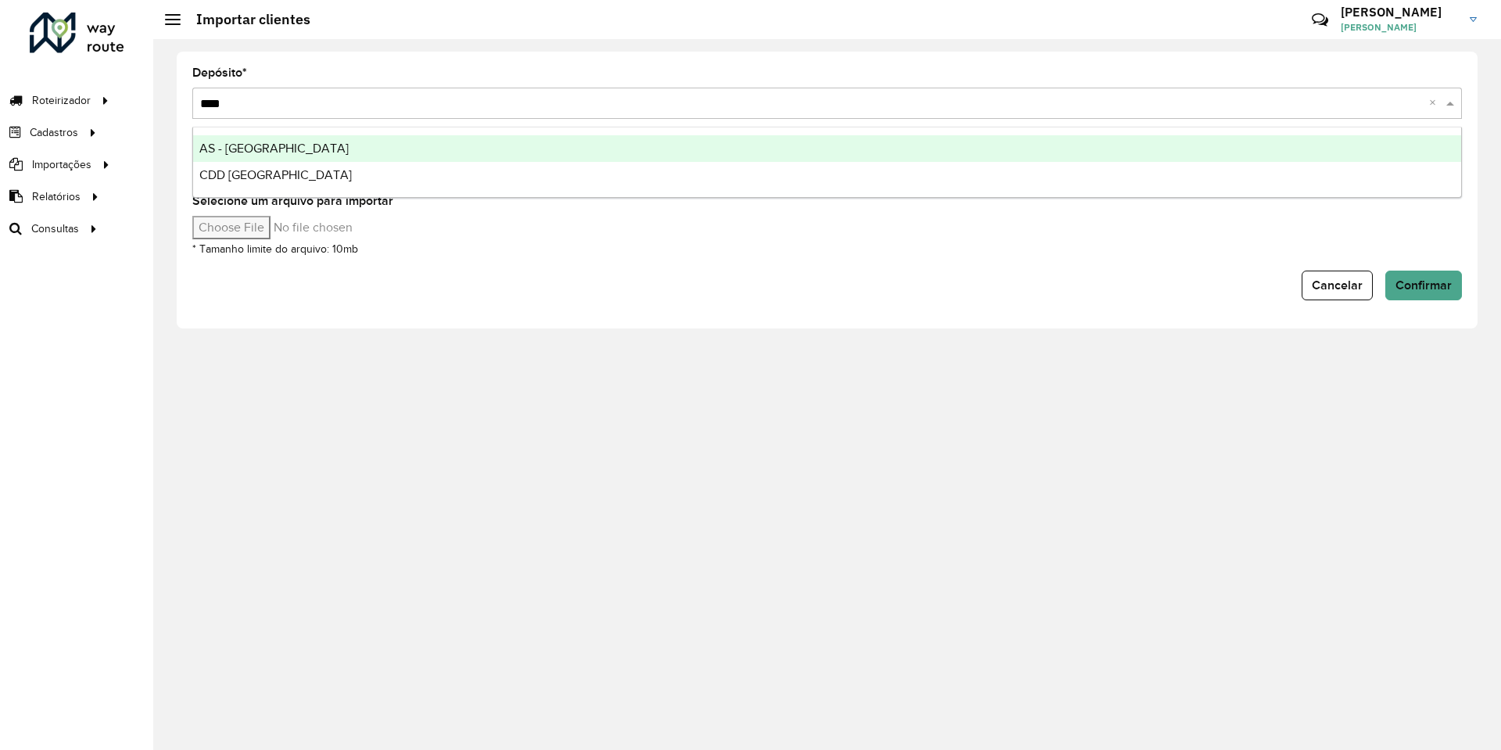
type input "*****"
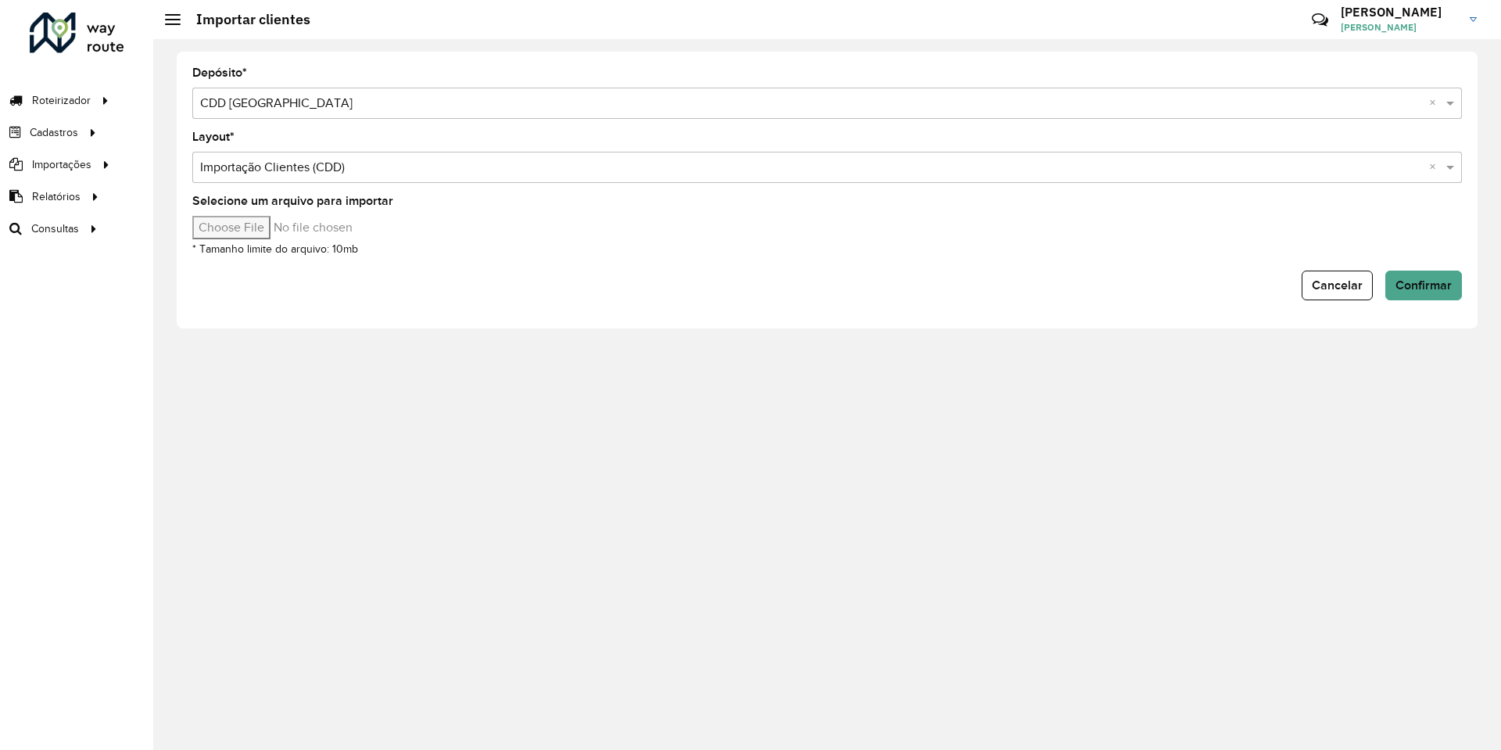
click at [260, 286] on div "Cancelar Confirmar" at bounding box center [827, 286] width 1270 height 30
click at [266, 233] on input "Selecione um arquivo para importar" at bounding box center [325, 227] width 266 height 23
type input "**********"
click at [934, 282] on div "Cancelar Confirmar" at bounding box center [827, 286] width 1270 height 30
click at [1429, 287] on span "Confirmar" at bounding box center [1424, 284] width 56 height 13
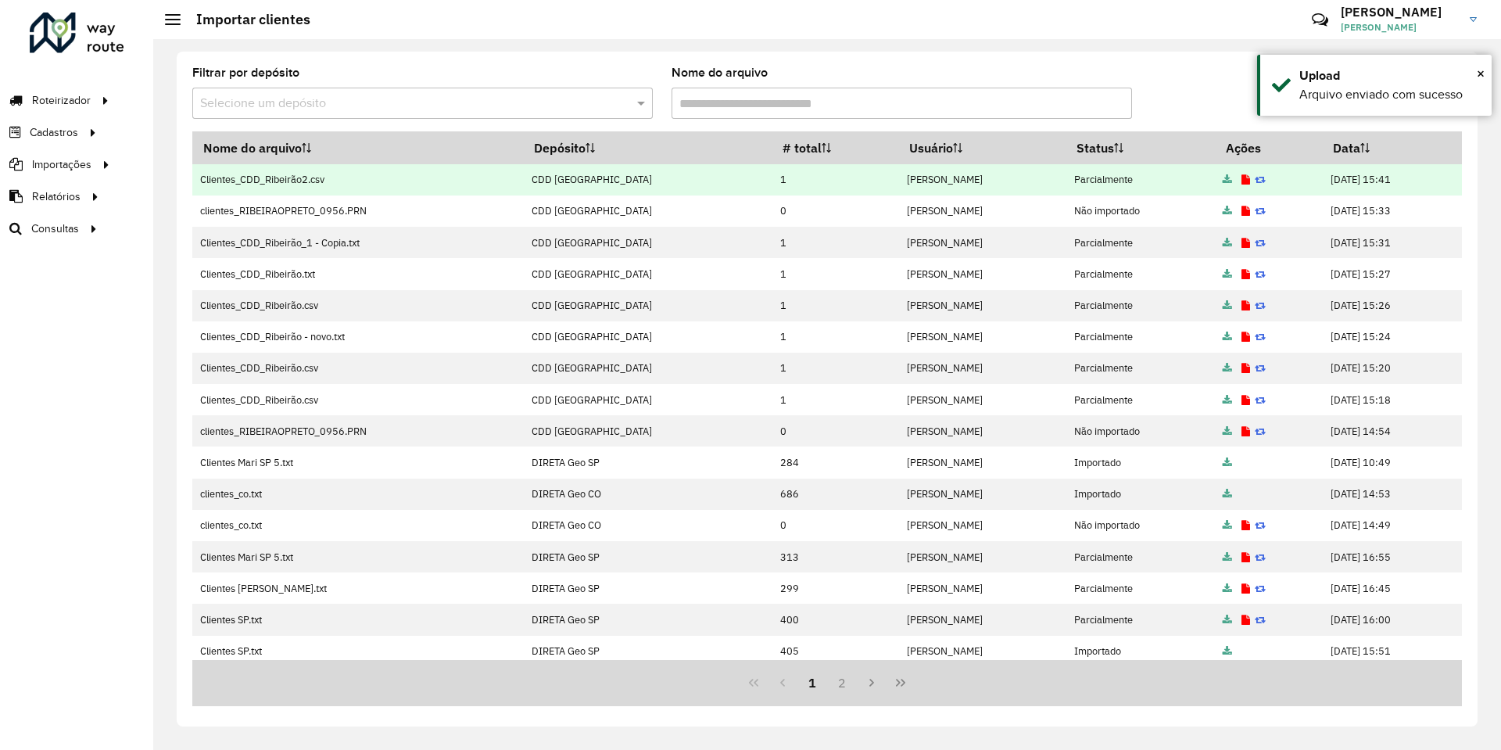
click at [1242, 183] on icon at bounding box center [1246, 180] width 9 height 10
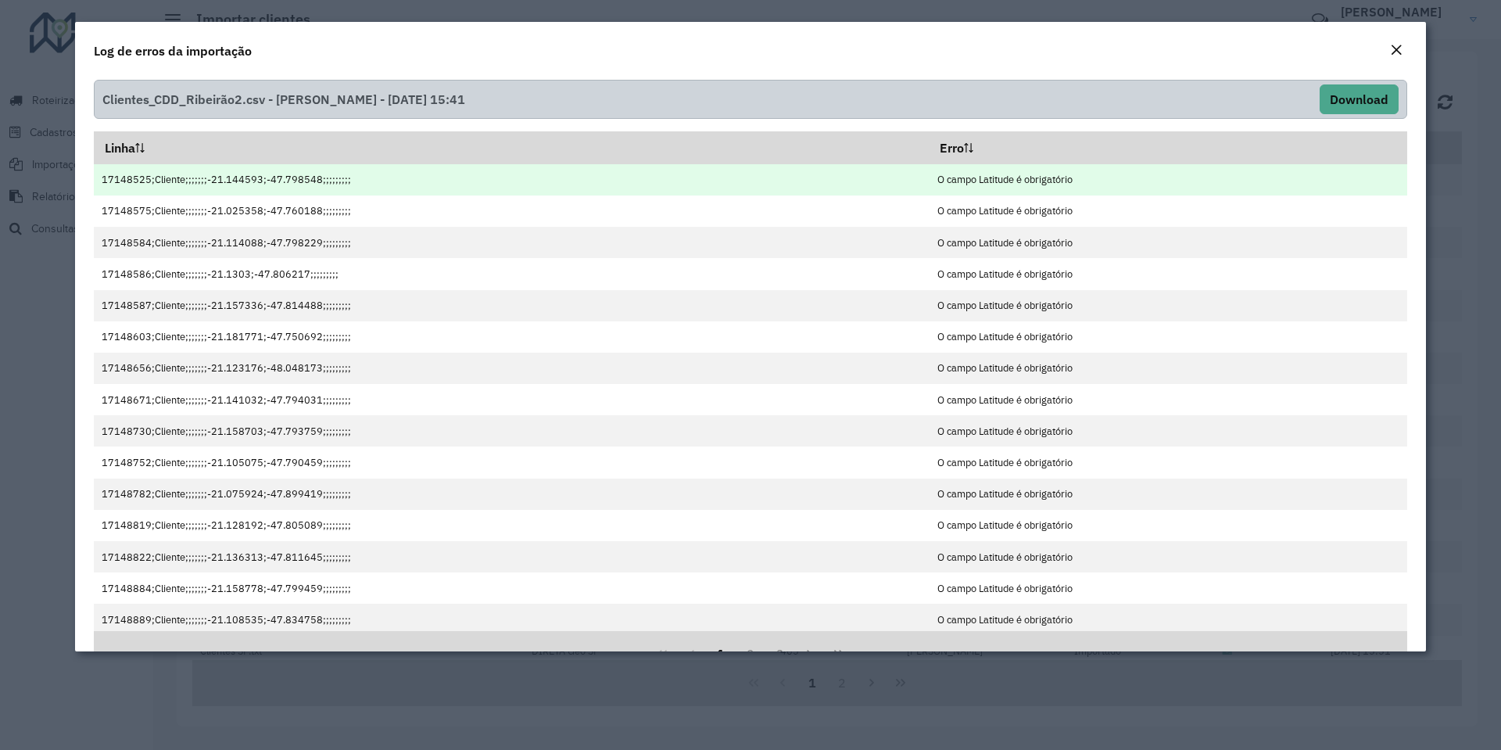
click at [185, 185] on td "17148525;Cliente;;;;;;;-21.144593;-47.798548;;;;;;;;;" at bounding box center [512, 179] width 836 height 31
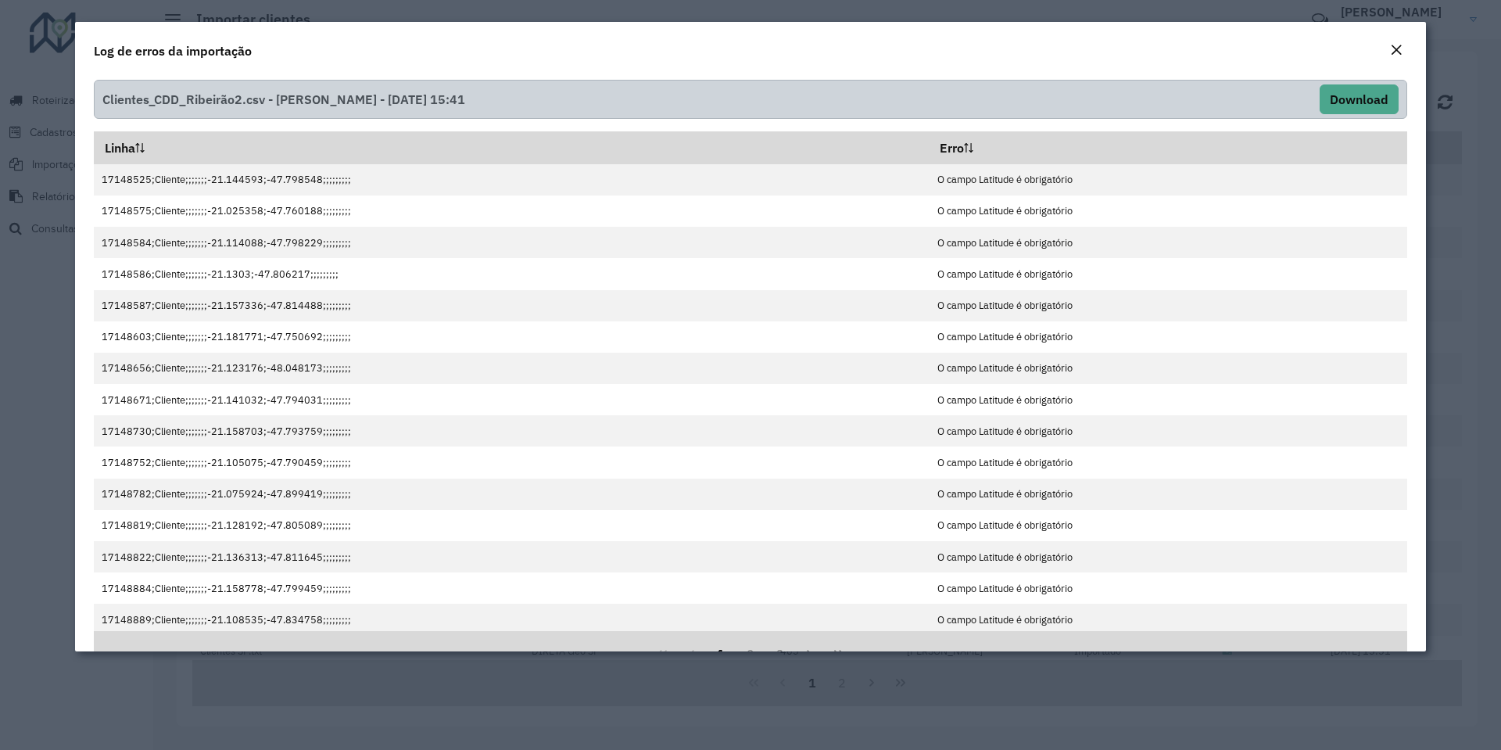
click at [1400, 56] on em "Close" at bounding box center [1396, 50] width 13 height 13
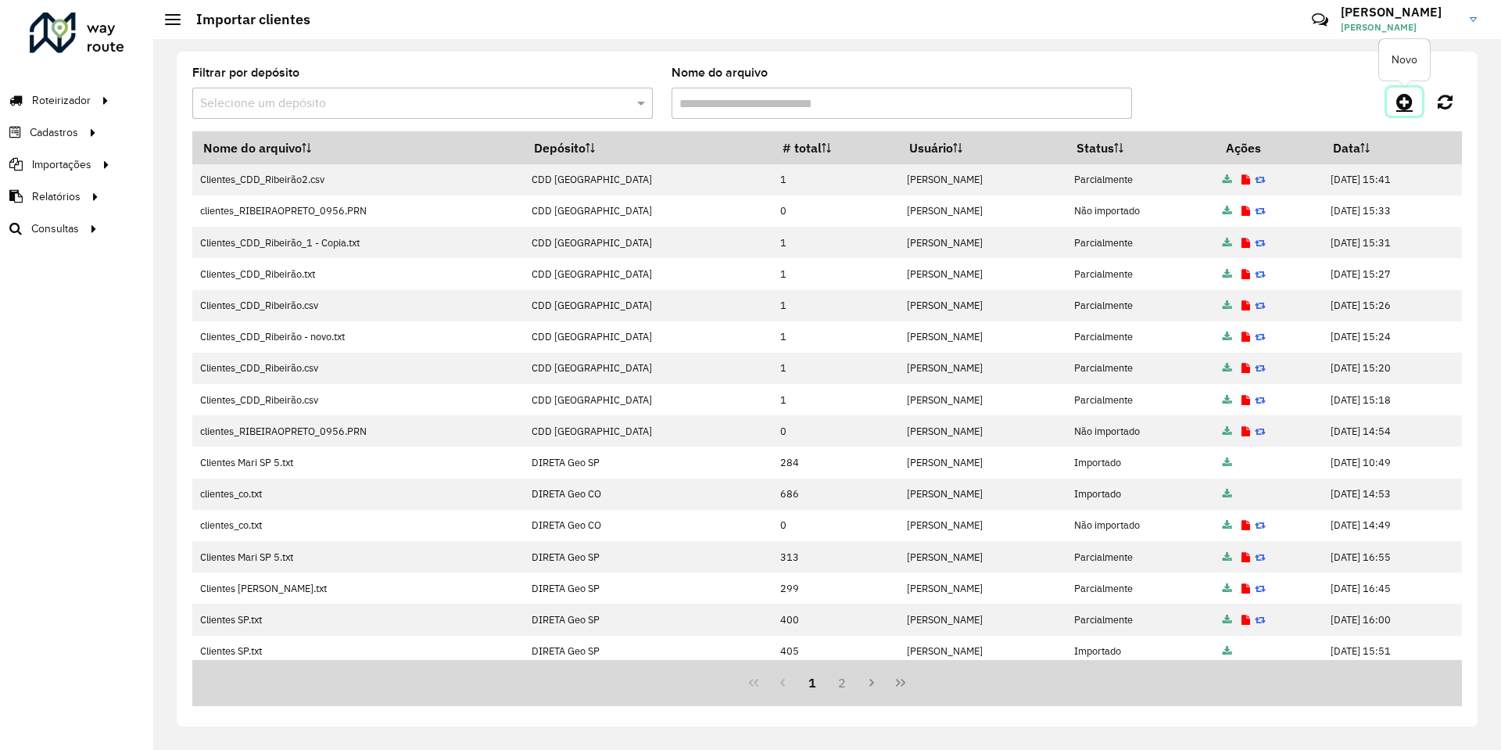
click at [1401, 108] on icon at bounding box center [1405, 101] width 16 height 19
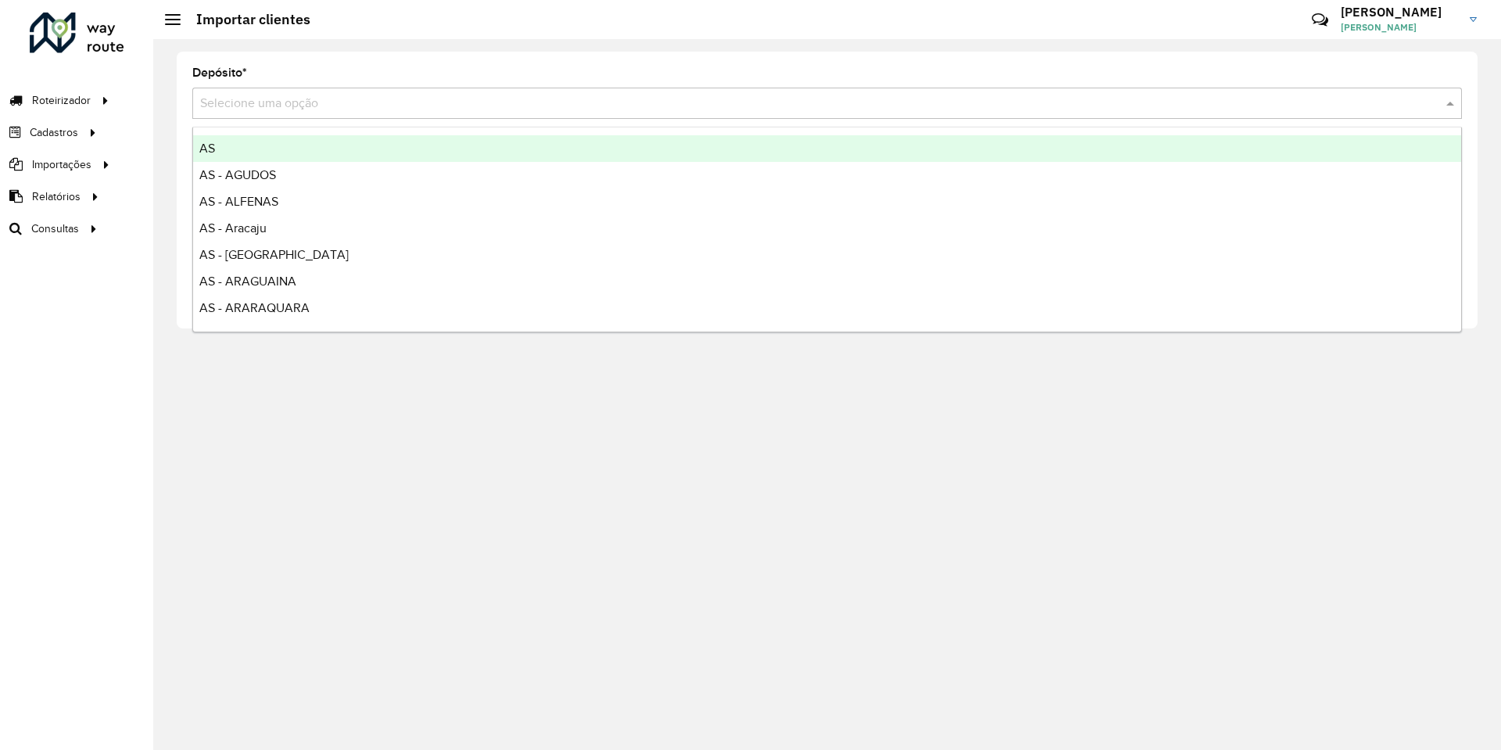
click at [417, 105] on input "text" at bounding box center [811, 104] width 1223 height 19
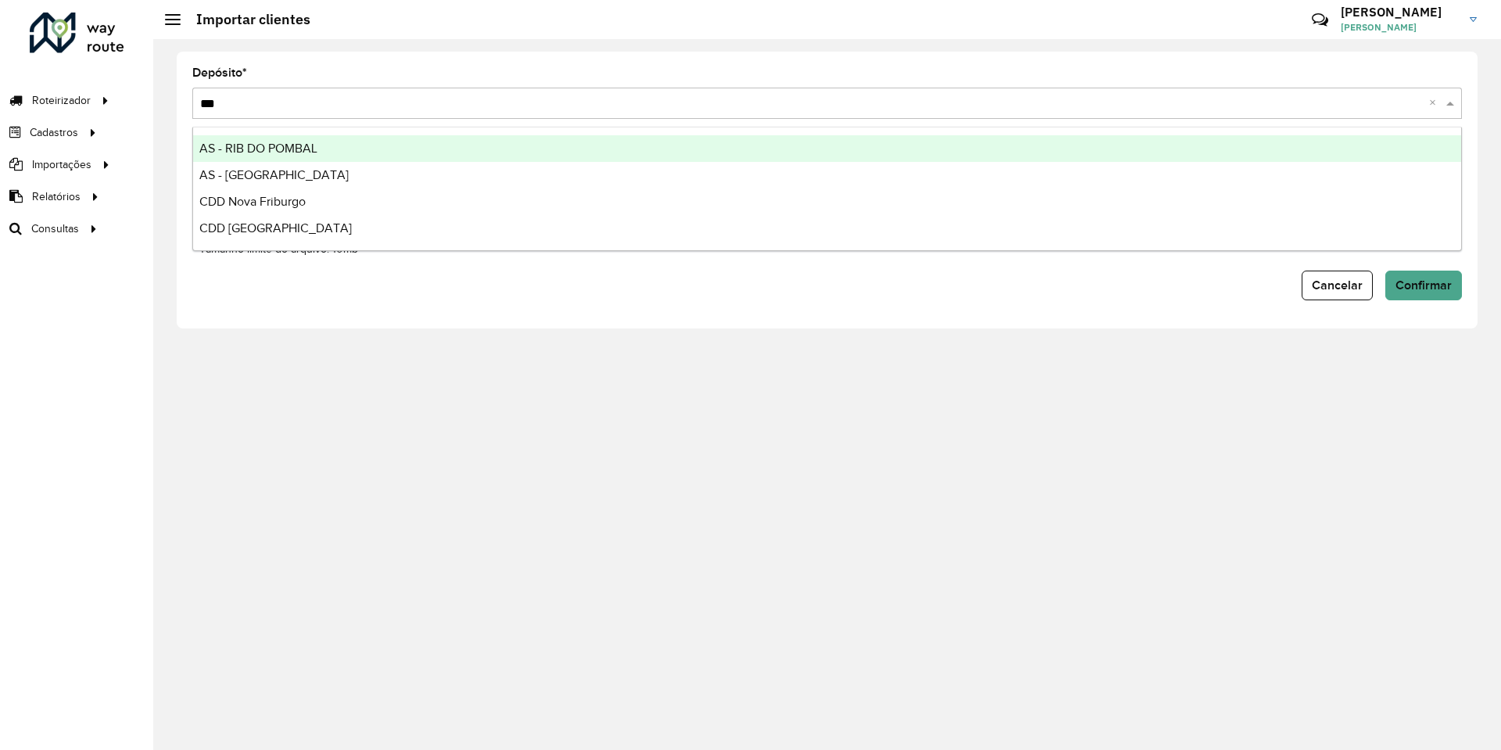
type input "****"
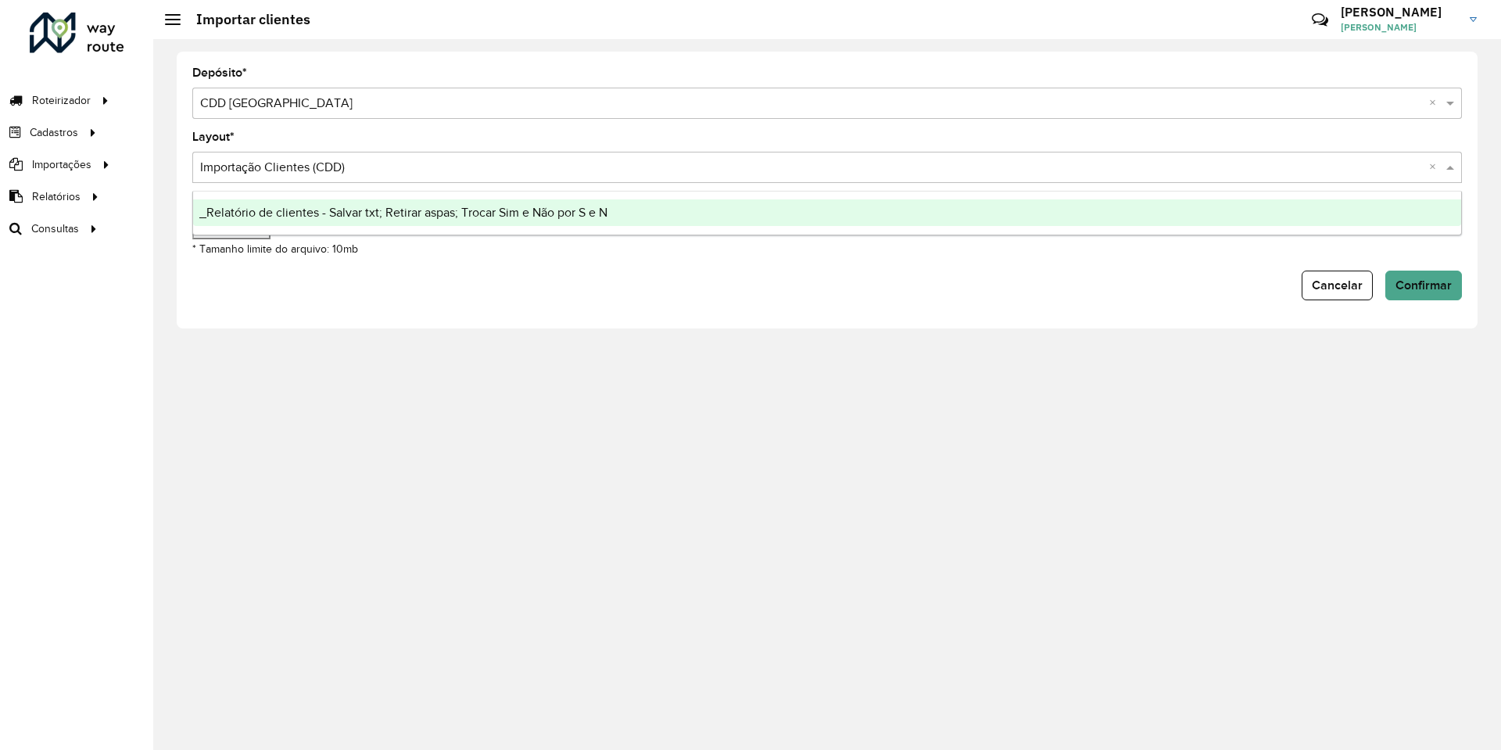
click at [360, 167] on input "text" at bounding box center [811, 168] width 1223 height 19
click at [303, 206] on div "_Relatório de clientes - Salvar txt; Retirar aspas; Trocar Sim e Não por S e N" at bounding box center [827, 212] width 1268 height 27
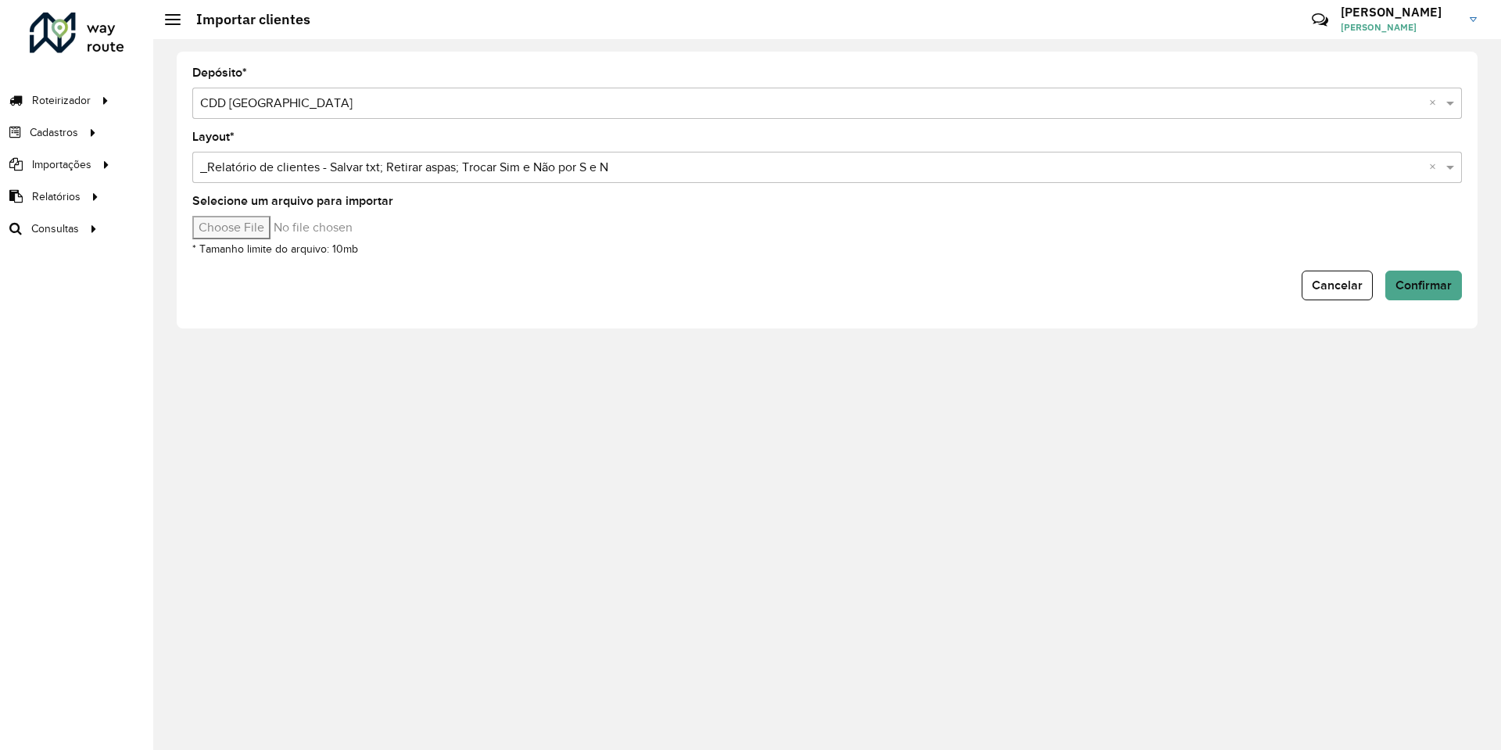
click at [290, 216] on input "Selecione um arquivo para importar" at bounding box center [325, 227] width 266 height 23
click at [1402, 287] on span "Confirmar" at bounding box center [1424, 284] width 56 height 13
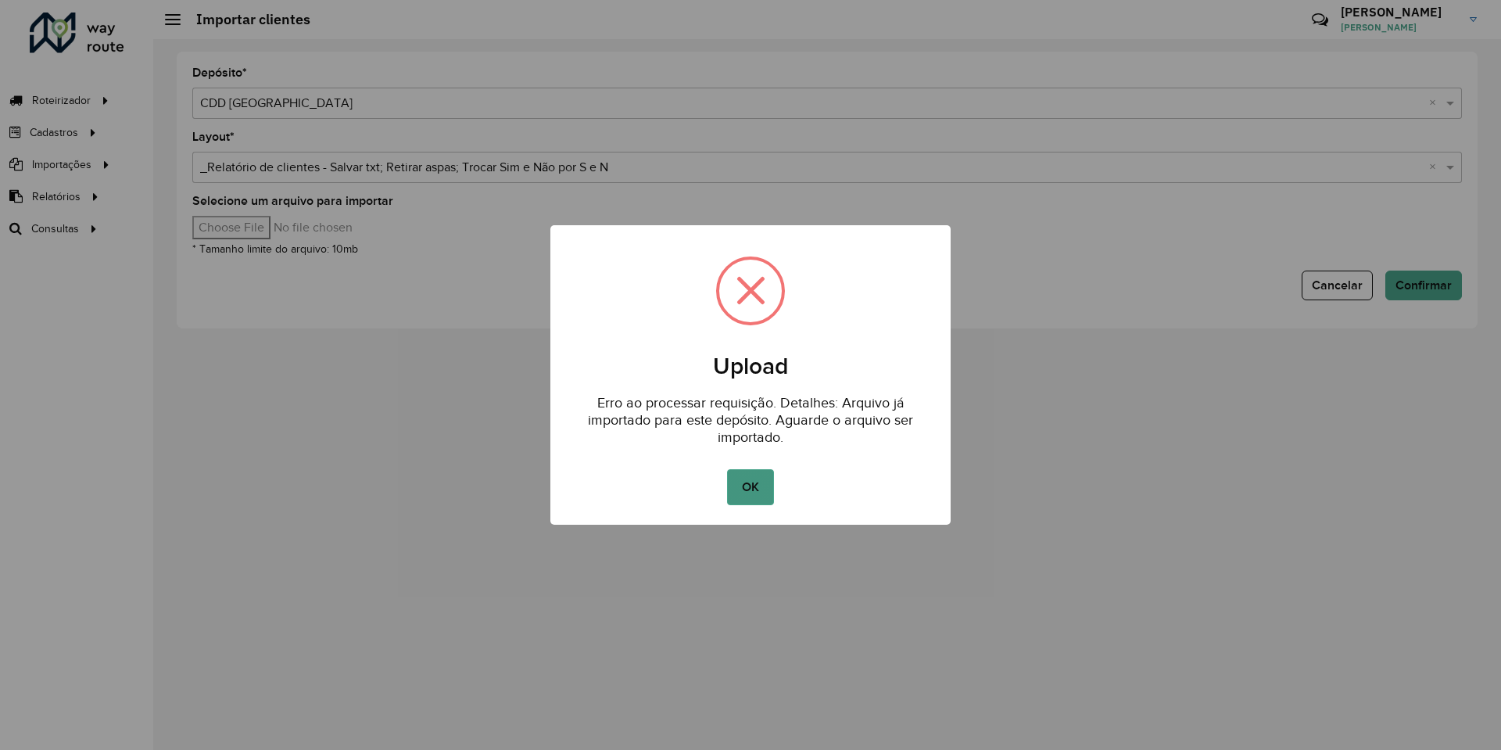
click at [745, 475] on button "OK" at bounding box center [750, 487] width 46 height 36
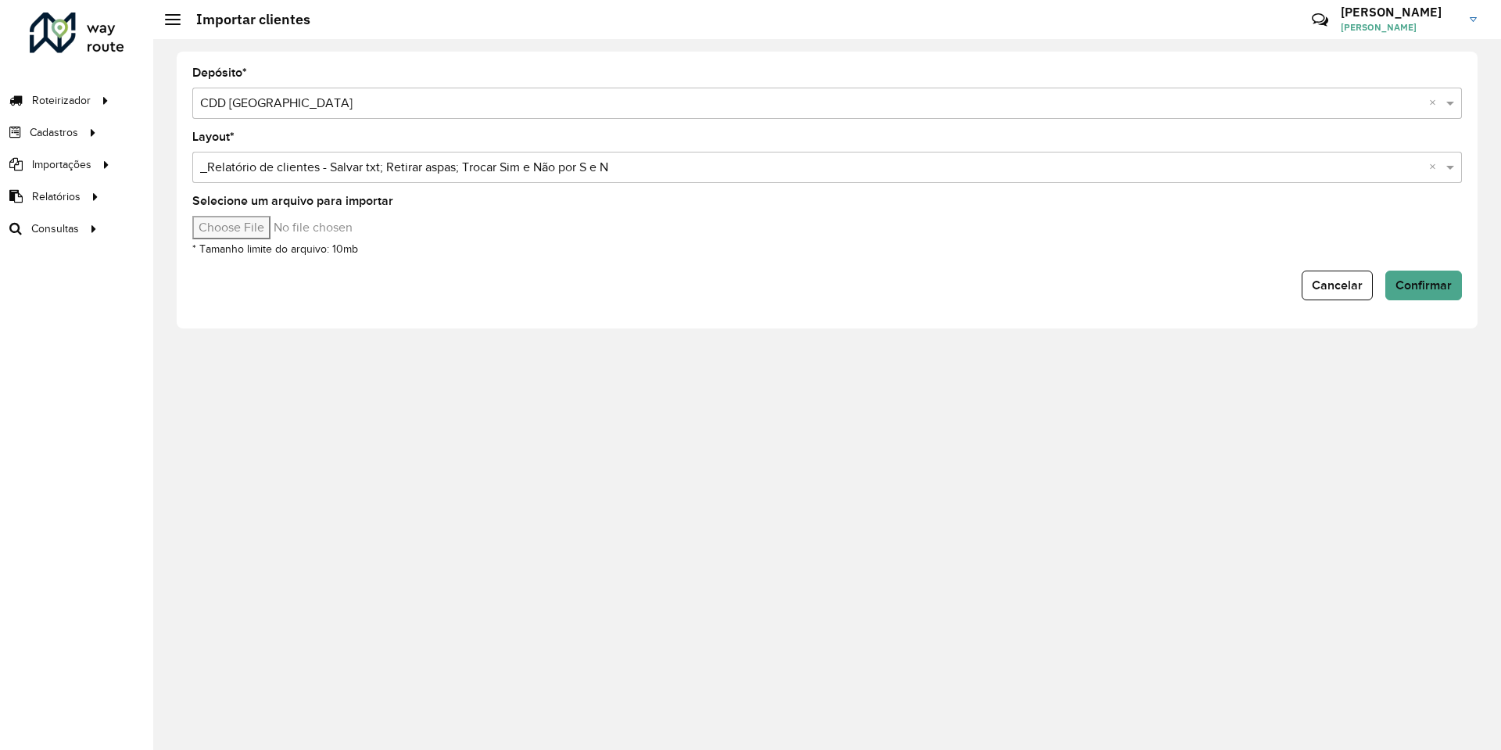
click at [231, 219] on input "Selecione um arquivo para importar" at bounding box center [325, 227] width 266 height 23
click at [1401, 281] on span "Confirmar" at bounding box center [1424, 284] width 56 height 13
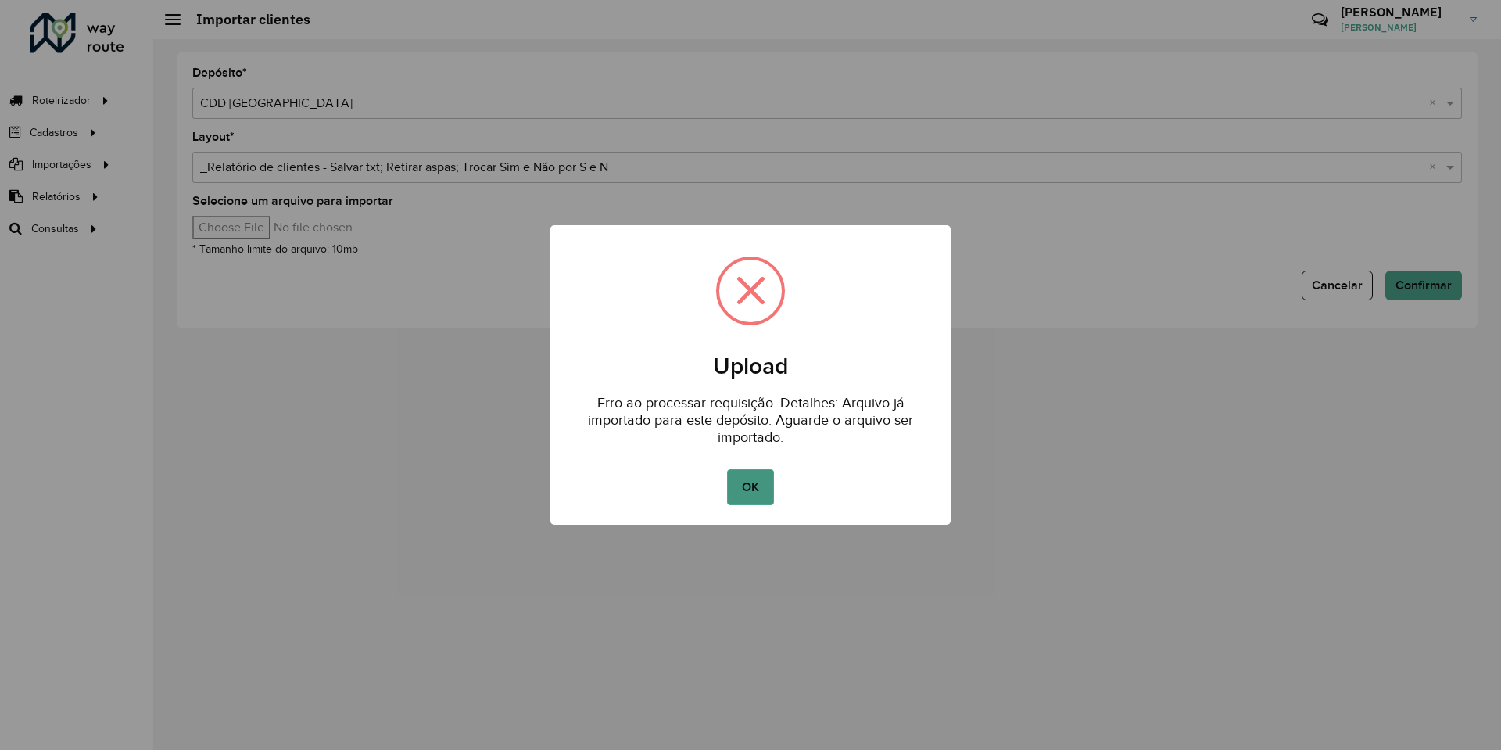
click at [754, 479] on button "OK" at bounding box center [750, 487] width 46 height 36
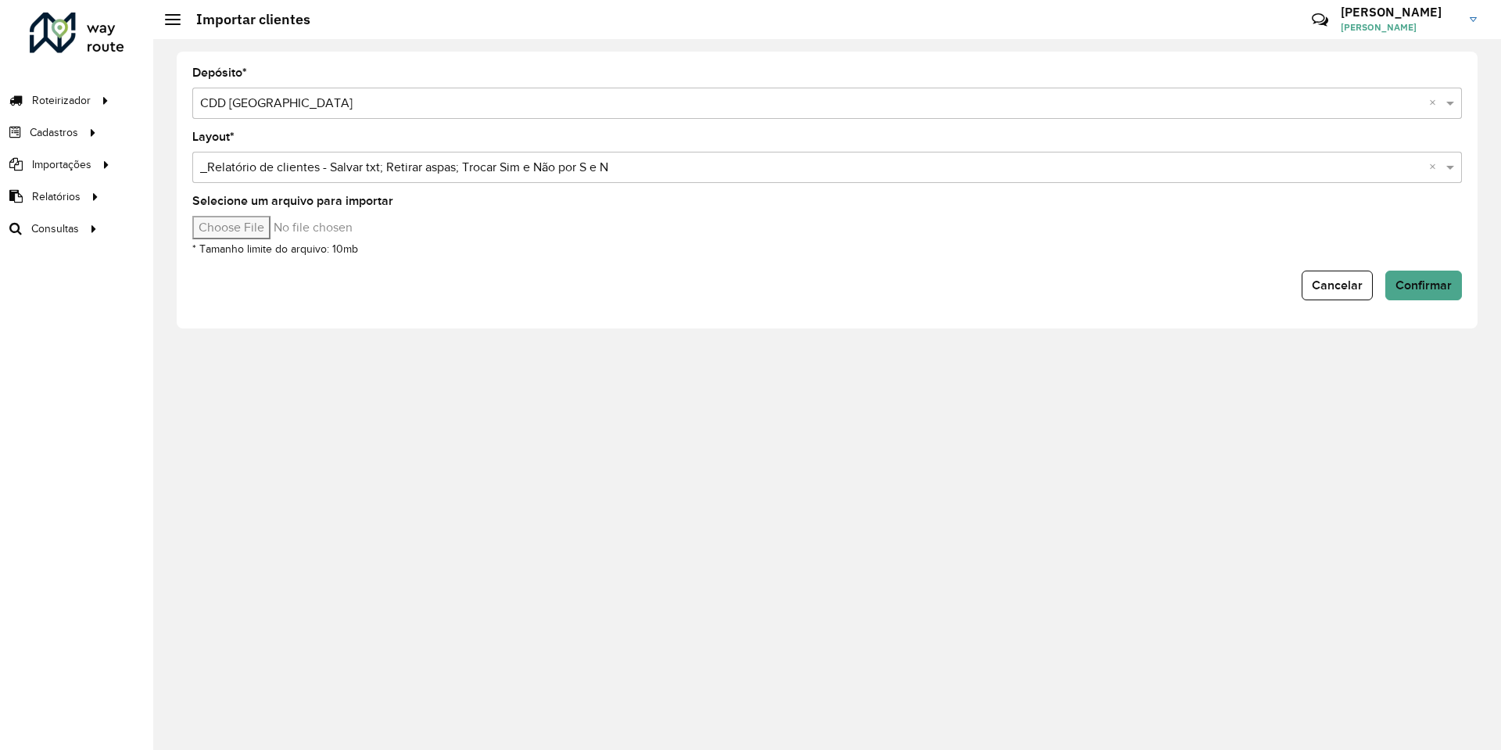
click at [247, 218] on input "Selecione um arquivo para importar" at bounding box center [325, 227] width 266 height 23
click at [864, 282] on div "Cancelar Confirmar" at bounding box center [827, 286] width 1270 height 30
click at [1424, 295] on button "Confirmar" at bounding box center [1424, 286] width 77 height 30
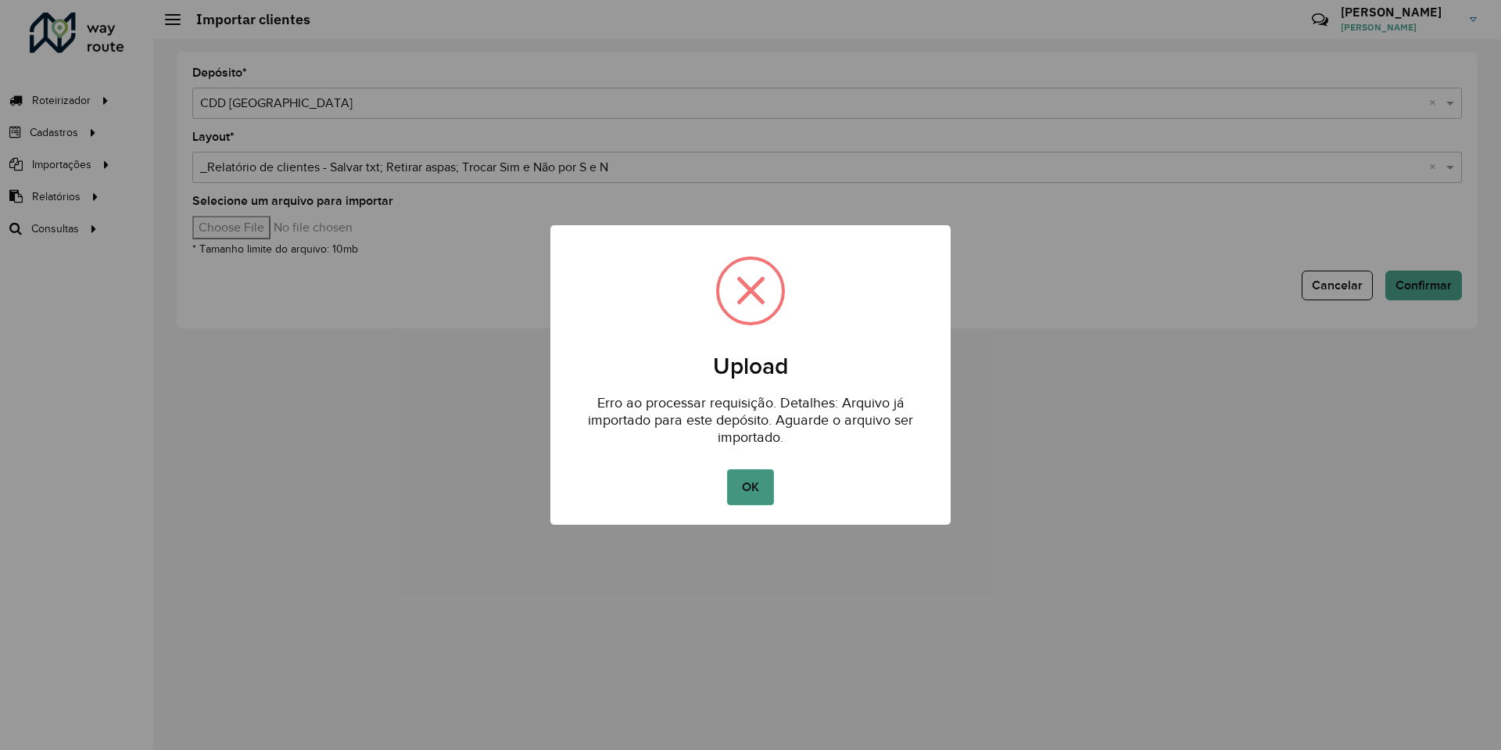
click at [755, 496] on button "OK" at bounding box center [750, 487] width 46 height 36
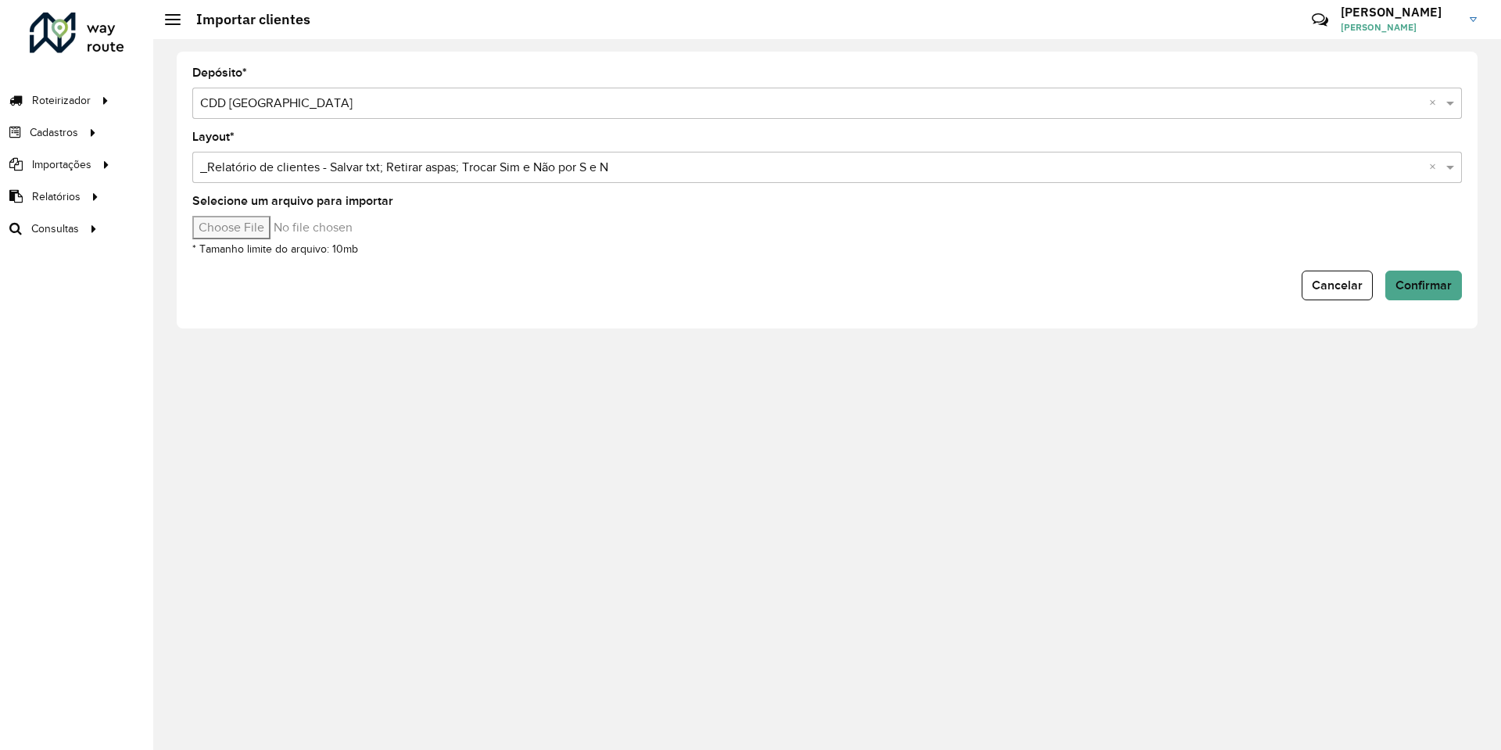
click at [262, 225] on input "Selecione um arquivo para importar" at bounding box center [325, 227] width 266 height 23
click at [960, 268] on form "Depósito * Selecione uma opção × CDD Ribeirão Preto × Layout * Selecione uma op…" at bounding box center [827, 183] width 1270 height 233
click at [1447, 299] on button "Confirmar" at bounding box center [1424, 286] width 77 height 30
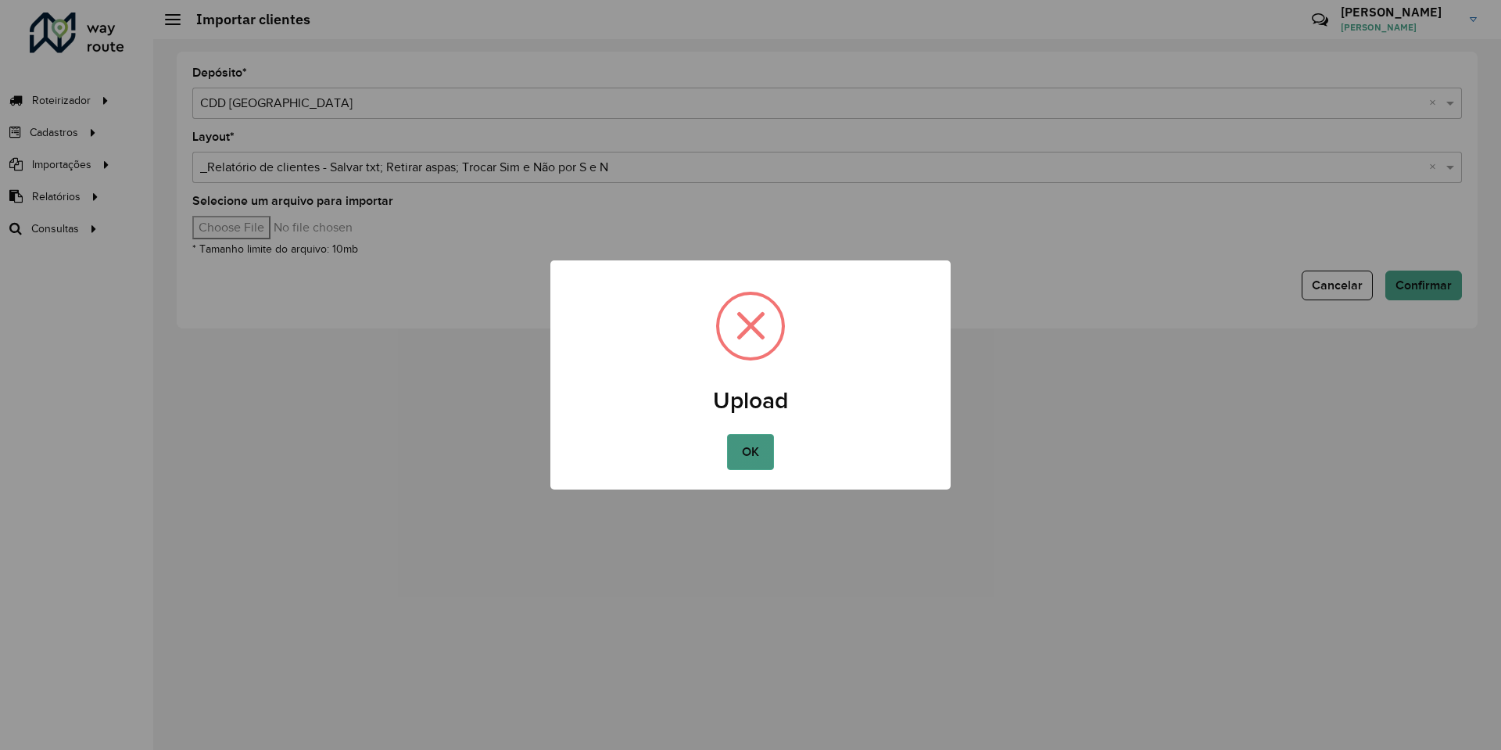
click at [752, 450] on button "OK" at bounding box center [750, 452] width 46 height 36
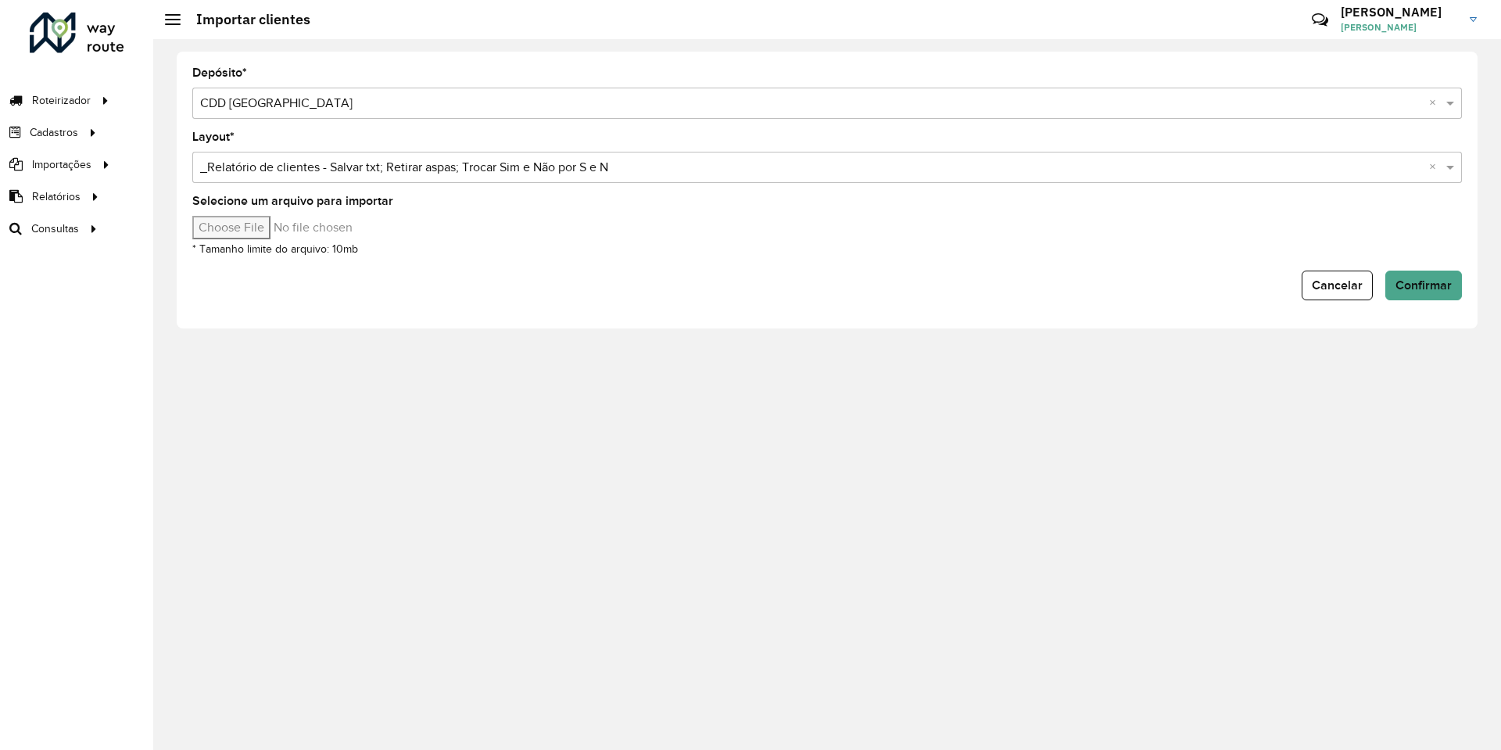
click at [283, 225] on input "Selecione um arquivo para importar" at bounding box center [325, 227] width 266 height 23
click at [289, 234] on input "Selecione um arquivo para importar" at bounding box center [325, 227] width 266 height 23
type input "**********"
click at [914, 284] on div "Cancelar Confirmar" at bounding box center [827, 286] width 1270 height 30
click at [1430, 297] on button "Confirmar" at bounding box center [1424, 286] width 77 height 30
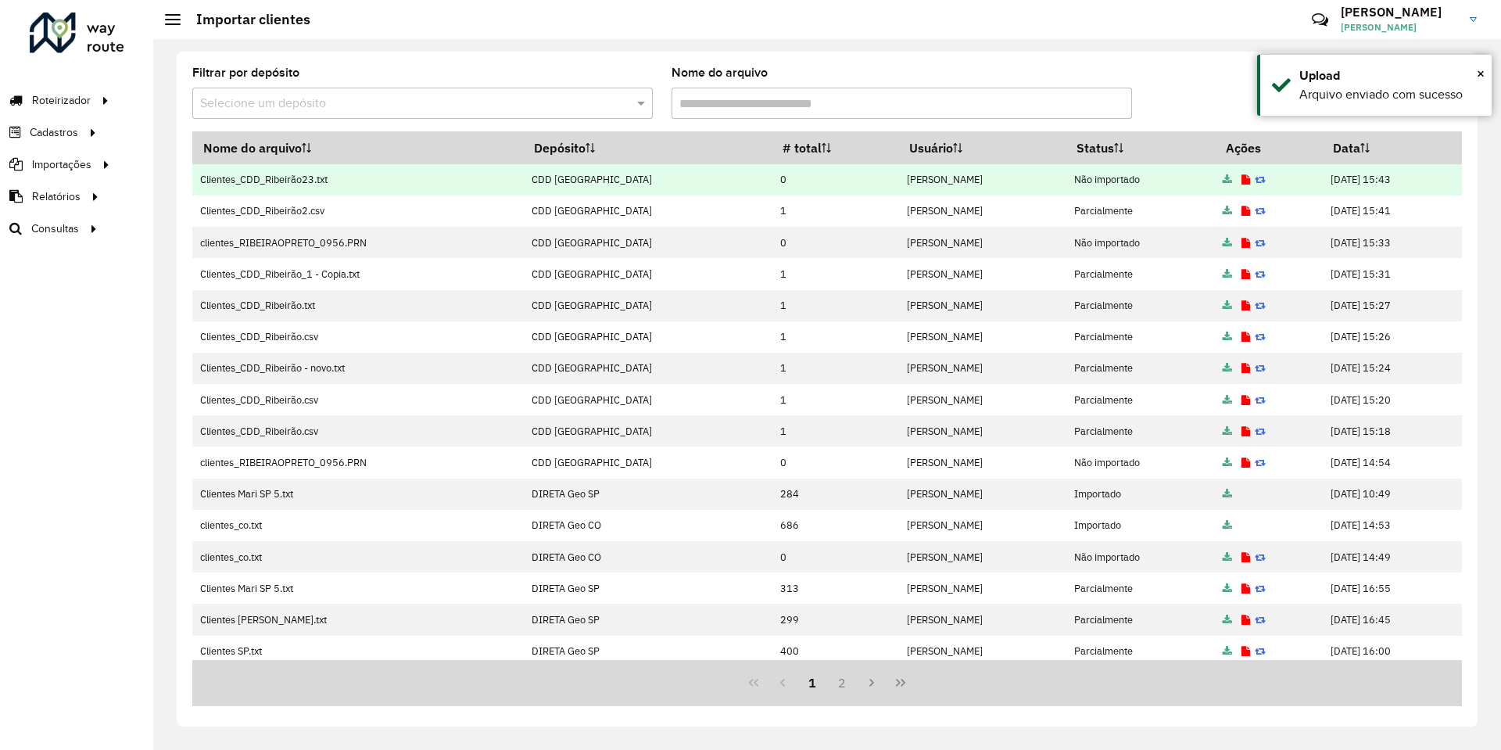
click at [1242, 177] on icon at bounding box center [1246, 180] width 9 height 10
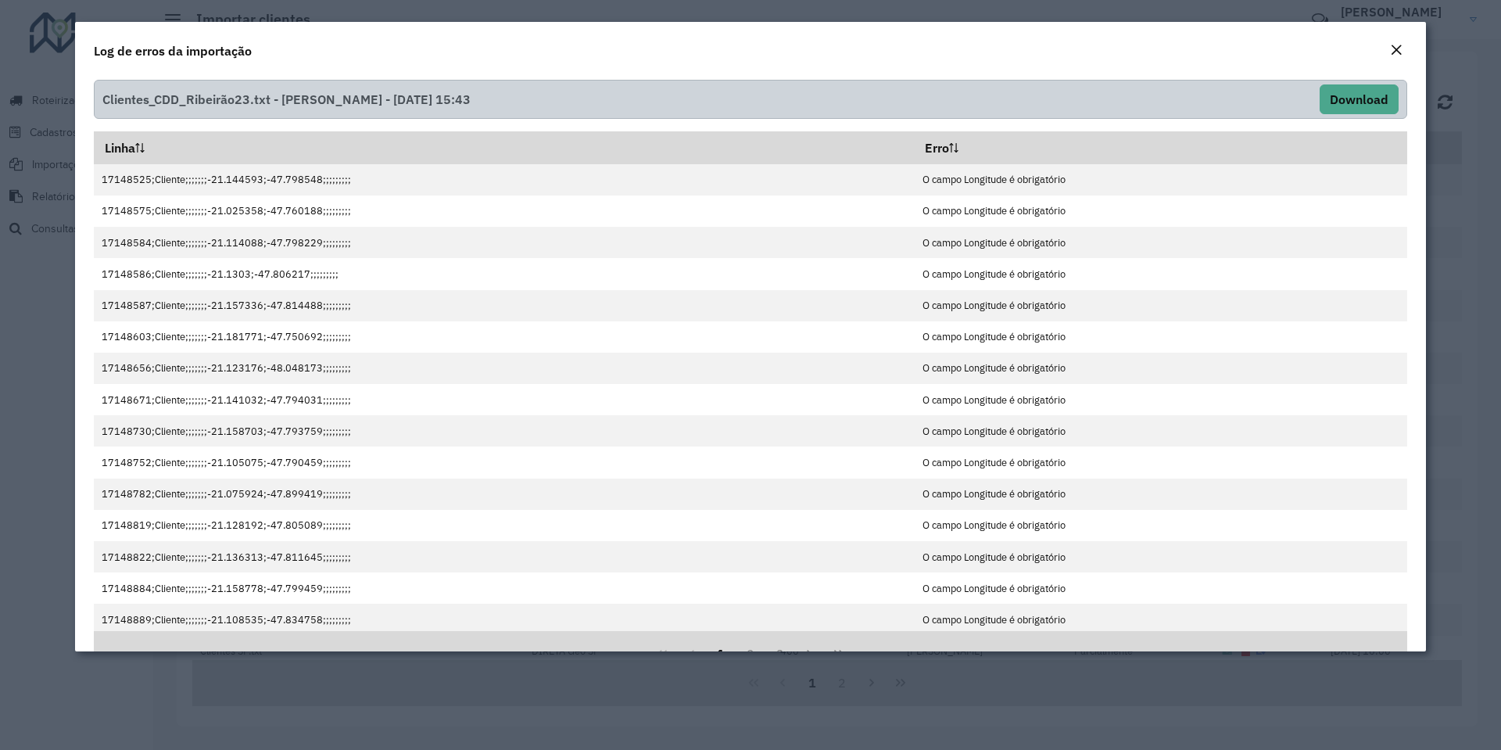
click at [1396, 41] on button "Close" at bounding box center [1397, 51] width 22 height 20
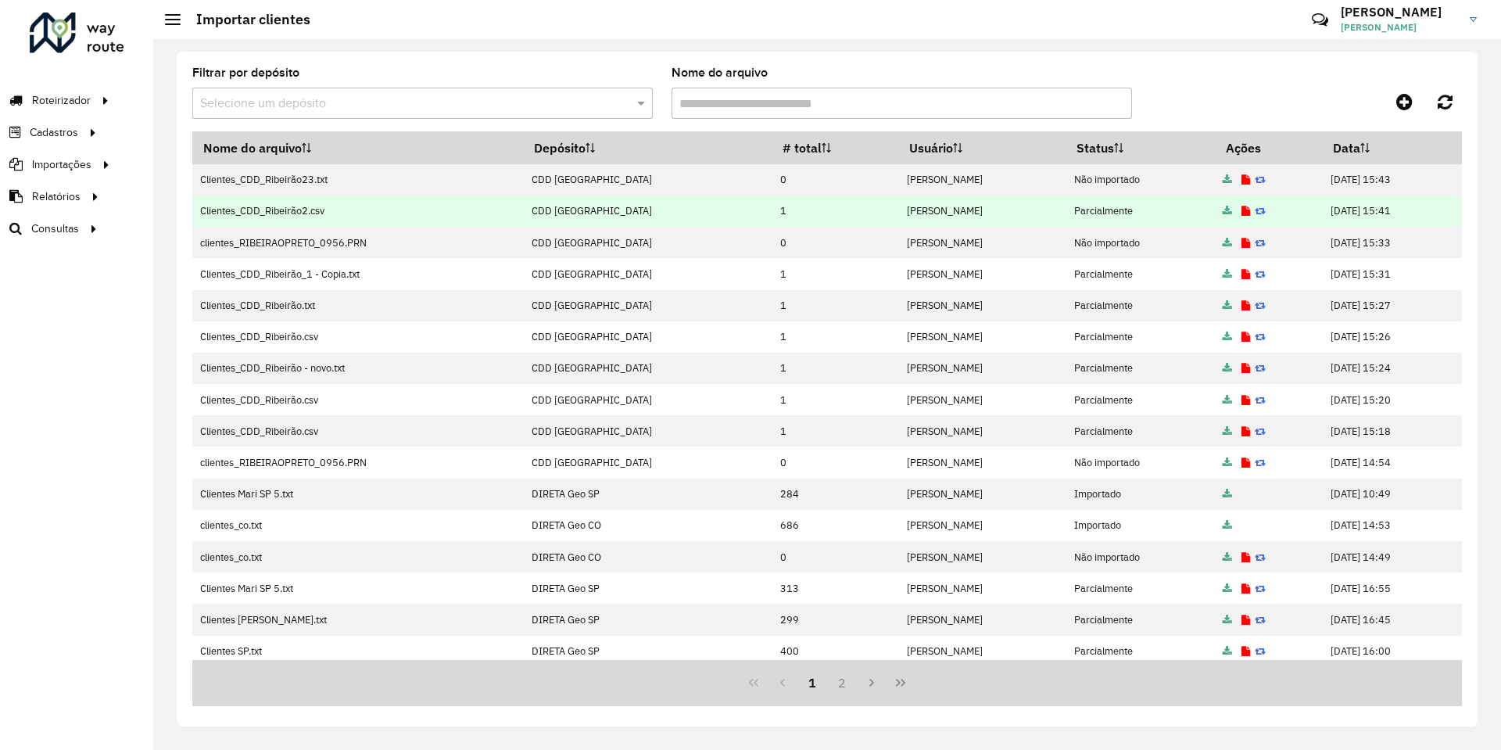
click at [1242, 213] on icon at bounding box center [1246, 211] width 9 height 10
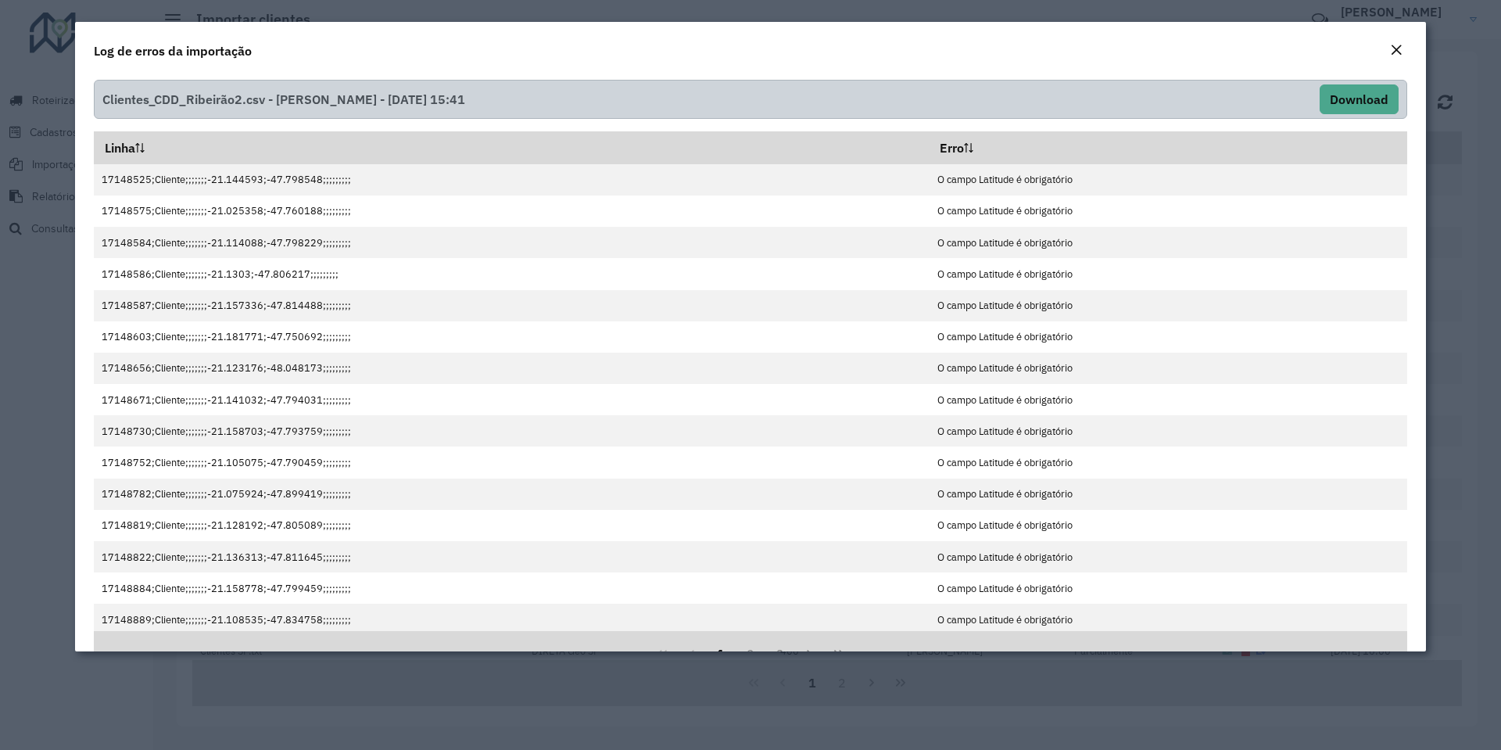
click at [1398, 47] on em "Close" at bounding box center [1396, 50] width 13 height 13
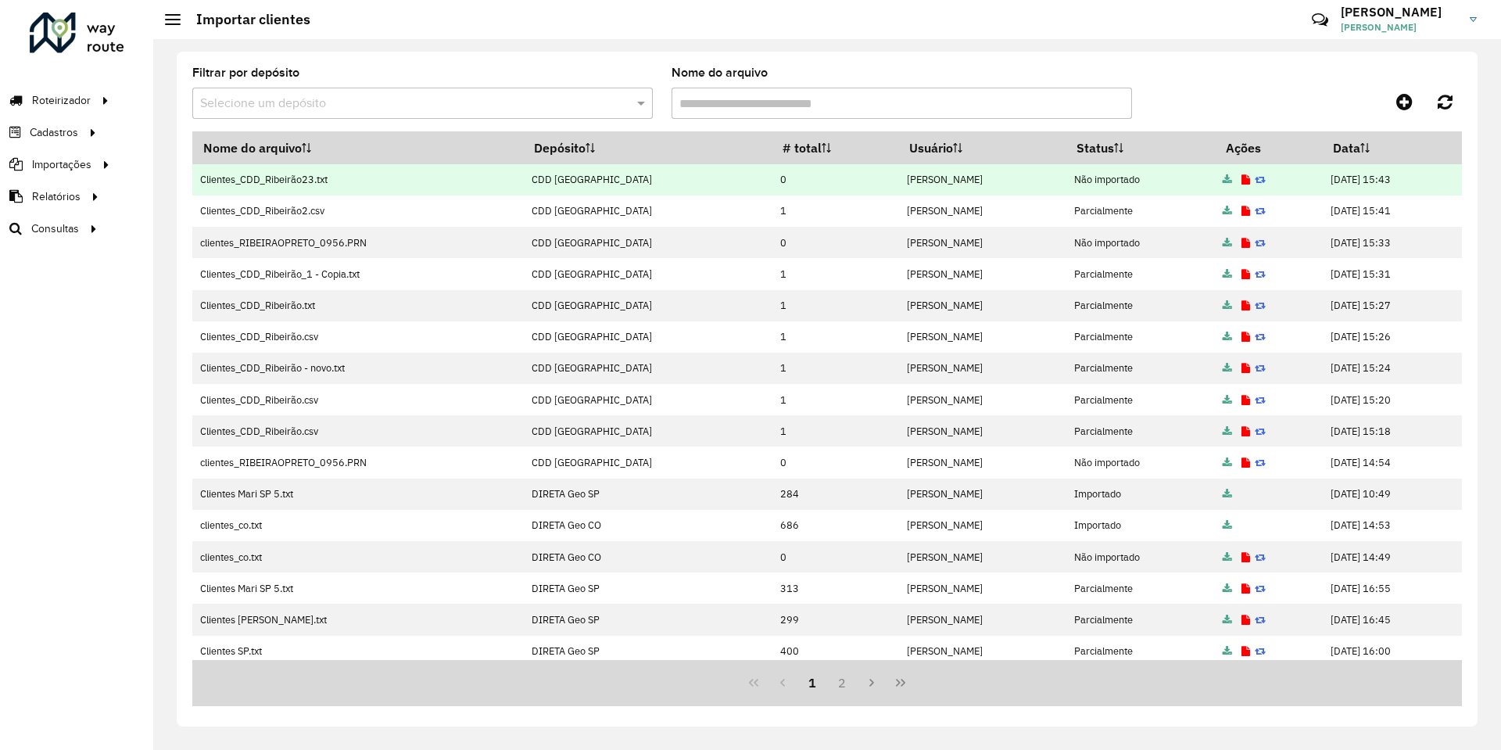
click at [1242, 178] on icon at bounding box center [1246, 180] width 9 height 10
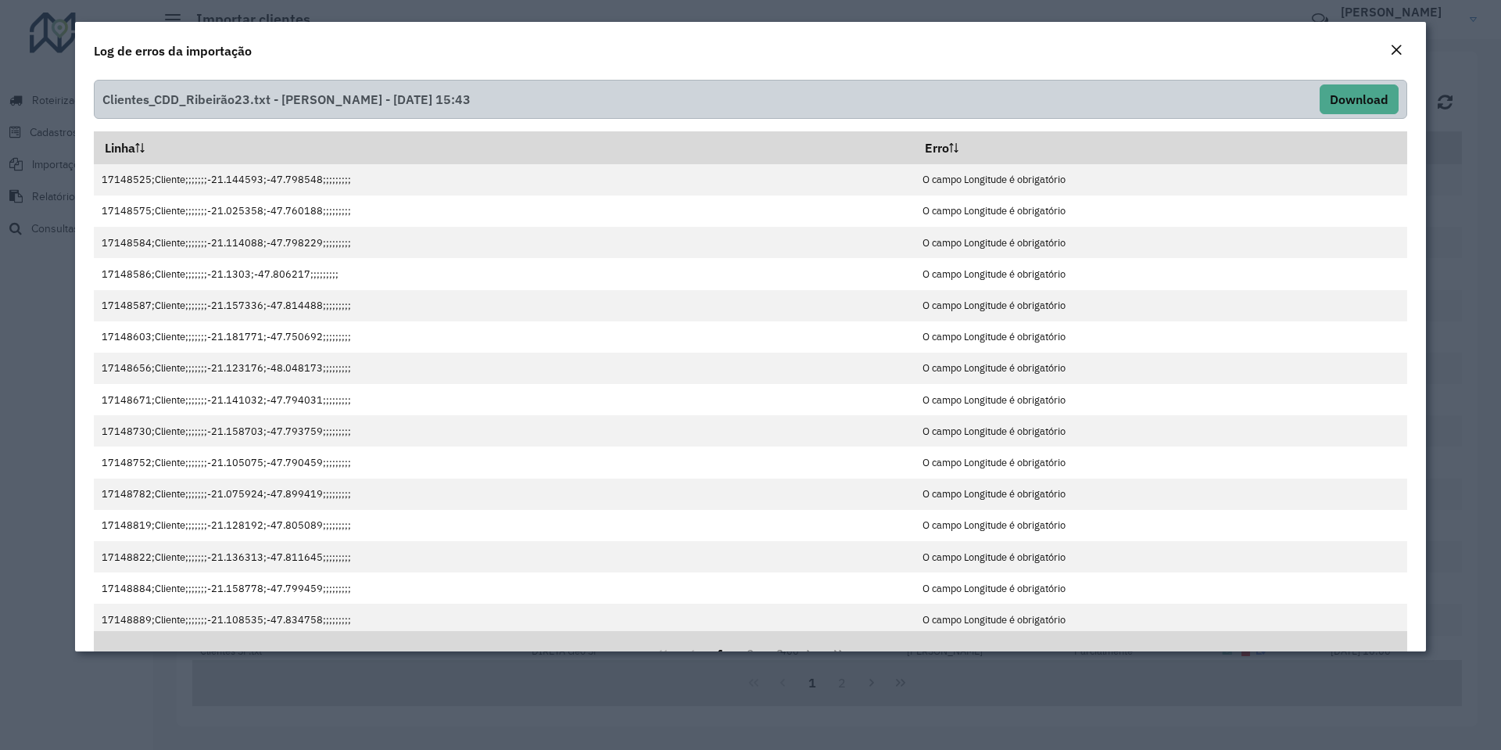
click at [1398, 52] on em "Close" at bounding box center [1396, 50] width 13 height 13
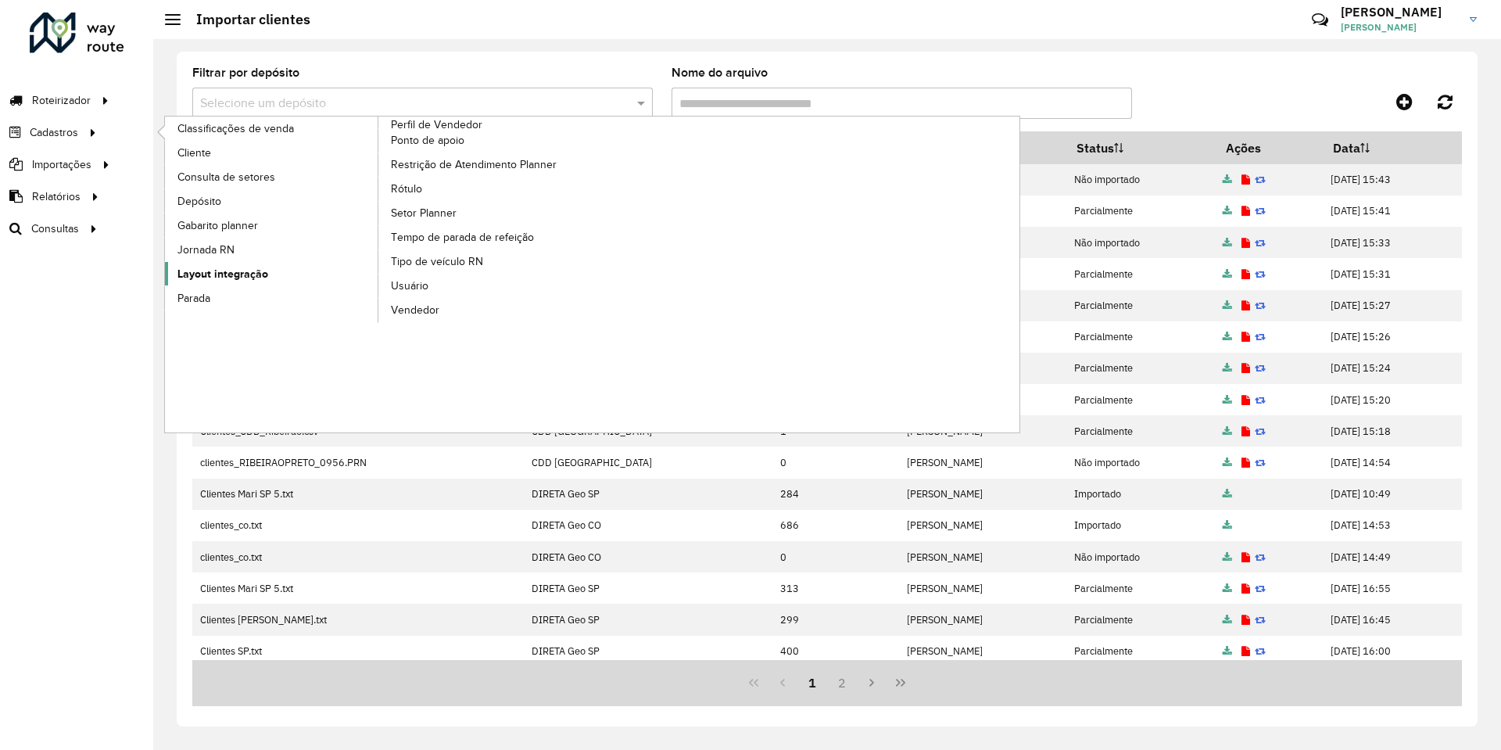
click at [196, 277] on span "Layout integração" at bounding box center [222, 274] width 91 height 16
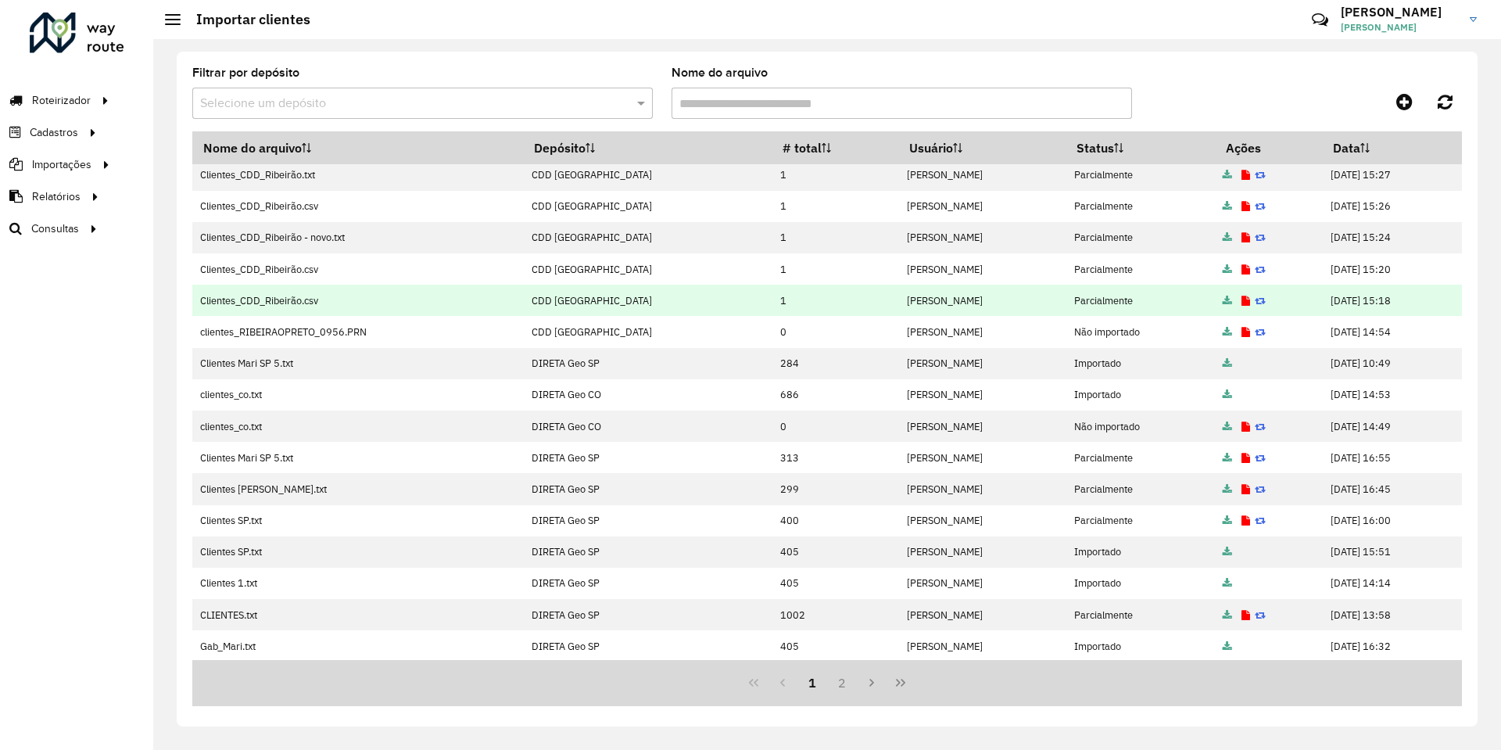
scroll to position [133, 0]
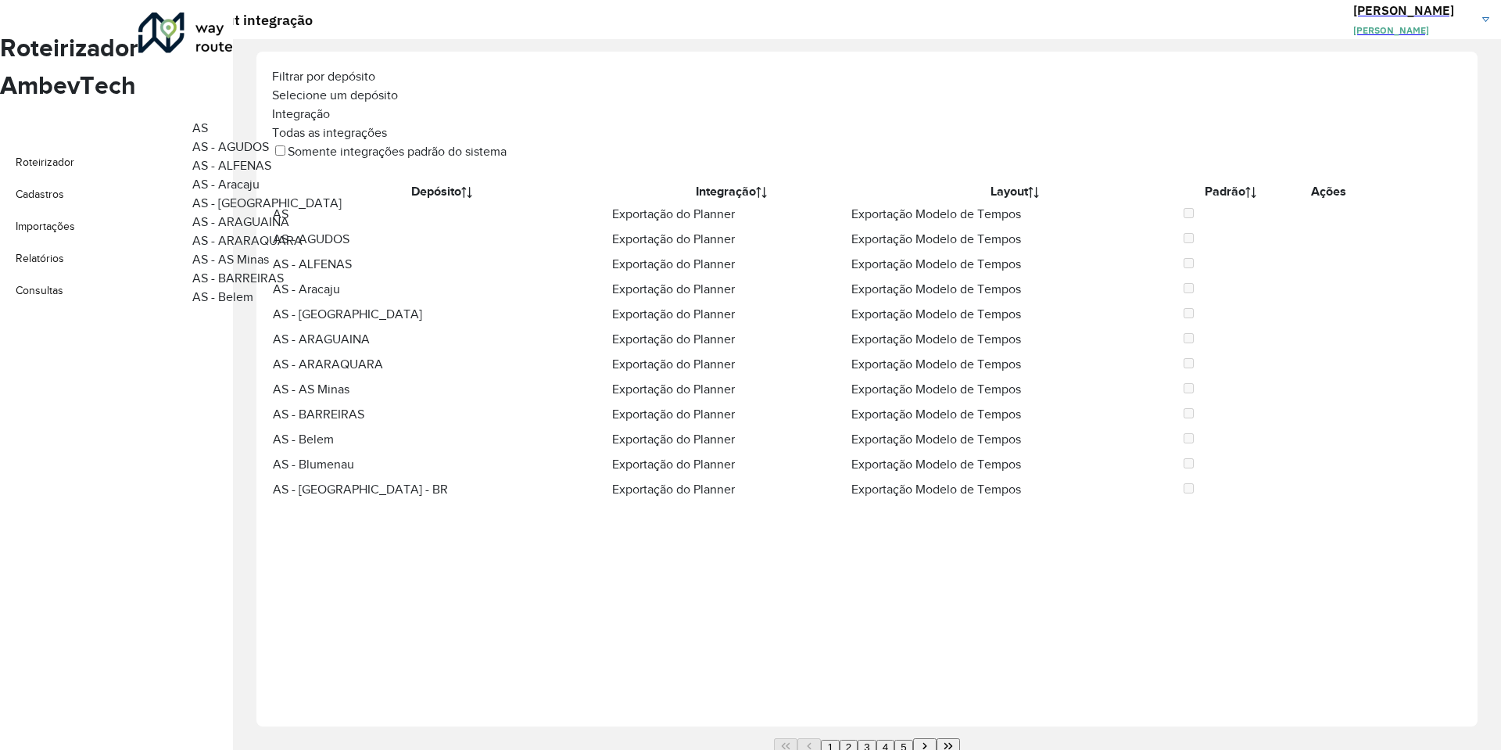
click at [419, 102] on input "text" at bounding box center [867, 96] width 1190 height 11
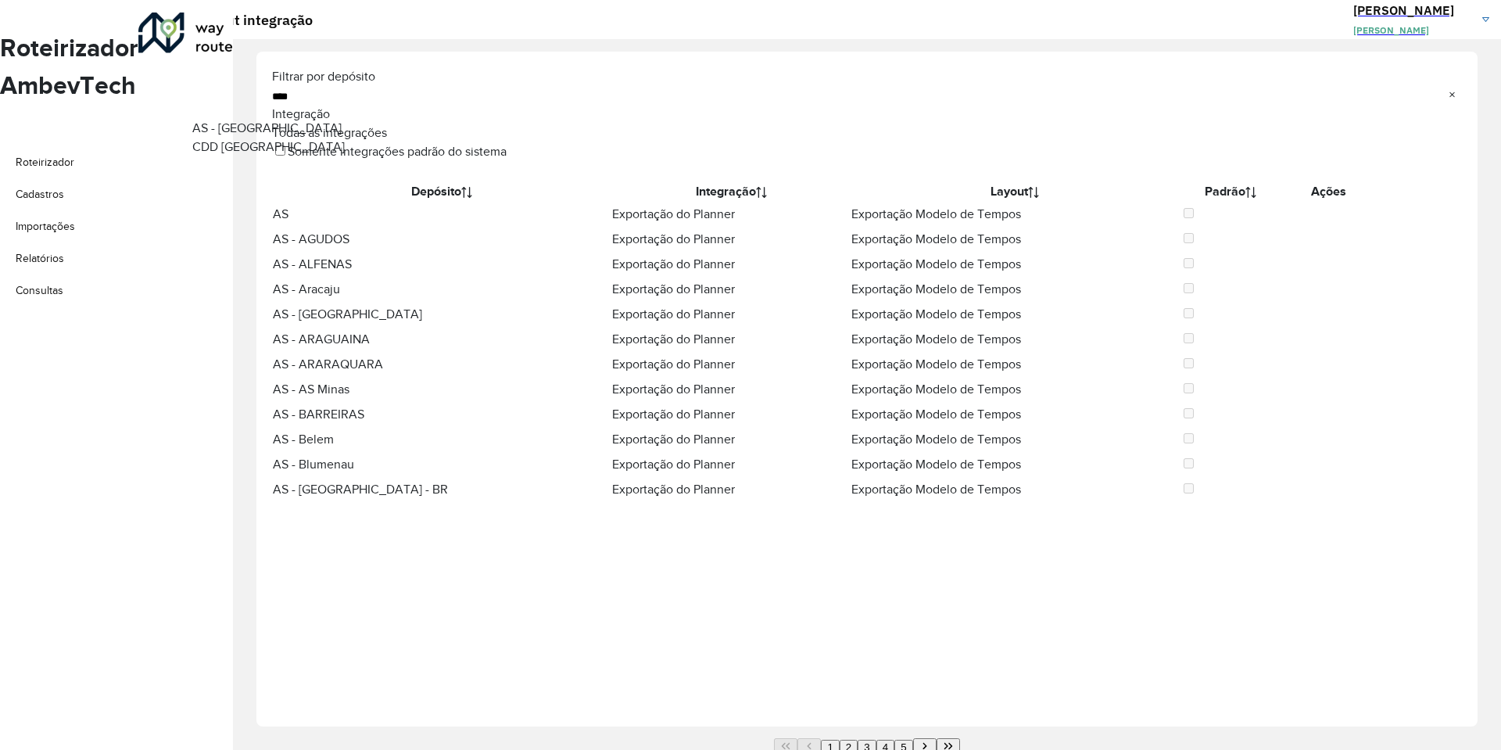
type input "*****"
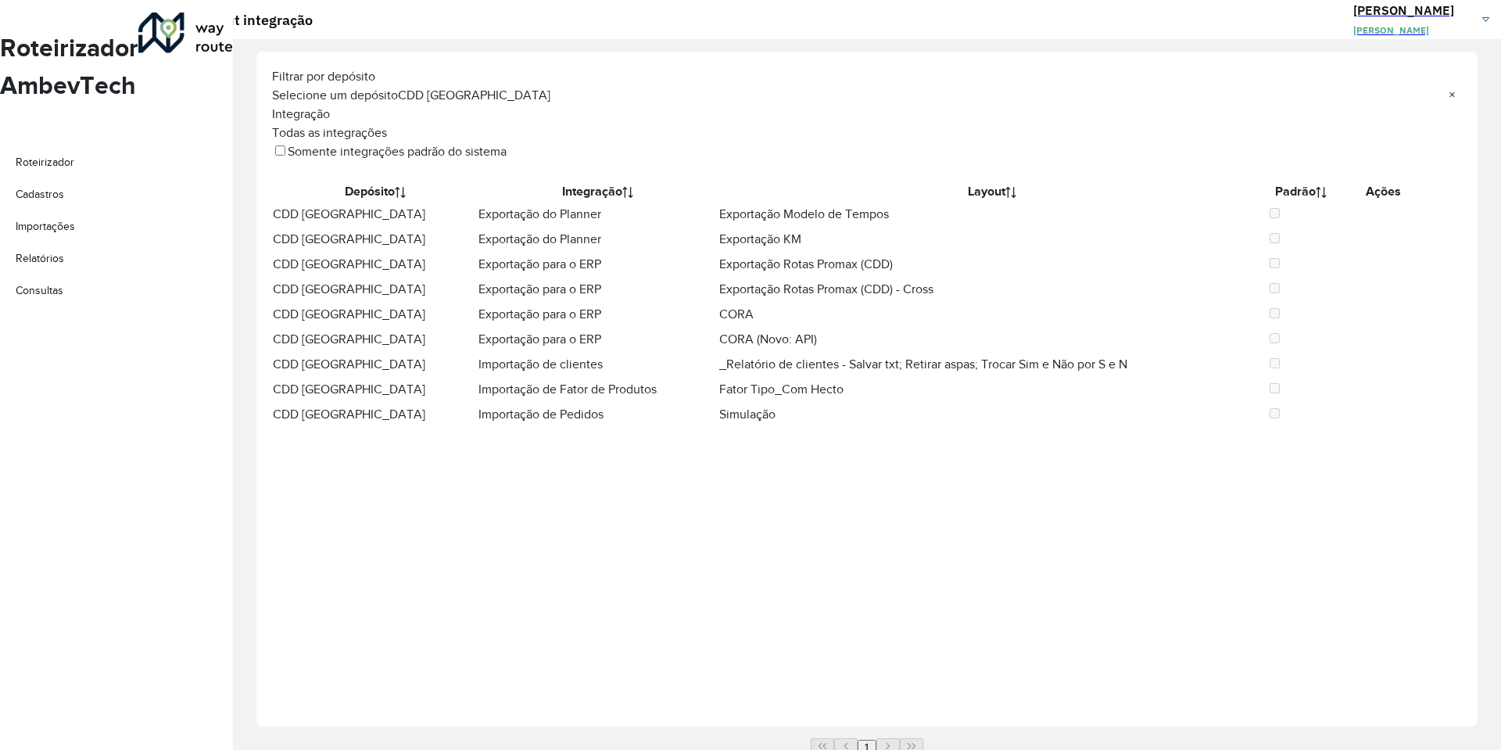
click at [1378, 373] on icon at bounding box center [1378, 364] width 0 height 17
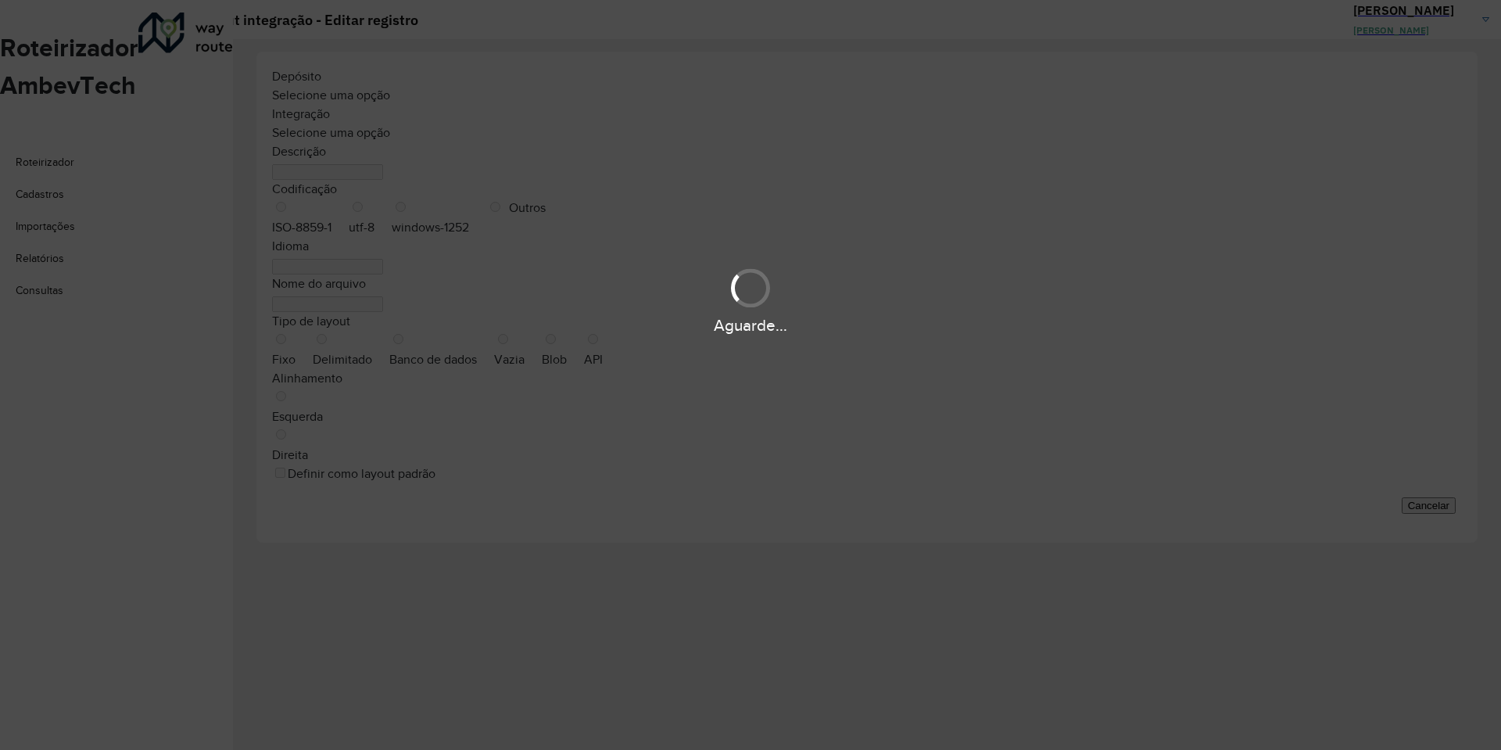
type input "**********"
type input "*****"
select select
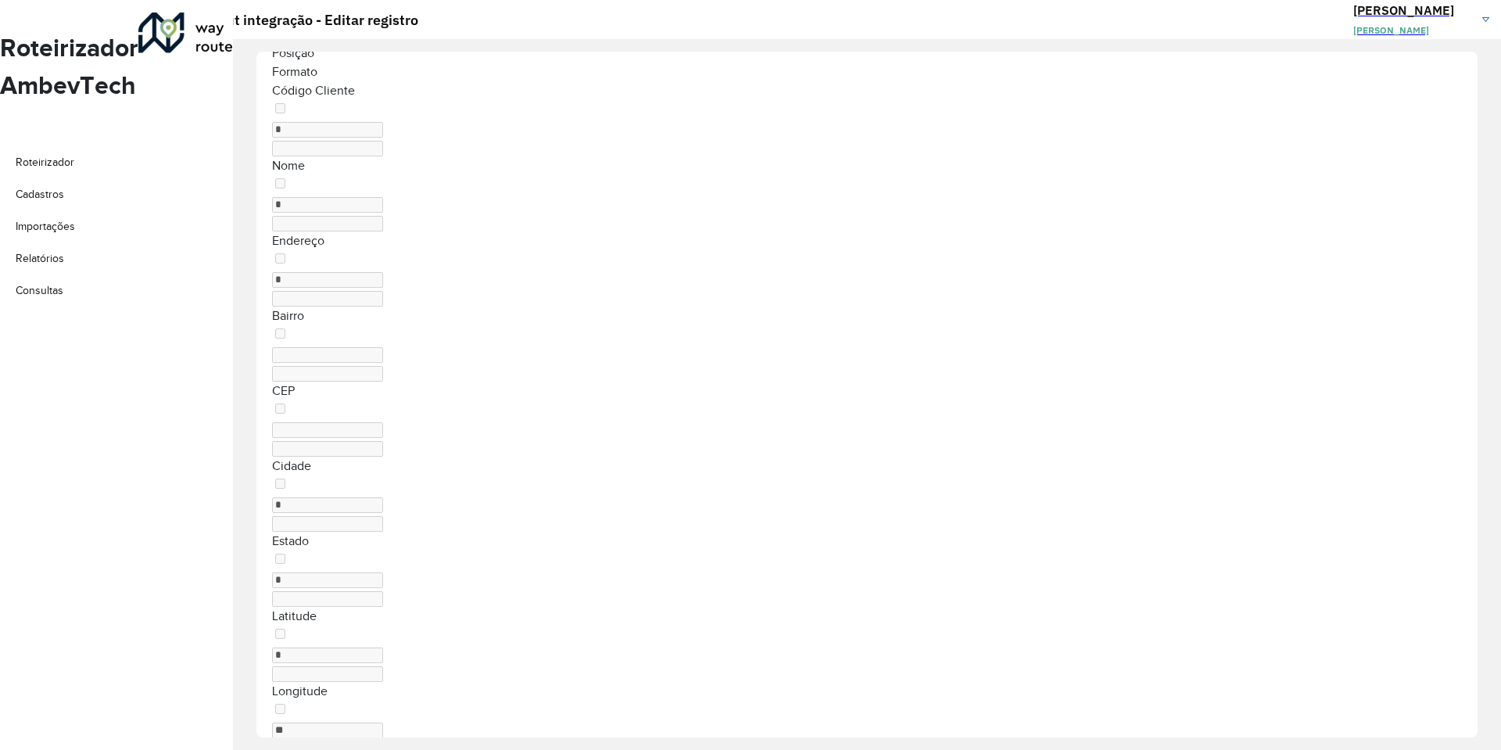
scroll to position [199, 0]
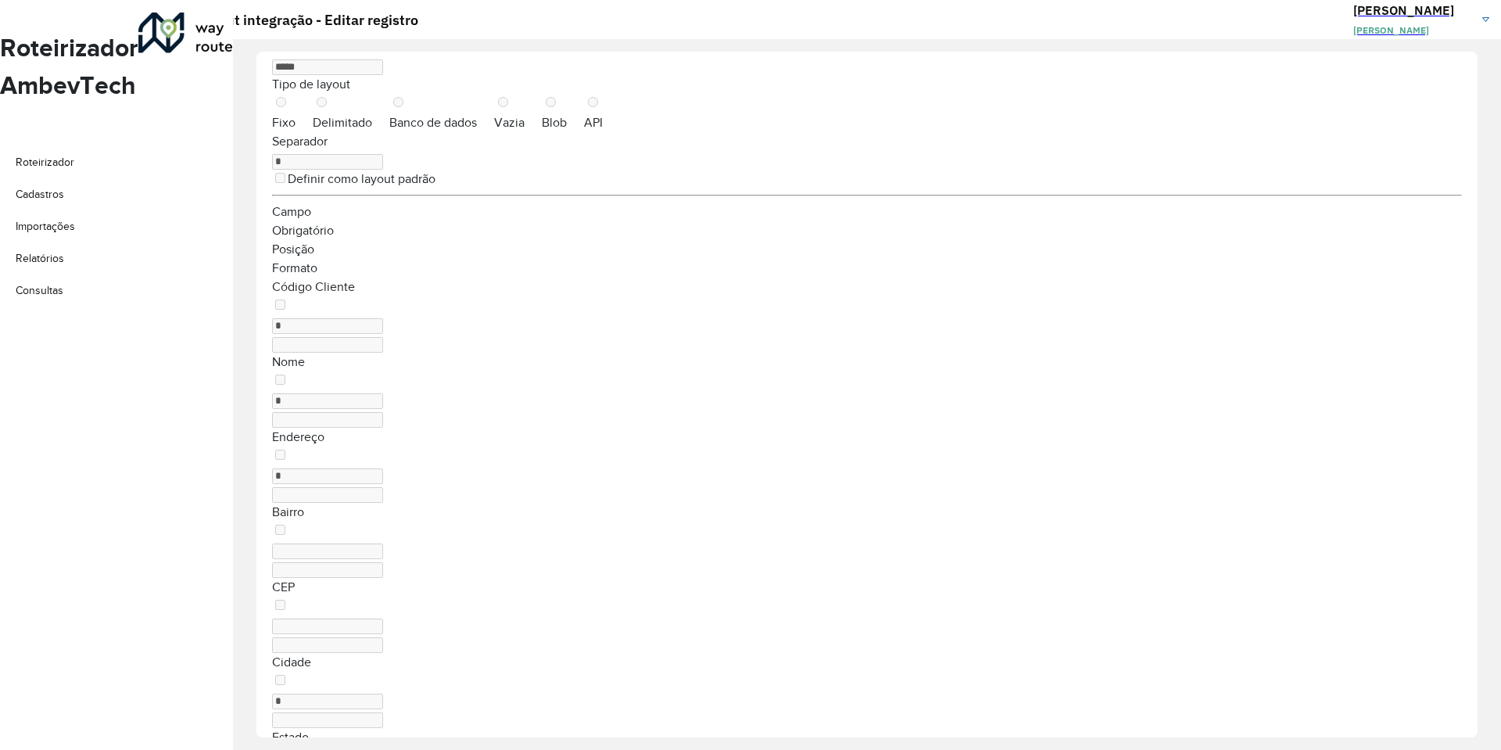
click at [1208, 503] on div "Bairro" at bounding box center [867, 540] width 1190 height 75
click at [1207, 728] on div "Estado *" at bounding box center [867, 765] width 1190 height 75
click at [1361, 503] on div "Bairro" at bounding box center [867, 540] width 1190 height 75
